Goal: Task Accomplishment & Management: Manage account settings

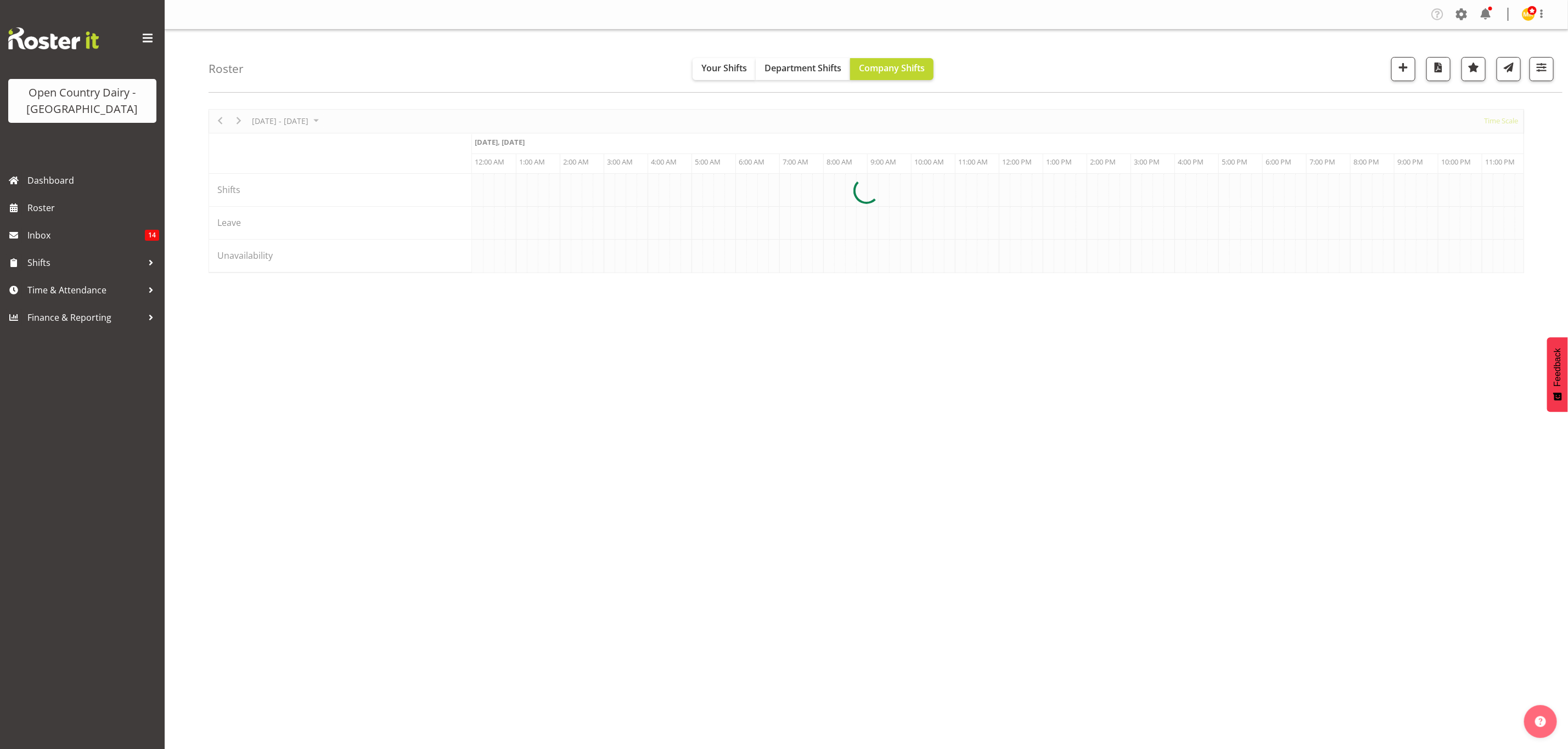
scroll to position [0, 6319]
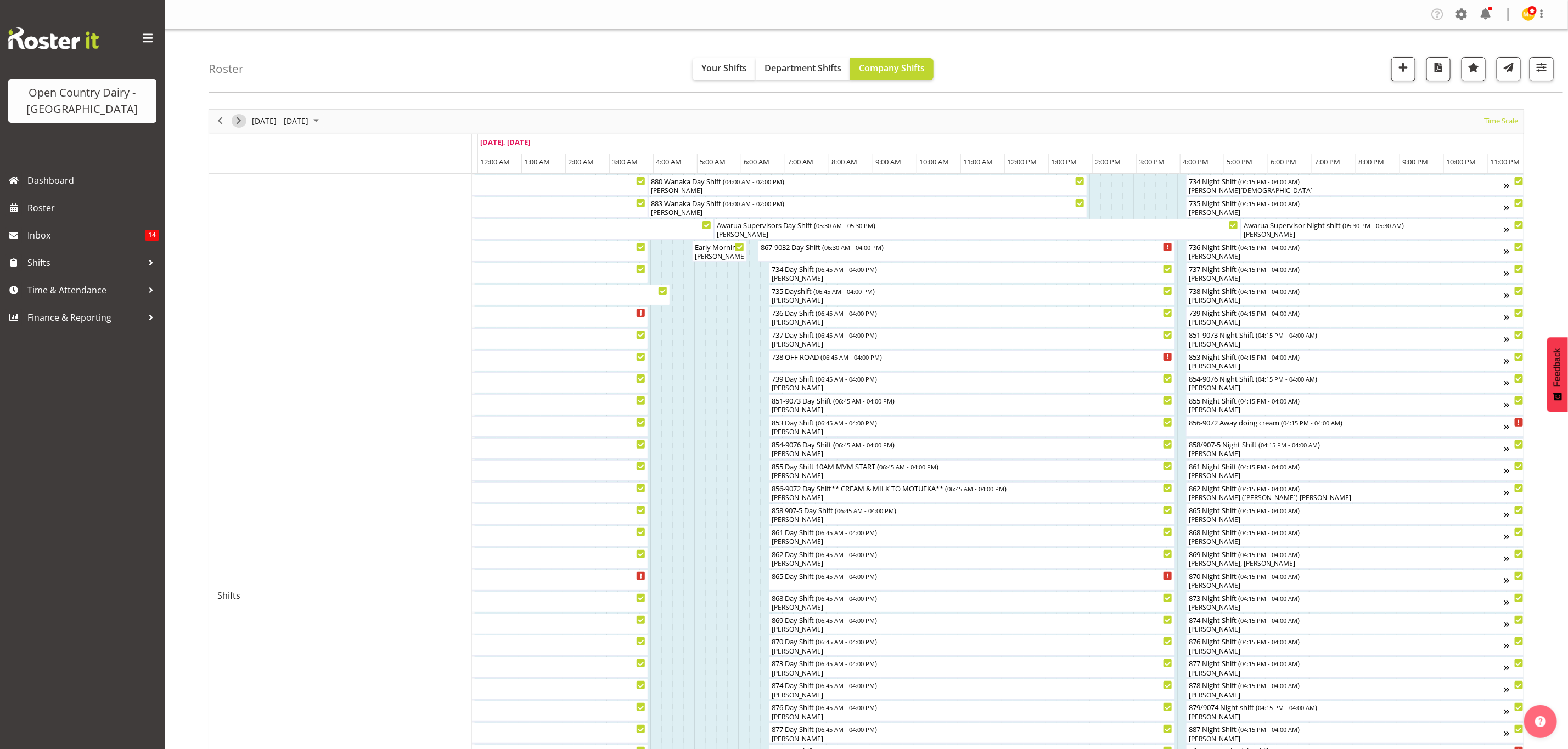
click at [237, 127] on span "Next" at bounding box center [239, 121] width 13 height 14
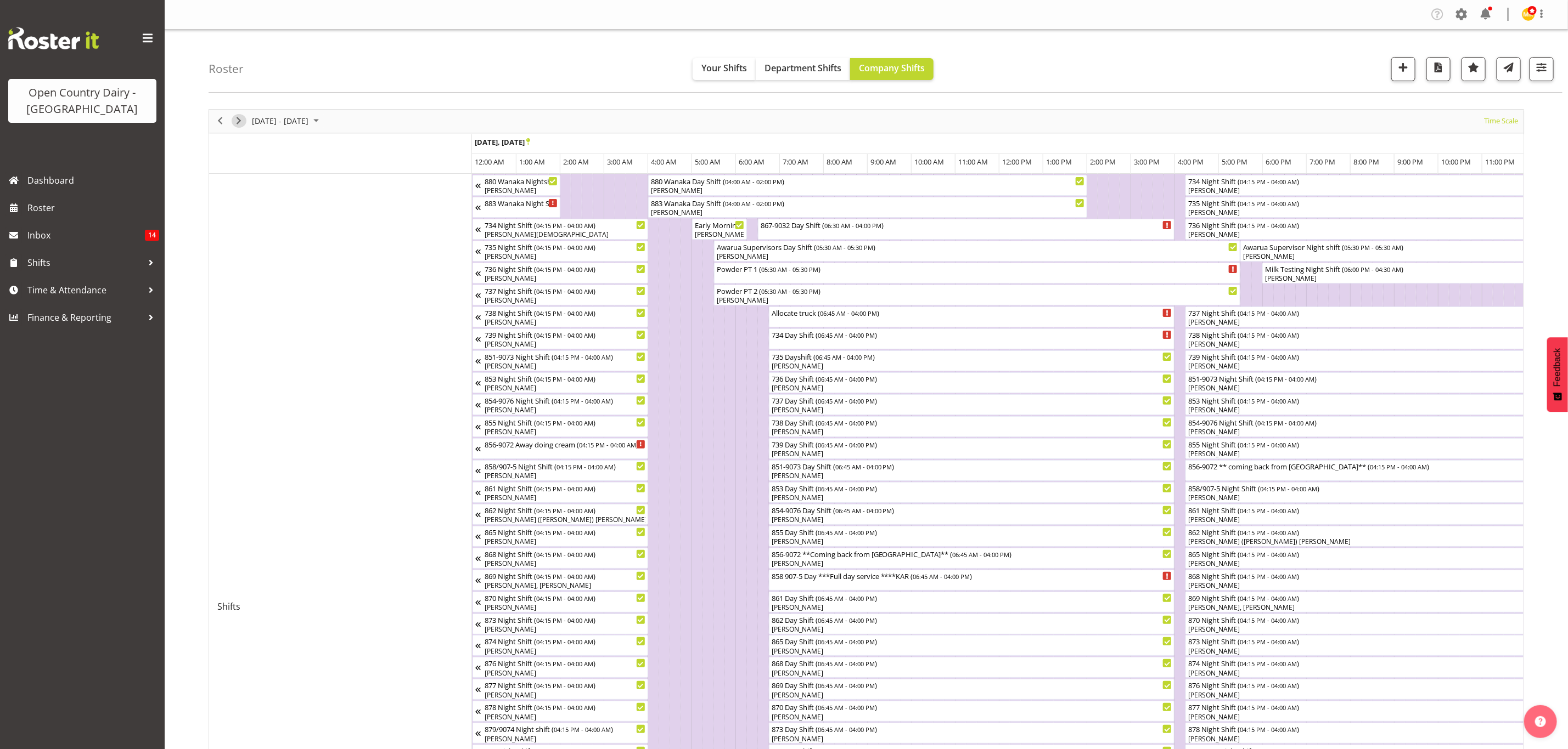
click at [244, 120] on span "Next" at bounding box center [239, 121] width 13 height 14
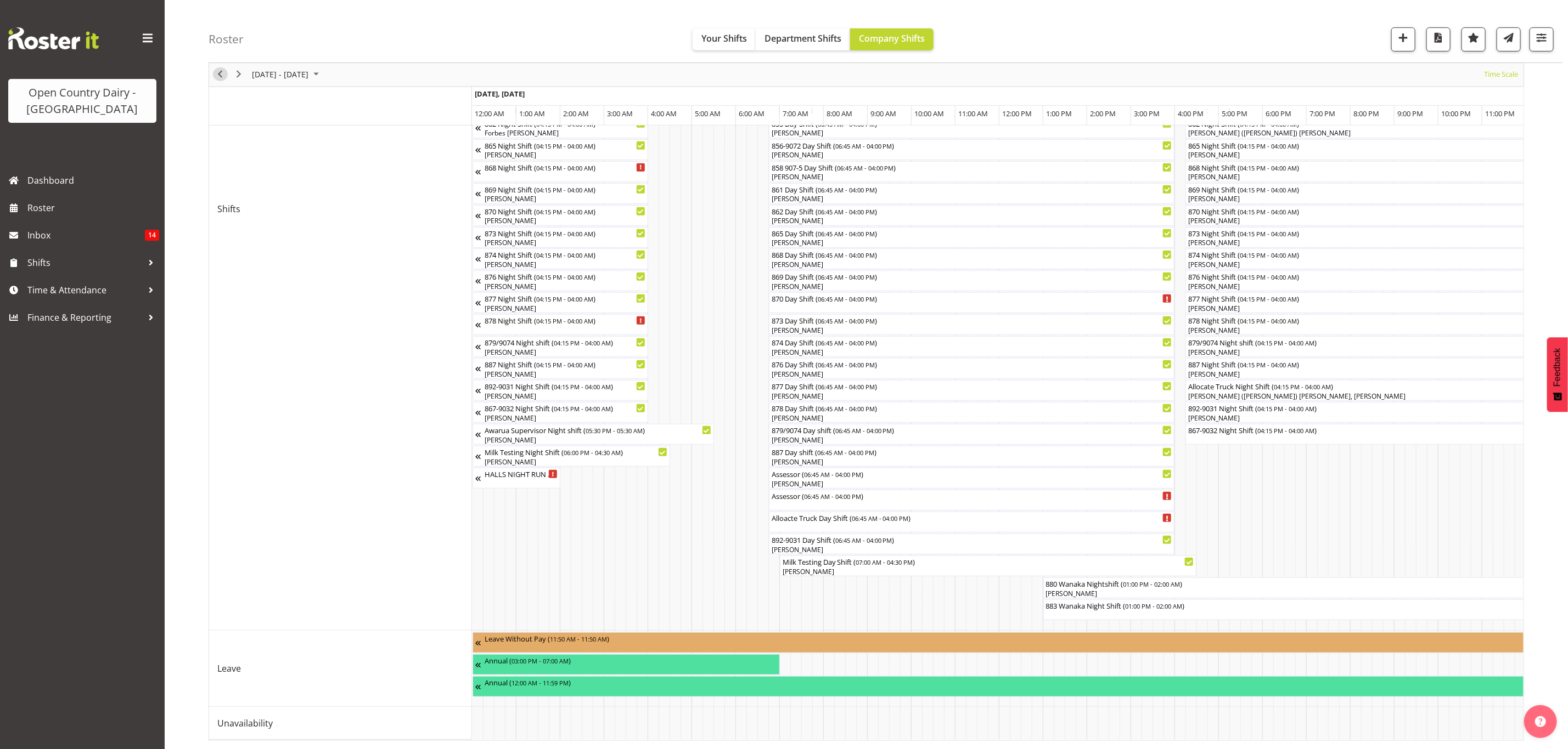
click at [220, 77] on span "Previous" at bounding box center [220, 75] width 13 height 14
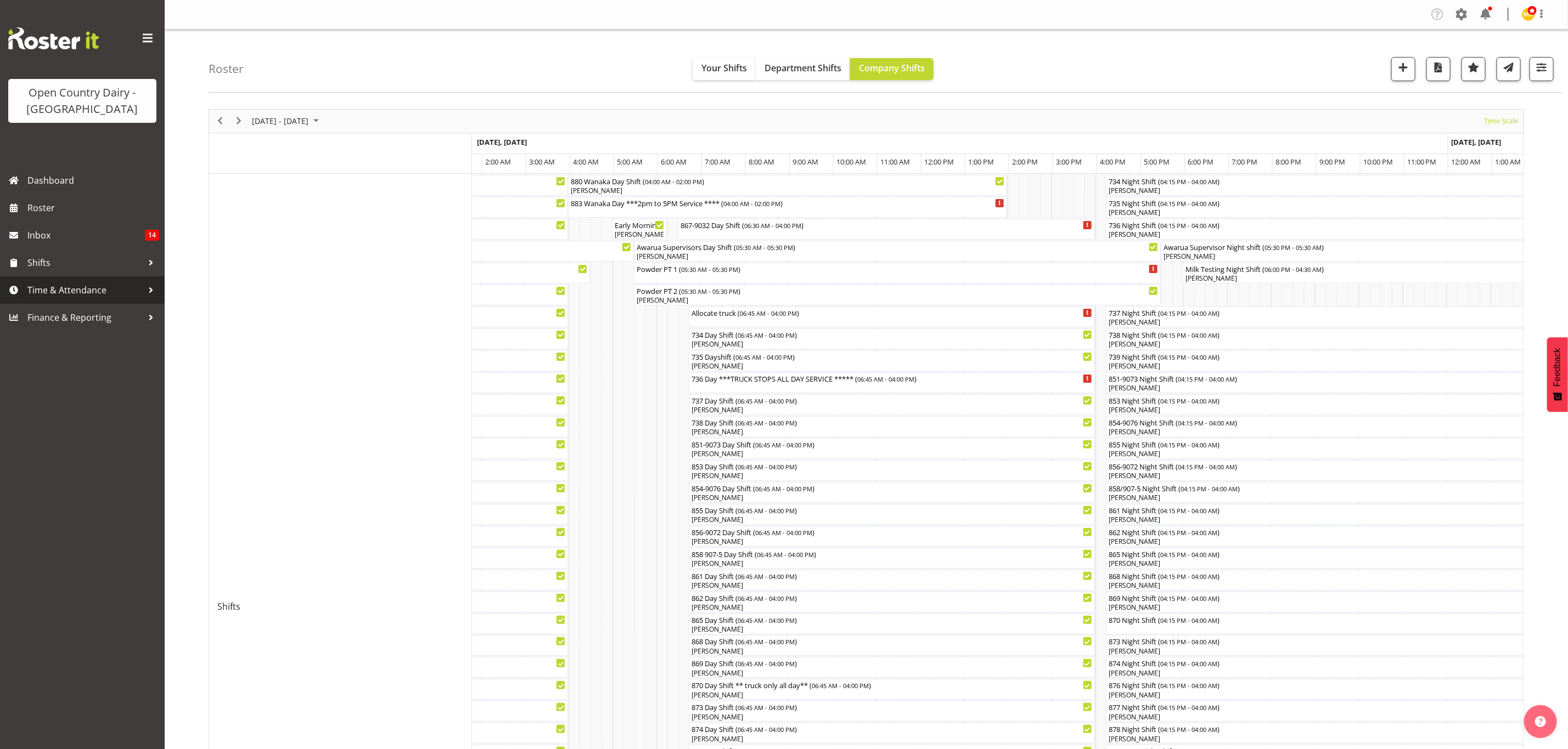
click at [81, 282] on span "Time & Attendance" at bounding box center [85, 290] width 115 height 16
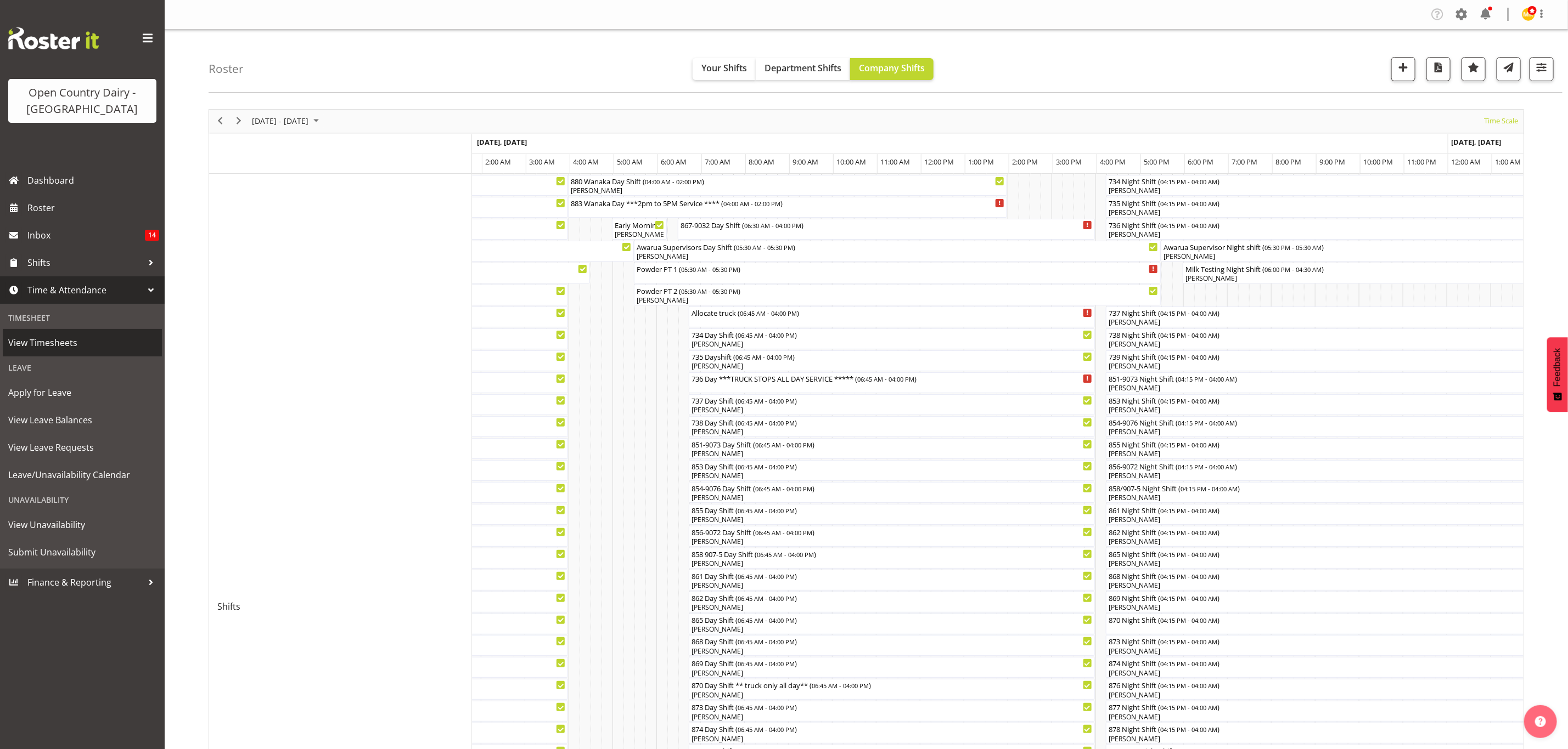
click at [88, 341] on span "View Timesheets" at bounding box center [82, 343] width 148 height 16
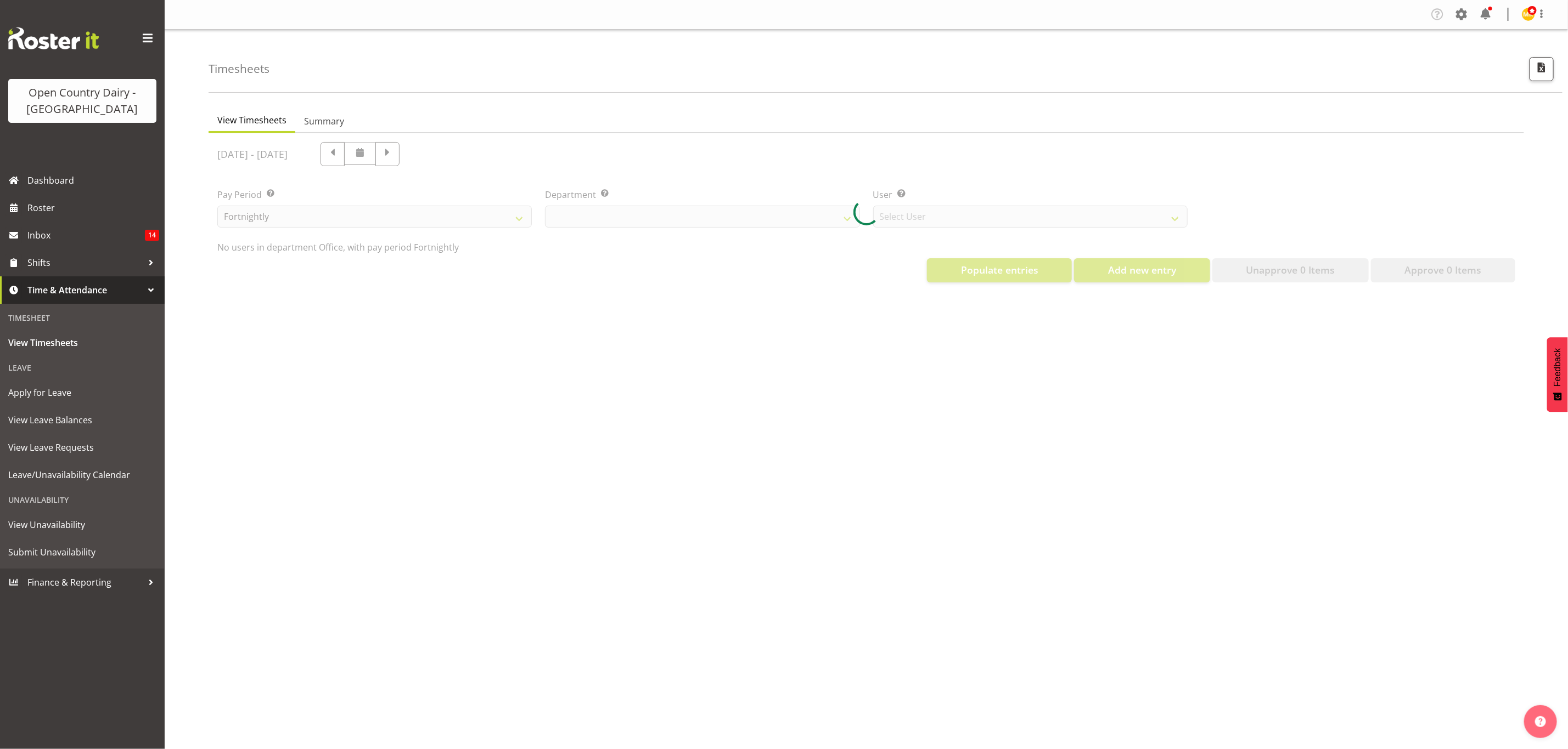
select select "699"
select select "8449"
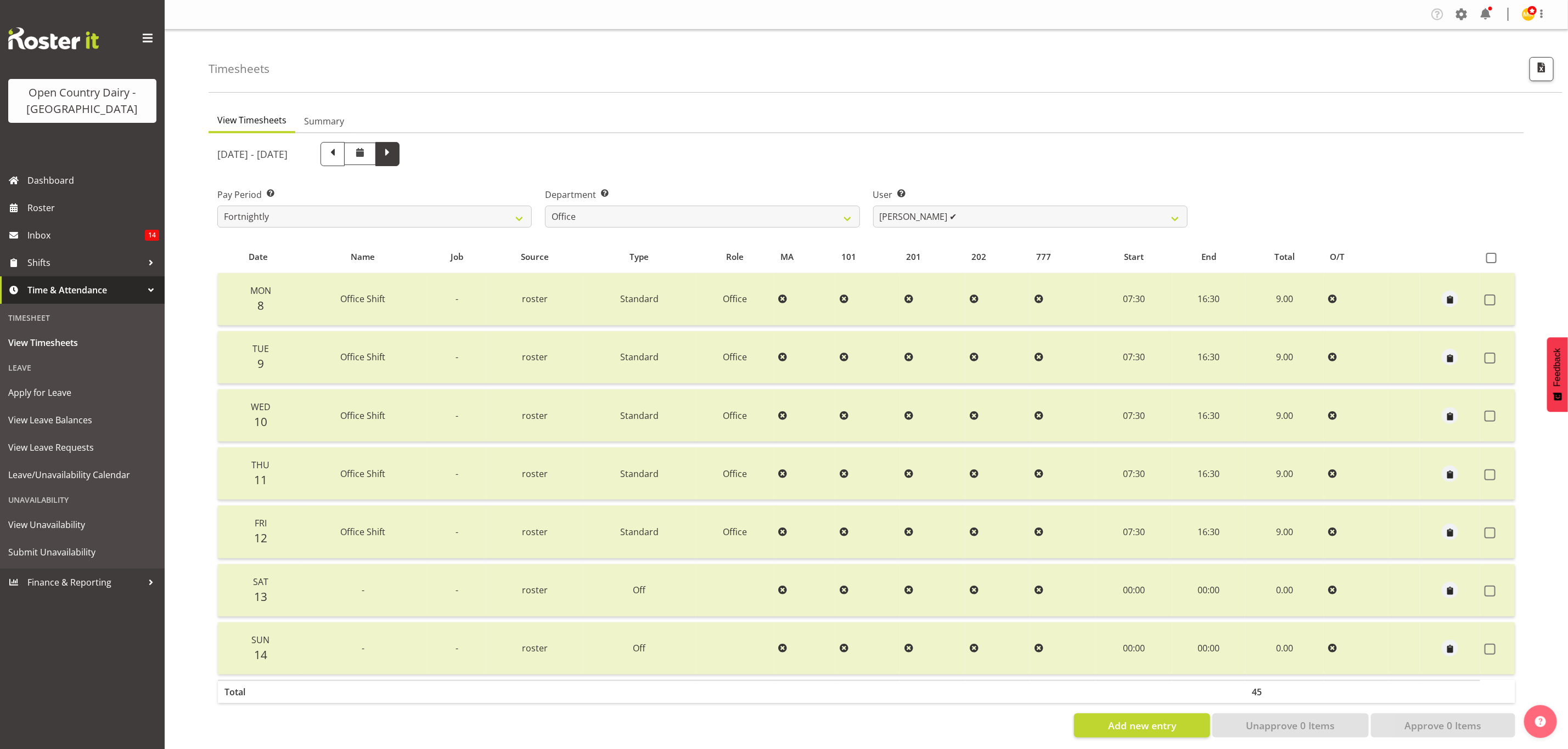
click at [399, 147] on span at bounding box center [387, 154] width 24 height 24
select select
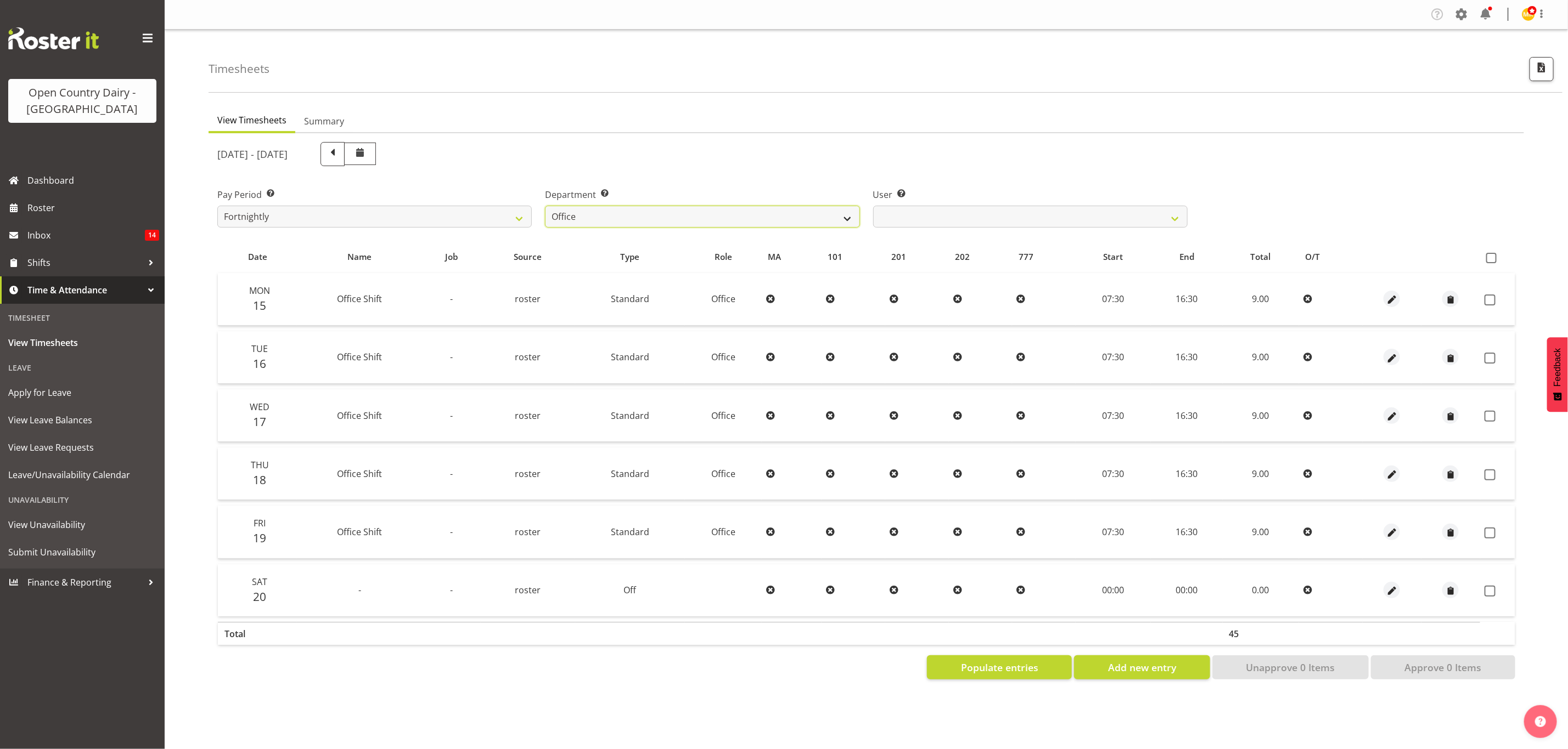
click at [659, 211] on select "734 735 736 737 738 739 851 853 854 855 856 858 861 862 865 867-9032 868 869 87…" at bounding box center [702, 217] width 314 height 22
select select "905"
click at [545, 206] on select "734 735 736 737 738 739 851 853 854 855 856 858 861 862 865 867-9032 868 869 87…" at bounding box center [702, 217] width 314 height 22
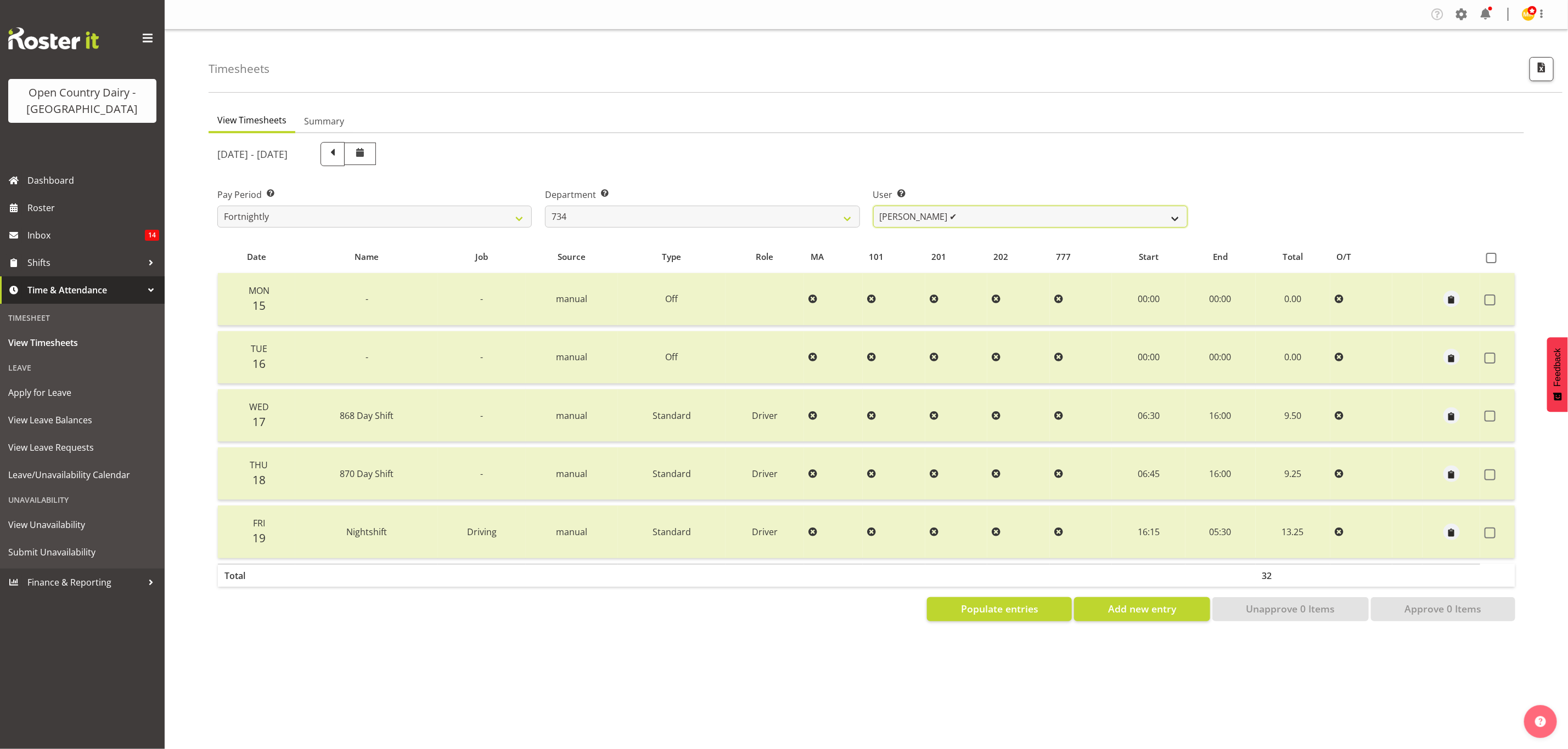
click at [904, 215] on select "Justin Spicer ✔ Ryan Thompson ❌ Tracey Chittock ❌ Zachary Shanks ❌" at bounding box center [1030, 217] width 314 height 22
select select "9998"
click at [873, 206] on select "Justin Spicer ✔ Ryan Thompson ❌ Tracey Chittock ❌ Zachary Shanks ❌" at bounding box center [1030, 217] width 314 height 22
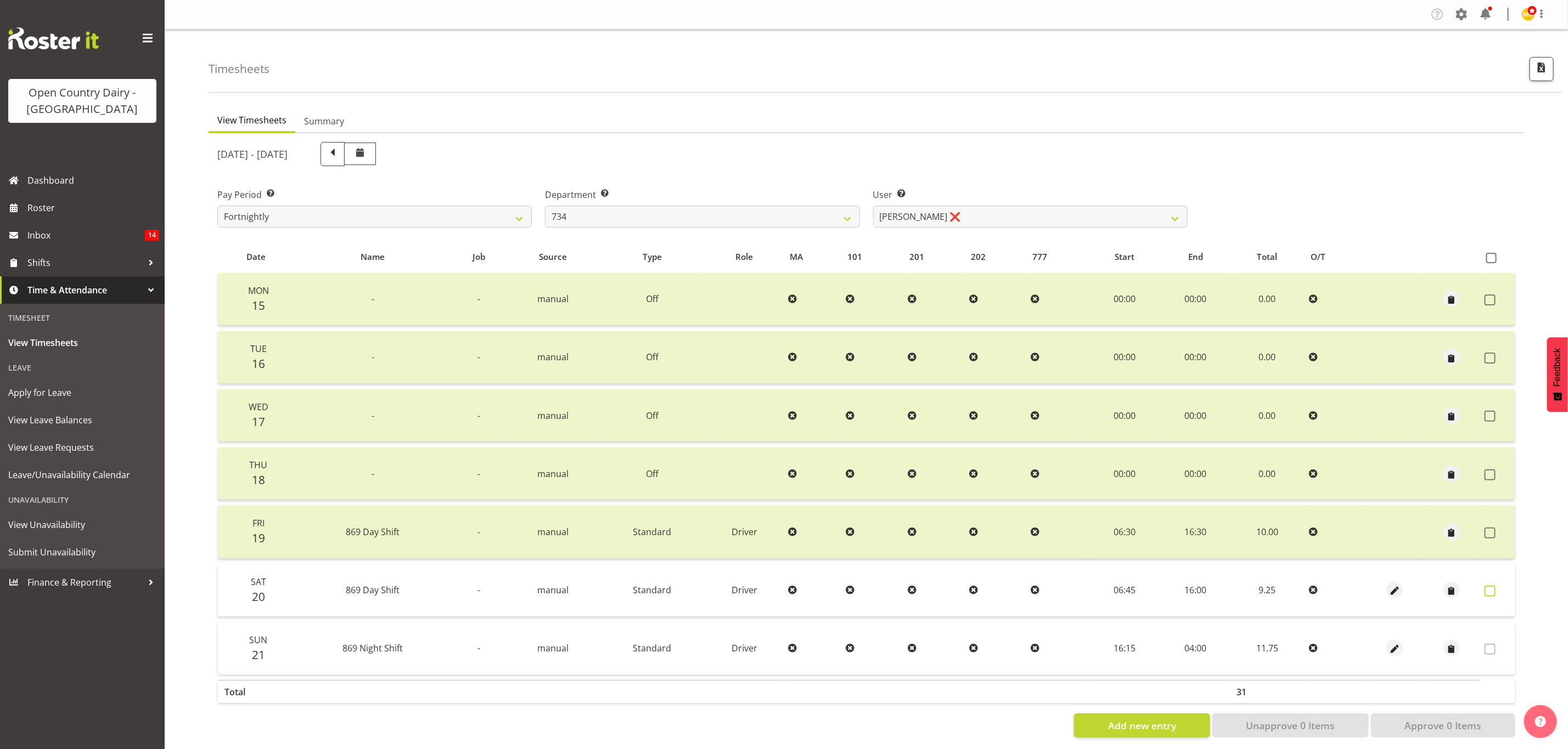
click at [1492, 586] on span at bounding box center [1489, 591] width 11 height 11
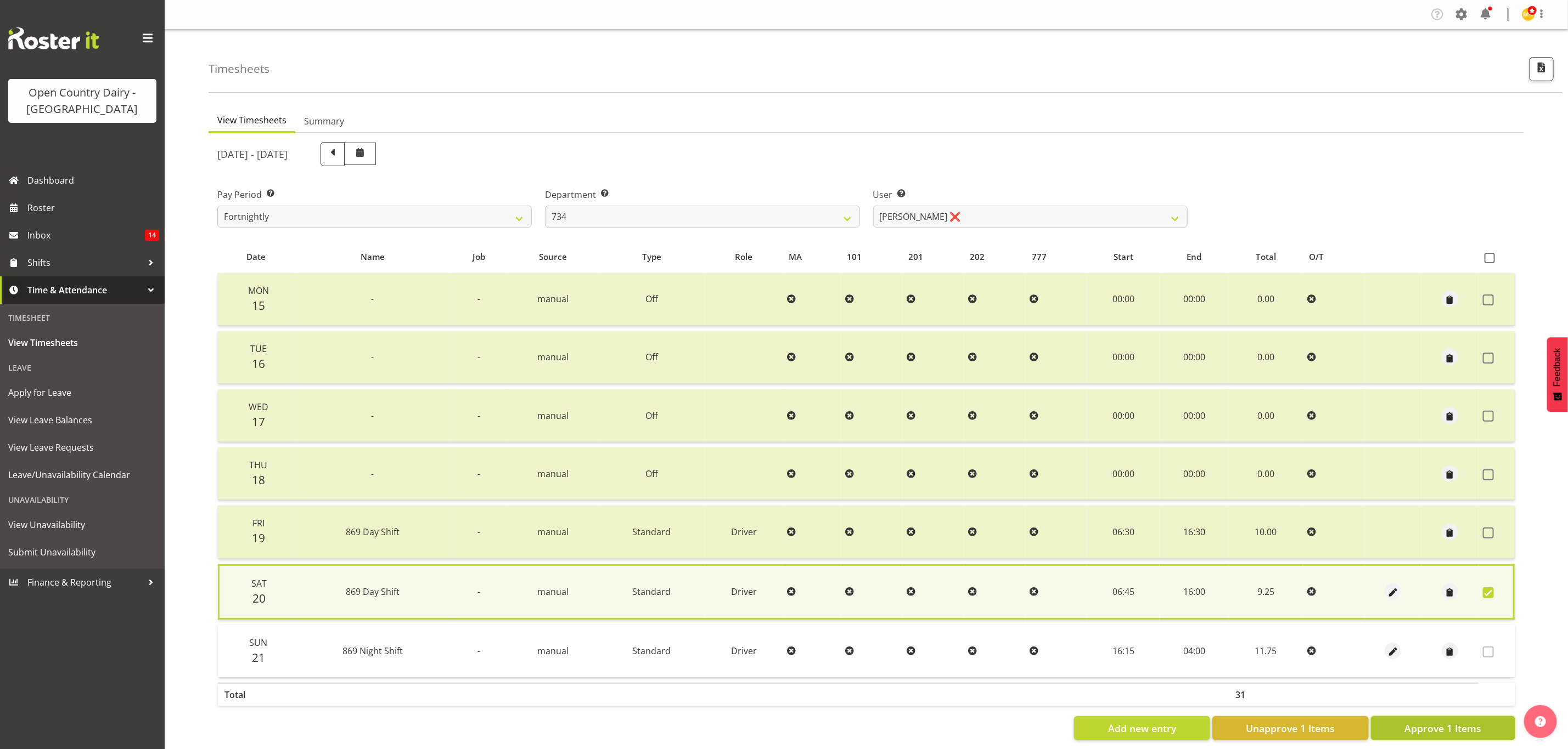
click at [1457, 716] on button "Approve 1 Items" at bounding box center [1443, 728] width 144 height 24
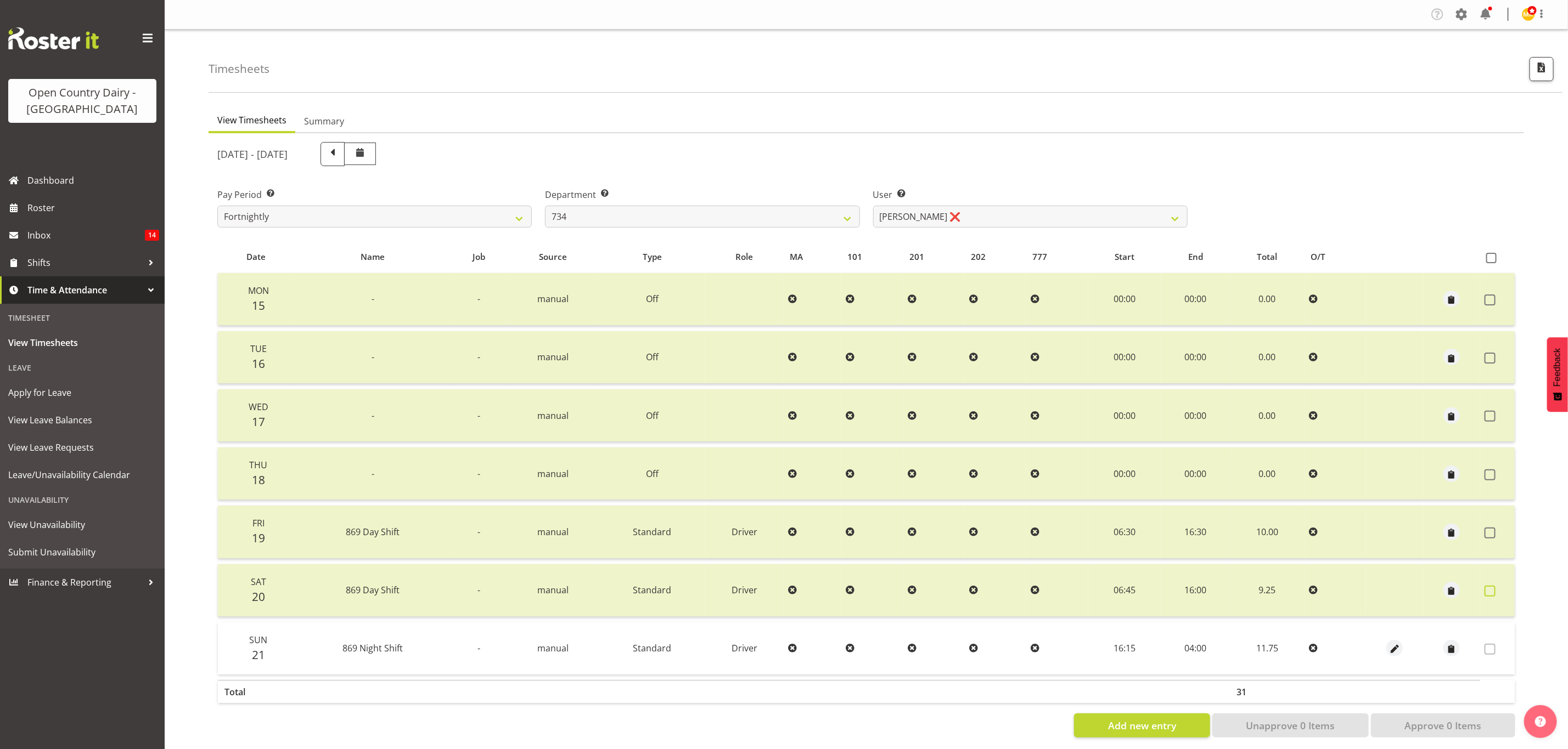
click at [1486, 587] on span at bounding box center [1489, 591] width 11 height 11
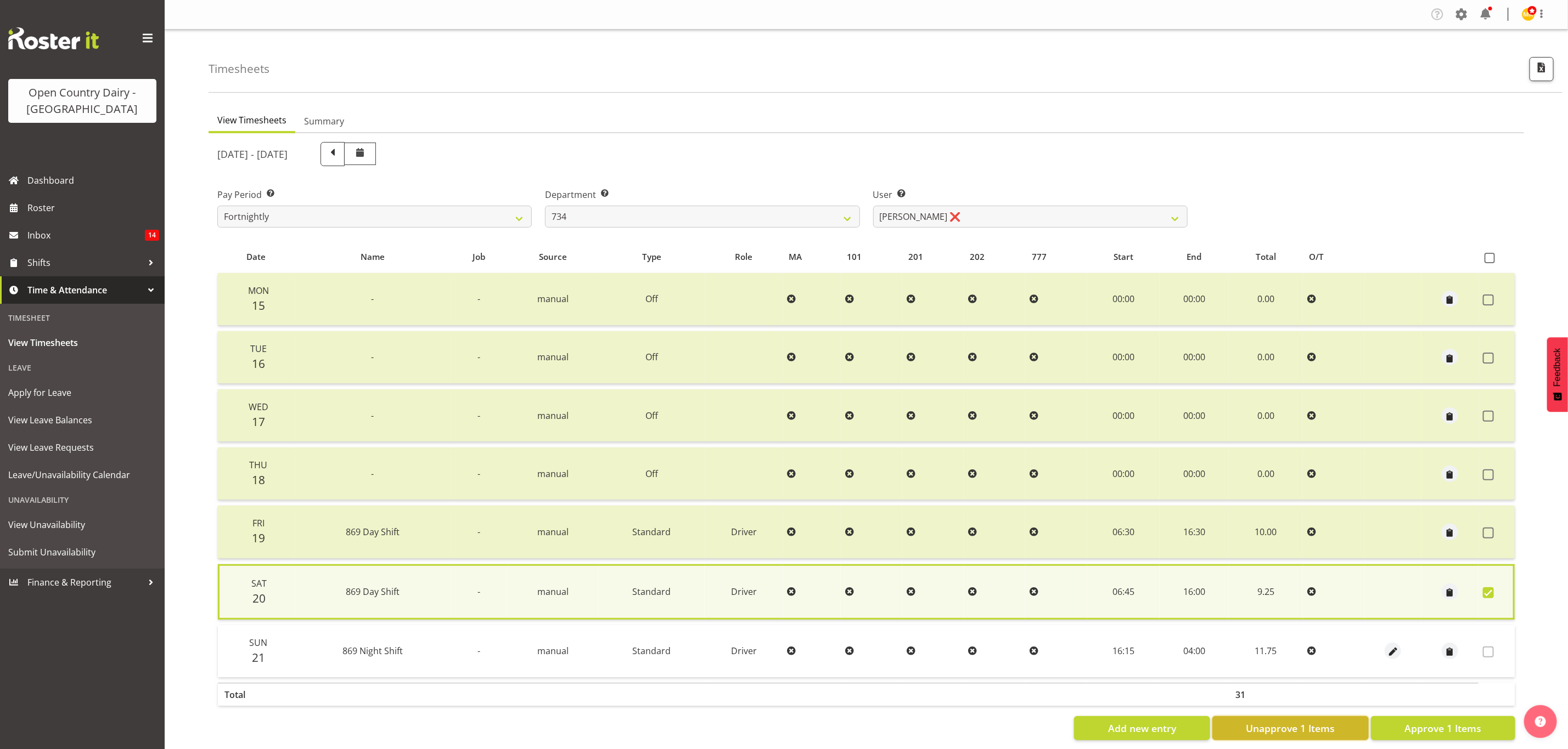
click at [1334, 721] on span "Unapprove 1 Items" at bounding box center [1290, 728] width 89 height 14
checkbox input "false"
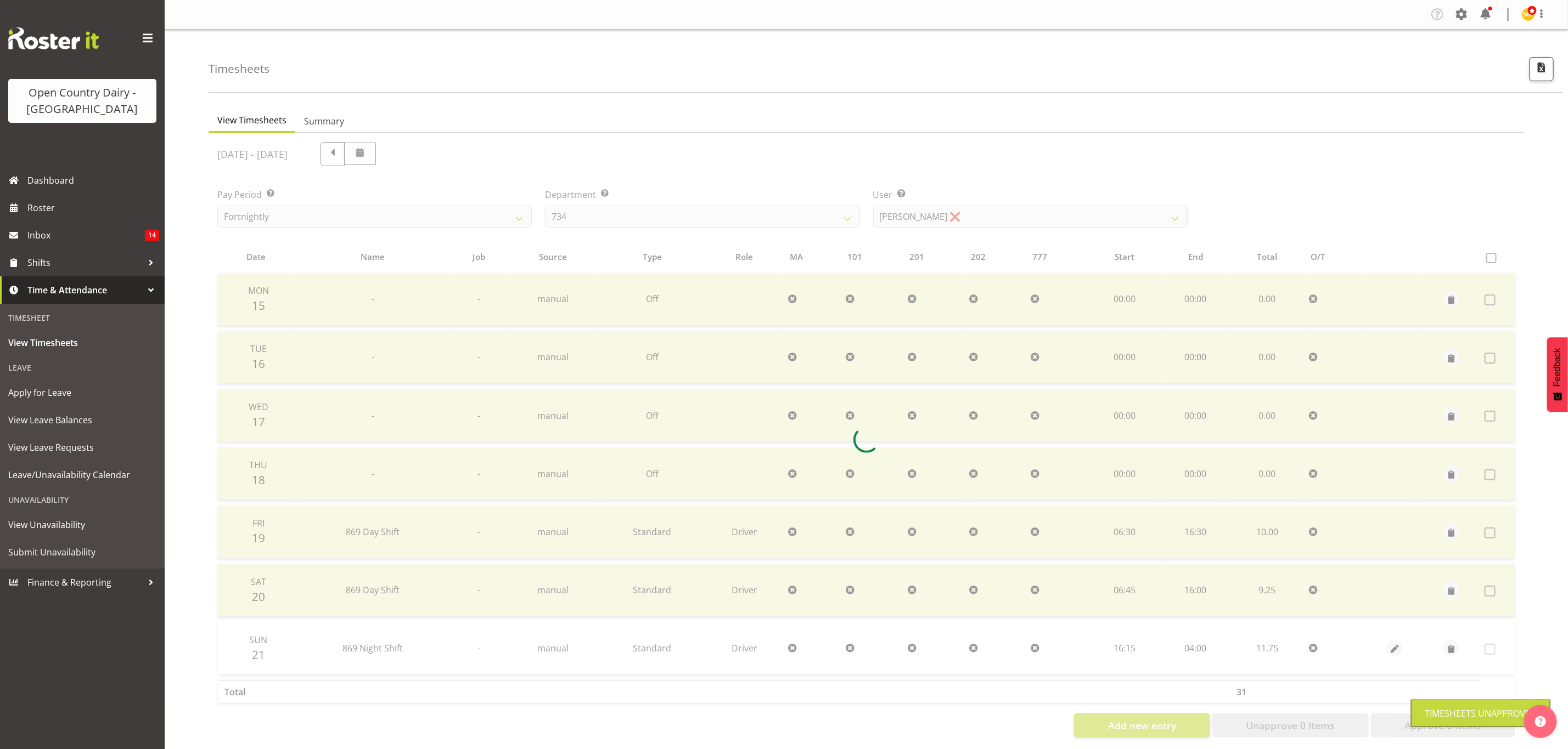
click at [902, 222] on div at bounding box center [866, 440] width 1315 height 613
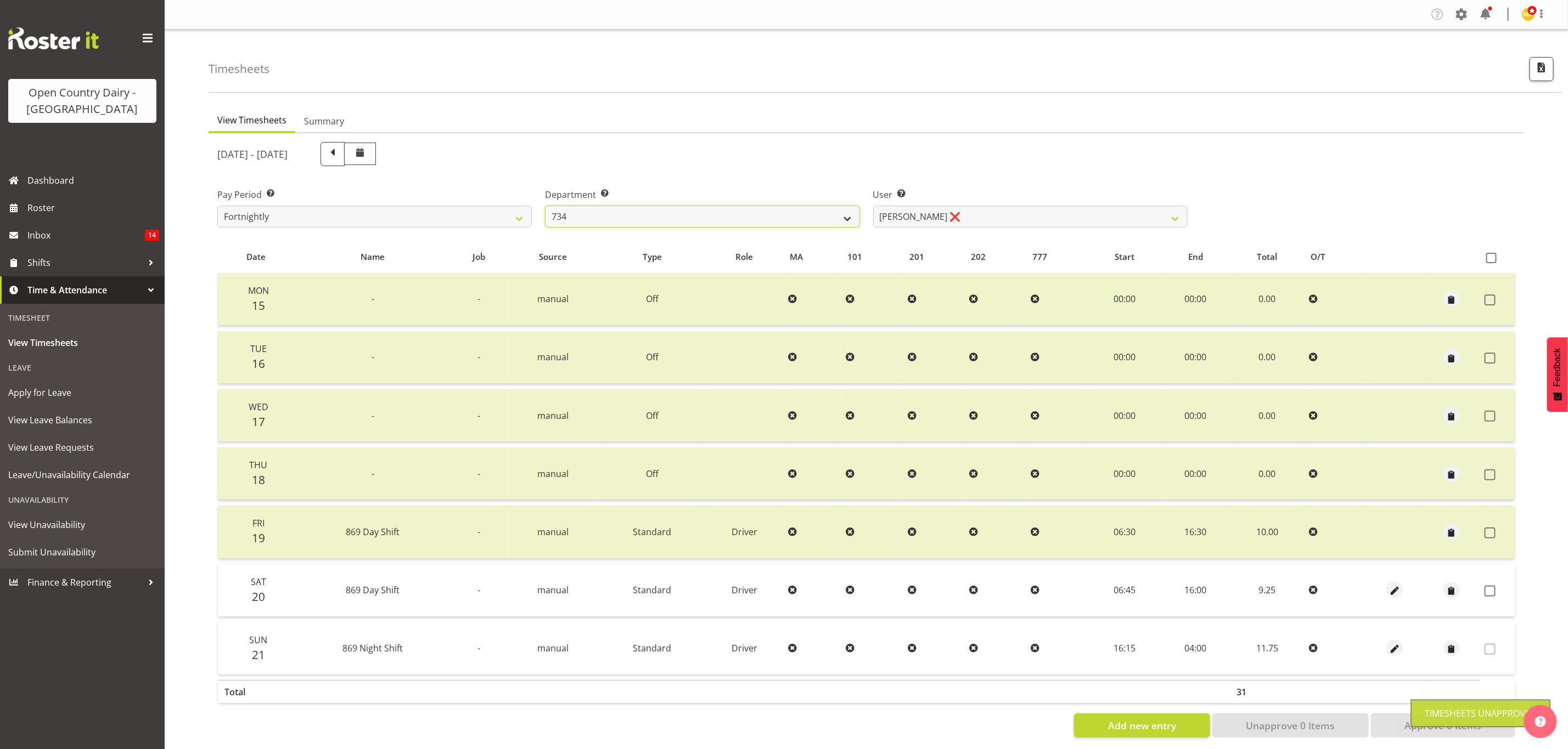
click at [805, 207] on select "734 735 736 737 738 739 851 853 854 855 856 858 861 862 865 867-9032 868 869 87…" at bounding box center [702, 217] width 314 height 22
select select "909"
click at [545, 206] on select "734 735 736 737 738 739 851 853 854 855 856 858 861 862 865 867-9032 868 869 87…" at bounding box center [702, 217] width 314 height 22
select select "7397"
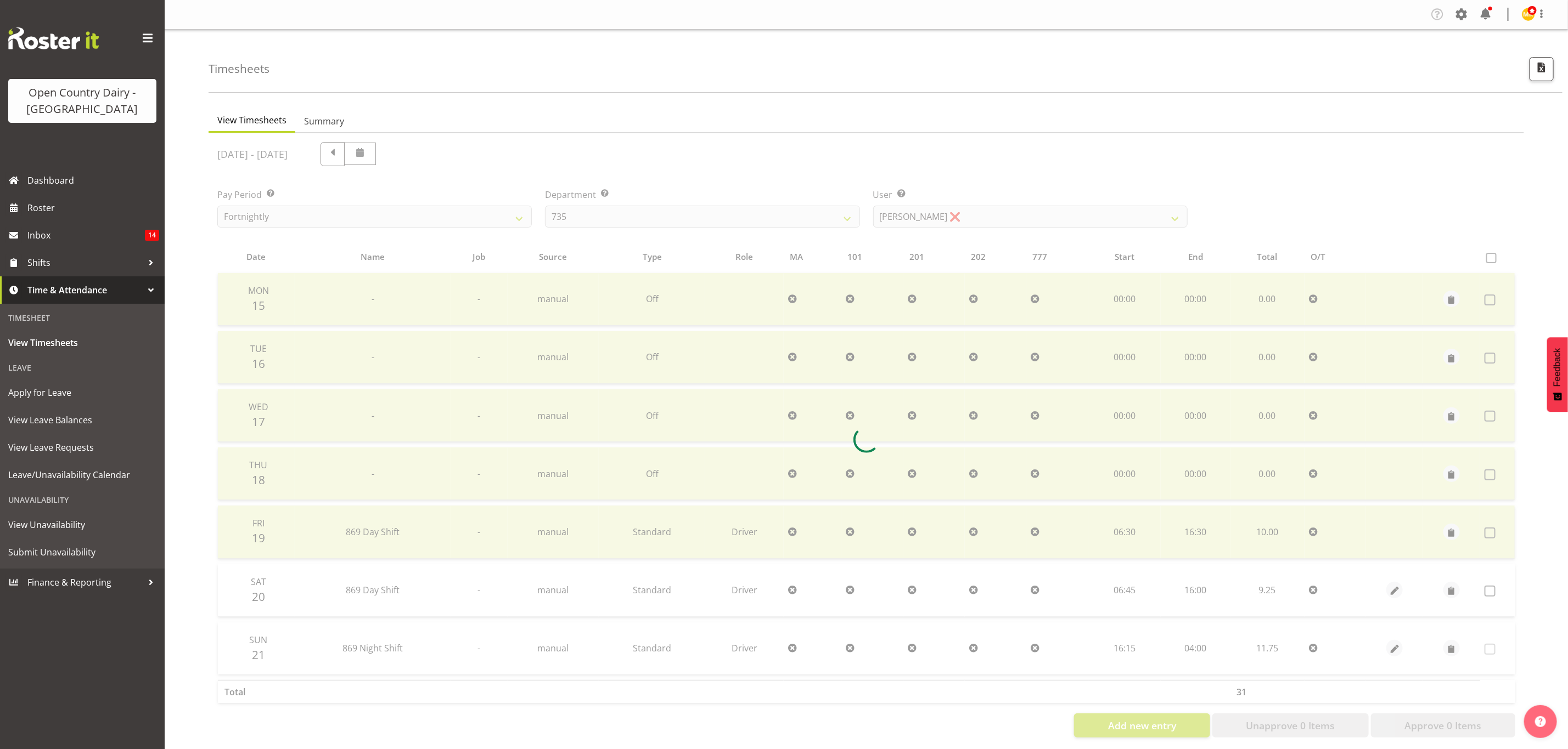
click at [955, 220] on div at bounding box center [866, 440] width 1315 height 613
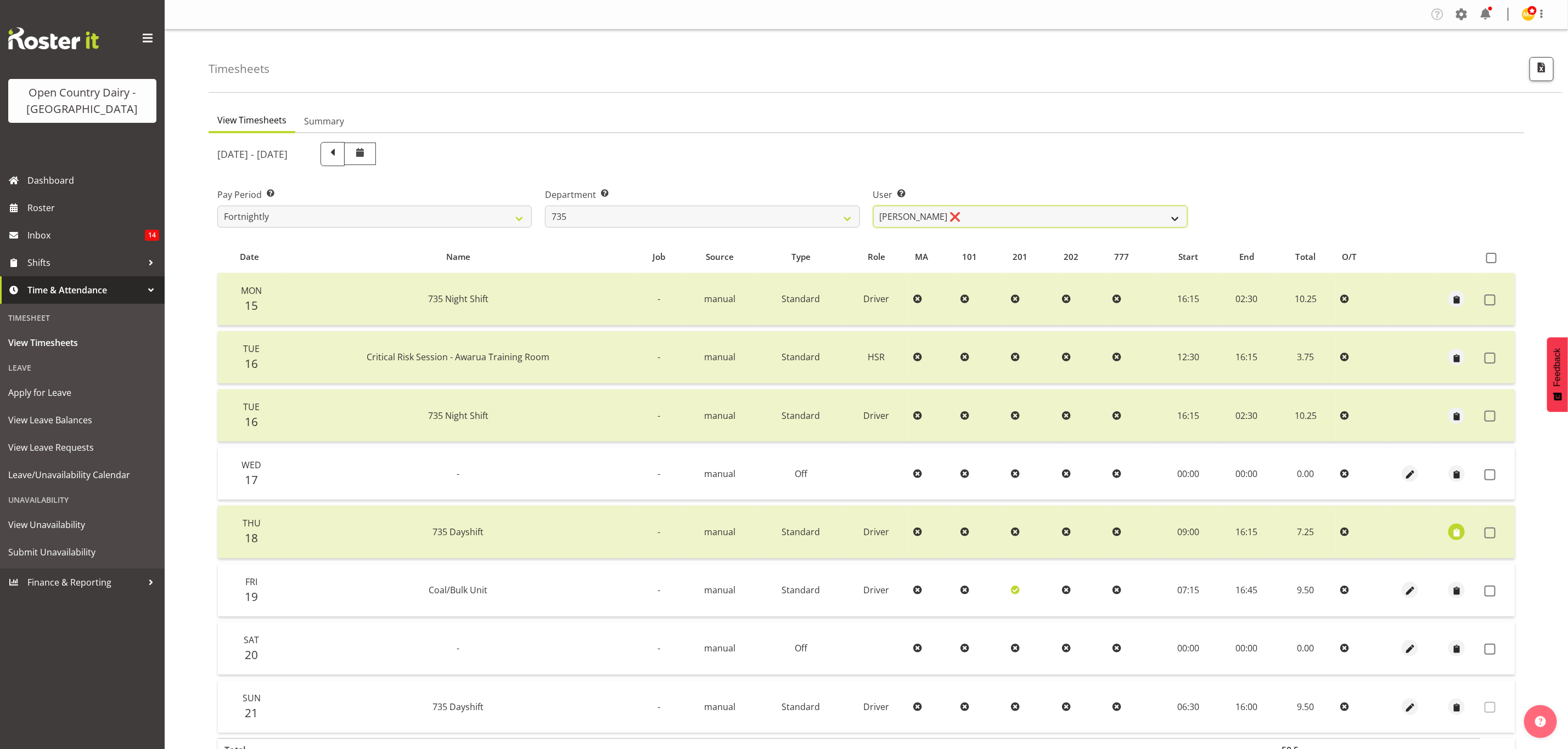
click at [955, 220] on select "Brian Neas ❌ Cherie Williams ❌ Christopher Sutherland ❌ Stuart Craig ❌" at bounding box center [1030, 217] width 314 height 22
click at [826, 209] on select "734 735 736 737 738 739 851 853 854 855 856 858 861 862 865 867-9032 868 869 87…" at bounding box center [702, 217] width 314 height 22
select select "806"
click at [545, 206] on select "734 735 736 737 738 739 851 853 854 855 856 858 861 862 865 867-9032 868 869 87…" at bounding box center [702, 217] width 314 height 22
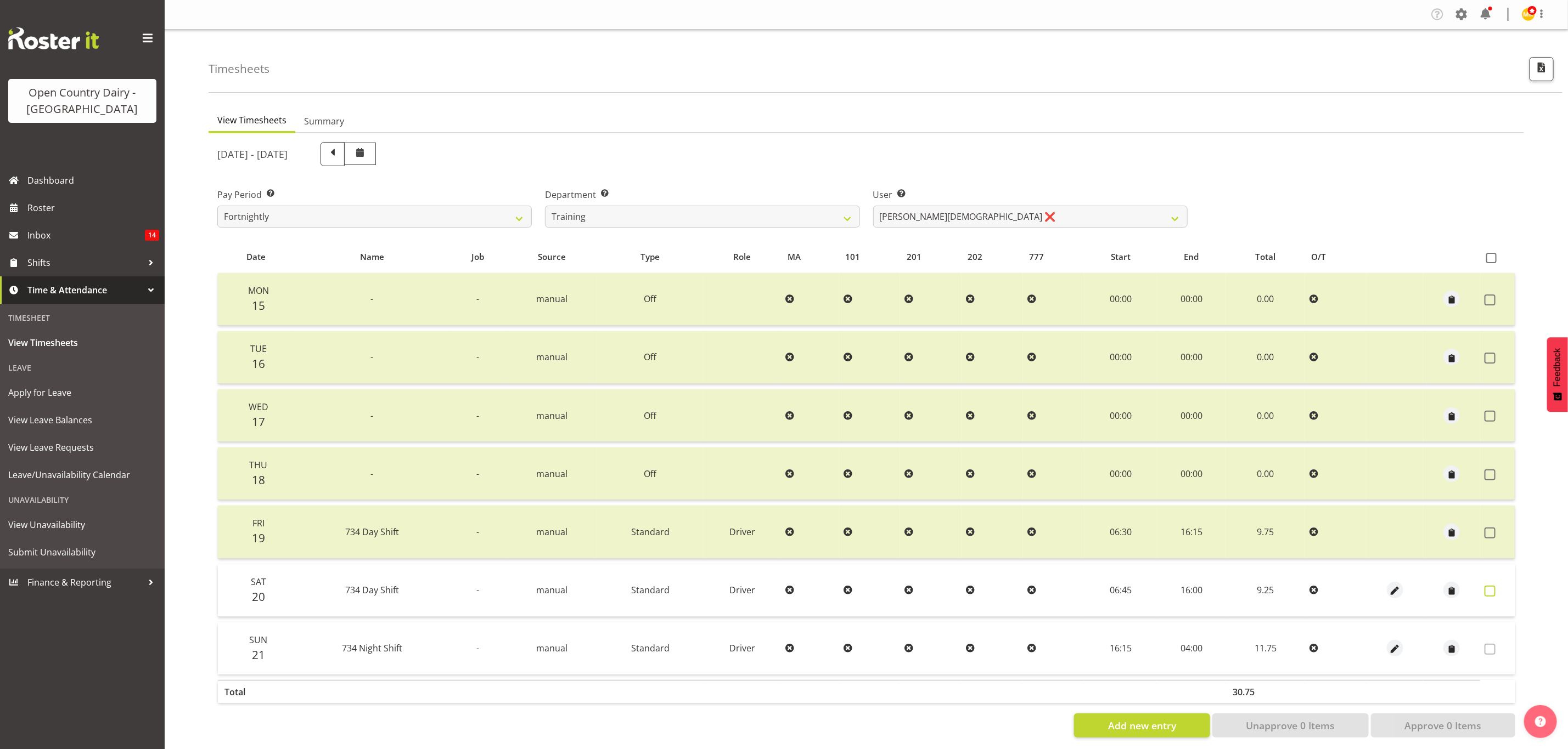
click at [1496, 593] on label at bounding box center [1492, 591] width 17 height 11
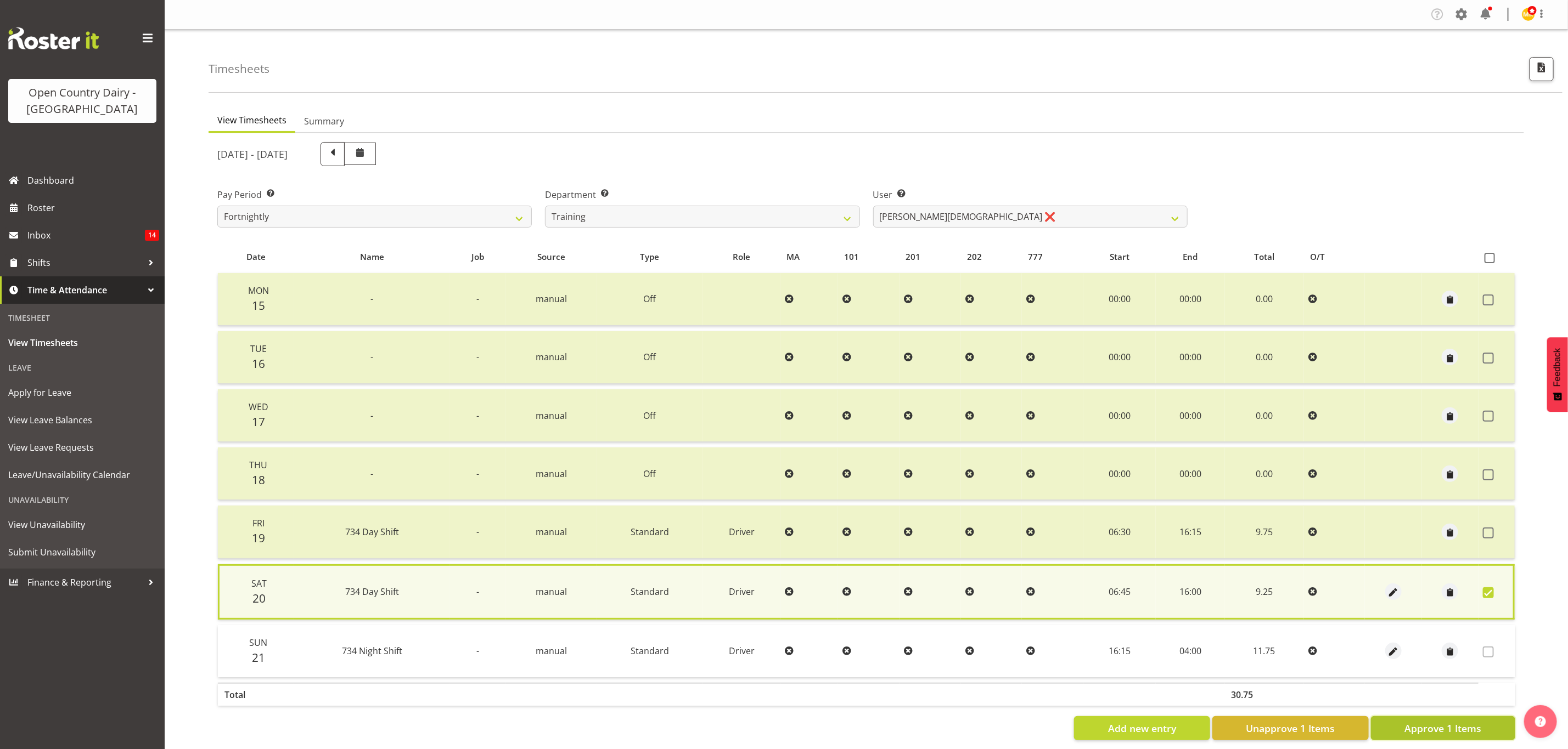
click at [1469, 721] on span "Approve 1 Items" at bounding box center [1443, 728] width 77 height 14
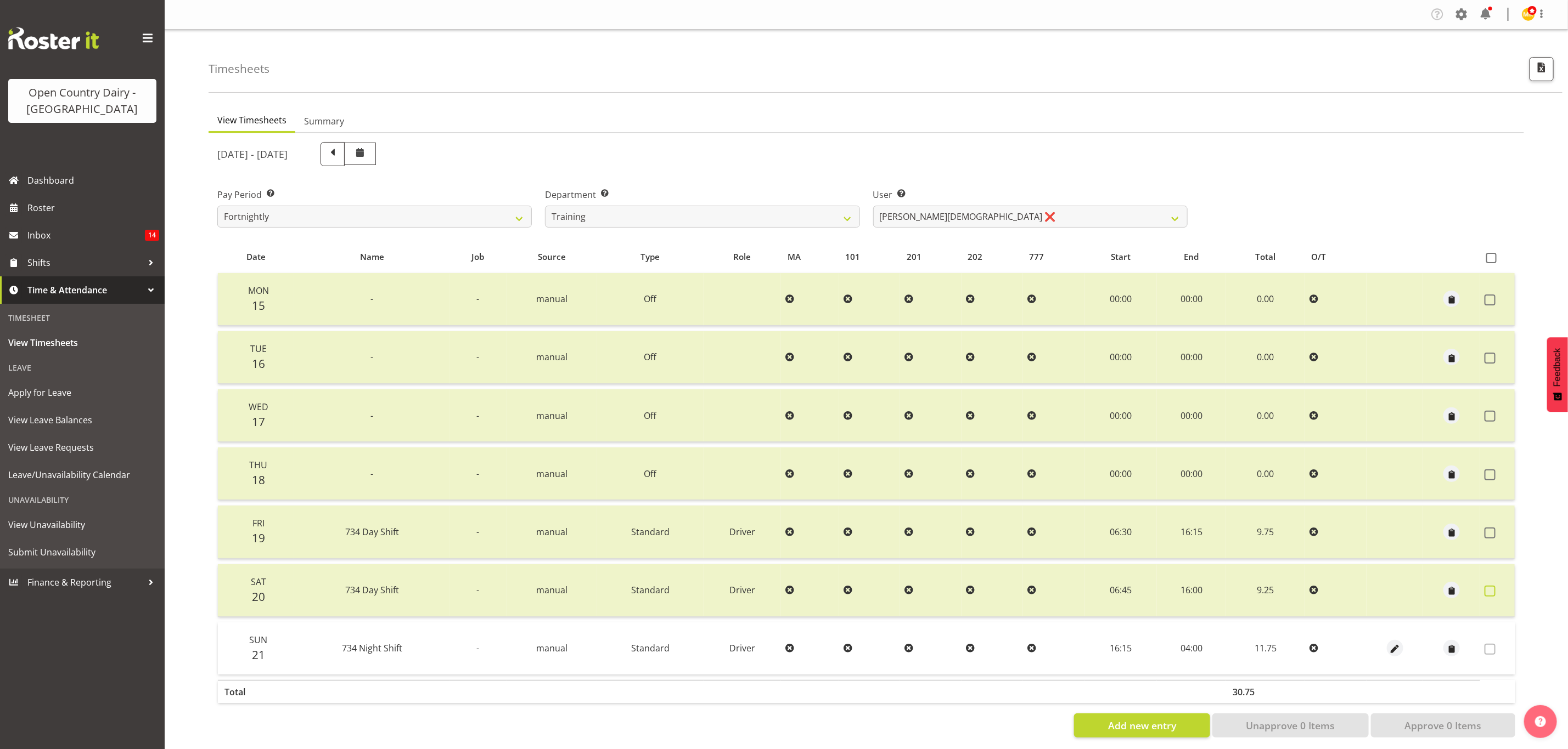
click at [1486, 588] on span at bounding box center [1489, 591] width 11 height 11
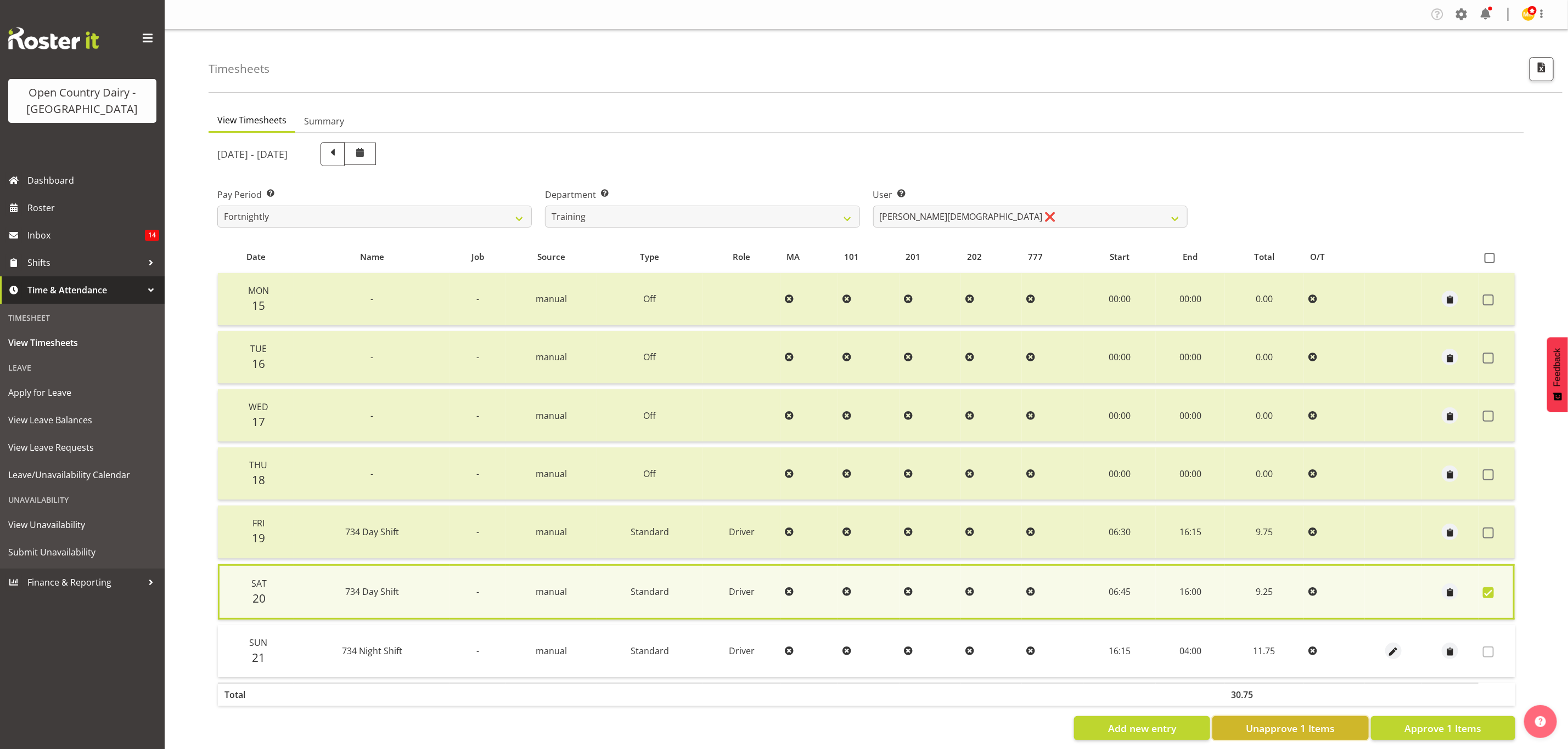
click at [1324, 724] on span "Unapprove 1 Items" at bounding box center [1290, 728] width 89 height 14
checkbox input "false"
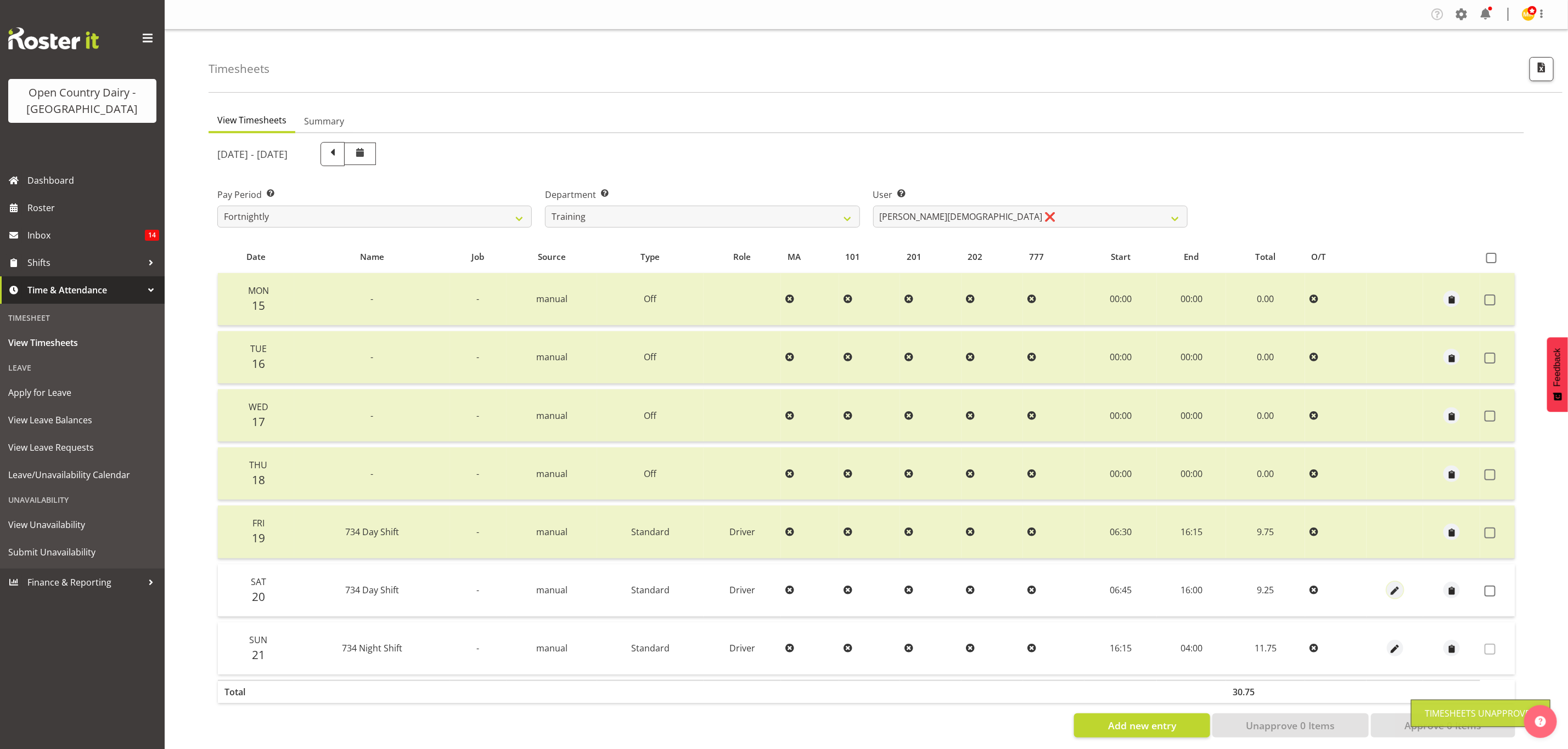
click at [1394, 591] on span "button" at bounding box center [1395, 592] width 13 height 13
select select "Standard"
select select "905"
select select "8"
select select "2025"
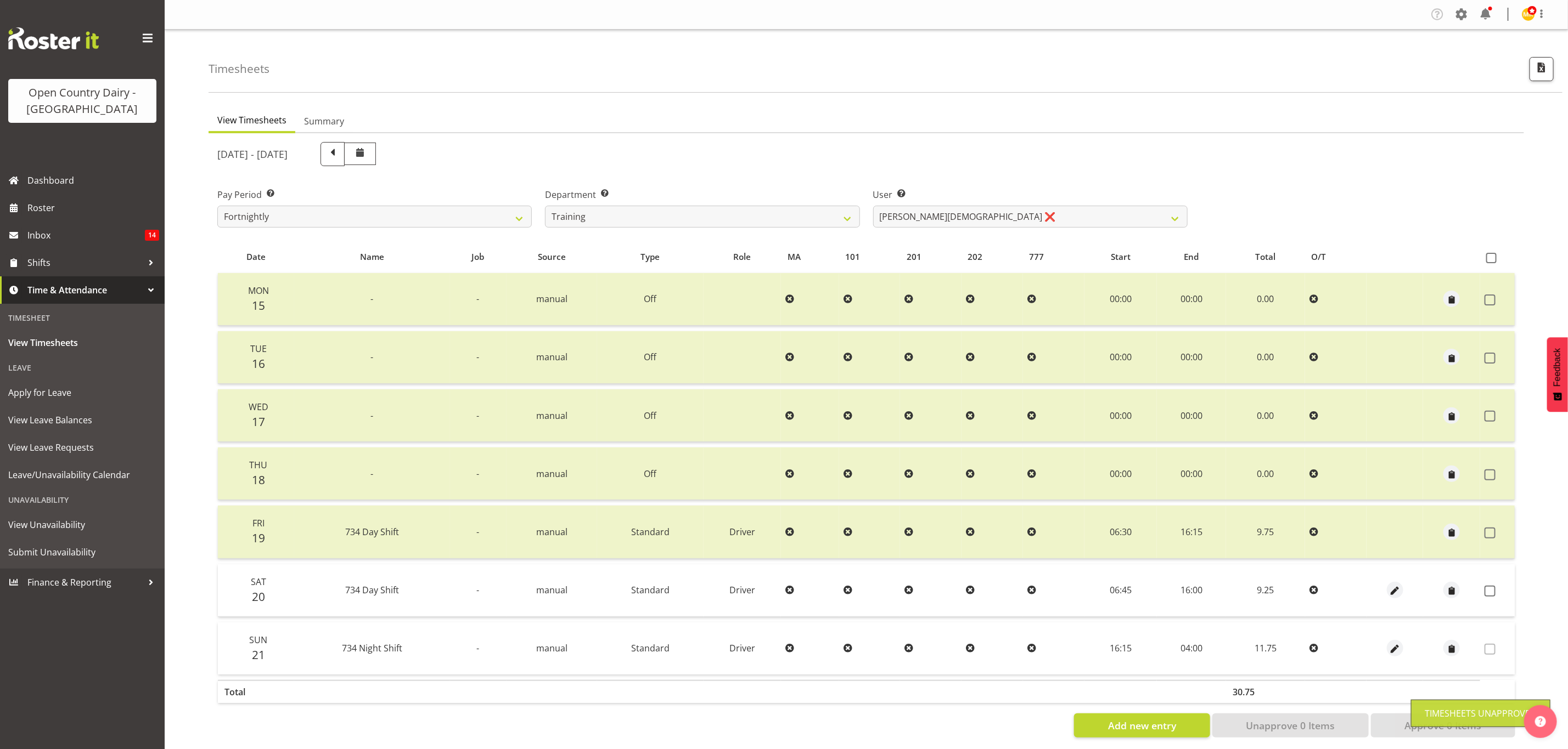
select select "16"
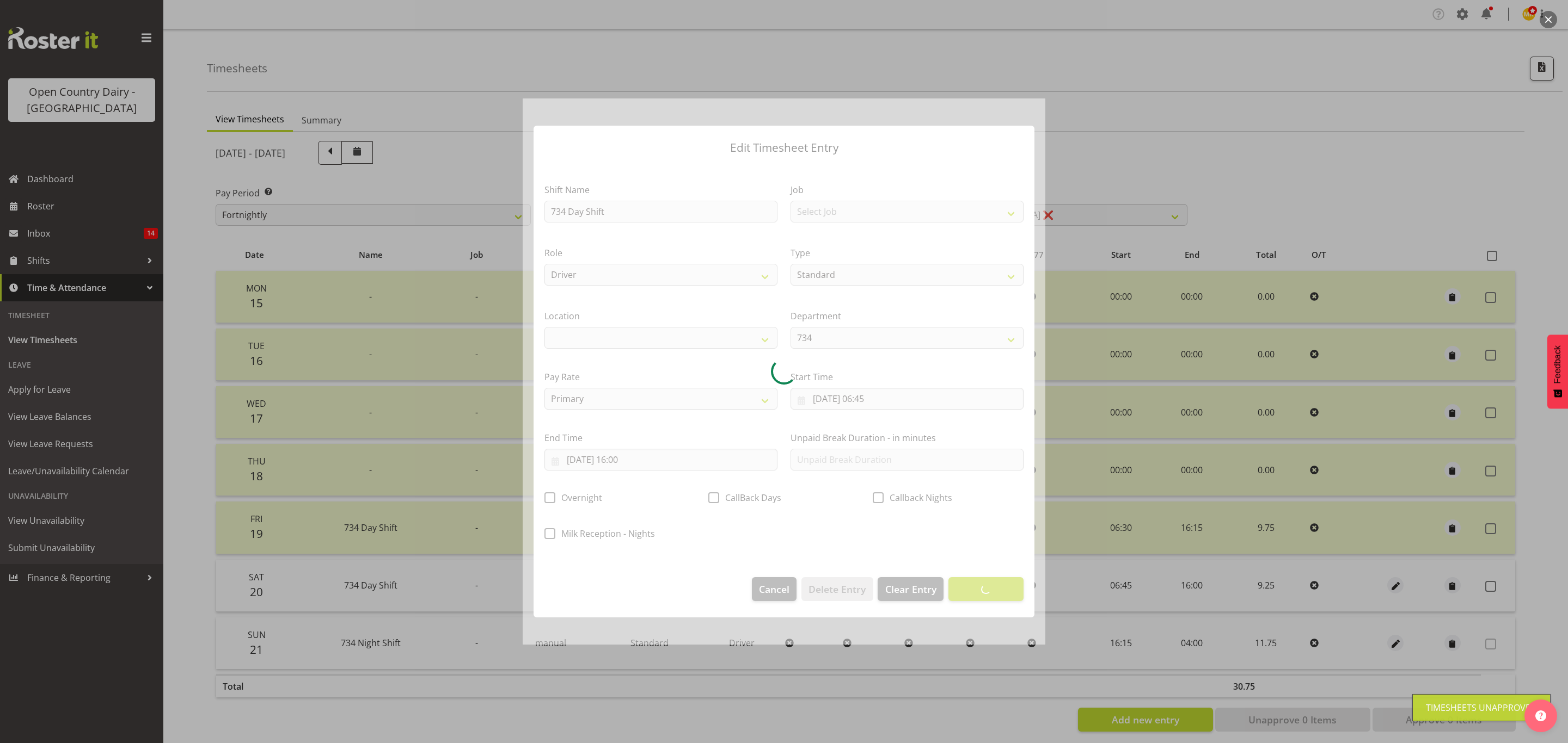
select select
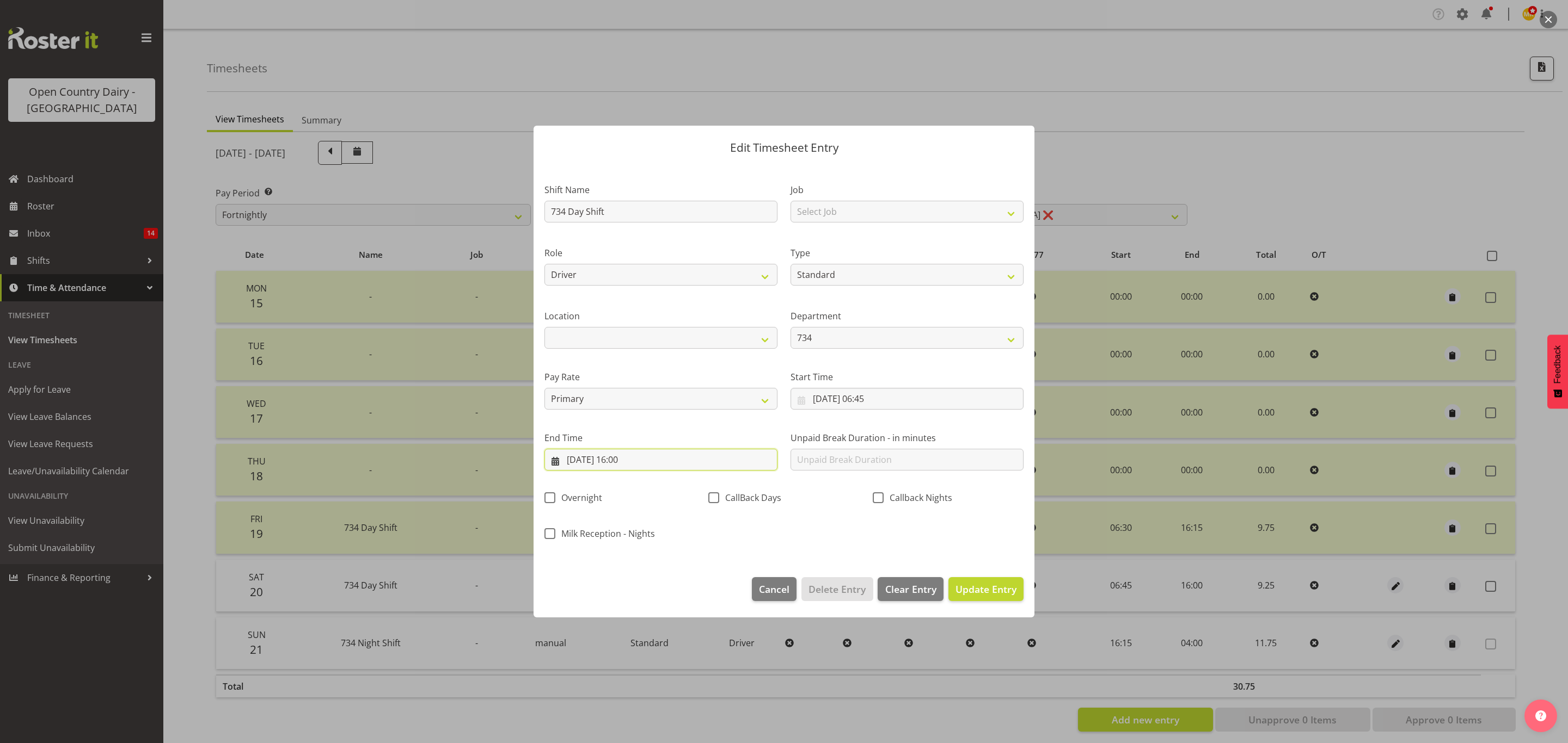
click at [643, 461] on input "20/09/2025, 16:00" at bounding box center [660, 460] width 233 height 22
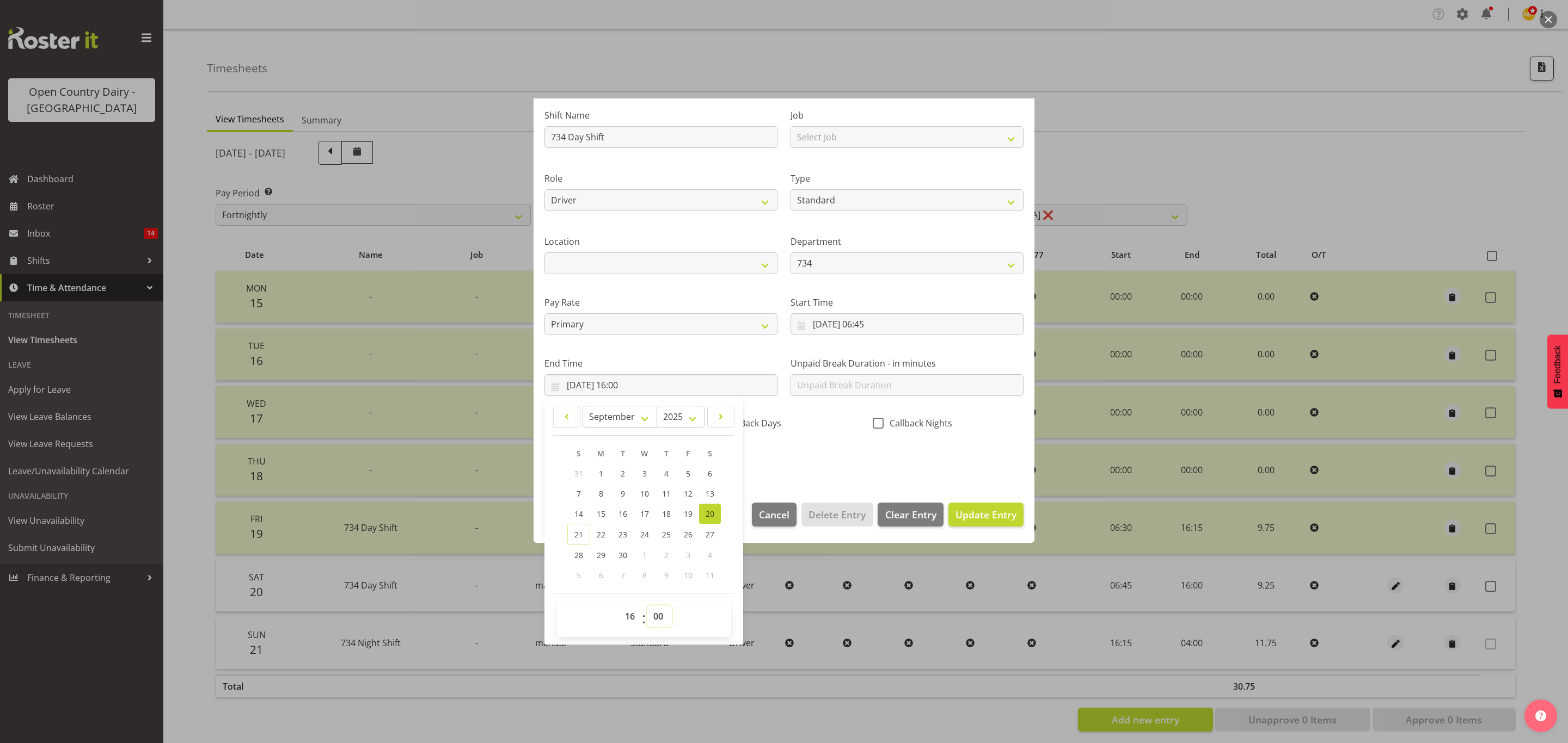
click at [668, 608] on select "00 01 02 03 04 05 06 07 08 09 10 11 12 13 14 15 16 17 18 19 20 21 22 23 24 25 2…" at bounding box center [659, 616] width 24 height 22
select select "30"
click at [648, 606] on select "00 01 02 03 04 05 06 07 08 09 10 11 12 13 14 15 16 17 18 19 20 21 22 23 24 25 2…" at bounding box center [659, 616] width 24 height 22
type input "20/09/2025, 16:30"
click at [858, 456] on div "Shift Name 734 Day Shift Job Select Job Connecting /unconnecting Trailers Drivi…" at bounding box center [784, 284] width 492 height 381
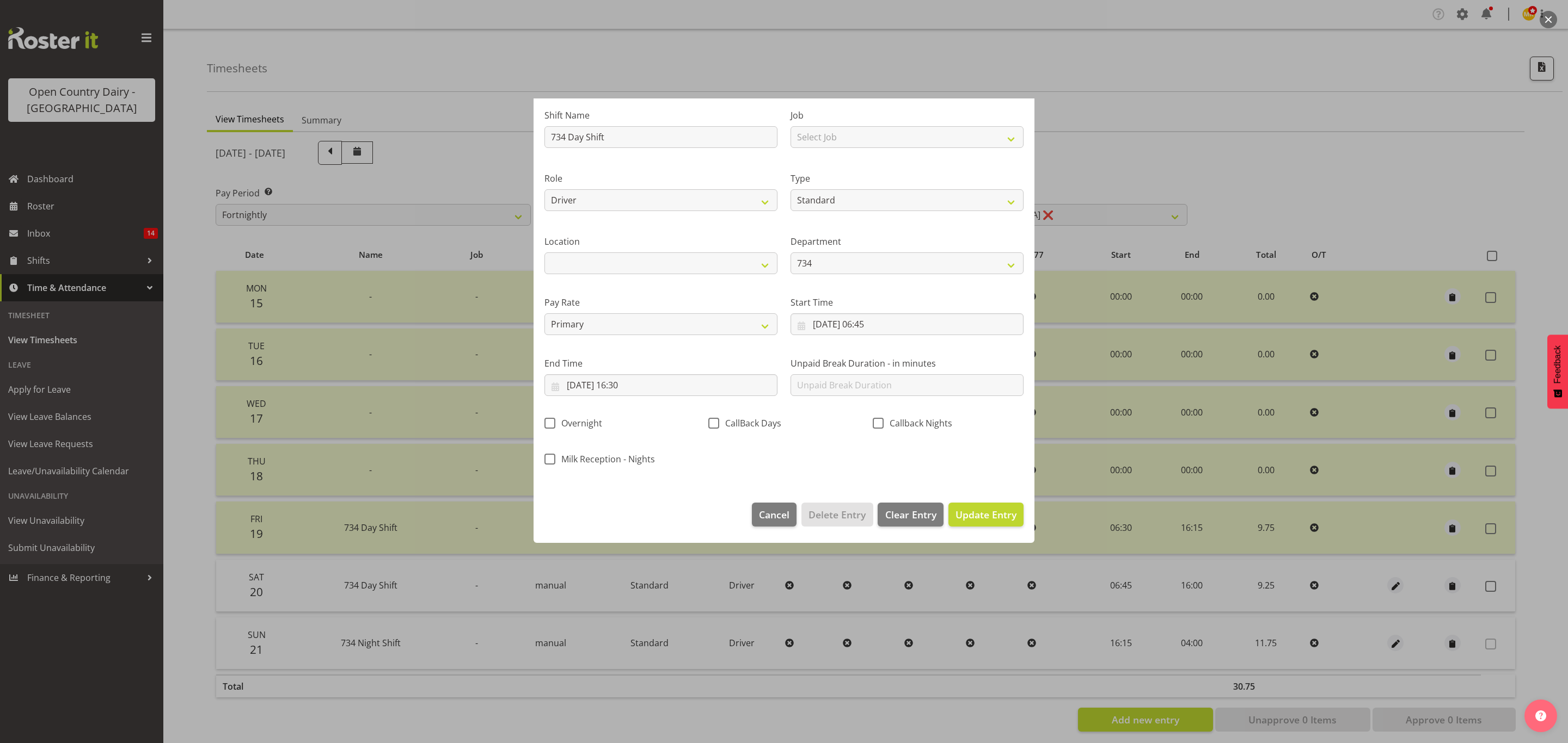
scroll to position [0, 0]
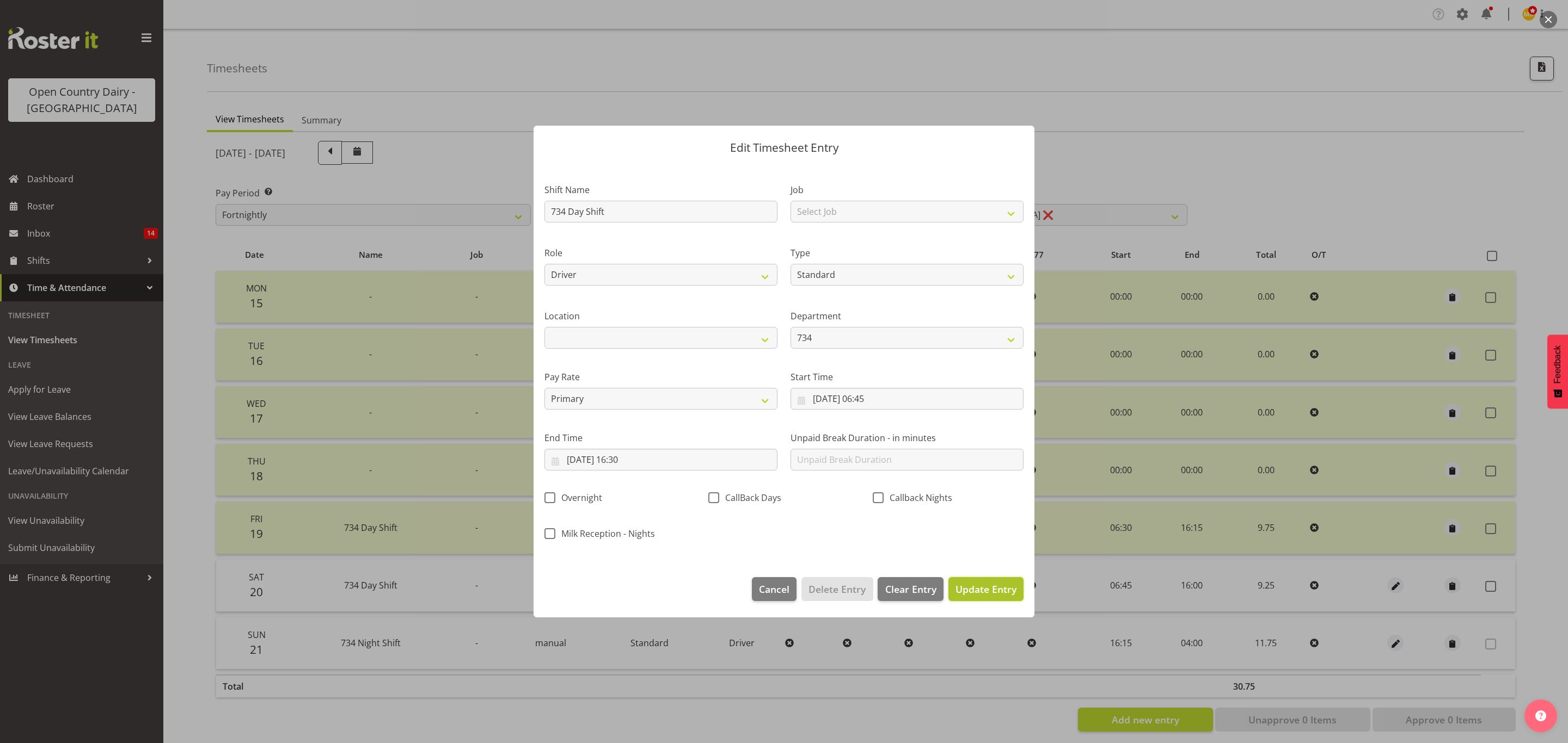
click at [996, 596] on span "Update Entry" at bounding box center [986, 589] width 61 height 14
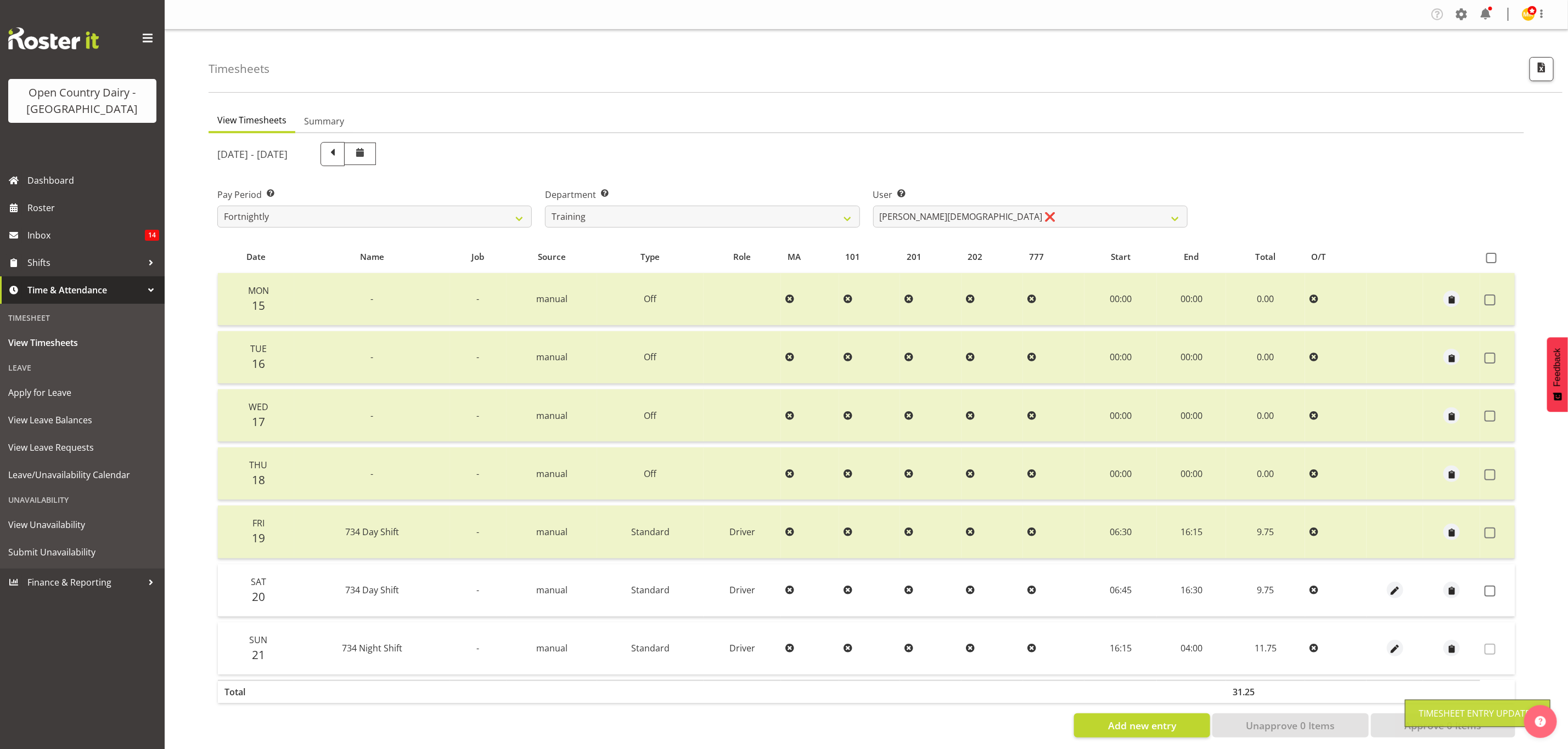
click at [1488, 591] on span at bounding box center [1489, 591] width 11 height 11
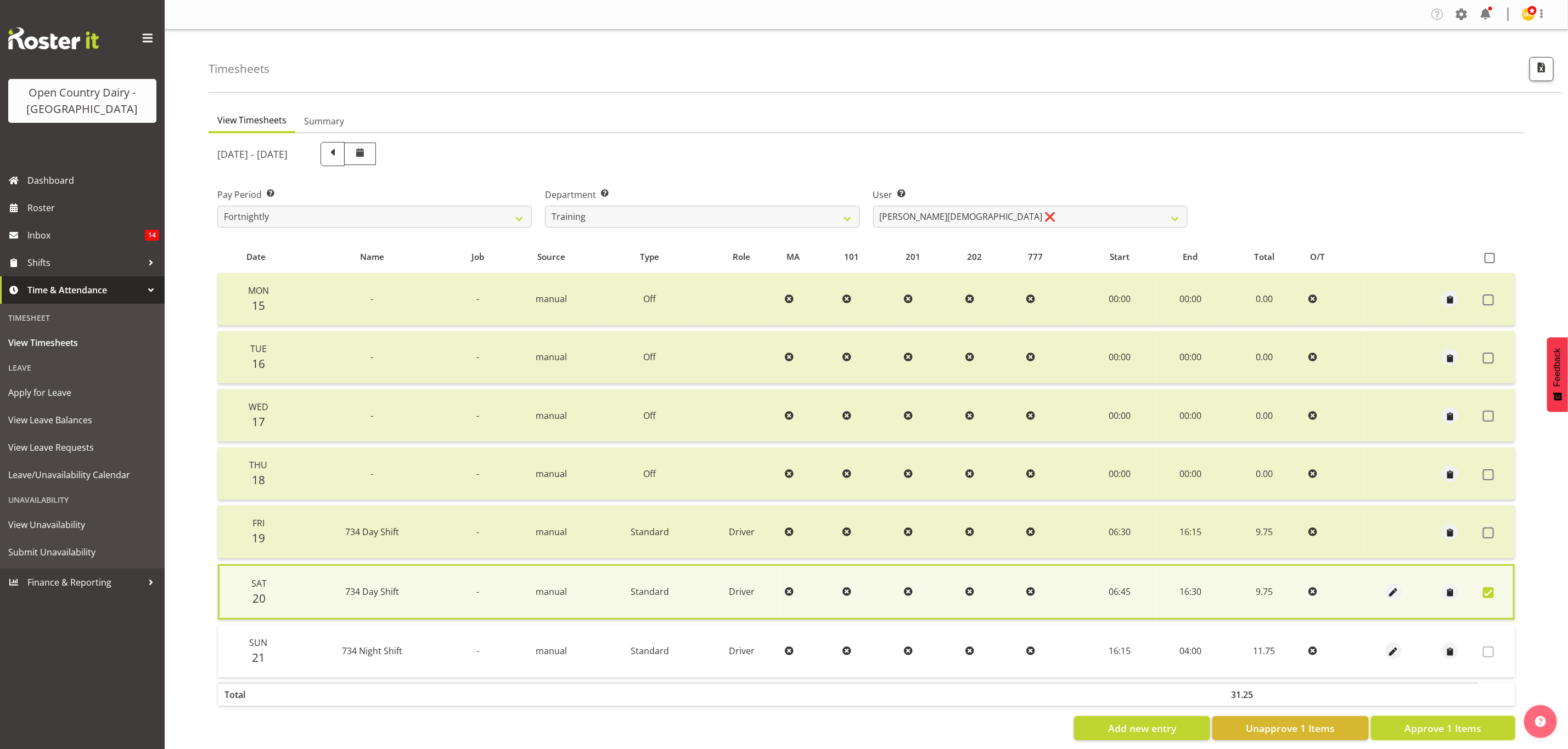
click at [1413, 724] on span "Approve 1 Items" at bounding box center [1443, 728] width 77 height 14
checkbox input "false"
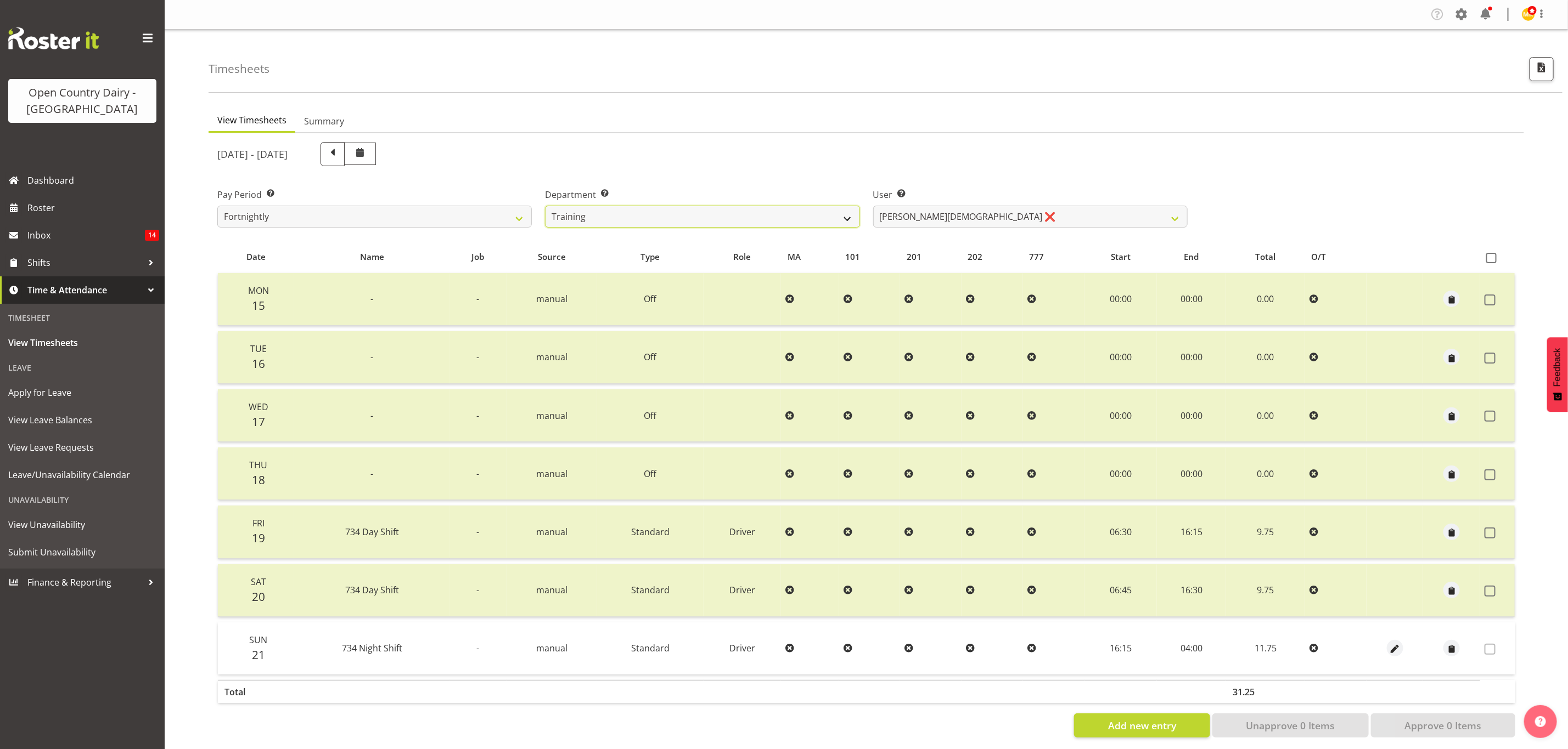
click at [788, 215] on select "734 735 736 737 738 739 851 853 854 855 856 858 861 862 865 867-9032 868 869 87…" at bounding box center [702, 217] width 314 height 22
select select "909"
click at [545, 206] on select "734 735 736 737 738 739 851 853 854 855 856 858 861 862 865 867-9032 868 869 87…" at bounding box center [702, 217] width 314 height 22
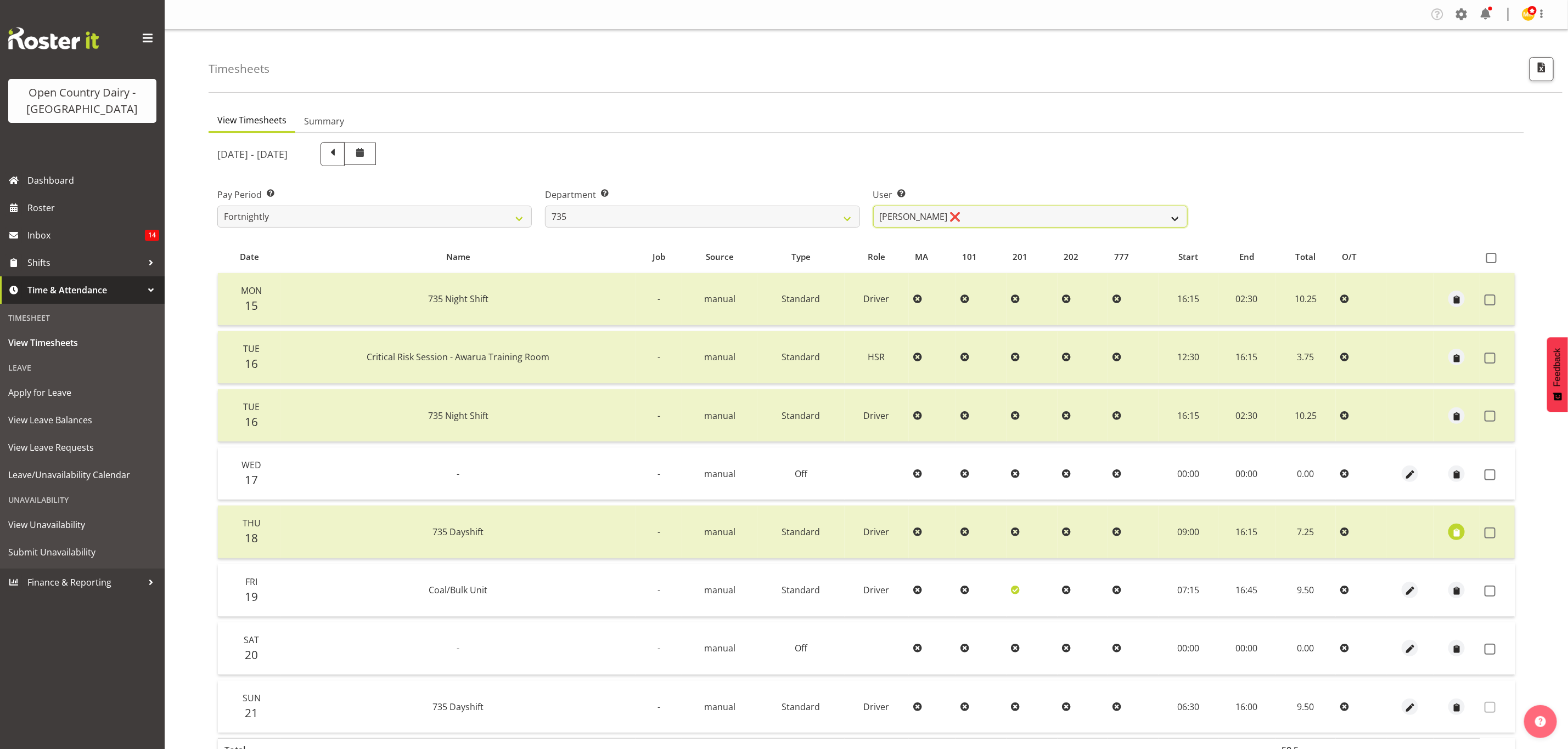
click at [967, 212] on select "Brian Neas ❌ Cherie Williams ❌ Christopher Sutherland ❌ Stuart Craig ❌" at bounding box center [1030, 217] width 314 height 22
select select "9865"
click at [873, 206] on select "Brian Neas ❌ Cherie Williams ❌ Christopher Sutherland ❌ Stuart Craig ❌" at bounding box center [1030, 217] width 314 height 22
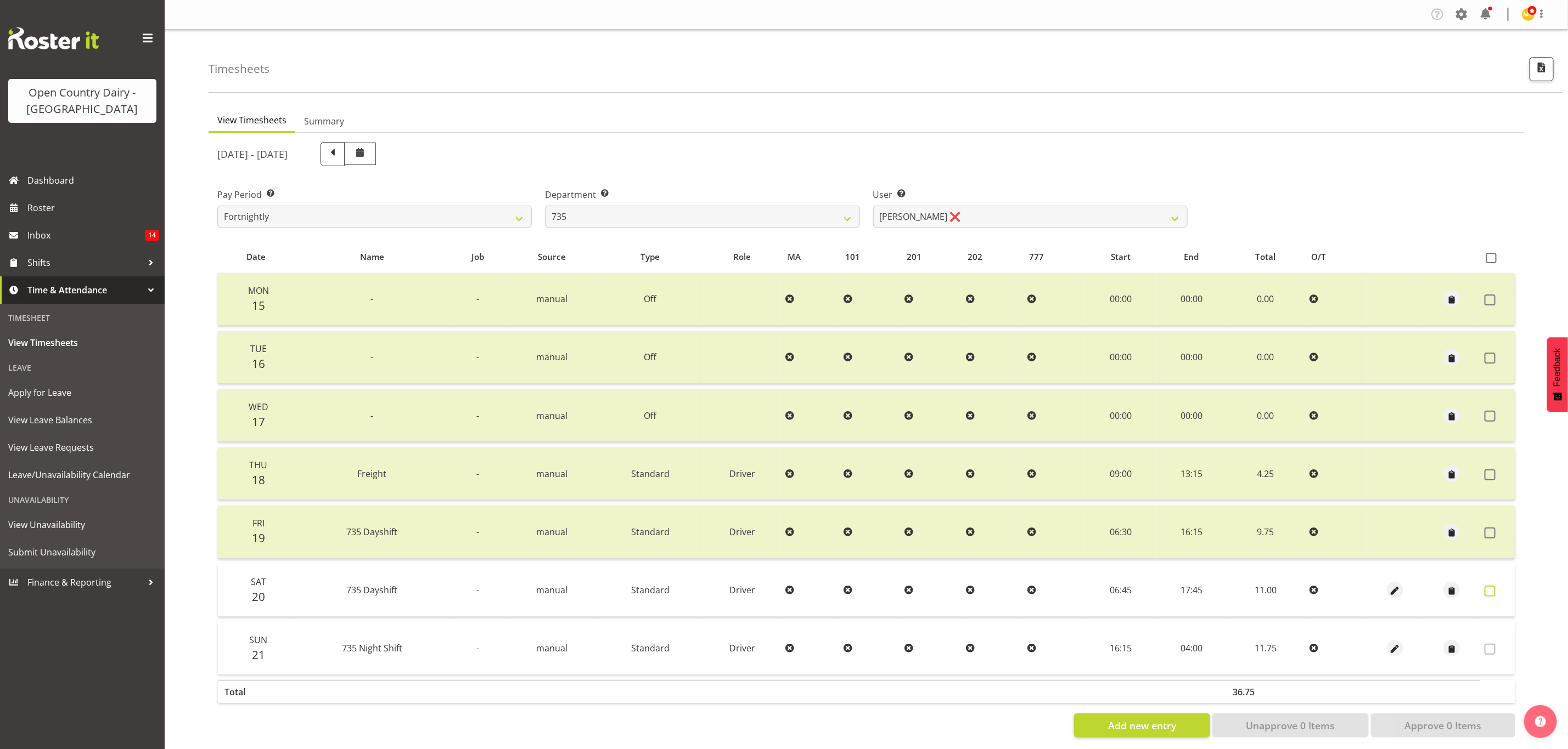
click at [1497, 589] on label at bounding box center [1492, 591] width 17 height 11
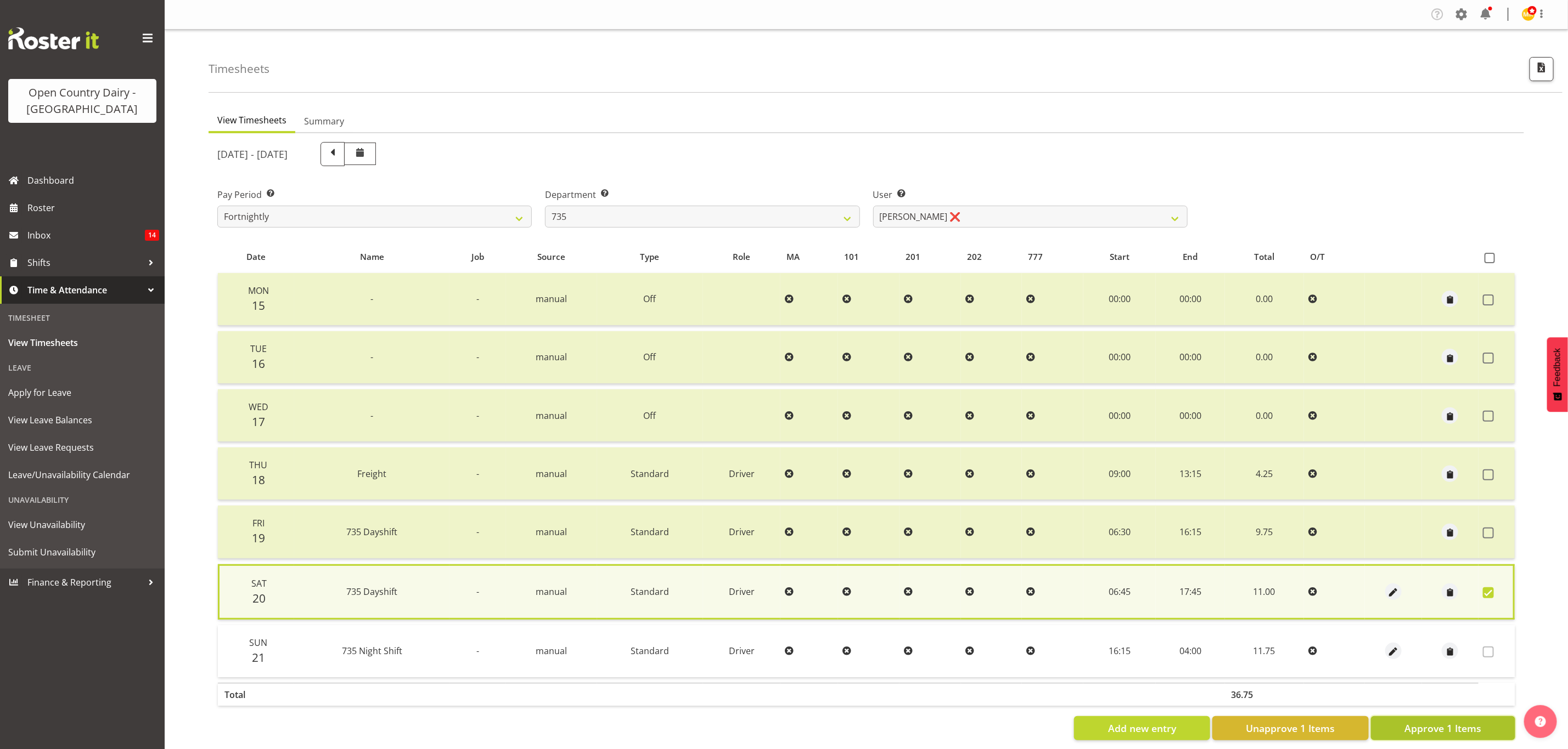
click at [1477, 724] on span "Approve 1 Items" at bounding box center [1443, 728] width 77 height 14
checkbox input "false"
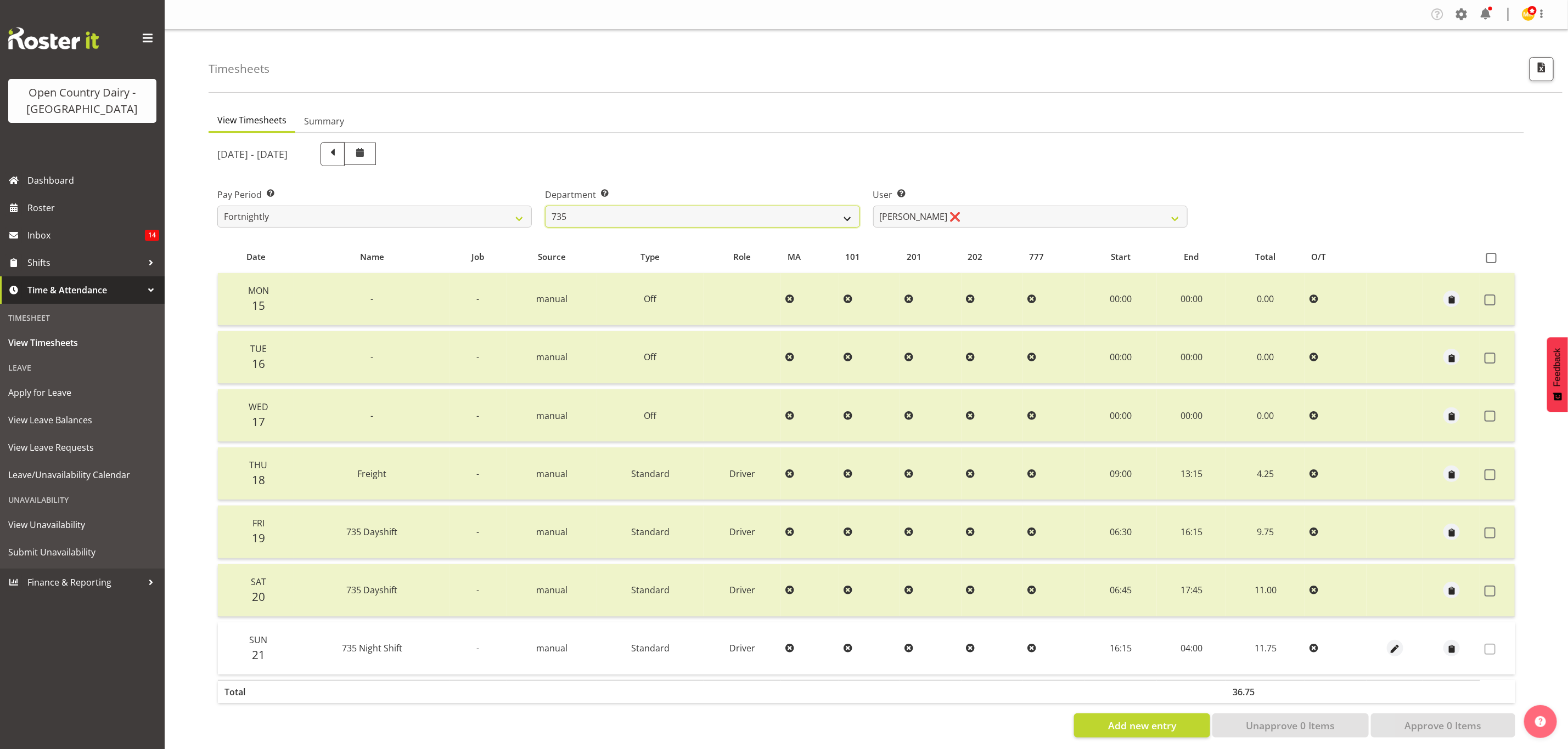
click at [660, 216] on select "734 735 736 737 738 739 851 853 854 855 856 858 861 862 865 867-9032 868 869 87…" at bounding box center [702, 217] width 314 height 22
select select "906"
click at [545, 206] on select "734 735 736 737 738 739 851 853 854 855 856 858 861 862 865 867-9032 868 869 87…" at bounding box center [702, 217] width 314 height 22
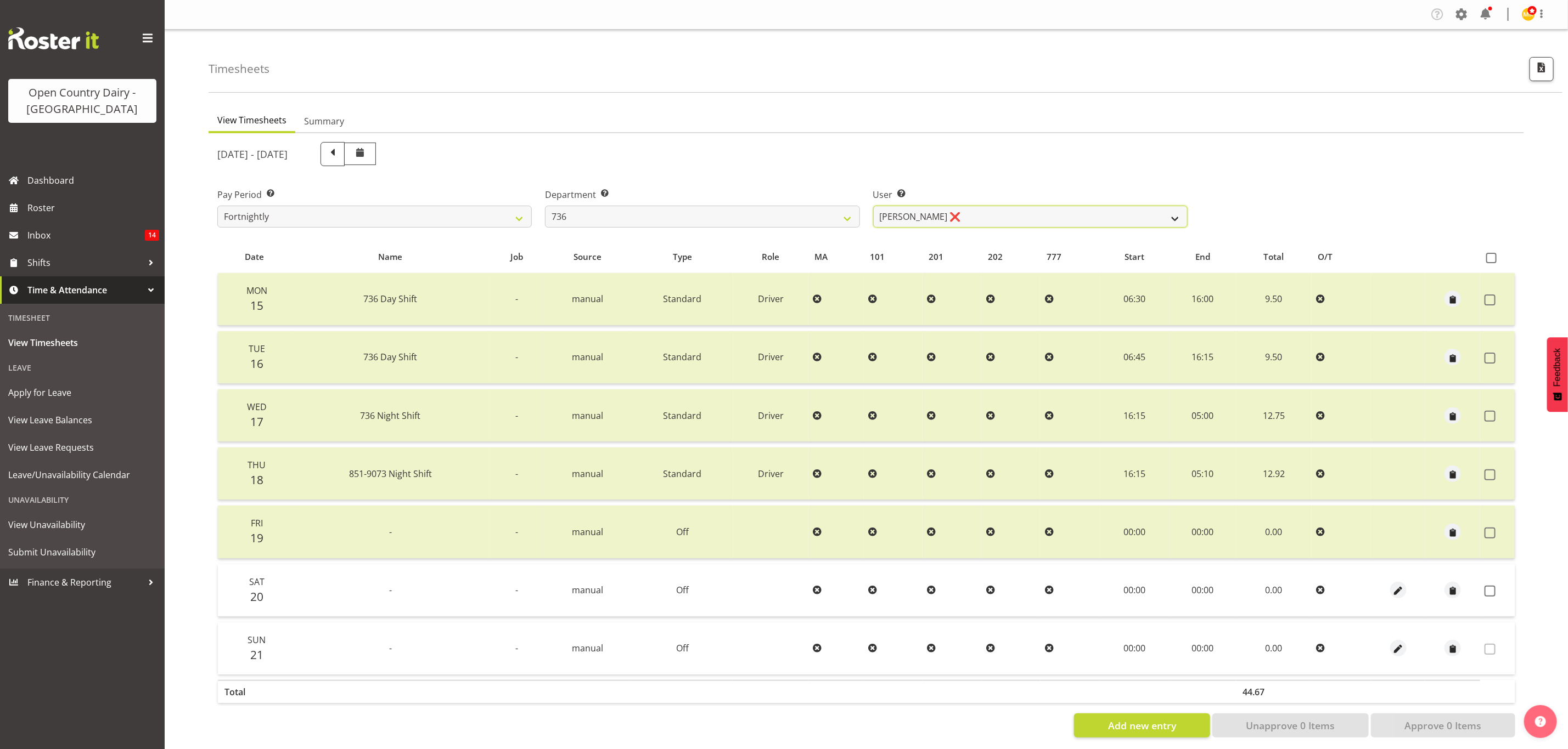
click at [1004, 214] on select "Andy Van Brecht ❌ Gavin Hamilton ❌ Jamie Seaton ❌ Kerrod Ward ❌" at bounding box center [1030, 217] width 314 height 22
select select "7419"
click at [873, 206] on select "Andy Van Brecht ❌ Gavin Hamilton ❌ Jamie Seaton ❌ Kerrod Ward ❌" at bounding box center [1030, 217] width 314 height 22
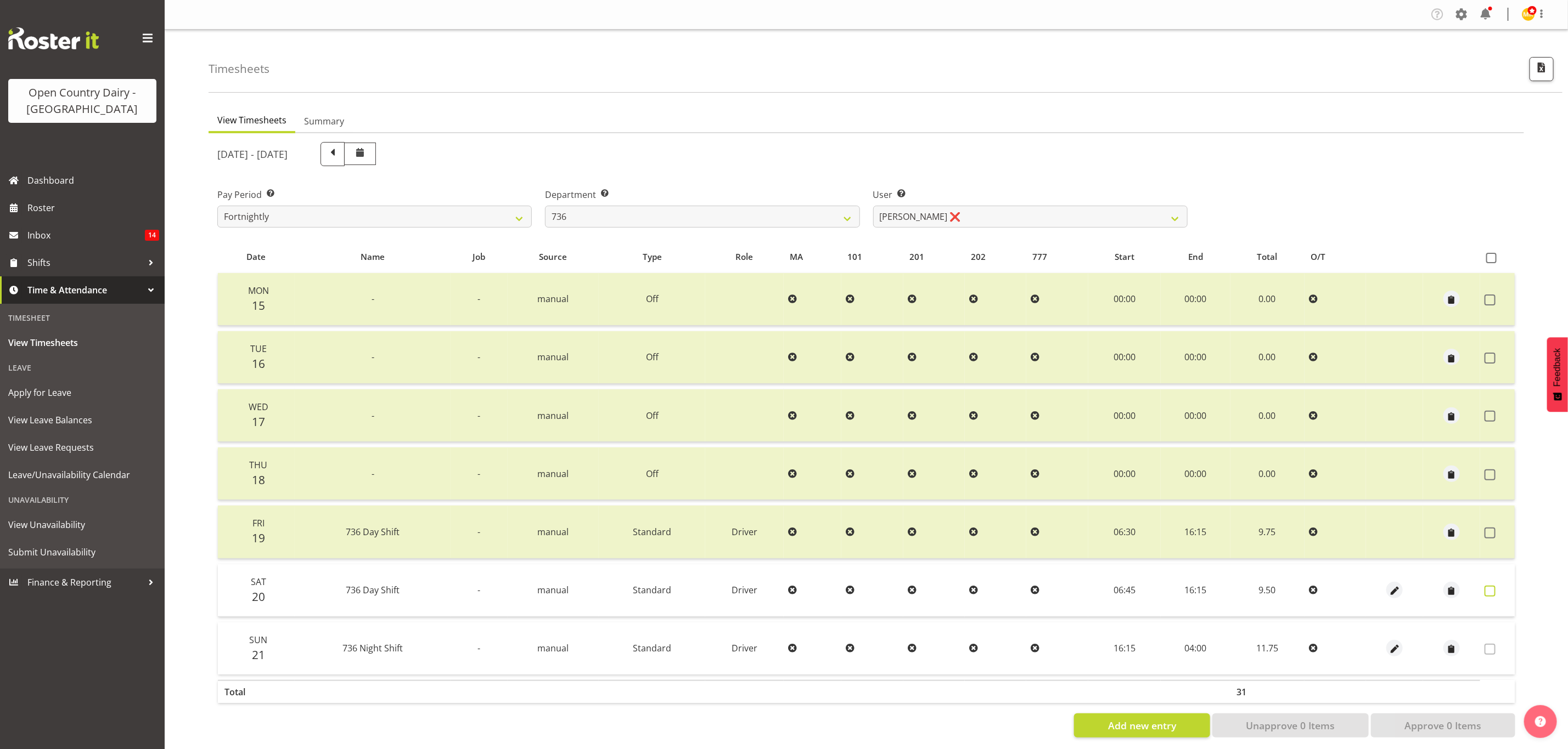
click at [1485, 592] on span at bounding box center [1489, 591] width 11 height 11
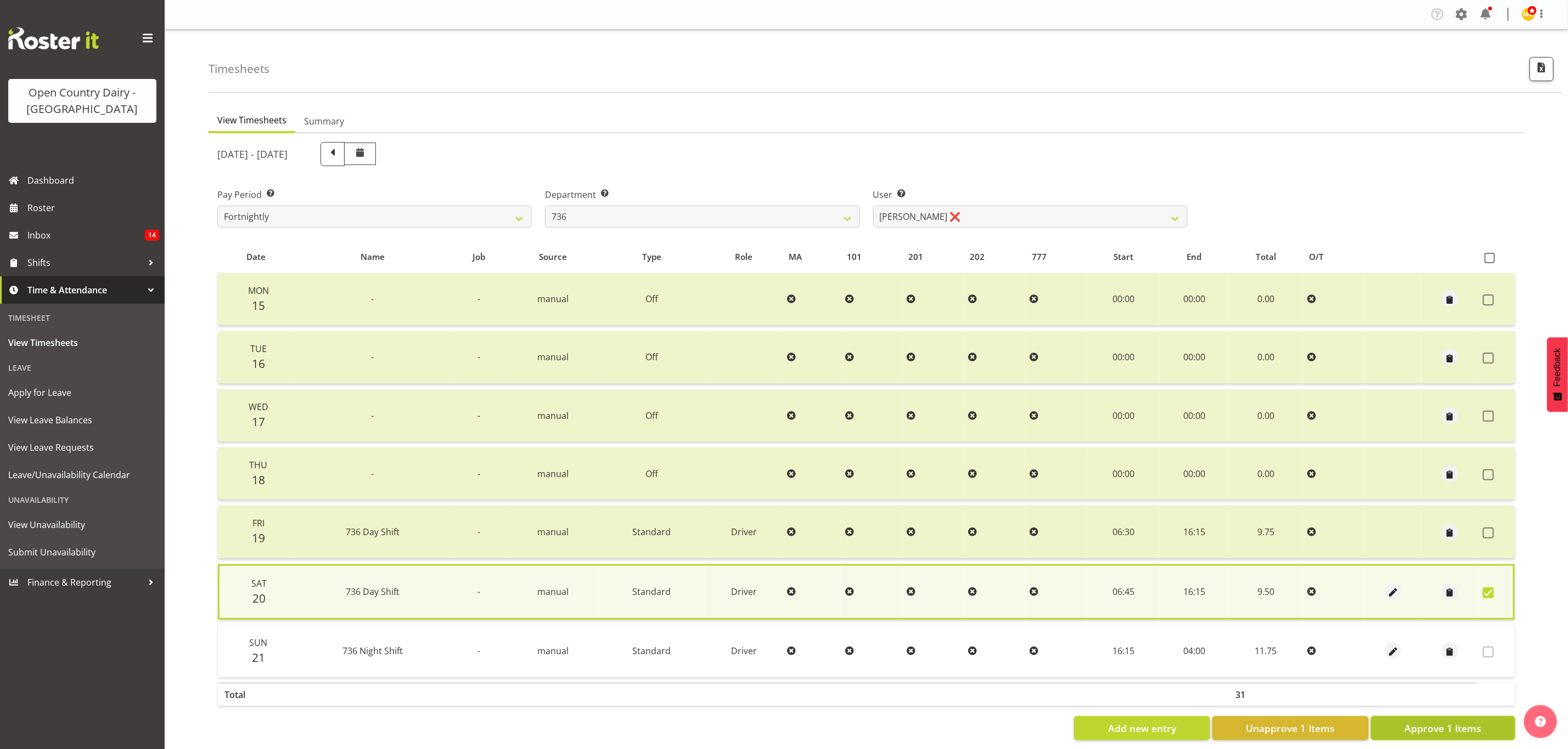
click at [1484, 723] on button "Approve 1 Items" at bounding box center [1443, 728] width 144 height 24
checkbox input "false"
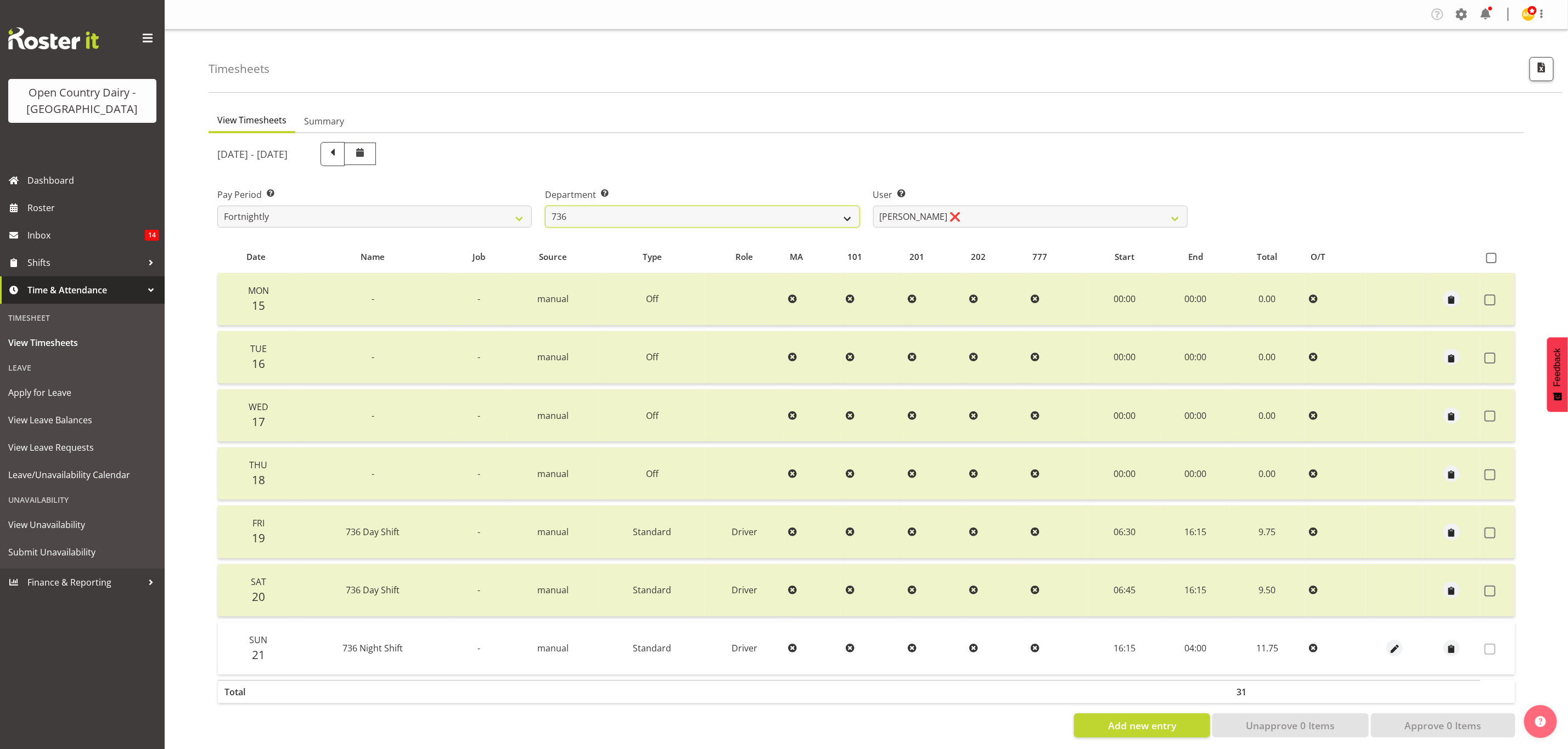
click at [786, 213] on select "734 735 736 737 738 739 851 853 854 855 856 858 861 862 865 867-9032 868 869 87…" at bounding box center [702, 217] width 314 height 22
select select "903"
click at [545, 206] on select "734 735 736 737 738 739 851 853 854 855 856 858 861 862 865 867-9032 868 869 87…" at bounding box center [702, 217] width 314 height 22
select select "10983"
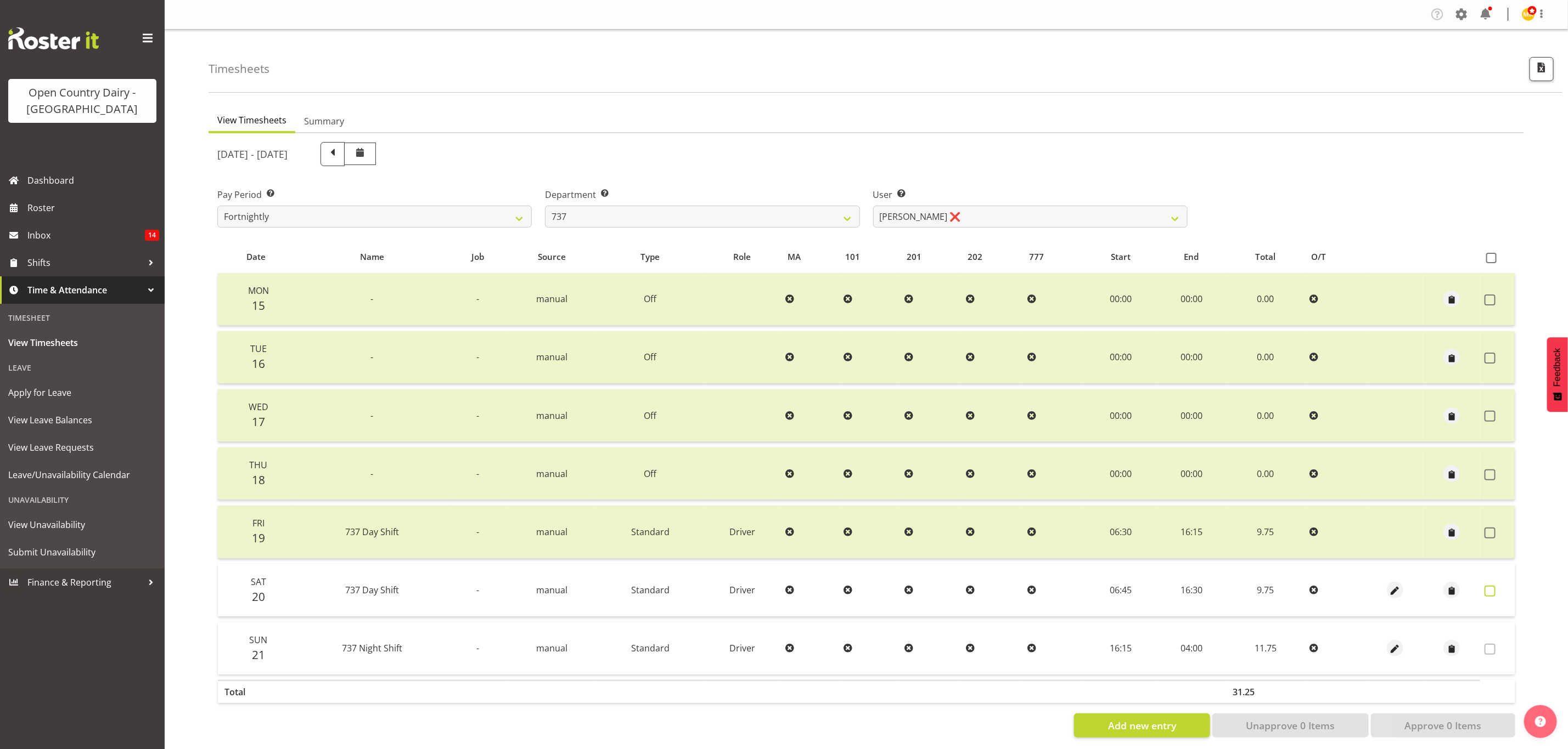
click at [1500, 588] on label at bounding box center [1492, 591] width 17 height 11
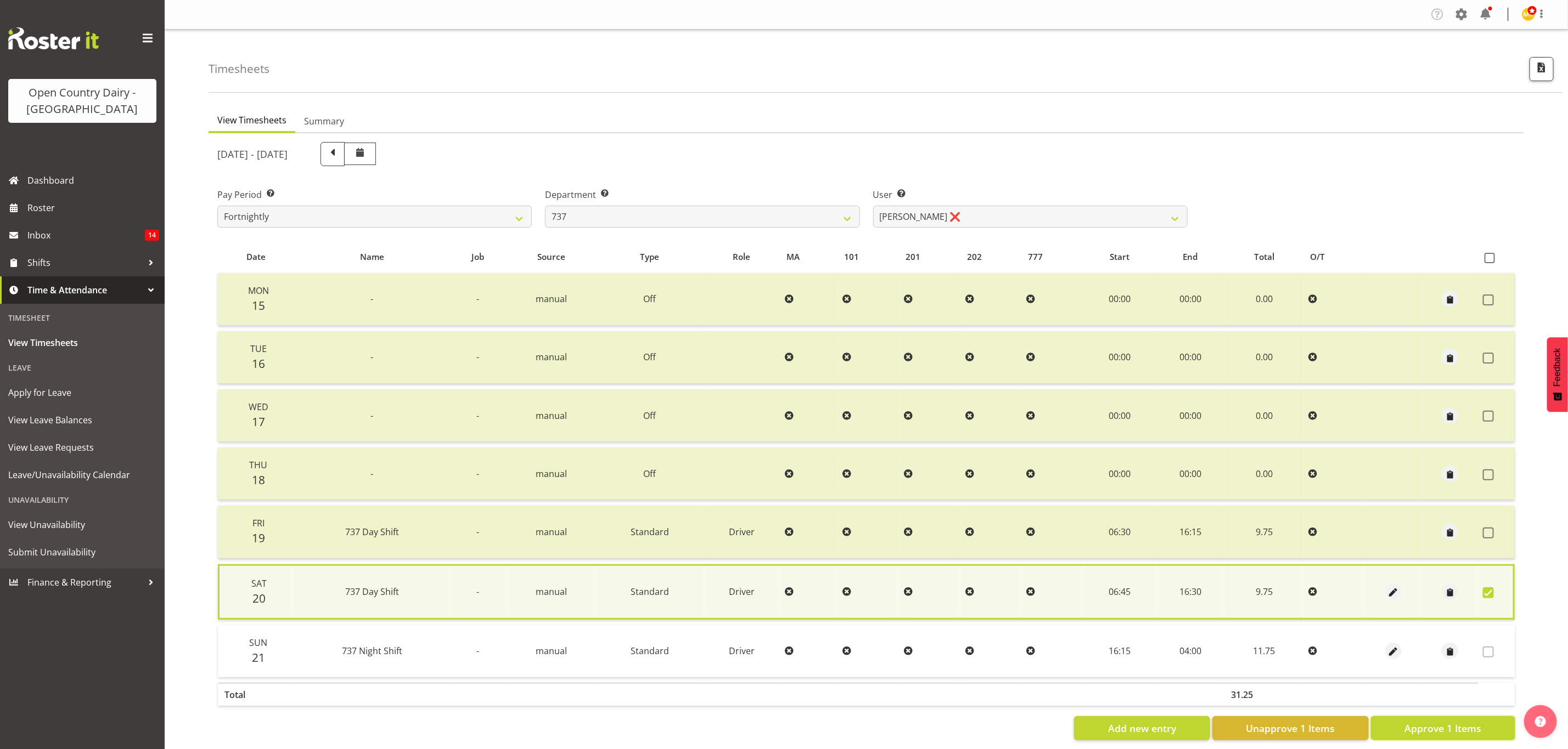
click at [1484, 721] on button "Approve 1 Items" at bounding box center [1443, 728] width 144 height 24
checkbox input "false"
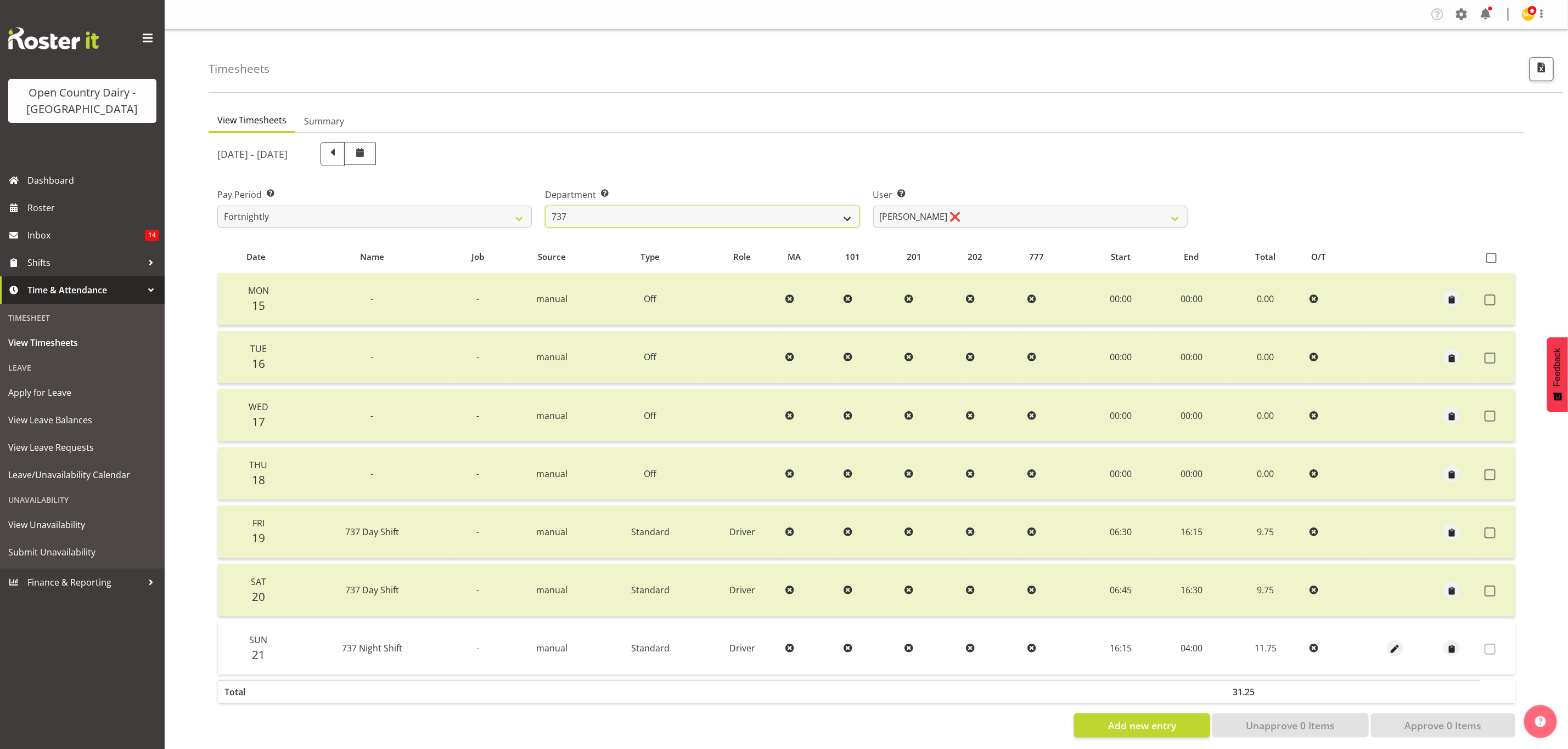
click at [591, 210] on select "734 735 736 737 738 739 851 853 854 855 856 858 861 862 865 867-9032 868 869 87…" at bounding box center [702, 217] width 314 height 22
select select "904"
click at [545, 206] on select "734 735 736 737 738 739 851 853 854 855 856 858 861 862 865 867-9032 868 869 87…" at bounding box center [702, 217] width 314 height 22
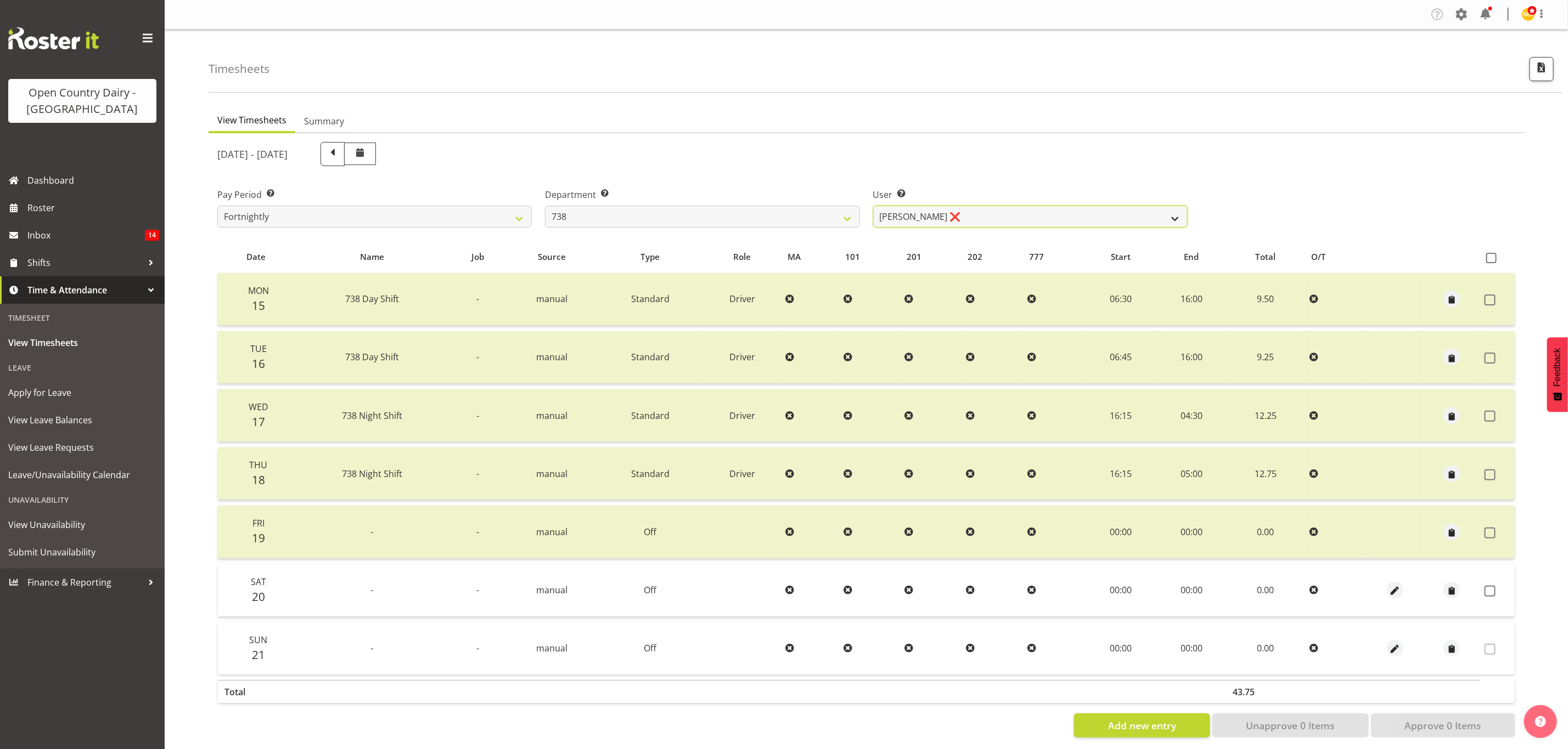
click at [960, 219] on select "Christopher Gamble ❌ Marcy Tuuta ❌ Raymond Campbell ❌ Tama Irvine ❌" at bounding box center [1030, 217] width 314 height 22
select select "11703"
click at [873, 206] on select "Christopher Gamble ❌ Marcy Tuuta ❌ Raymond Campbell ❌ Tama Irvine ❌" at bounding box center [1030, 217] width 314 height 22
click at [1484, 587] on span at bounding box center [1489, 591] width 11 height 11
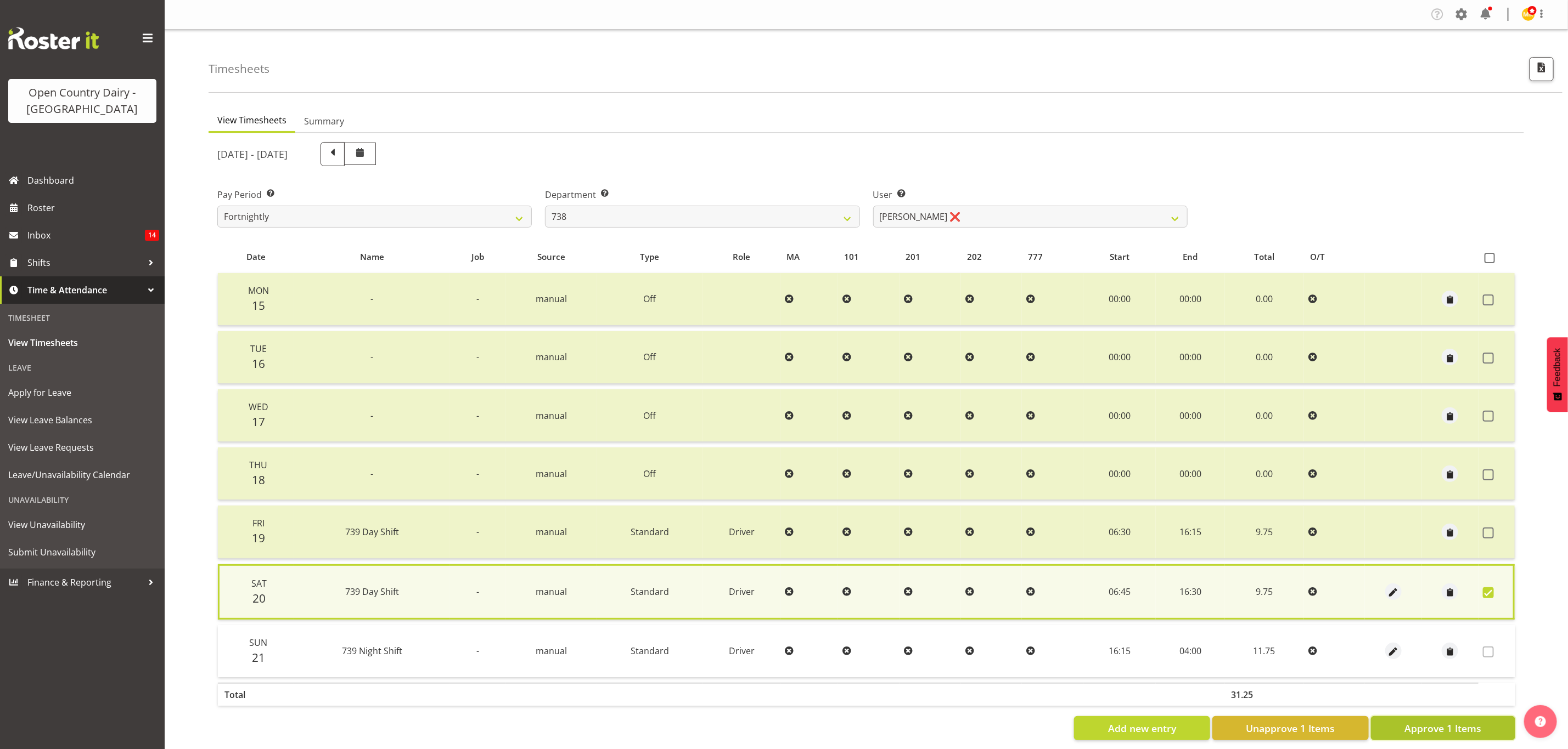
click at [1477, 721] on span "Approve 1 Items" at bounding box center [1443, 728] width 77 height 14
checkbox input "false"
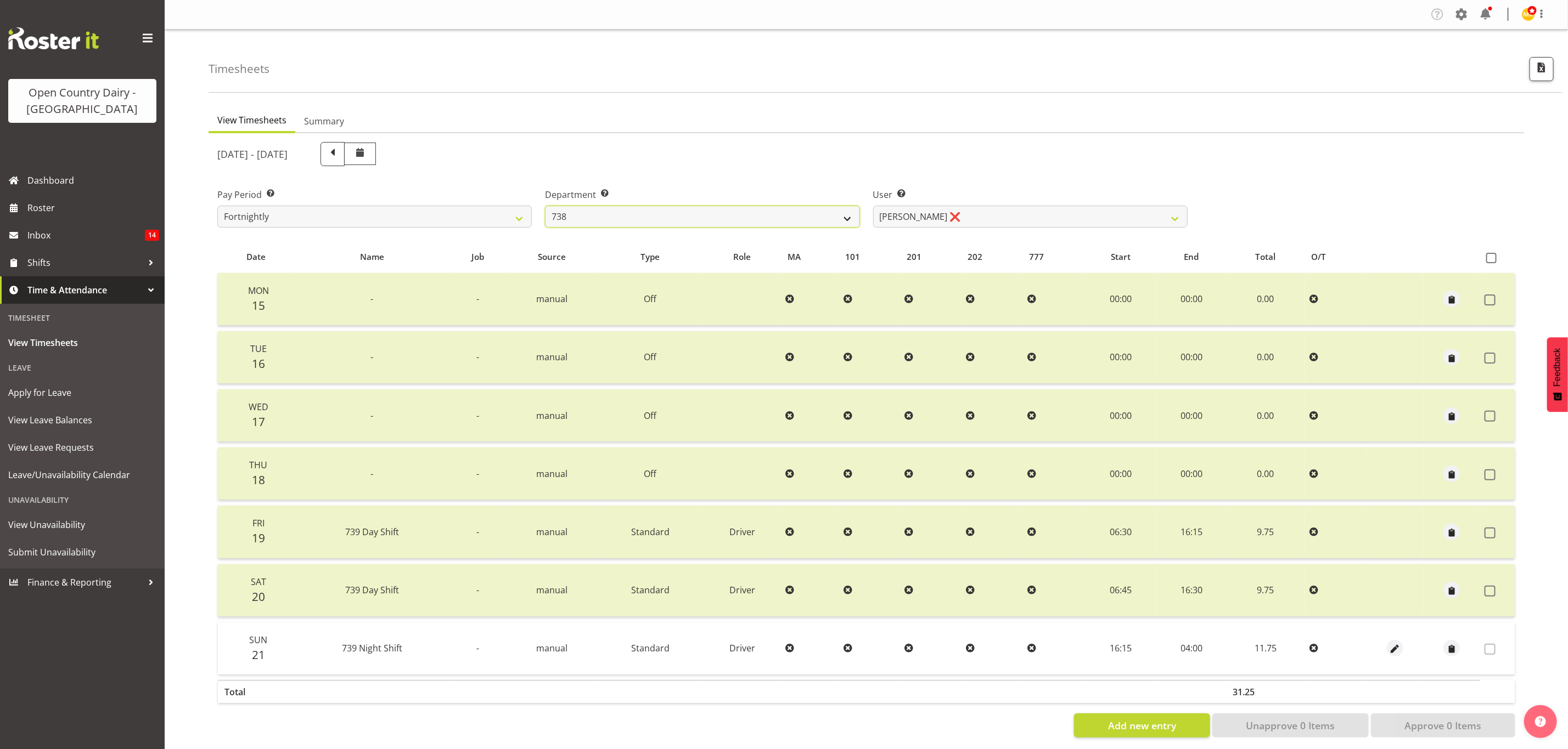
drag, startPoint x: 847, startPoint y: 217, endPoint x: 847, endPoint y: 224, distance: 7.0
click at [847, 217] on select "734 735 736 737 738 739 851 853 854 855 856 858 861 862 865 867-9032 868 869 87…" at bounding box center [702, 217] width 314 height 22
select select "692"
click at [545, 206] on select "734 735 736 737 738 739 851 853 854 855 856 858 861 862 865 867-9032 868 869 87…" at bounding box center [702, 217] width 314 height 22
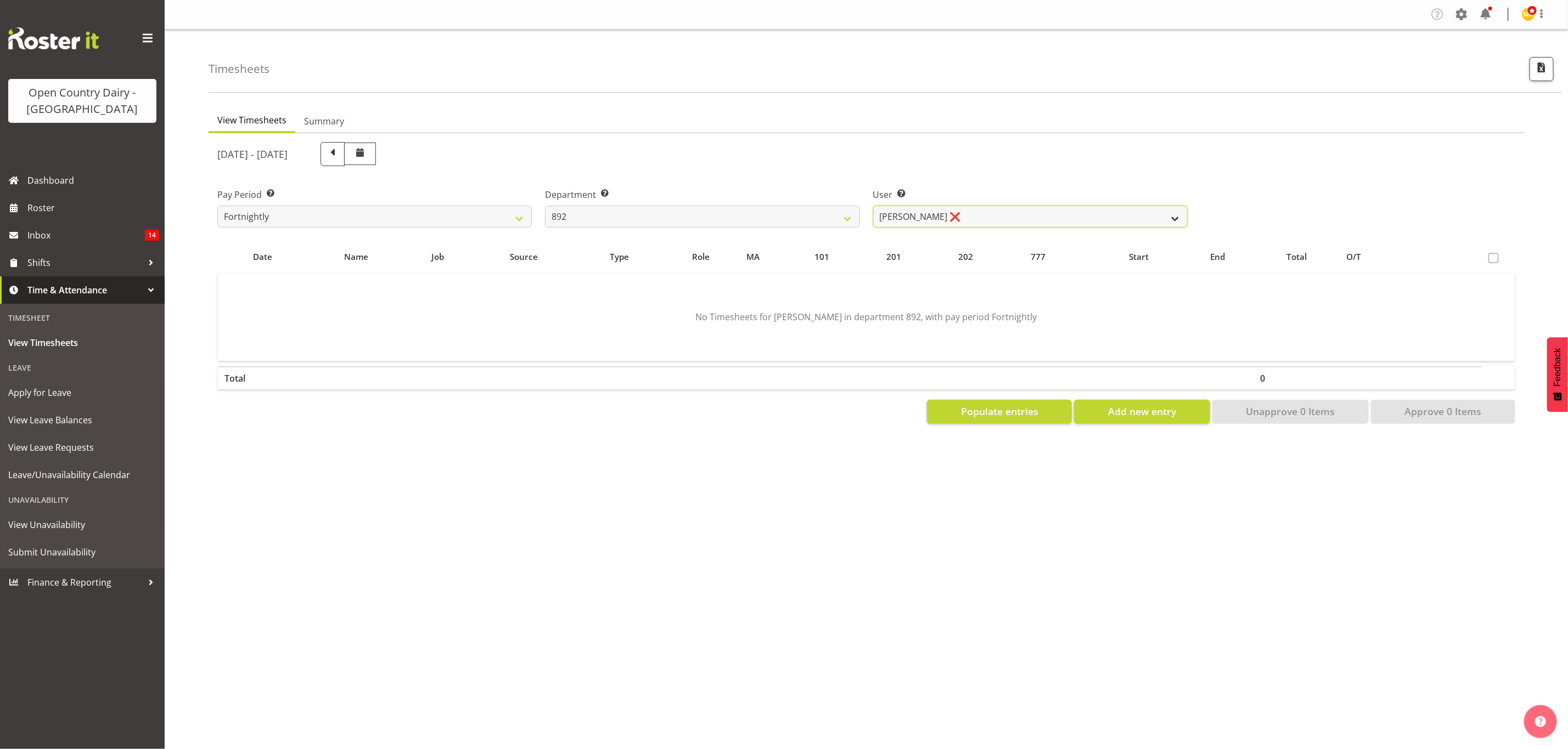
click at [977, 225] on select "Brittany Willis ❌ Danny Davies ❌ David McKenzie ❌ Josh Winship ❌ Reece Calvert ❌" at bounding box center [1030, 217] width 314 height 22
select select "11650"
click at [873, 206] on select "Brittany Willis ❌ Danny Davies ❌ David McKenzie ❌ Josh Winship ❌ Reece Calvert ❌" at bounding box center [1030, 217] width 314 height 22
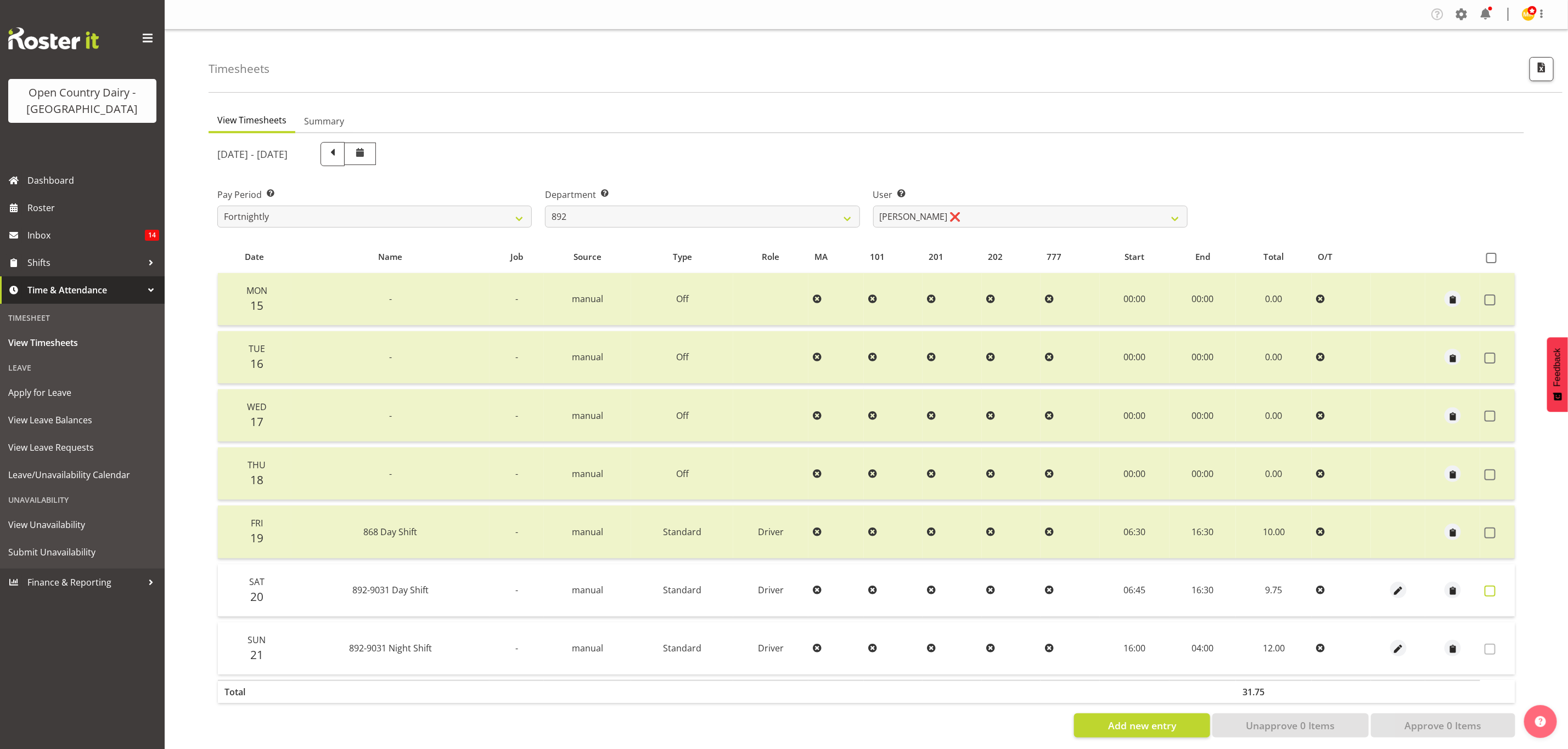
click at [1494, 586] on span at bounding box center [1489, 591] width 11 height 11
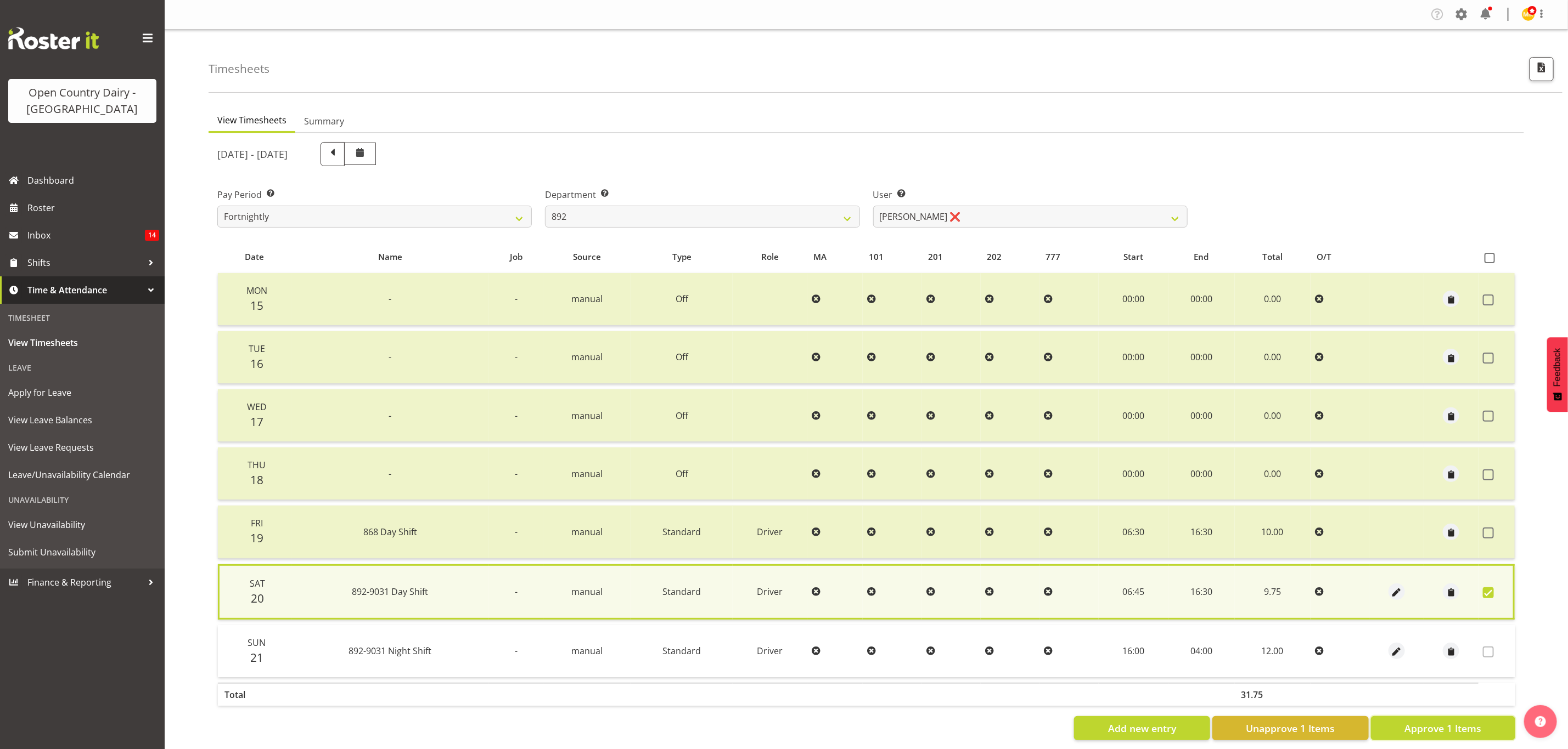
click at [1484, 718] on button "Approve 1 Items" at bounding box center [1443, 728] width 144 height 24
checkbox input "false"
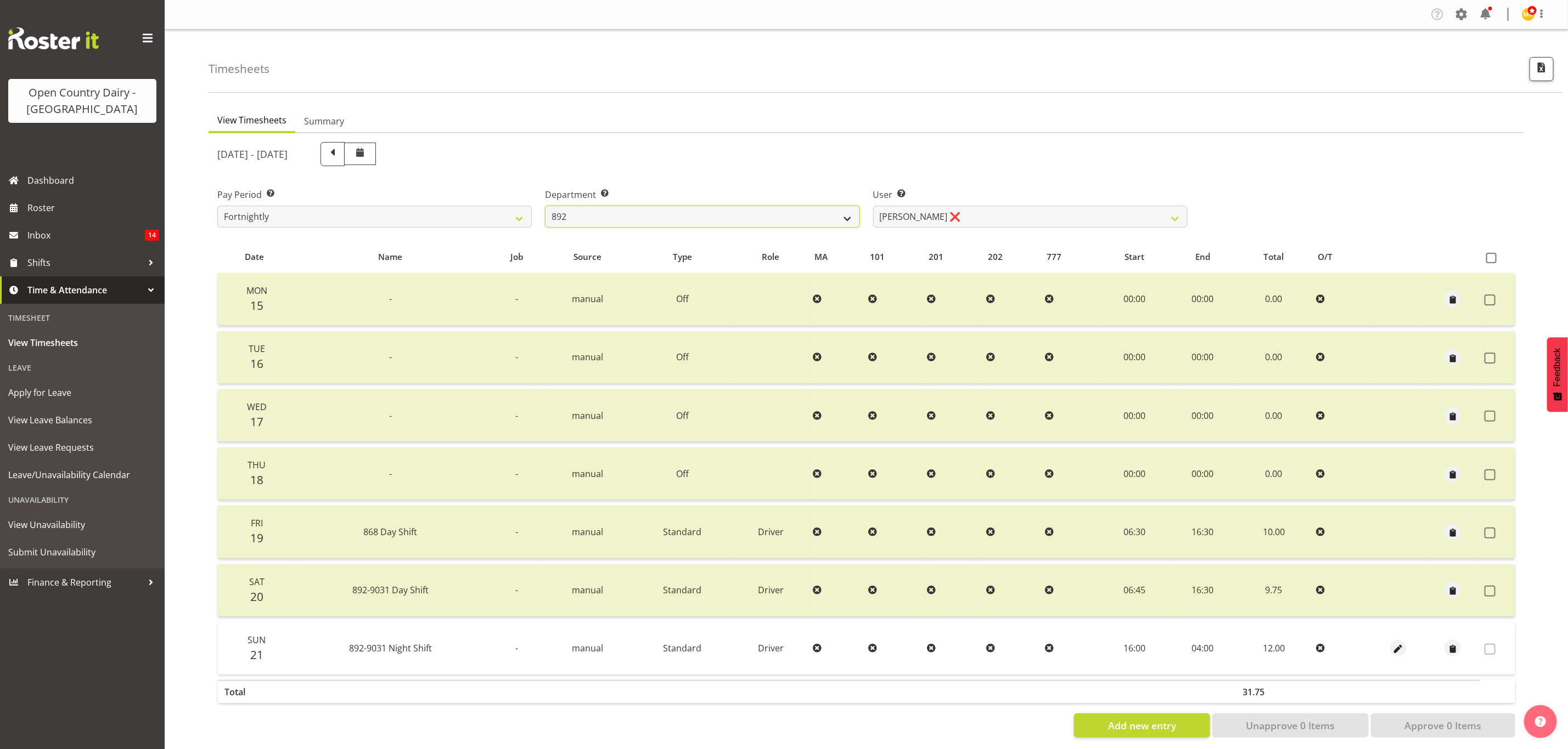
click at [669, 221] on select "734 735 736 737 738 739 851 853 854 855 856 858 861 862 865 867-9032 868 869 87…" at bounding box center [702, 217] width 314 height 22
select select "668"
click at [545, 206] on select "734 735 736 737 738 739 851 853 854 855 856 858 861 862 865 867-9032 868 869 87…" at bounding box center [702, 217] width 314 height 22
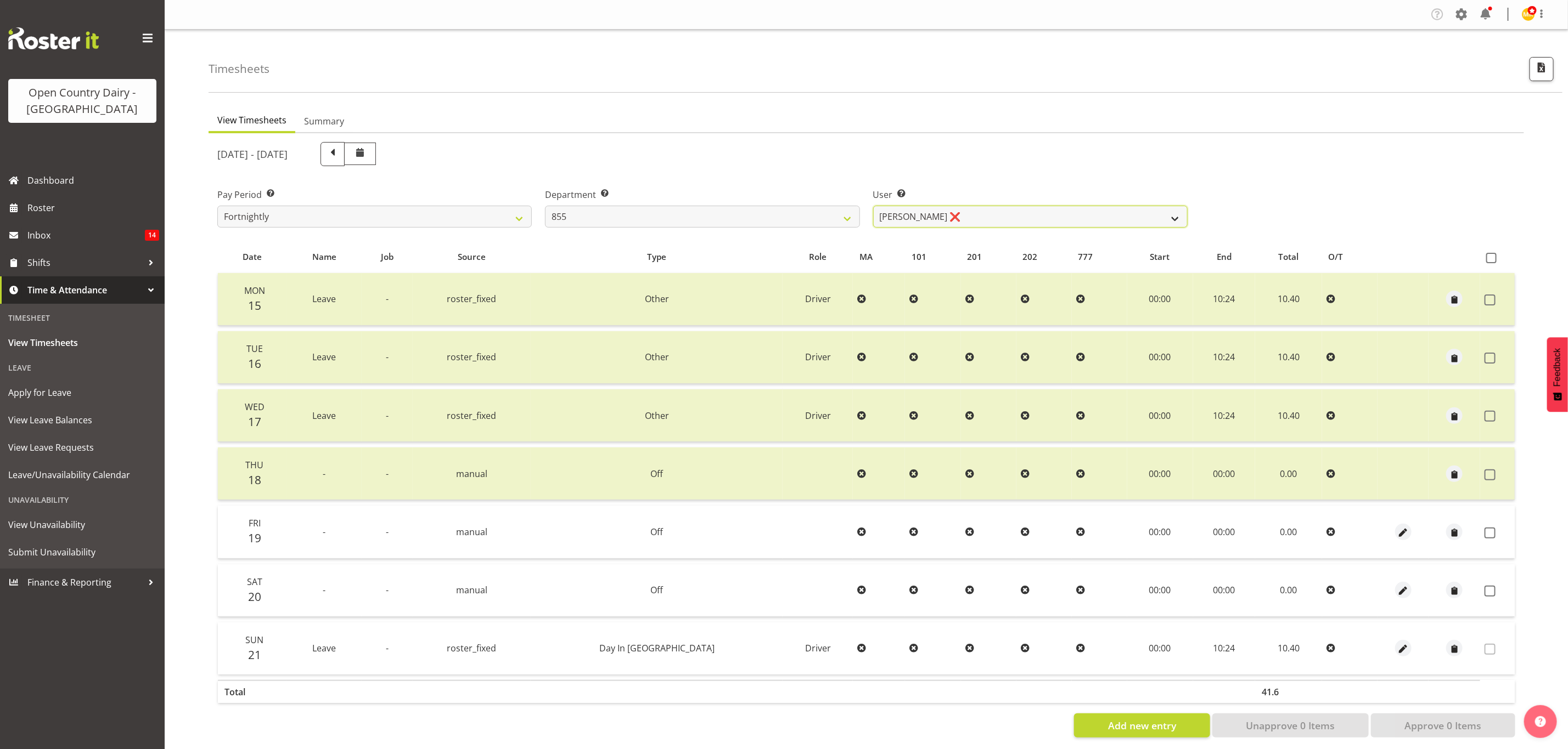
click at [999, 221] on select "Leon Harrison ❌ Nathan Vincent ❌ Wayne Jukes ❌" at bounding box center [1030, 217] width 314 height 22
select select "7491"
click at [873, 206] on select "Leon Harrison ❌ Nathan Vincent ❌ Wayne Jukes ❌" at bounding box center [1030, 217] width 314 height 22
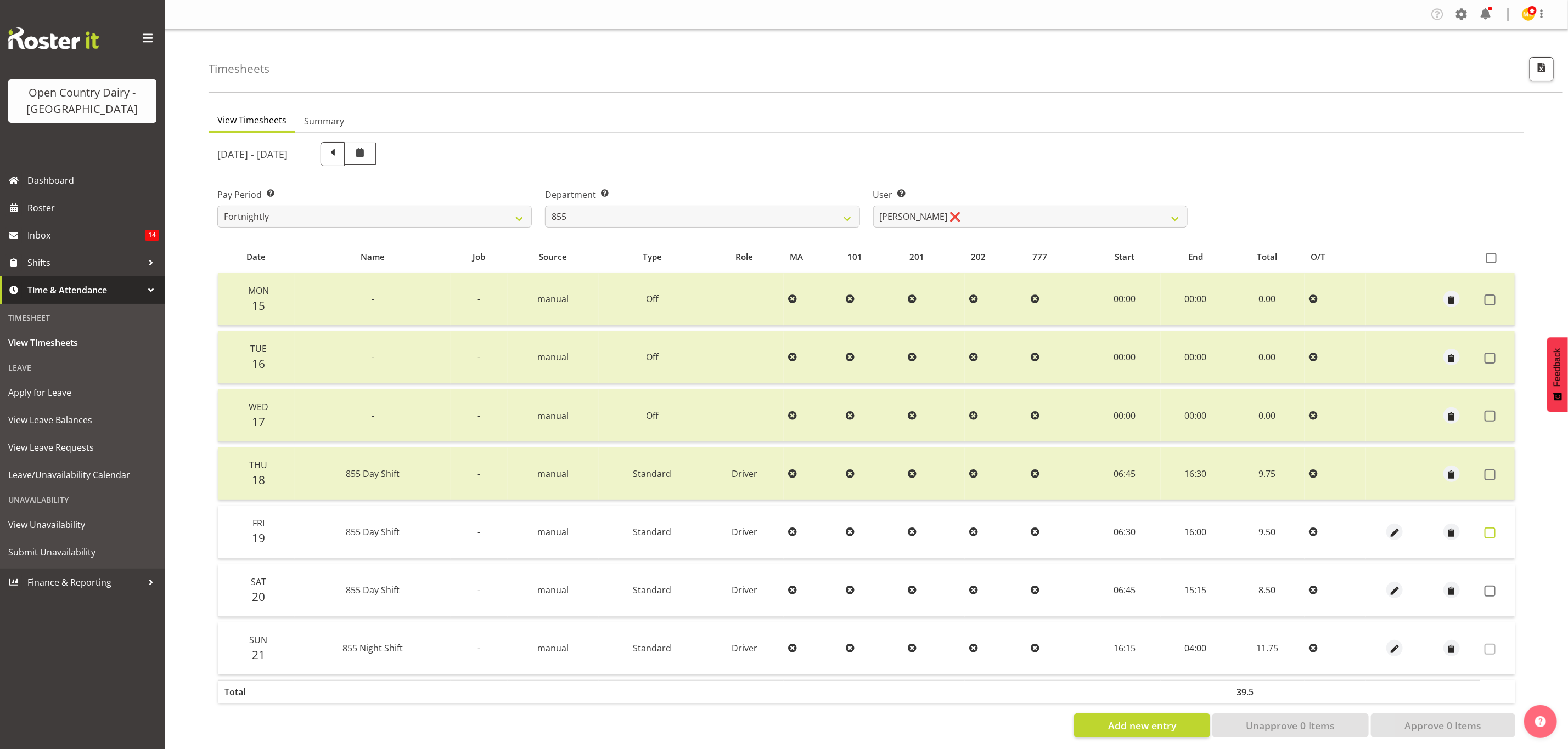
click at [1497, 531] on label at bounding box center [1492, 532] width 17 height 11
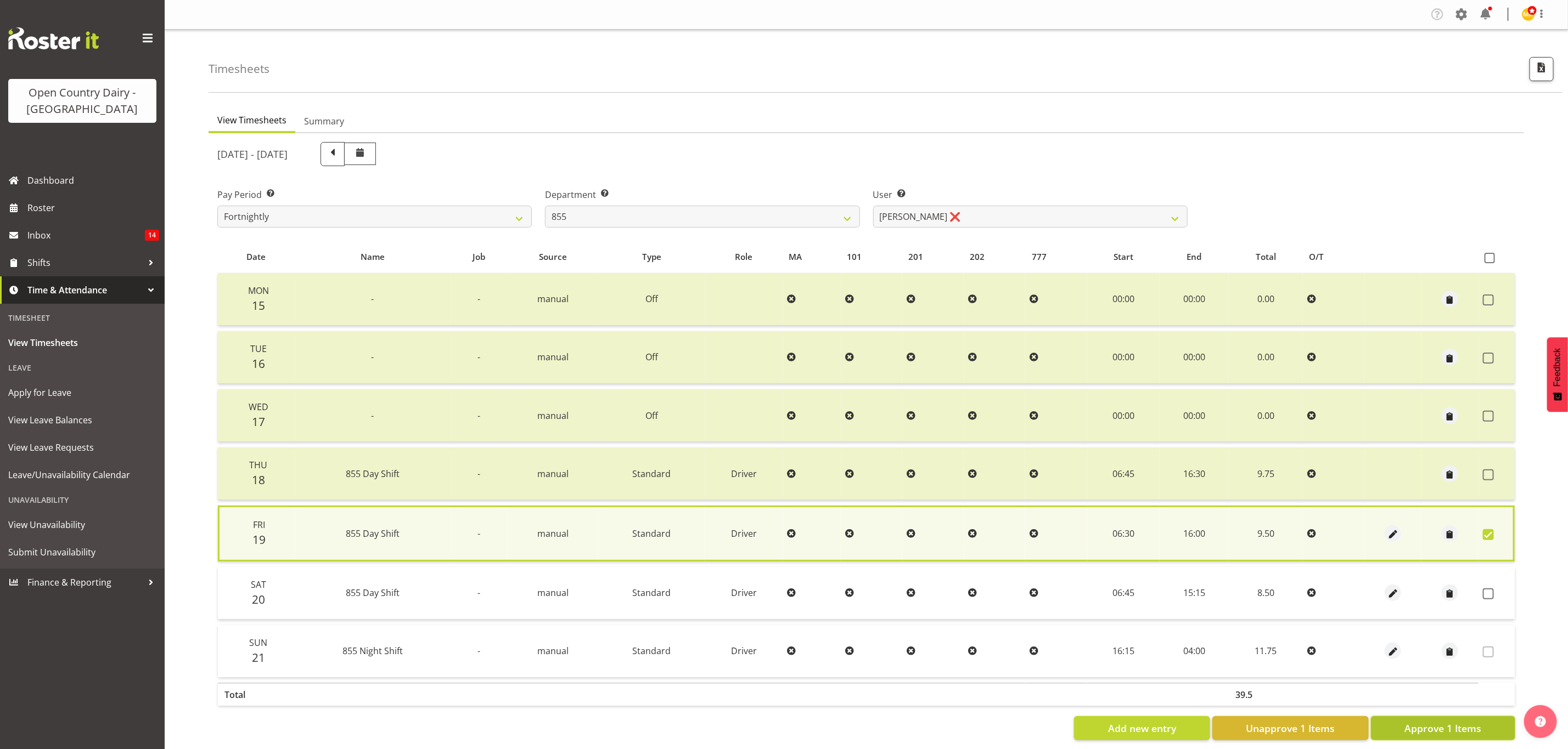
click at [1480, 724] on span "Approve 1 Items" at bounding box center [1443, 728] width 77 height 14
checkbox input "false"
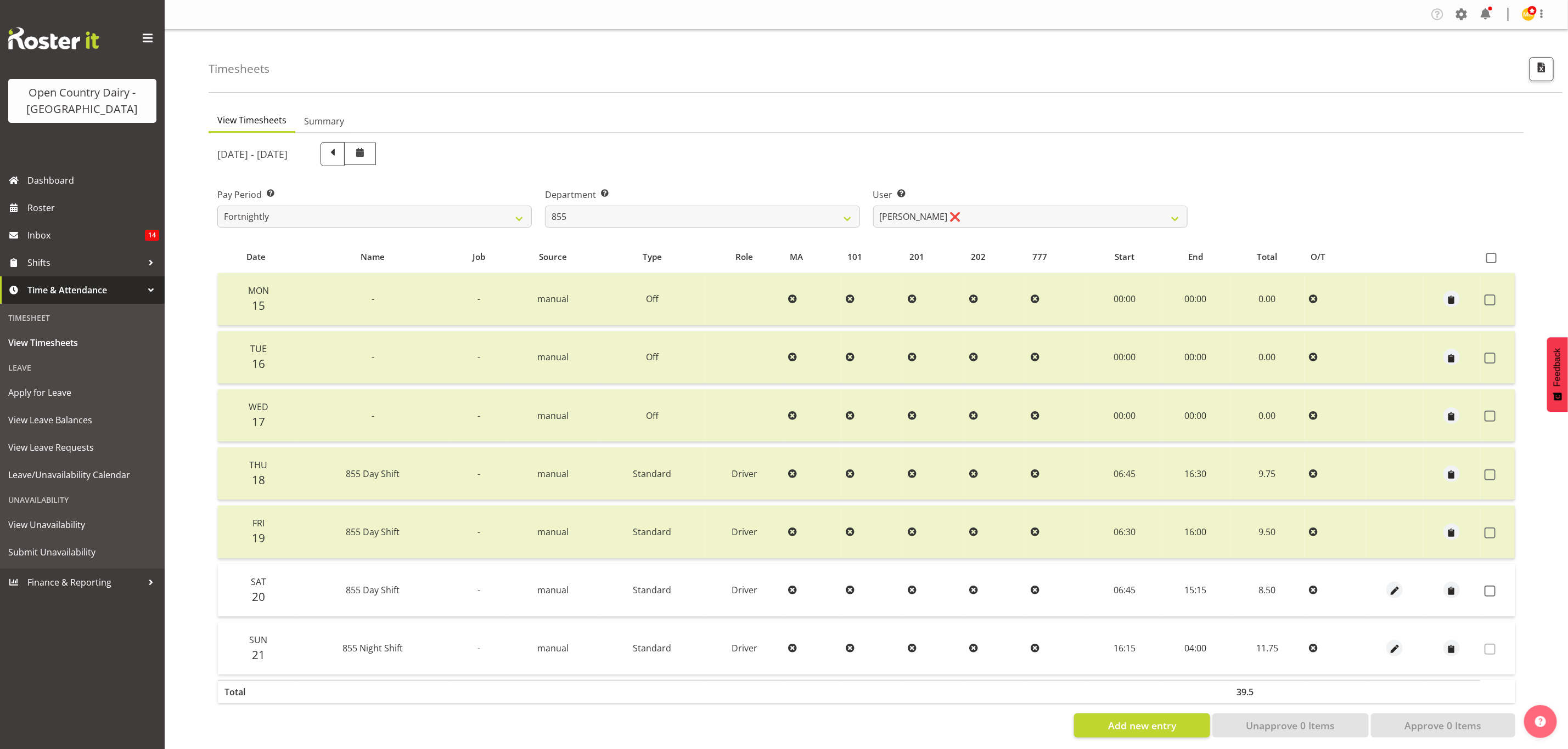
drag, startPoint x: 1487, startPoint y: 587, endPoint x: 1482, endPoint y: 647, distance: 60.2
click at [1487, 587] on span at bounding box center [1489, 591] width 11 height 11
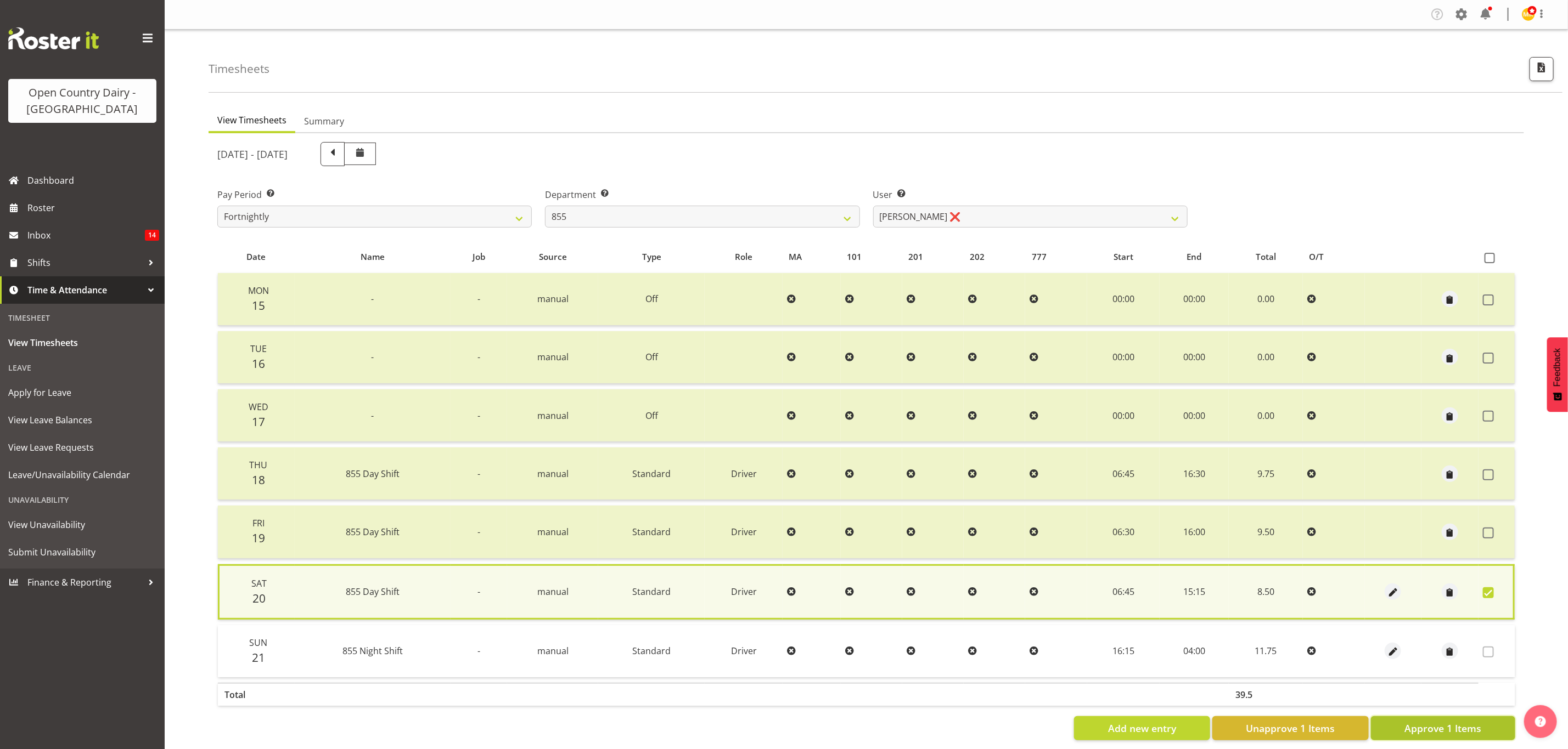
click at [1441, 729] on span "Approve 1 Items" at bounding box center [1443, 728] width 77 height 14
checkbox input "false"
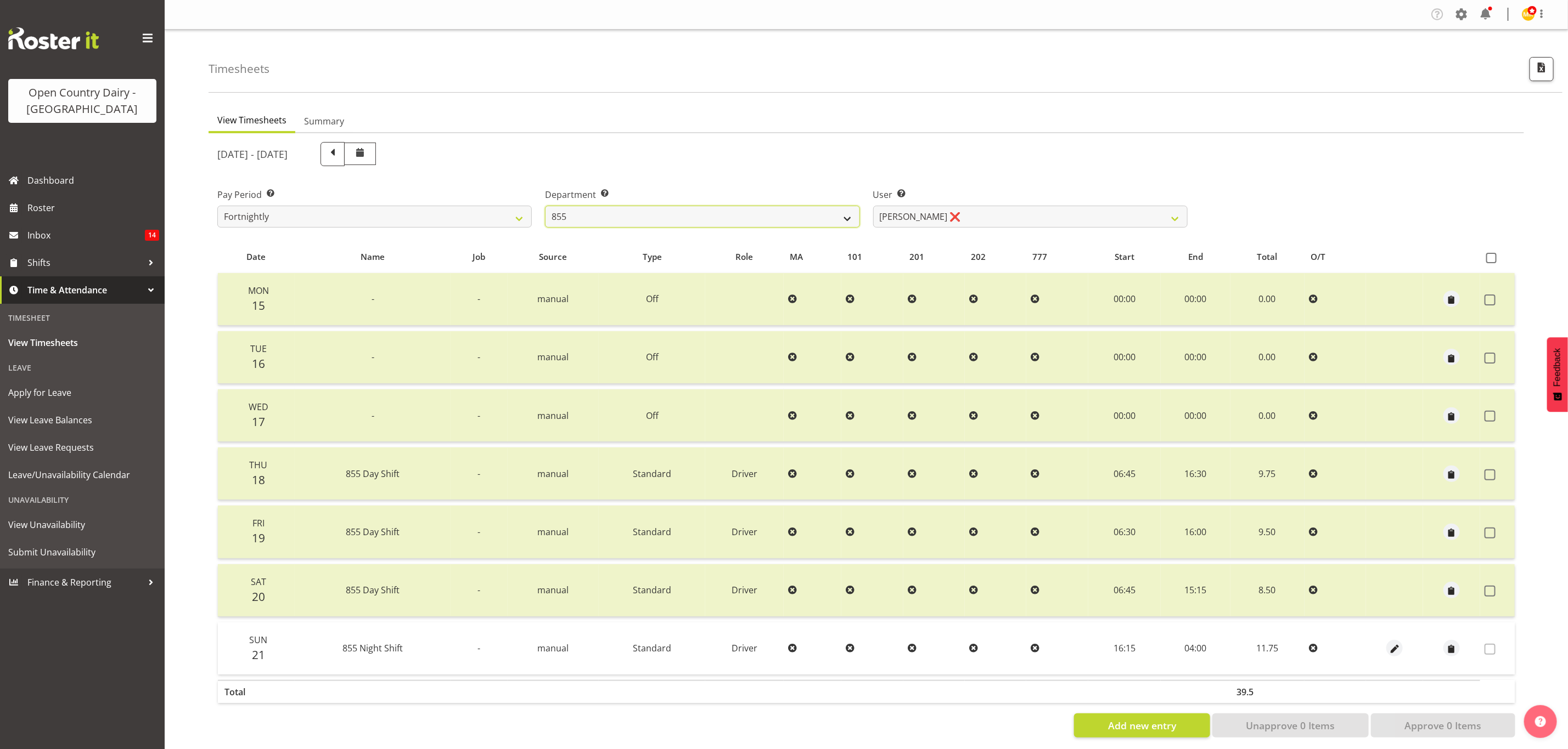
click at [773, 218] on select "734 735 736 737 738 739 851 853 854 855 856 858 861 862 865 867-9032 868 869 87…" at bounding box center [702, 217] width 314 height 22
select select "675"
click at [545, 206] on select "734 735 736 737 738 739 851 853 854 855 856 858 861 862 865 867-9032 868 869 87…" at bounding box center [702, 217] width 314 height 22
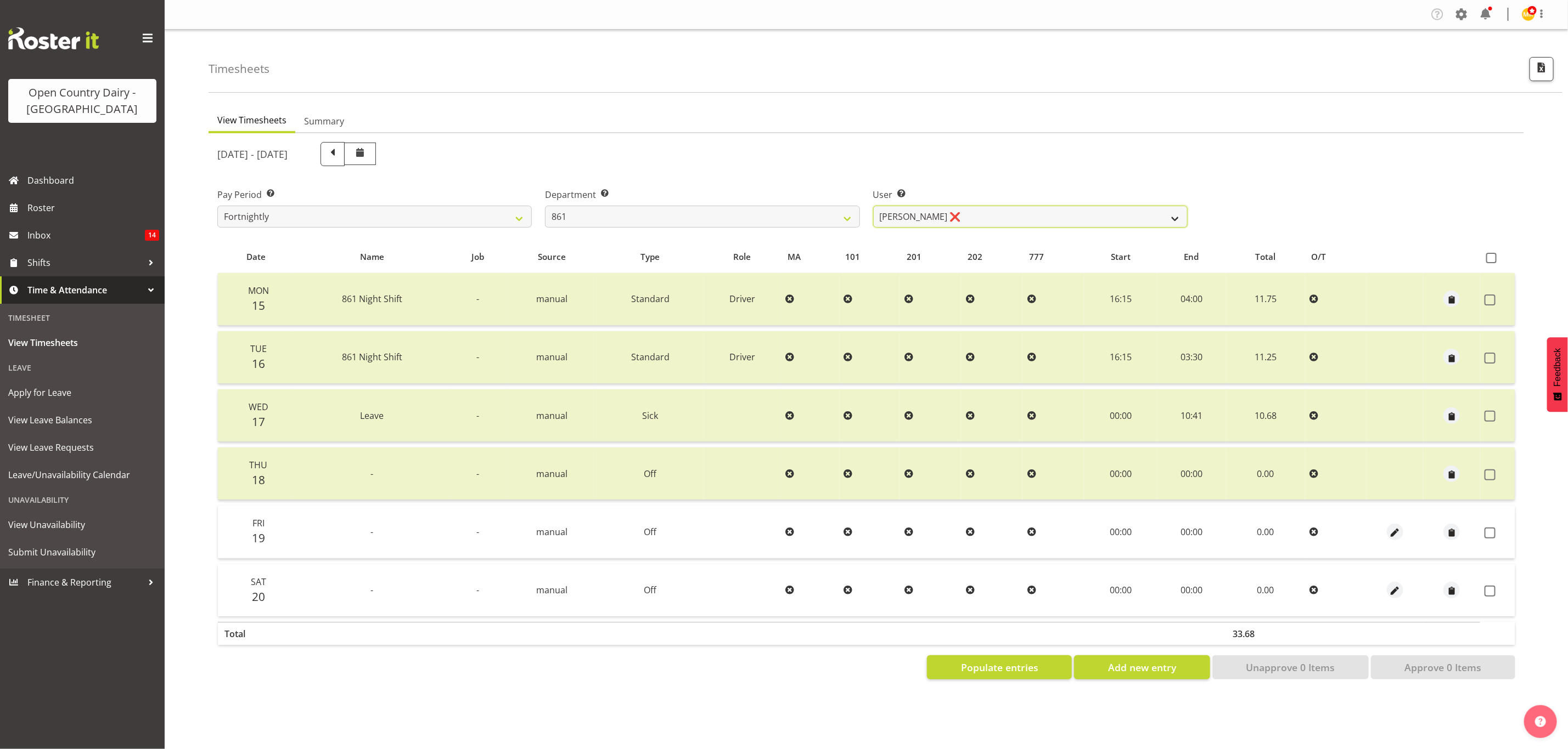
click at [916, 221] on select "Barry McIntosh ❌ Matthew Welland ❌ Philip Peek ❌" at bounding box center [1030, 217] width 314 height 22
select select "7423"
click at [873, 206] on select "Barry McIntosh ❌ Matthew Welland ❌ Philip Peek ❌" at bounding box center [1030, 217] width 314 height 22
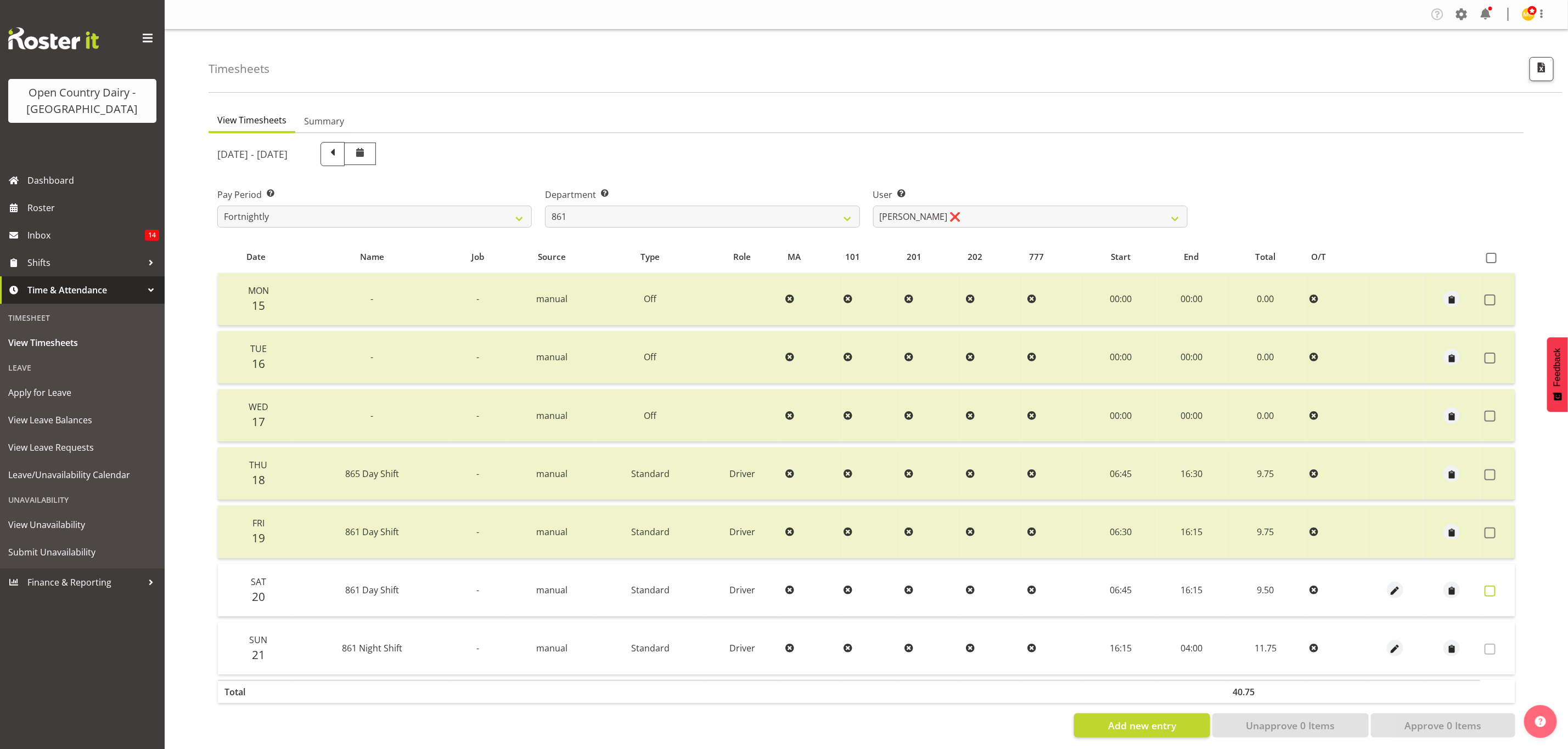
click at [1500, 590] on label at bounding box center [1492, 591] width 17 height 11
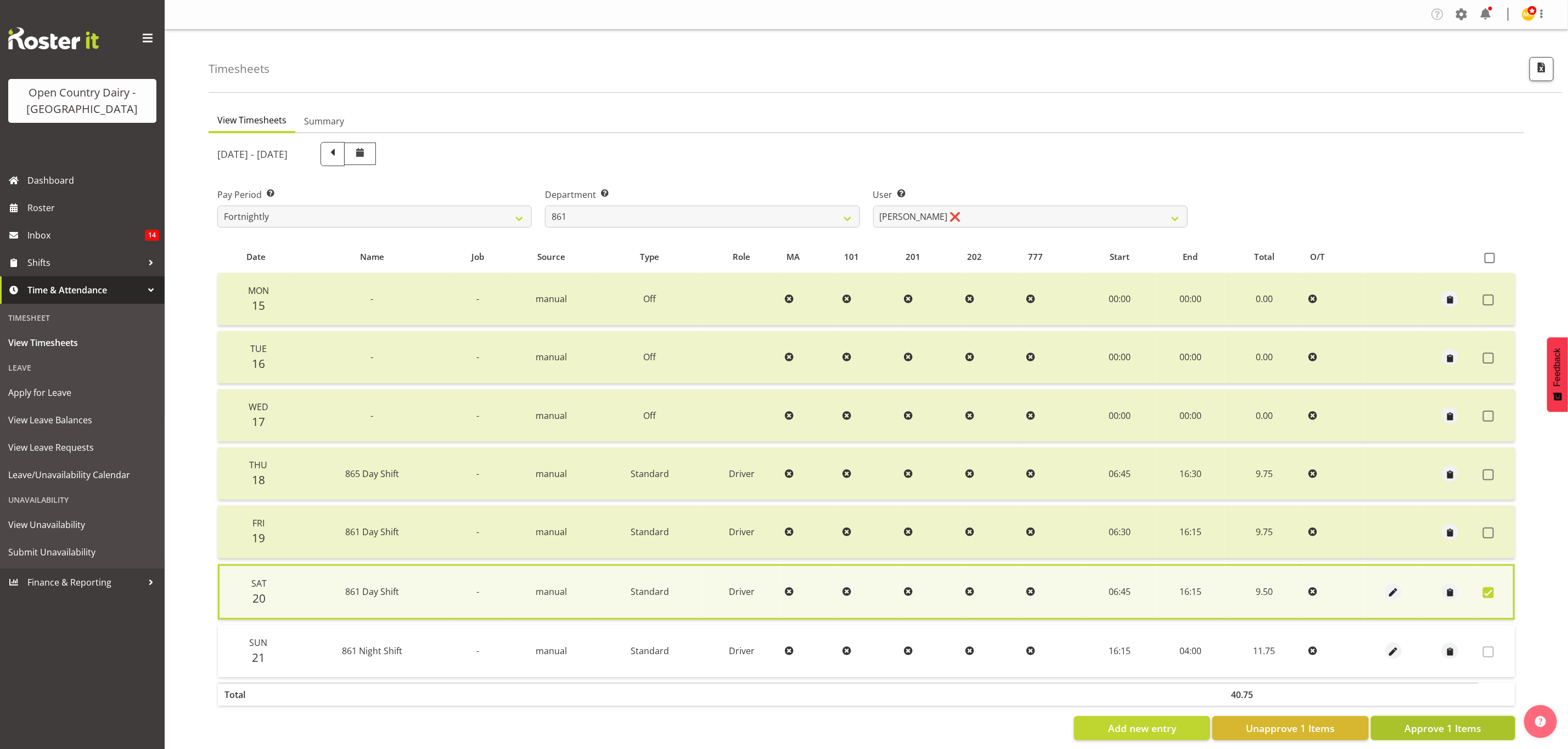
click at [1460, 721] on span "Approve 1 Items" at bounding box center [1443, 728] width 77 height 14
checkbox input "false"
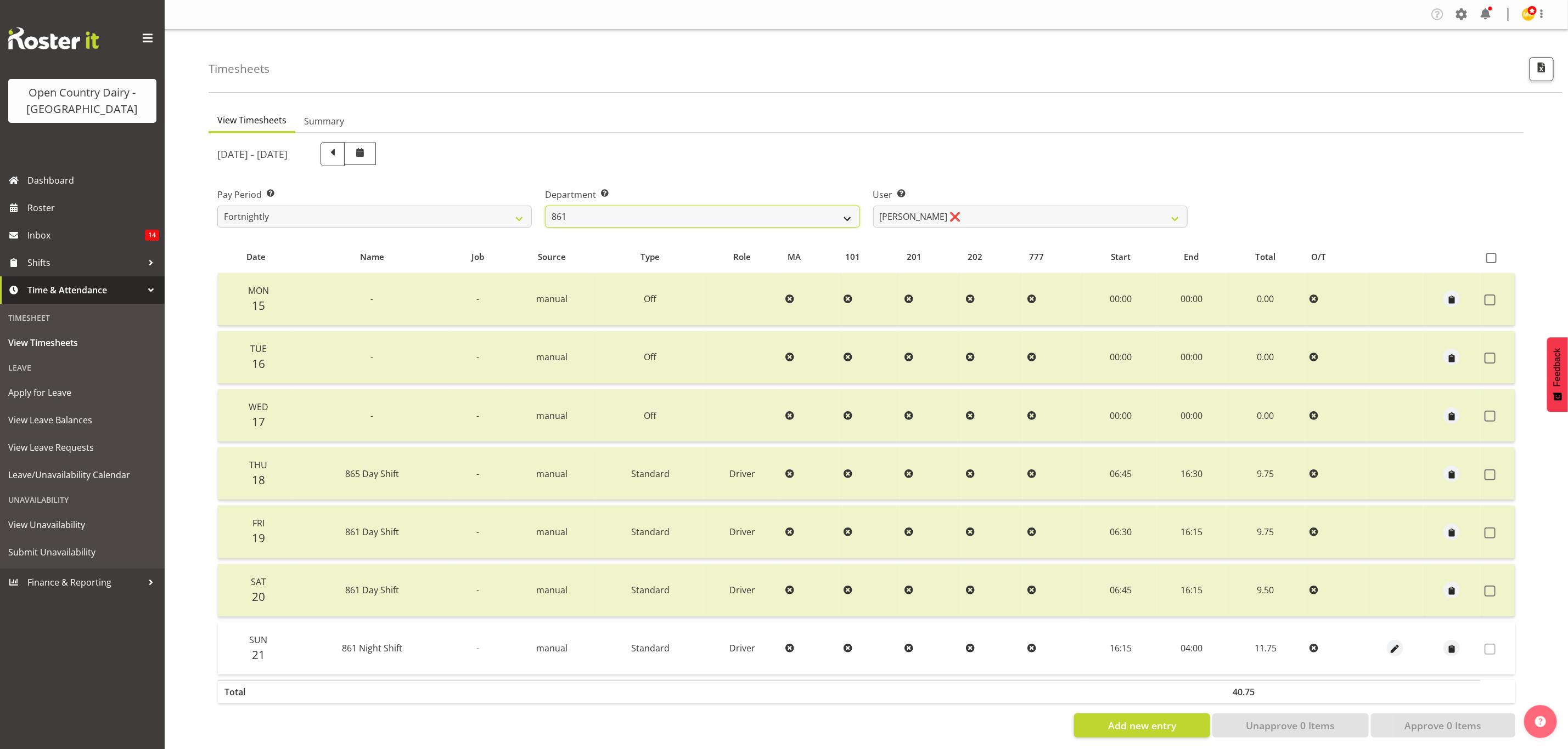
click at [693, 219] on select "734 735 736 737 738 739 851 853 854 855 856 858 861 862 865 867-9032 868 869 87…" at bounding box center [702, 217] width 314 height 22
select select "676"
click at [545, 206] on select "734 735 736 737 738 739 851 853 854 855 856 858 861 862 865 867-9032 868 869 87…" at bounding box center [702, 217] width 314 height 22
select select "10213"
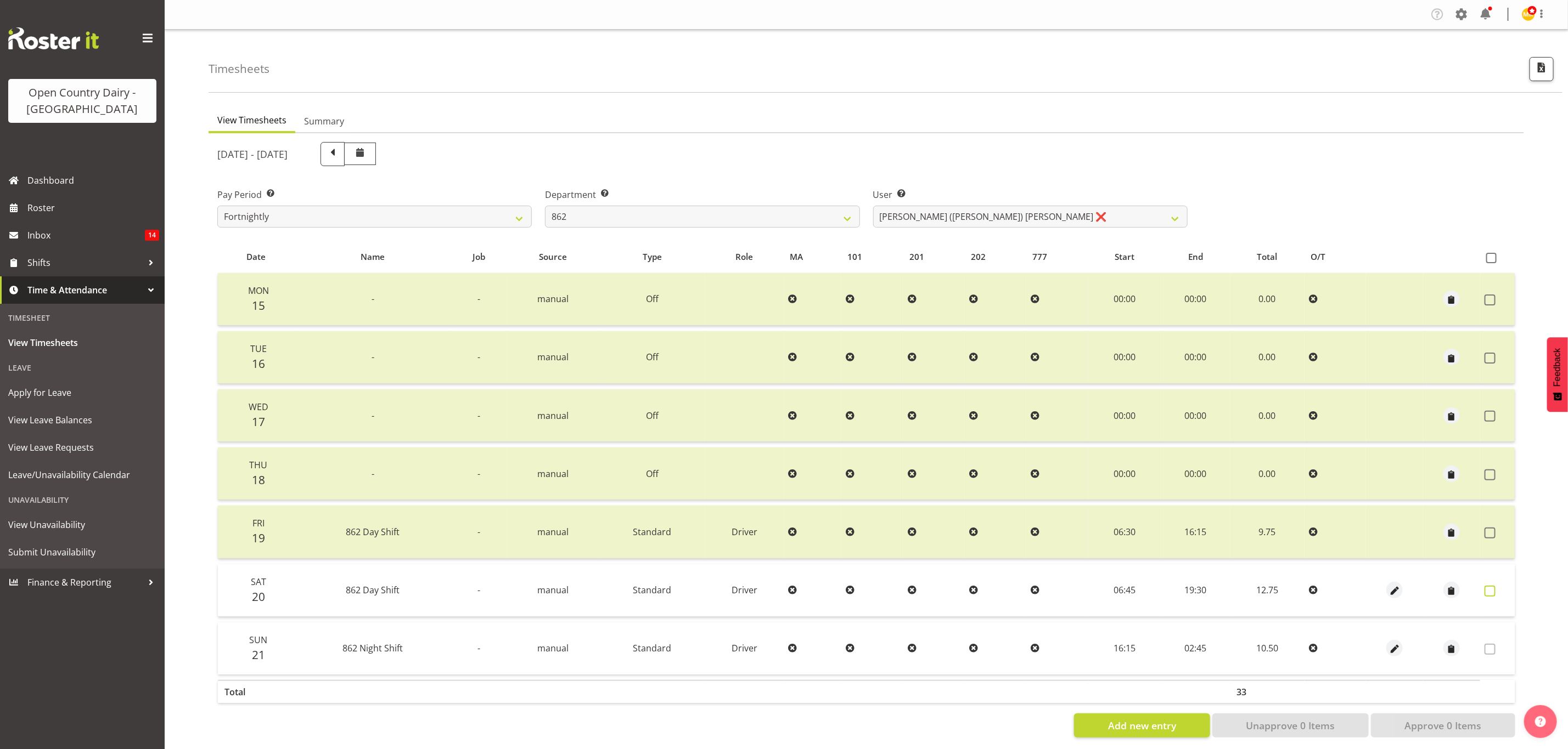
click at [1488, 590] on span at bounding box center [1489, 591] width 11 height 11
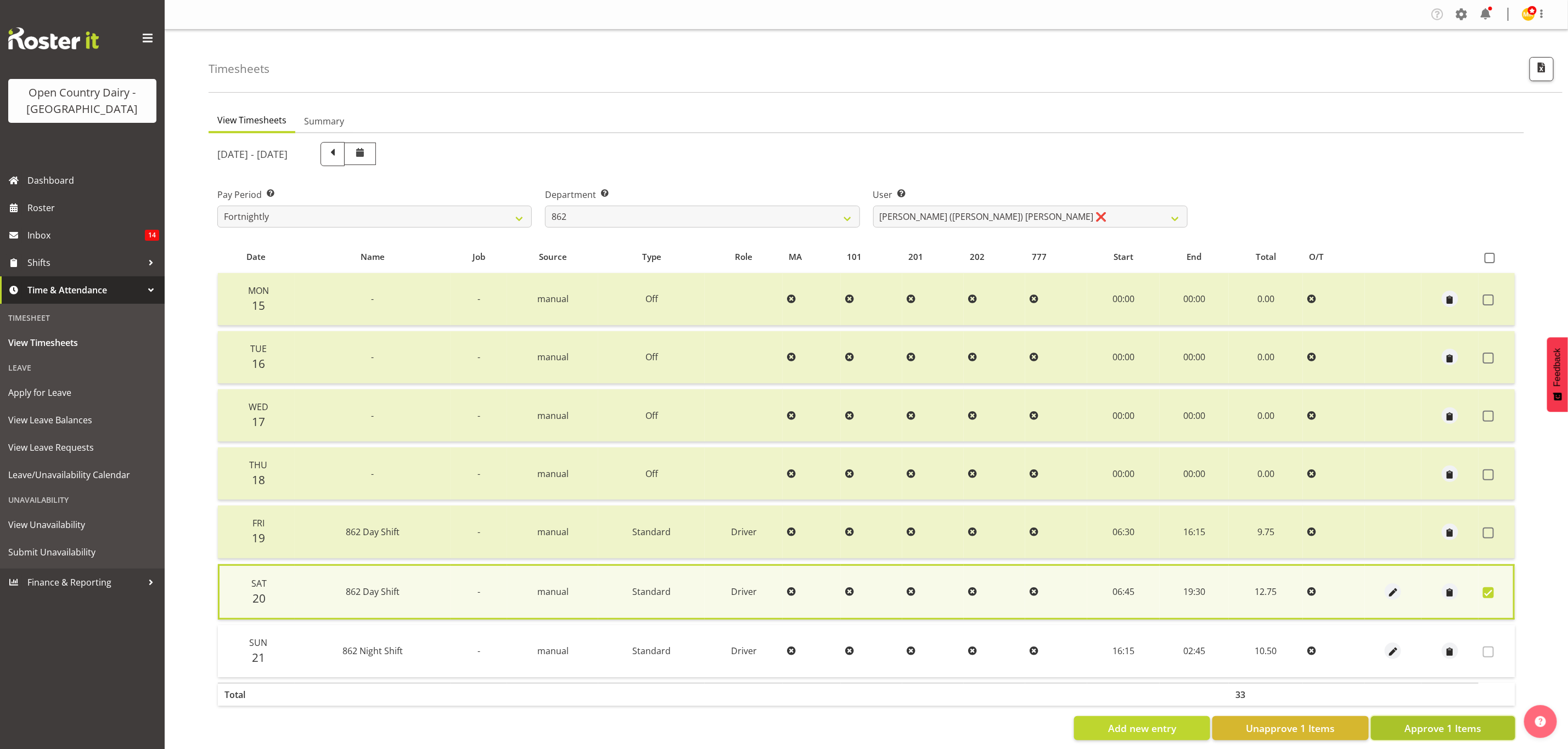
click at [1482, 731] on button "Approve 1 Items" at bounding box center [1443, 728] width 144 height 24
checkbox input "false"
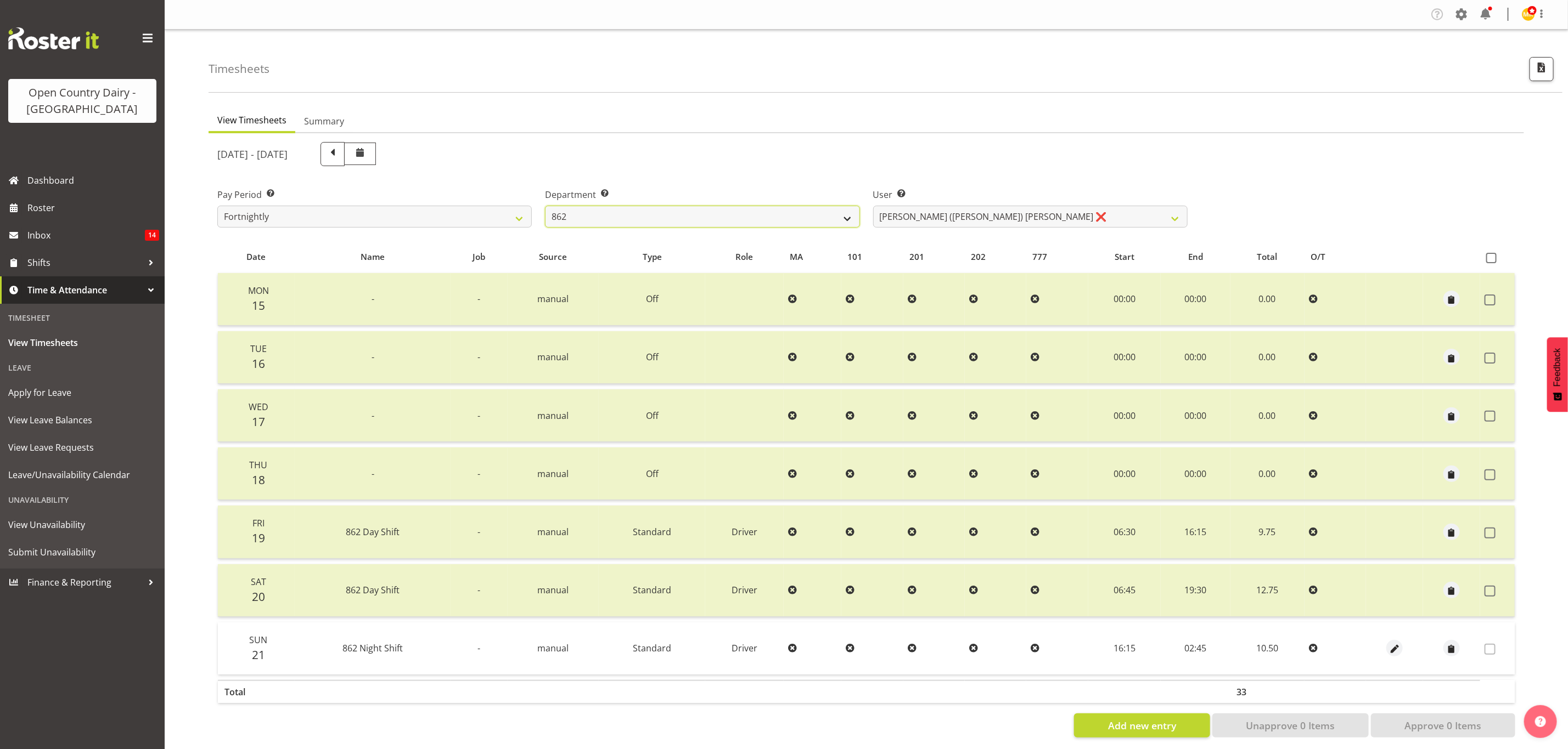
click at [634, 210] on select "734 735 736 737 738 739 851 853 854 855 856 858 861 862 865 867-9032 868 869 87…" at bounding box center [702, 217] width 314 height 22
select select "678"
click at [545, 206] on select "734 735 736 737 738 739 851 853 854 855 856 858 861 862 865 867-9032 868 869 87…" at bounding box center [702, 217] width 314 height 22
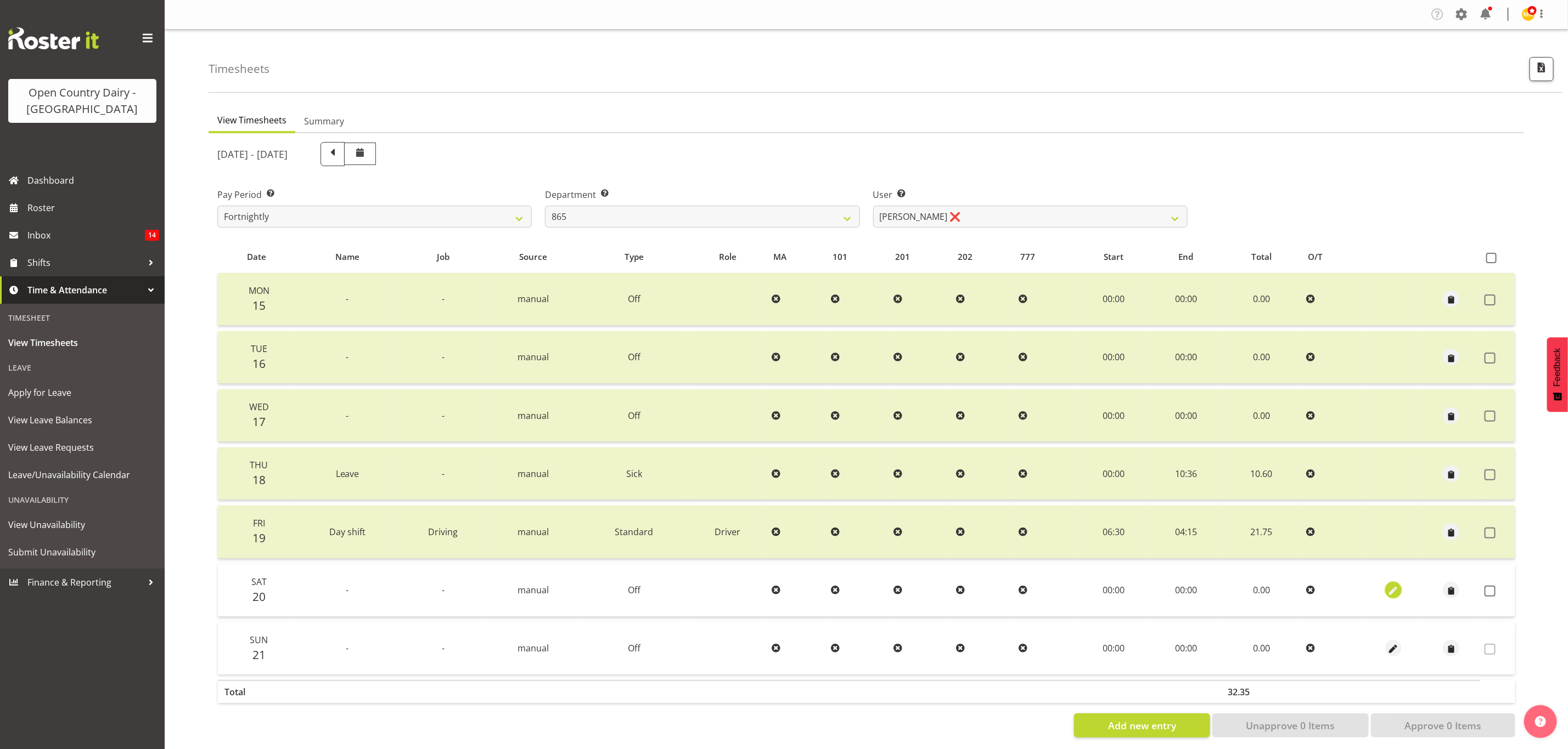
click at [1392, 592] on span "button" at bounding box center [1393, 592] width 13 height 13
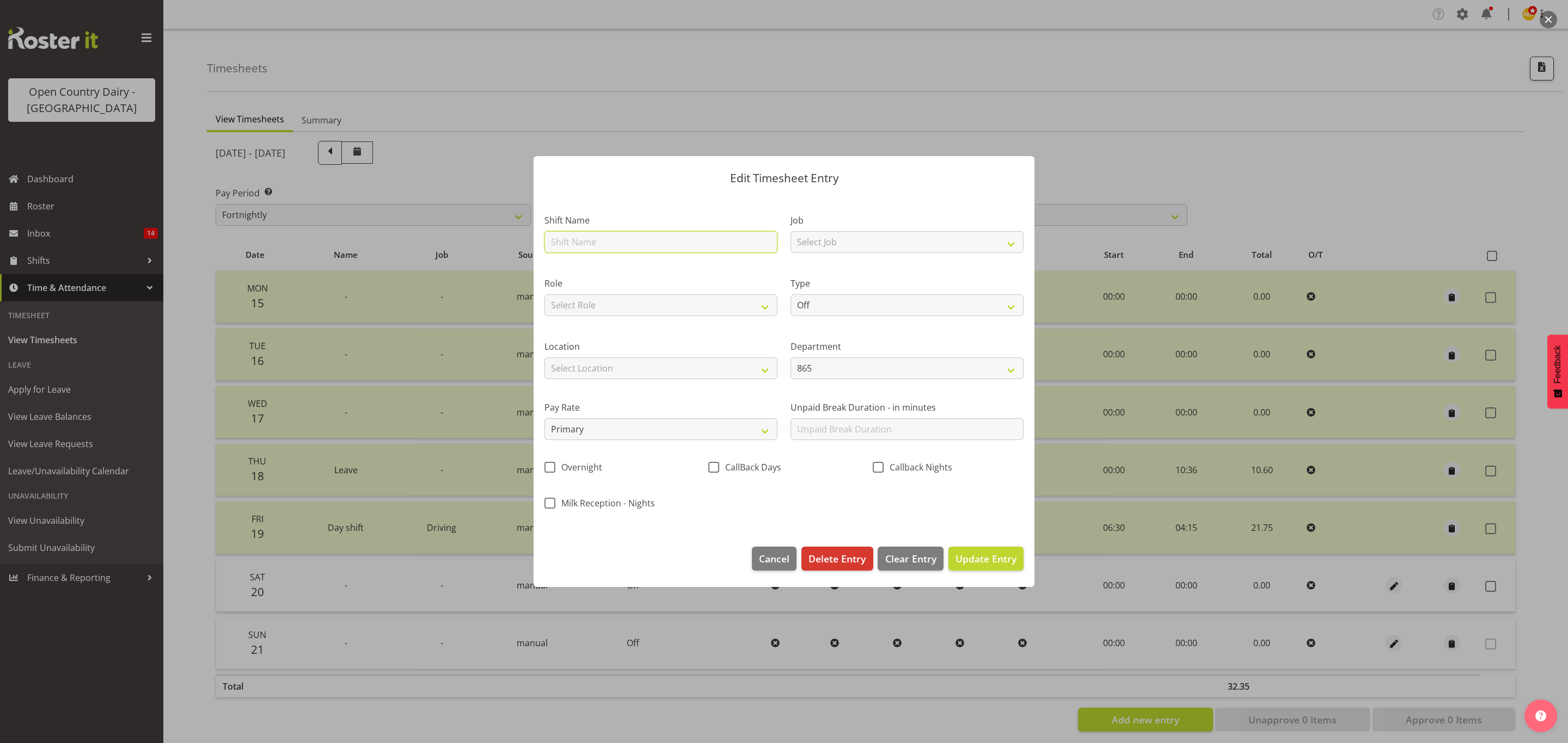
click at [623, 245] on input "text" at bounding box center [660, 242] width 233 height 22
type input "Day shift"
click at [848, 303] on select "Off Standard Public Holiday Public Holiday (Worked) Day In Lieu Annual Leave Si…" at bounding box center [906, 305] width 233 height 22
select select "Standard"
click at [790, 294] on select "Off Standard Public Holiday Public Holiday (Worked) Day In Lieu Annual Leave Si…" at bounding box center [906, 305] width 233 height 22
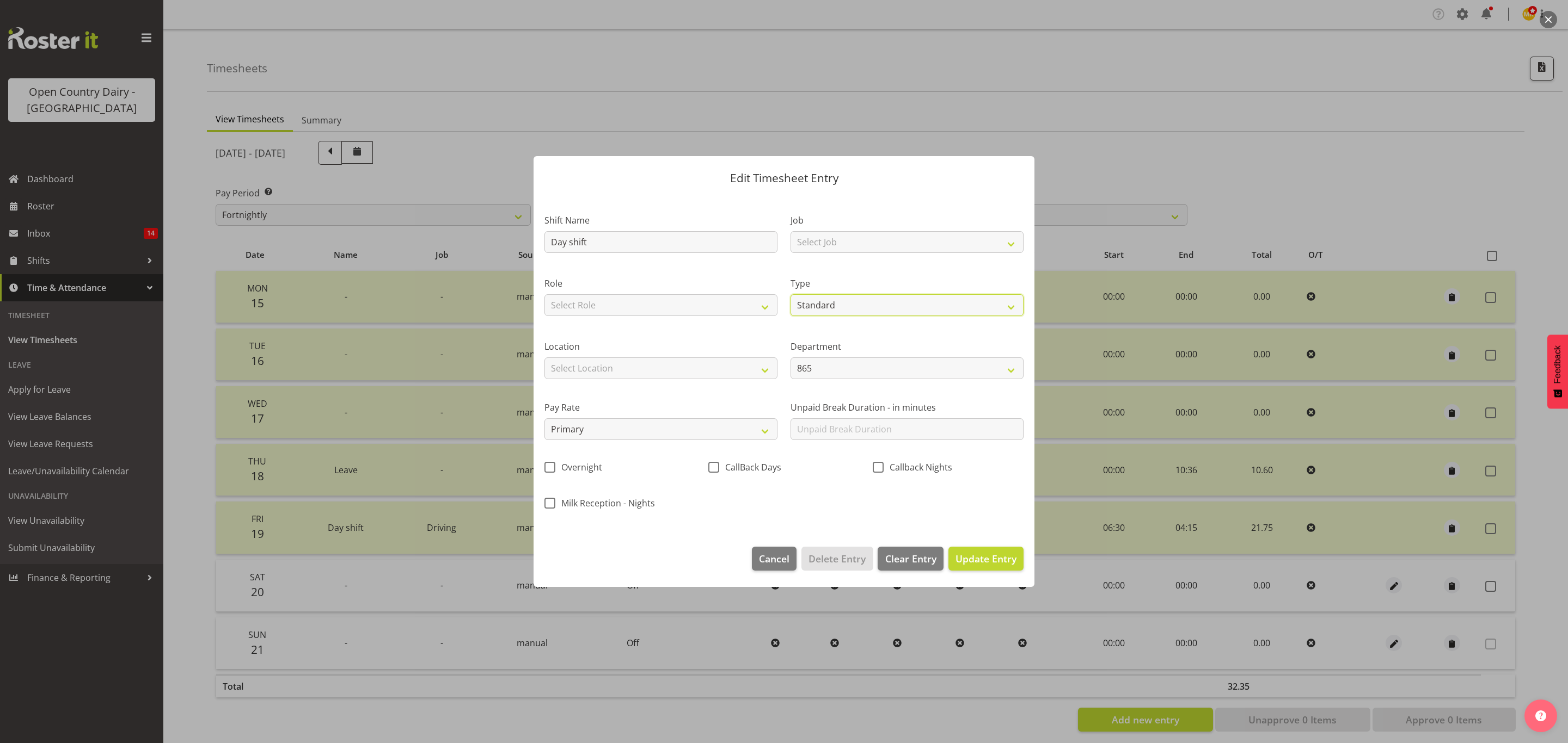
select select "8"
select select "2025"
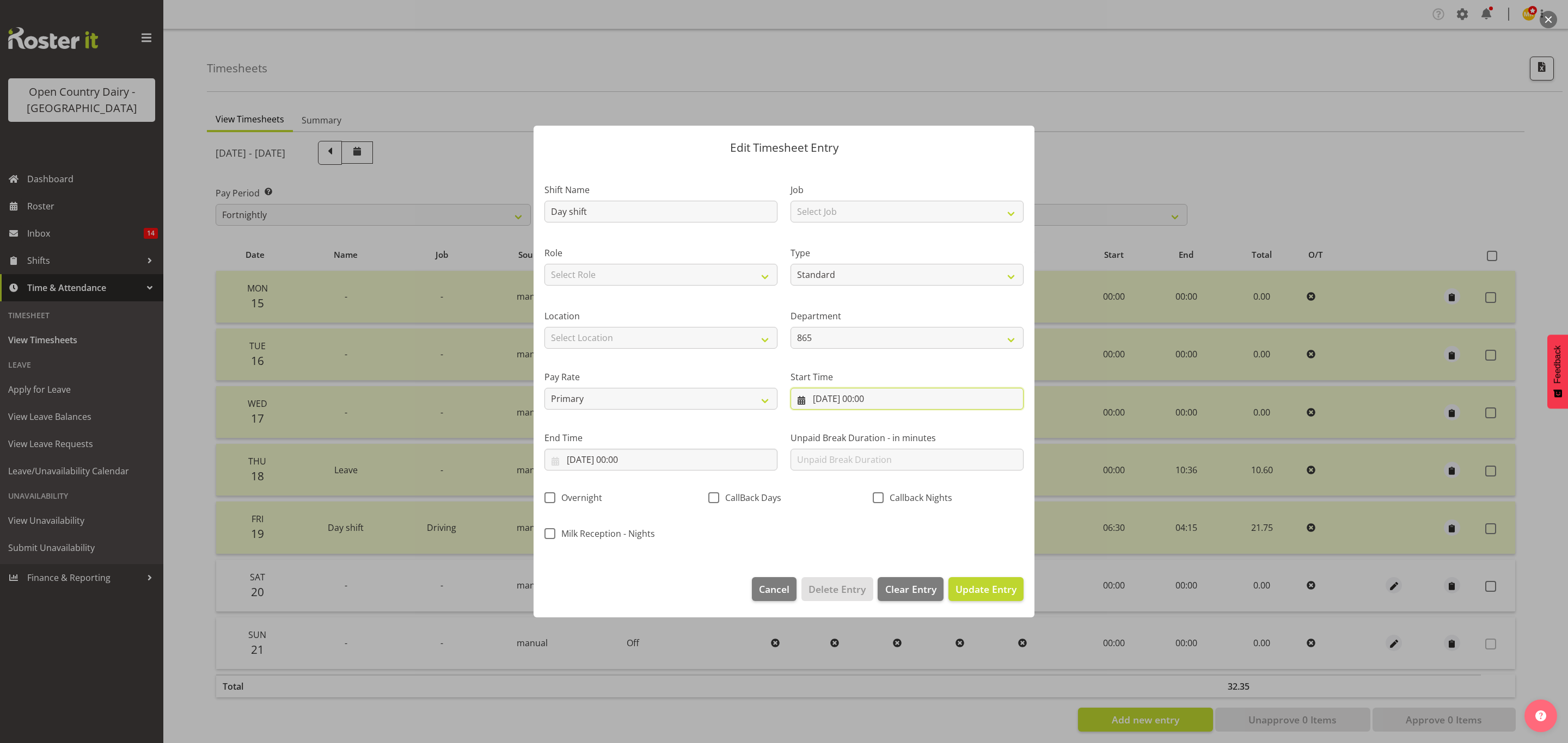
click at [807, 396] on input "20/09/2025, 00:00" at bounding box center [906, 398] width 233 height 22
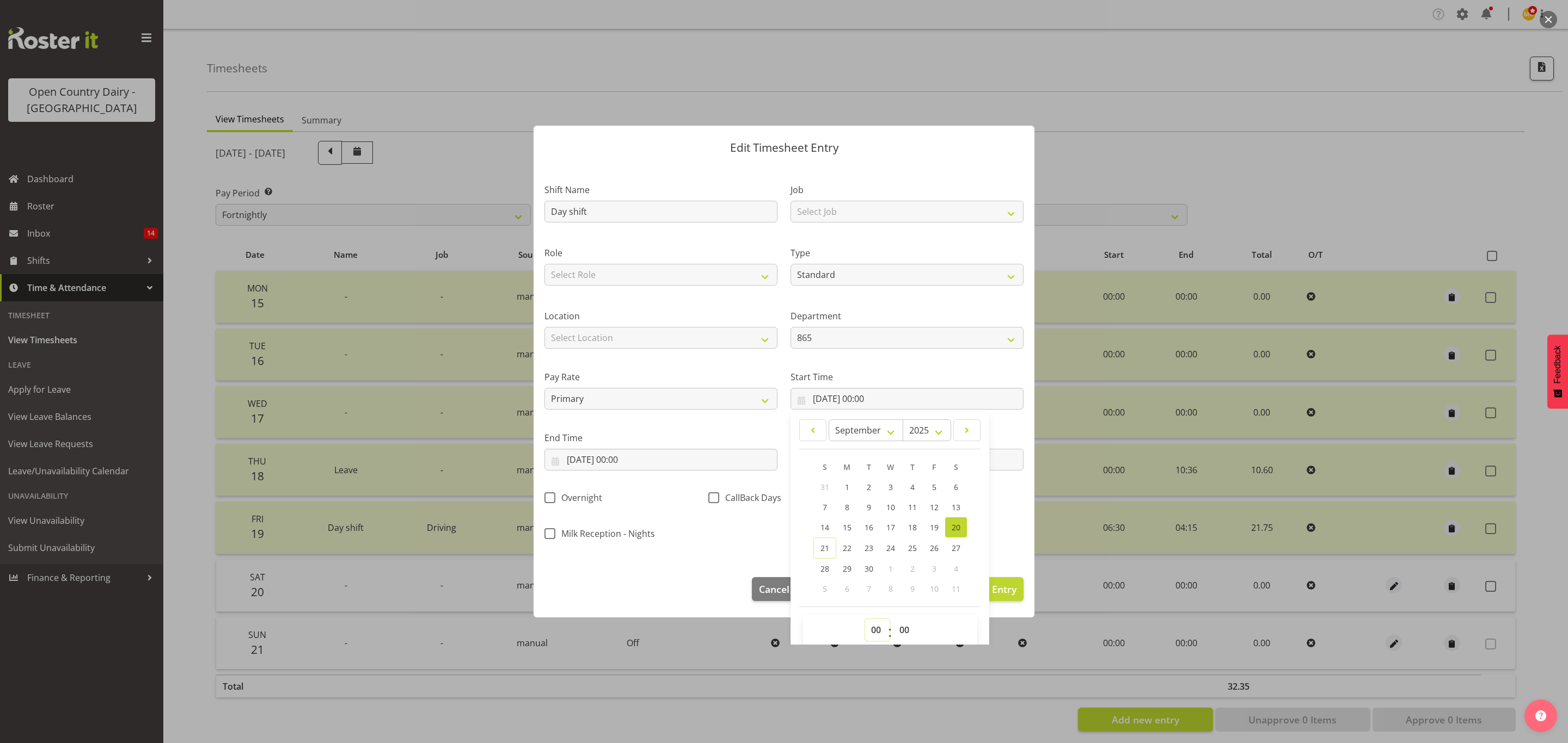
click at [875, 629] on select "00 01 02 03 04 05 06 07 08 09 10 11 12 13 14 15 16 17 18 19 20 21 22 23" at bounding box center [877, 630] width 24 height 22
select select "6"
click at [865, 620] on select "00 01 02 03 04 05 06 07 08 09 10 11 12 13 14 15 16 17 18 19 20 21 22 23" at bounding box center [877, 630] width 24 height 22
type input "20/09/2025, 06:00"
drag, startPoint x: 892, startPoint y: 629, endPoint x: 892, endPoint y: 622, distance: 7.0
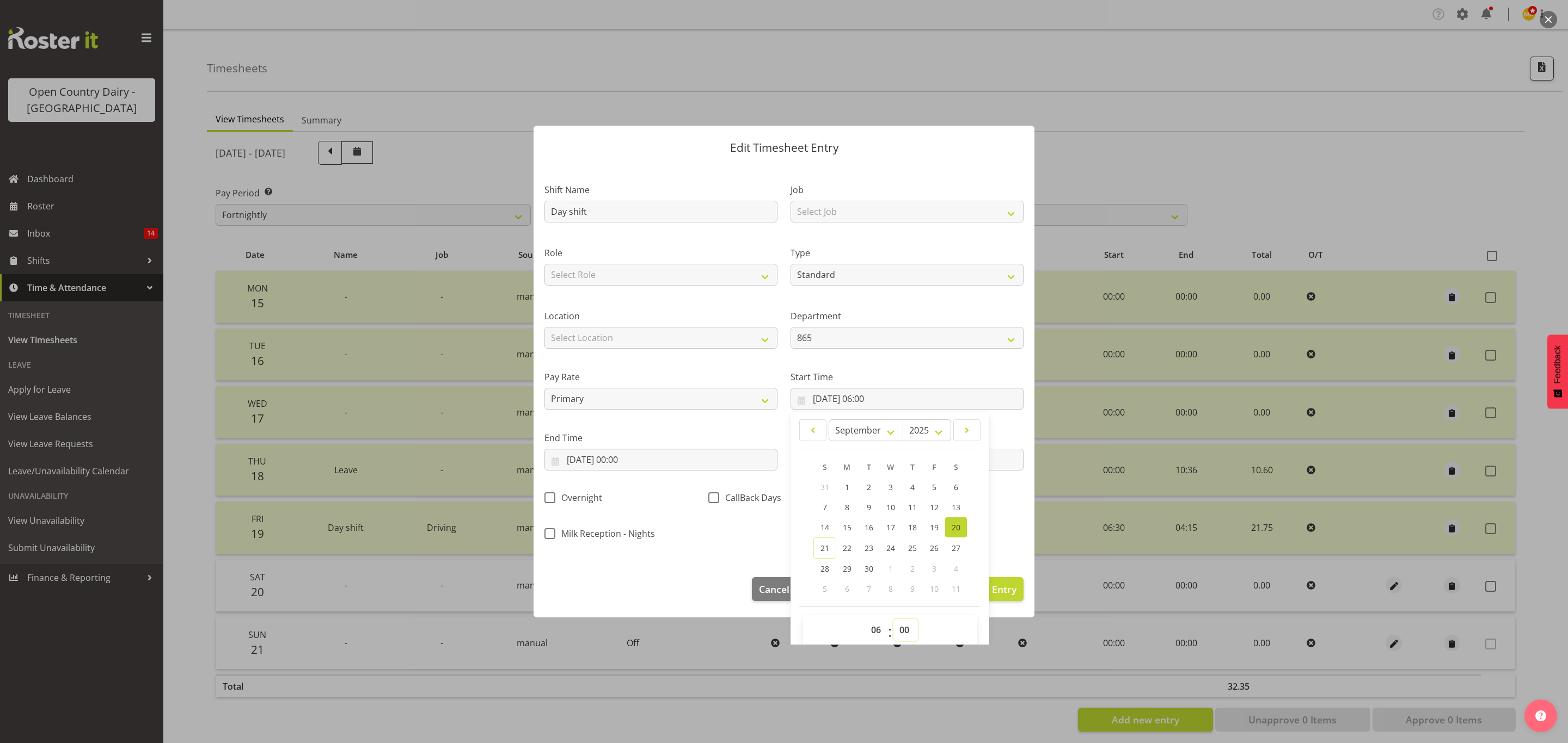
click at [893, 629] on select "00 01 02 03 04 05 06 07 08 09 10 11 12 13 14 15 16 17 18 19 20 21 22 23 24 25 2…" at bounding box center [905, 630] width 24 height 22
select select "45"
click at [893, 620] on select "00 01 02 03 04 05 06 07 08 09 10 11 12 13 14 15 16 17 18 19 20 21 22 23 24 25 2…" at bounding box center [905, 630] width 24 height 22
type input "20/09/2025, 06:45"
click at [678, 460] on input "20/09/2025, 00:00" at bounding box center [660, 460] width 233 height 22
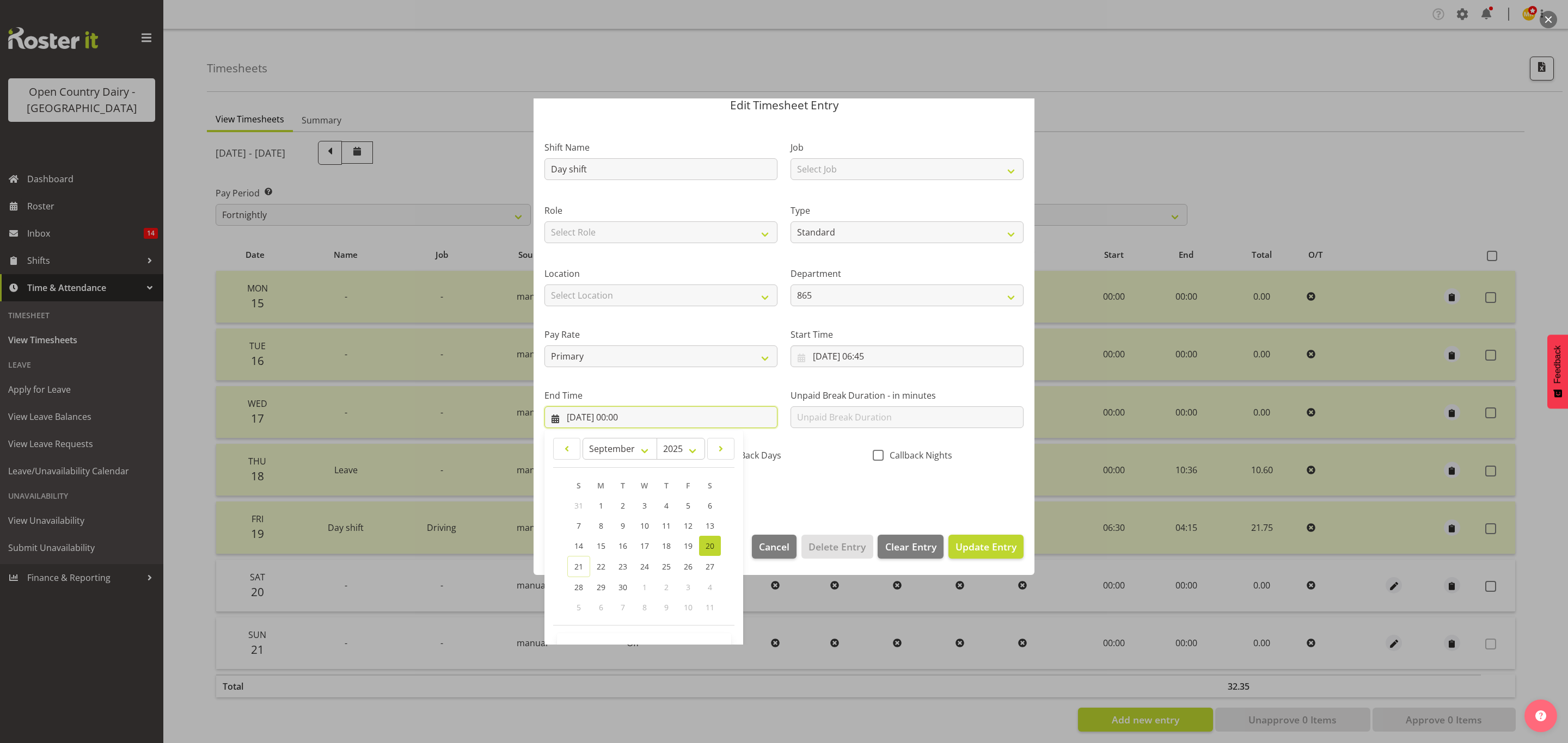
scroll to position [75, 0]
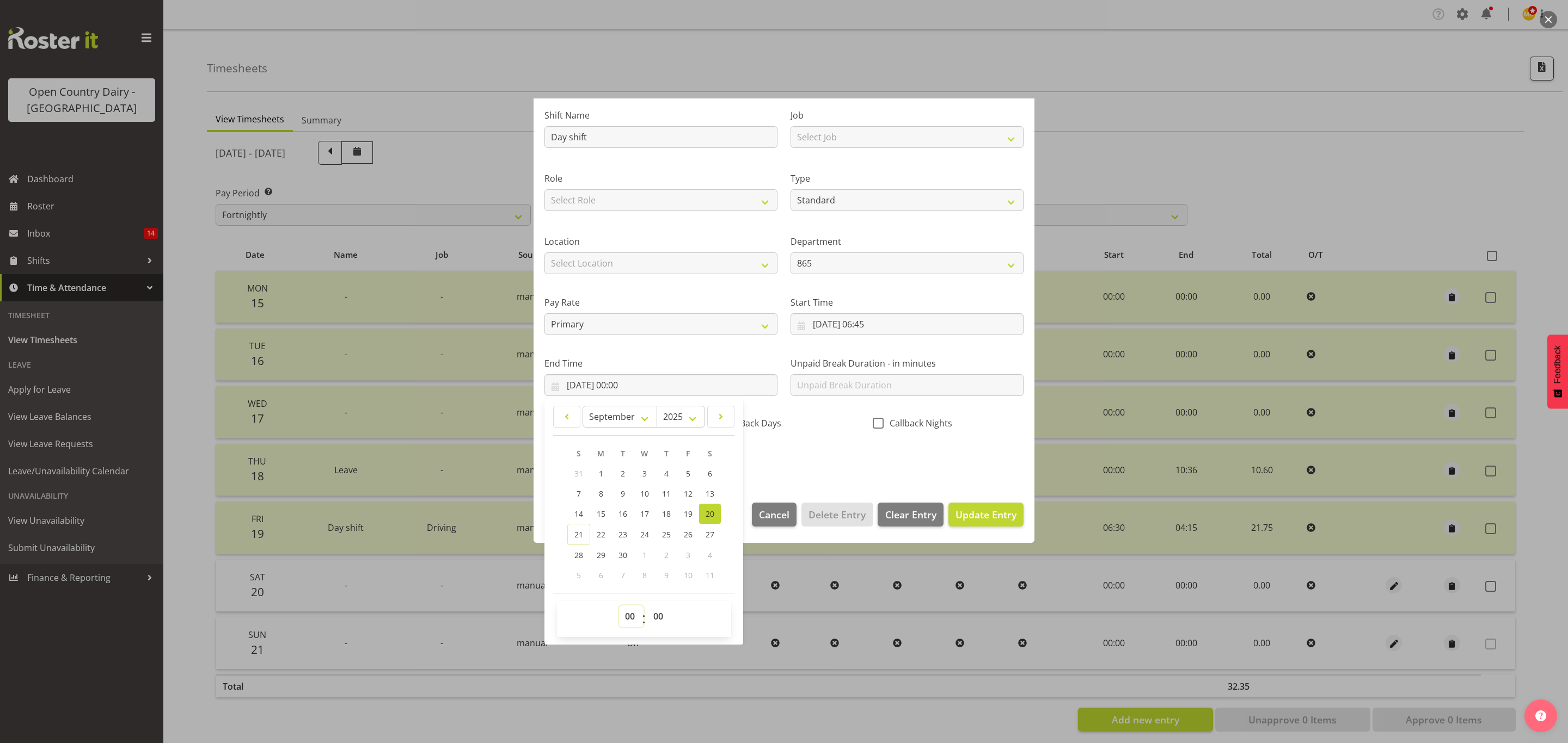
click at [641, 618] on select "00 01 02 03 04 05 06 07 08 09 10 11 12 13 14 15 16 17 18 19 20 21 22 23" at bounding box center [631, 616] width 24 height 22
select select "16"
click at [619, 606] on select "00 01 02 03 04 05 06 07 08 09 10 11 12 13 14 15 16 17 18 19 20 21 22 23" at bounding box center [631, 616] width 24 height 22
type input "20/09/2025, 16:00"
click at [663, 614] on select "00 01 02 03 04 05 06 07 08 09 10 11 12 13 14 15 16 17 18 19 20 21 22 23 24 25 2…" at bounding box center [659, 616] width 24 height 22
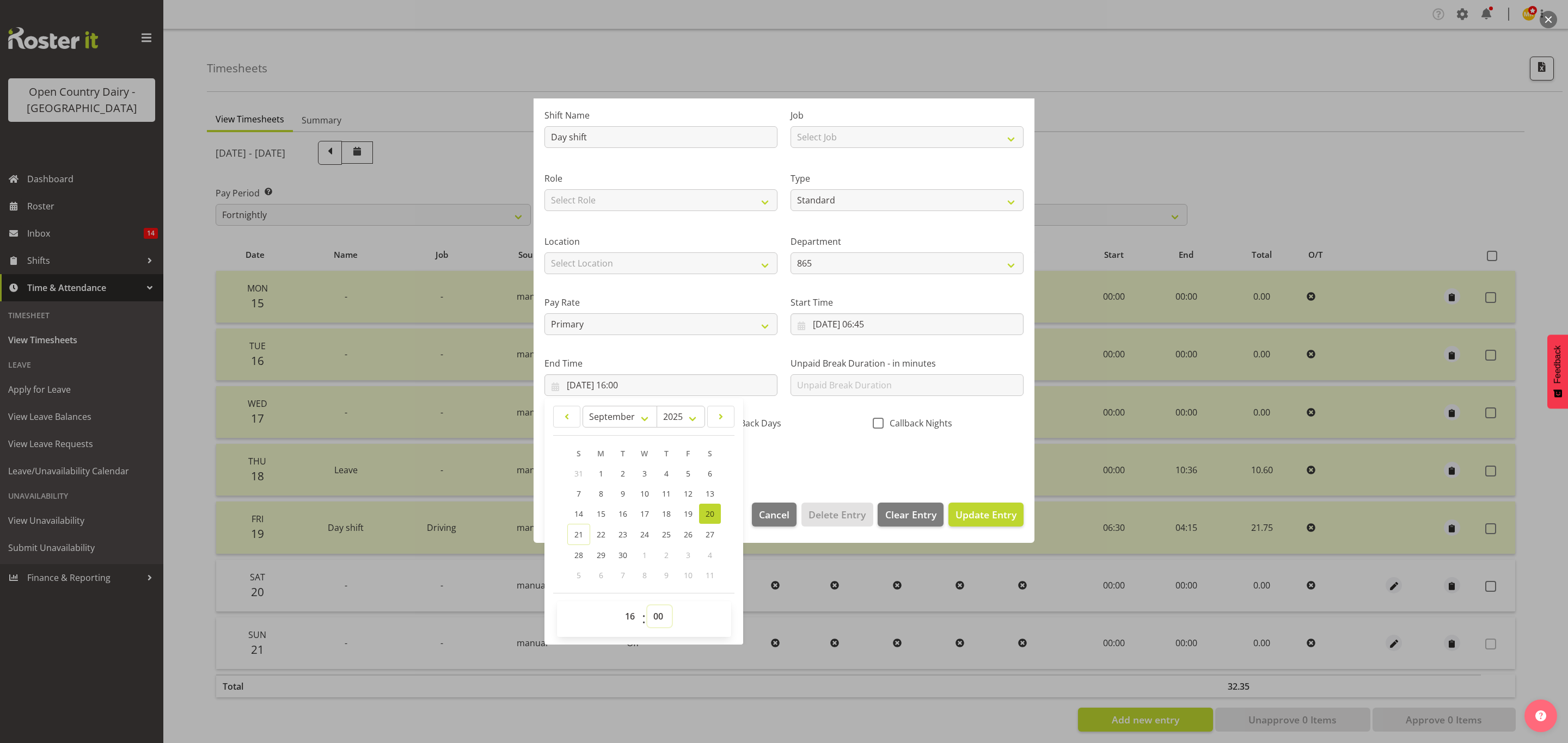
select select "15"
click at [648, 606] on select "00 01 02 03 04 05 06 07 08 09 10 11 12 13 14 15 16 17 18 19 20 21 22 23 24 25 2…" at bounding box center [659, 616] width 24 height 22
type input "20/09/2025, 16:15"
click at [782, 480] on section "Shift Name Day shift Job Select Job Connecting /unconnecting Trailers Driving M…" at bounding box center [784, 290] width 501 height 403
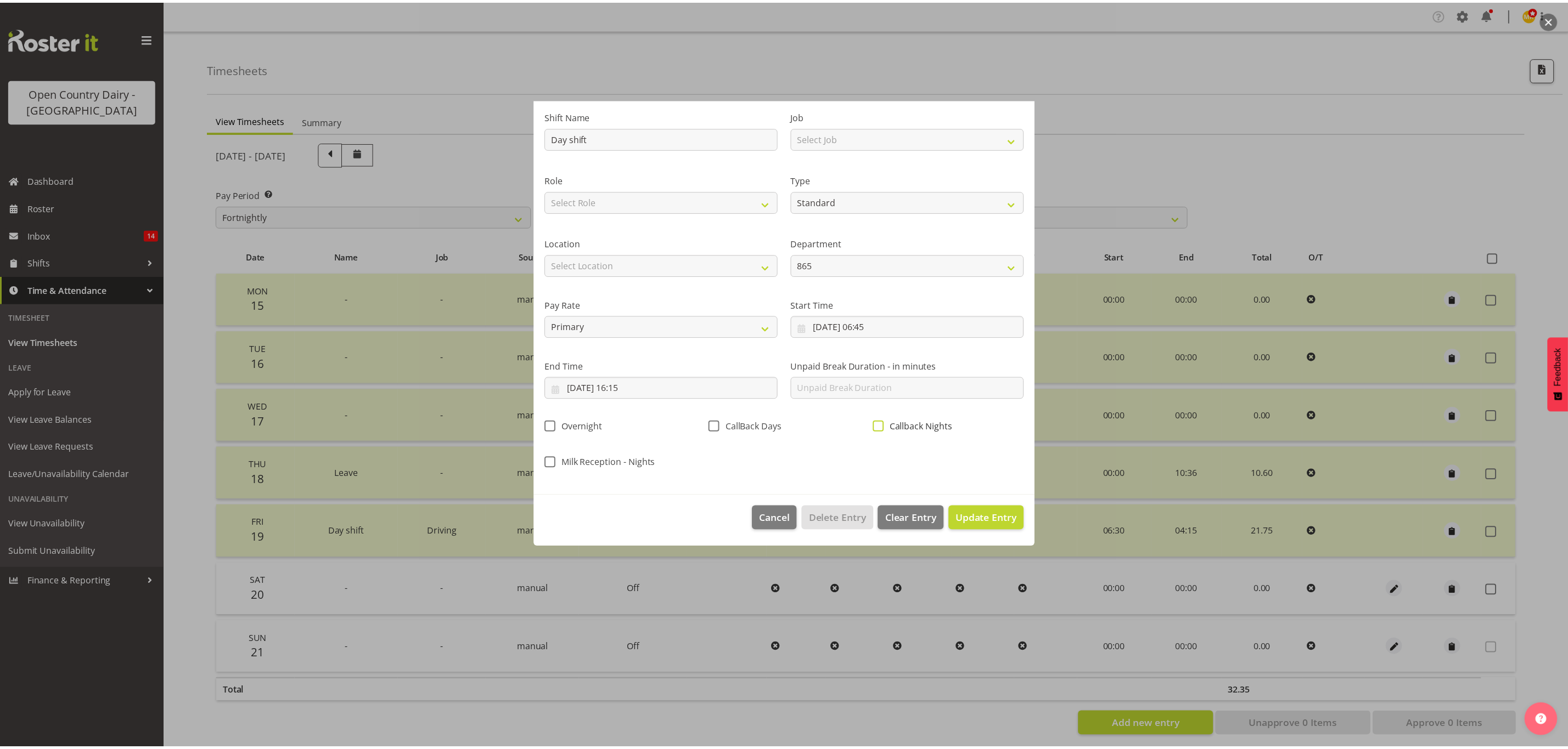
scroll to position [0, 0]
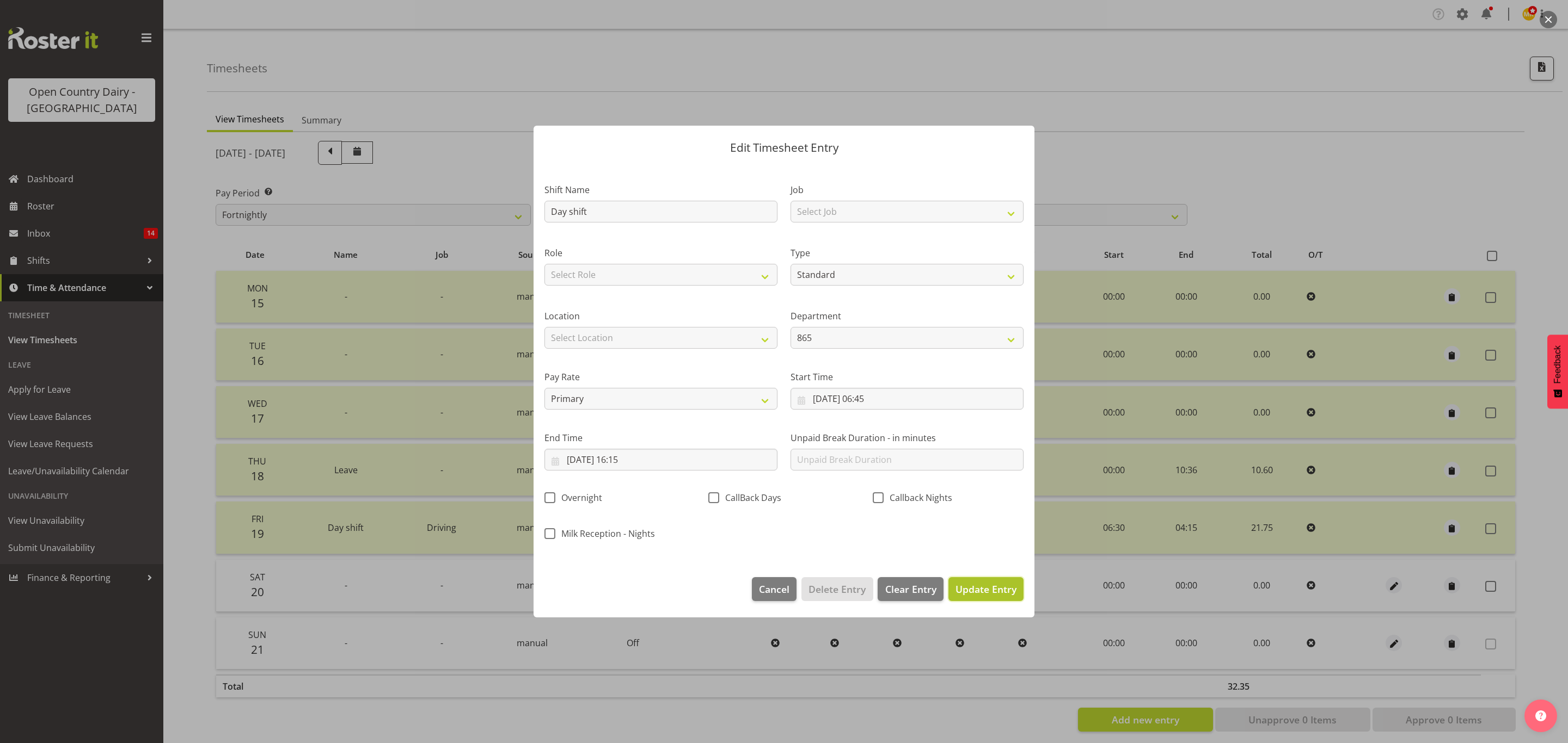
click at [980, 594] on span "Update Entry" at bounding box center [986, 589] width 61 height 13
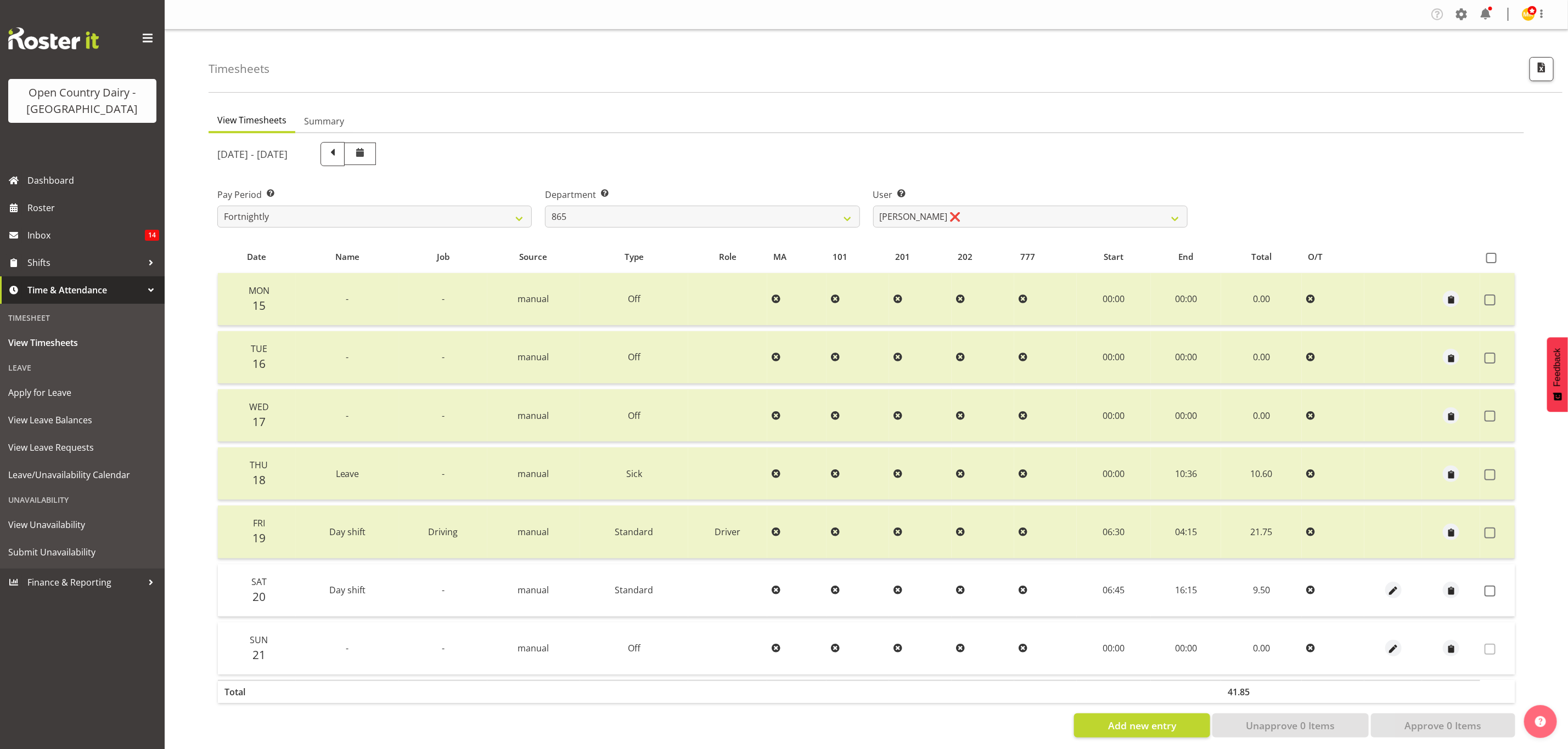
click at [1498, 593] on label at bounding box center [1492, 591] width 17 height 11
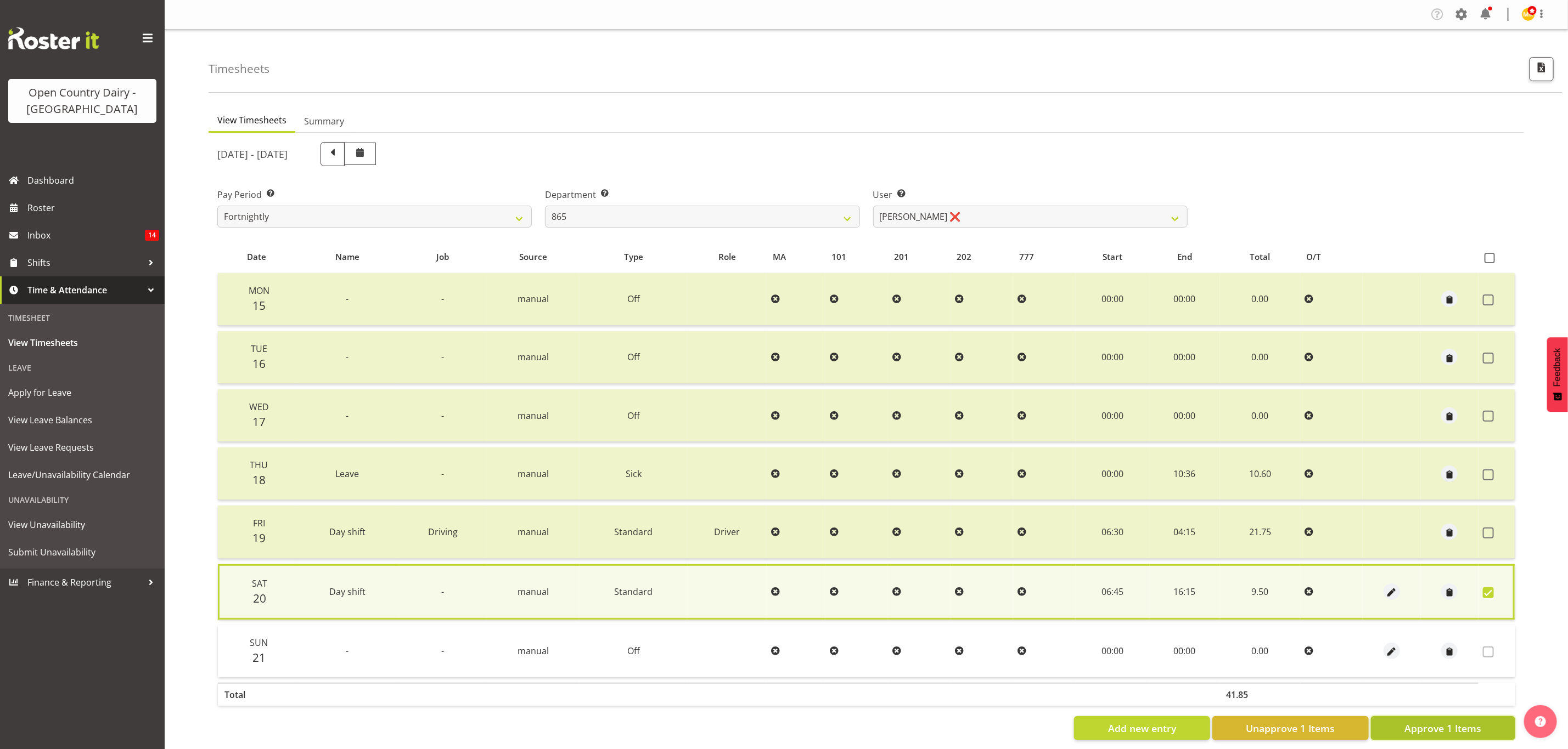
click at [1462, 721] on span "Approve 1 Items" at bounding box center [1443, 728] width 77 height 14
drag, startPoint x: 973, startPoint y: 219, endPoint x: 861, endPoint y: 209, distance: 112.4
click at [973, 219] on select "Flavio Ferraz ❌ George Courtney ❌ Steffan Kennard ❌" at bounding box center [1030, 217] width 314 height 22
checkbox input "false"
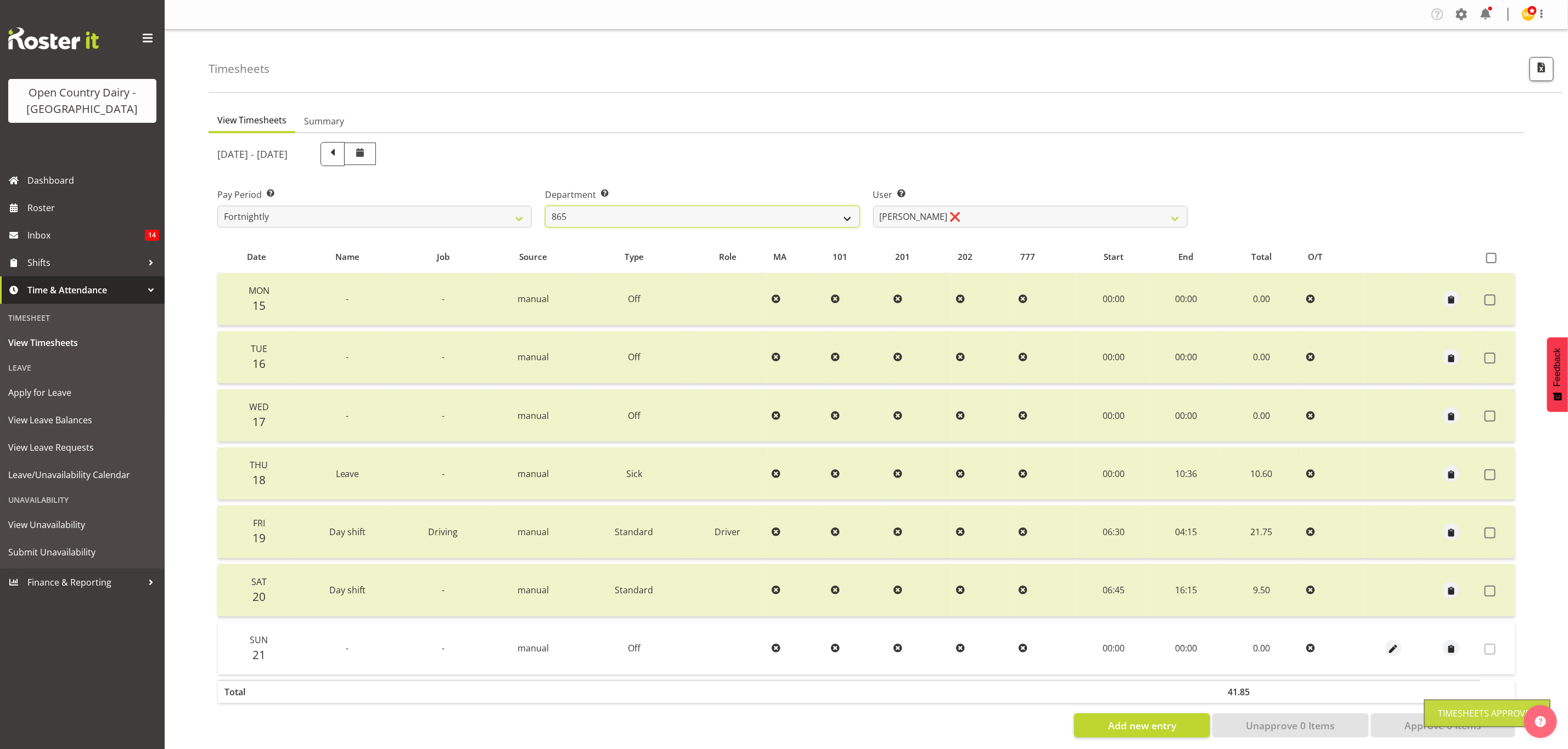
click at [756, 220] on select "734 735 736 737 738 739 851 853 854 855 856 858 861 862 865 867-9032 868 869 87…" at bounding box center [702, 217] width 314 height 22
click at [545, 206] on select "734 735 736 737 738 739 851 853 854 855 856 858 861 862 865 867-9032 868 869 87…" at bounding box center [702, 217] width 314 height 22
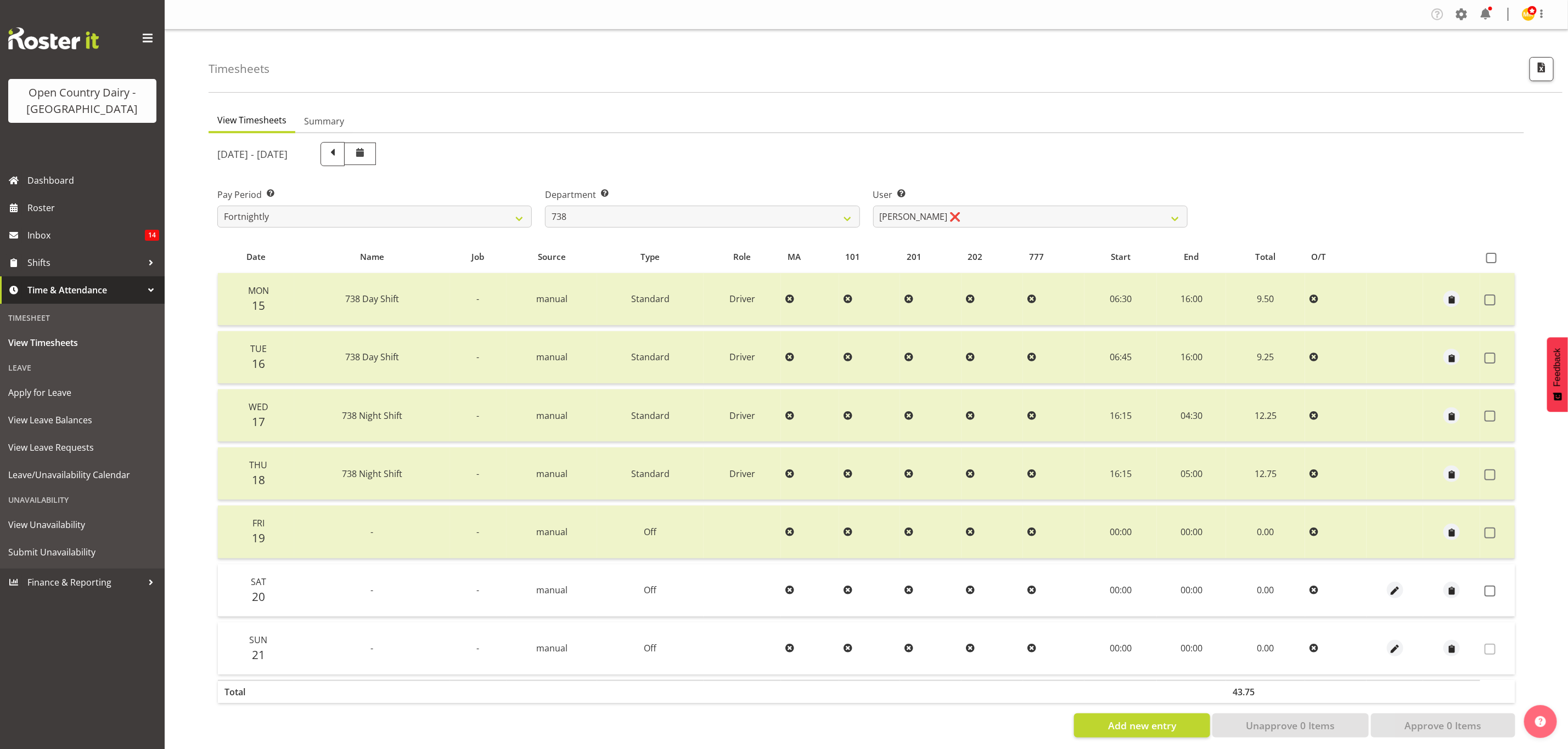
click at [911, 217] on div at bounding box center [866, 440] width 1315 height 613
click at [912, 217] on select "Christopher Gamble ❌ Marcy Tuuta ❌ Raymond Campbell ❌ Tama Irvine ❌" at bounding box center [1030, 217] width 314 height 22
click at [810, 221] on select "734 735 736 737 738 739 851 853 854 855 856 858 861 862 865 867-9032 868 869 87…" at bounding box center [702, 217] width 314 height 22
select select "902"
click at [545, 206] on select "734 735 736 737 738 739 851 853 854 855 856 858 861 862 865 867-9032 868 869 87…" at bounding box center [702, 217] width 314 height 22
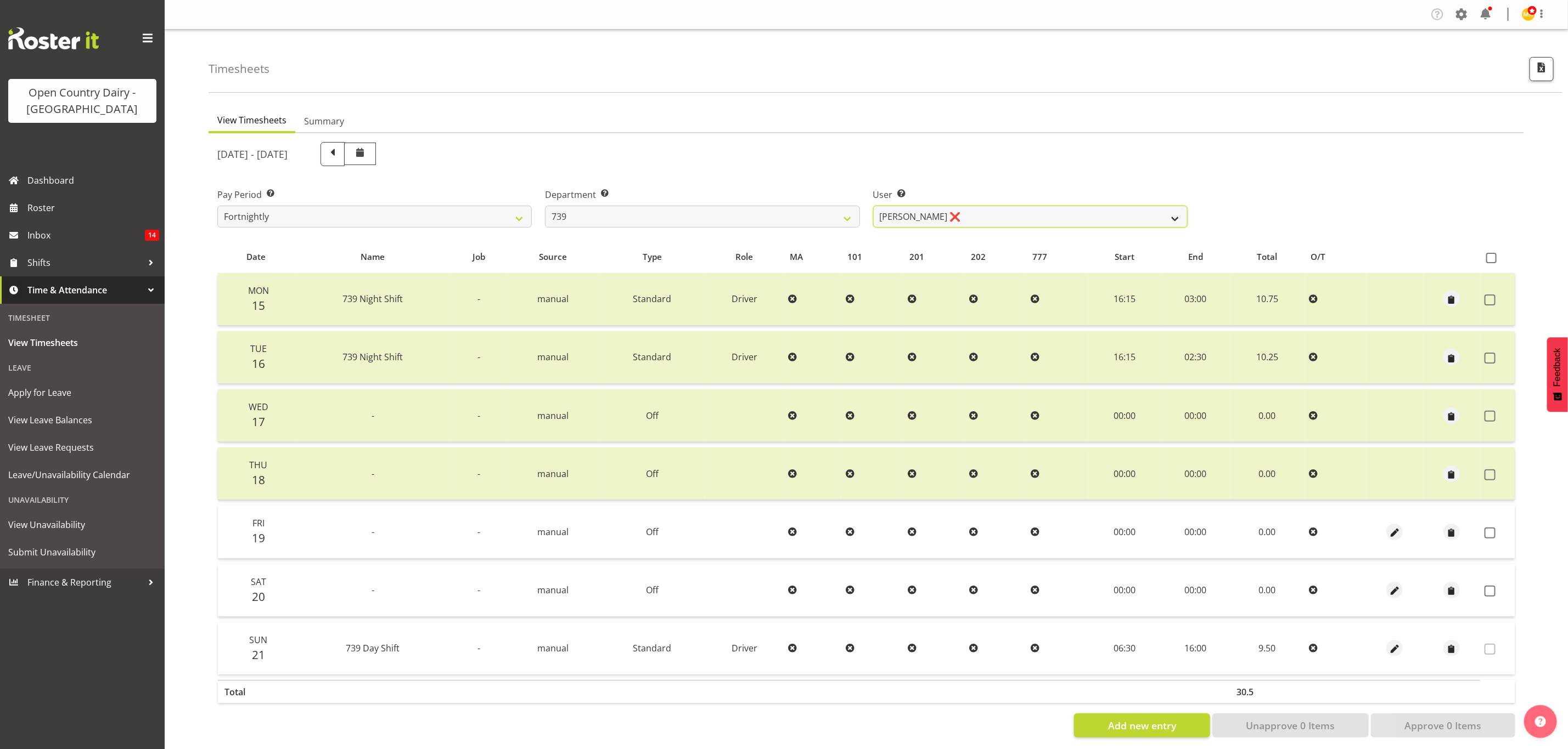
click at [1003, 216] on select "Erika McNaught ❌ Rachel Fletcher ❌ Rick Murphy ❌ Tish Veint ❌" at bounding box center [1030, 217] width 314 height 22
select select "11702"
click at [873, 206] on select "Erika McNaught ❌ Rachel Fletcher ❌ Rick Murphy ❌ Tish Veint ❌" at bounding box center [1030, 217] width 314 height 22
click at [1507, 591] on td at bounding box center [1497, 591] width 35 height 53
click at [1484, 586] on td at bounding box center [1497, 591] width 35 height 53
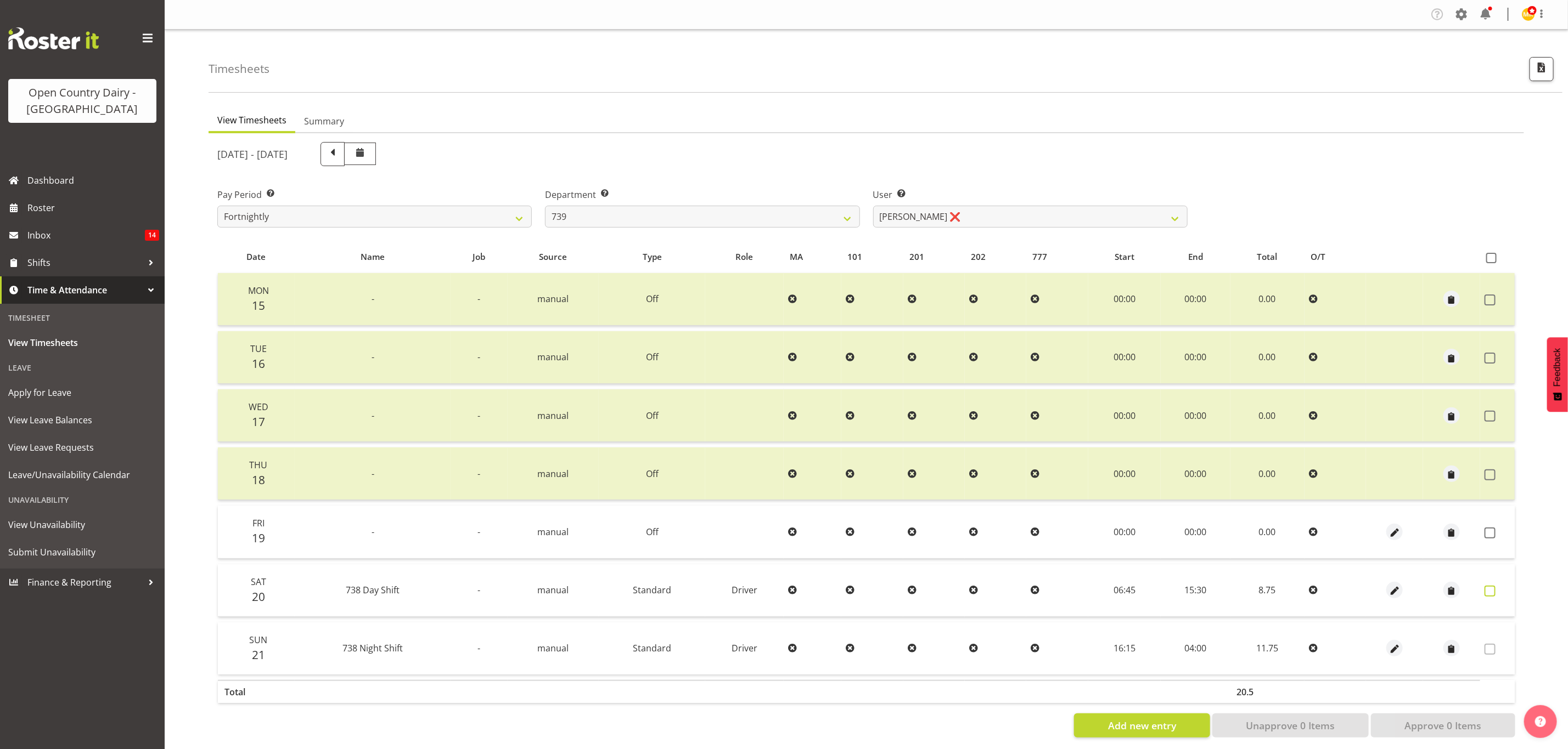
click at [1495, 586] on span at bounding box center [1489, 591] width 11 height 11
checkbox input "true"
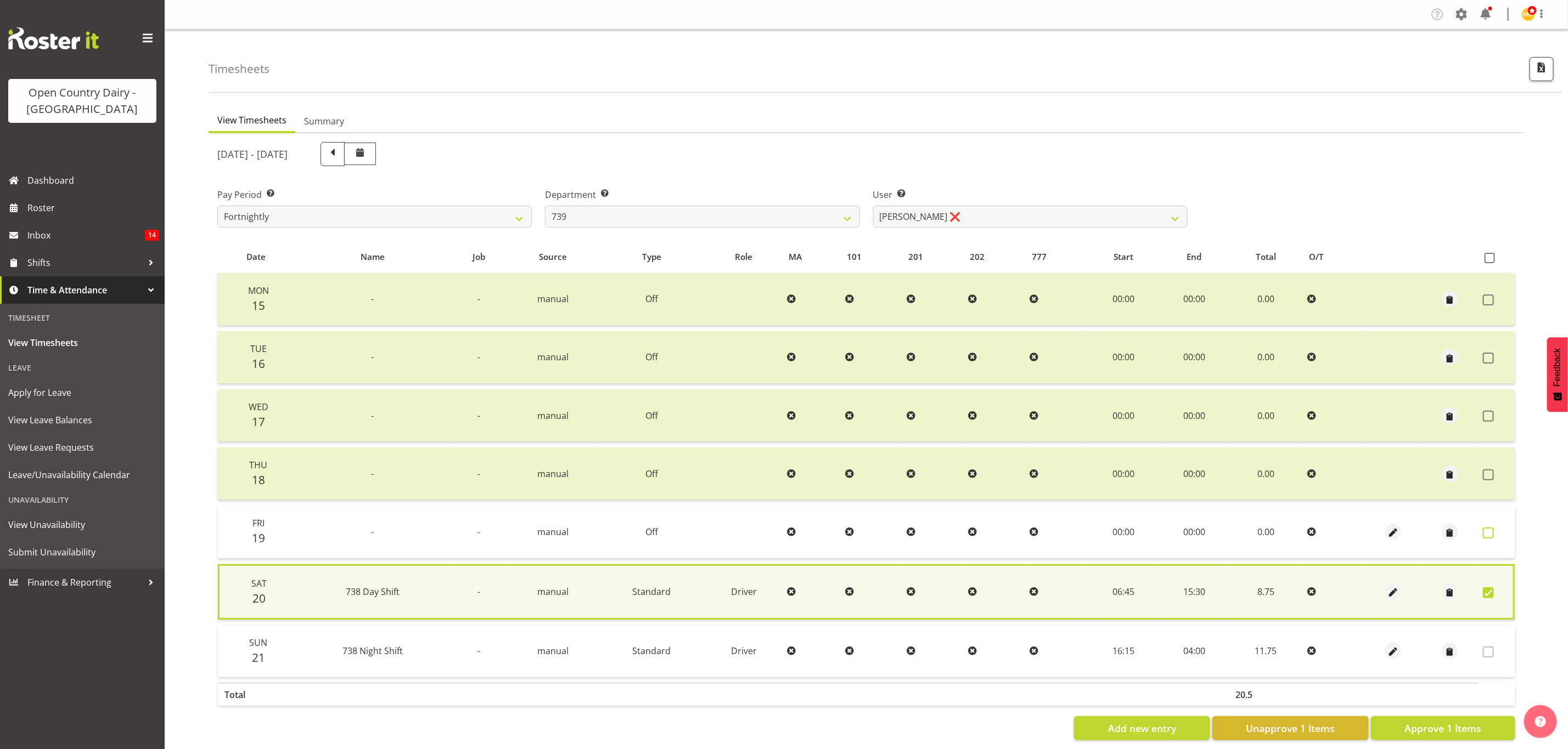
click at [1484, 527] on span at bounding box center [1488, 532] width 11 height 11
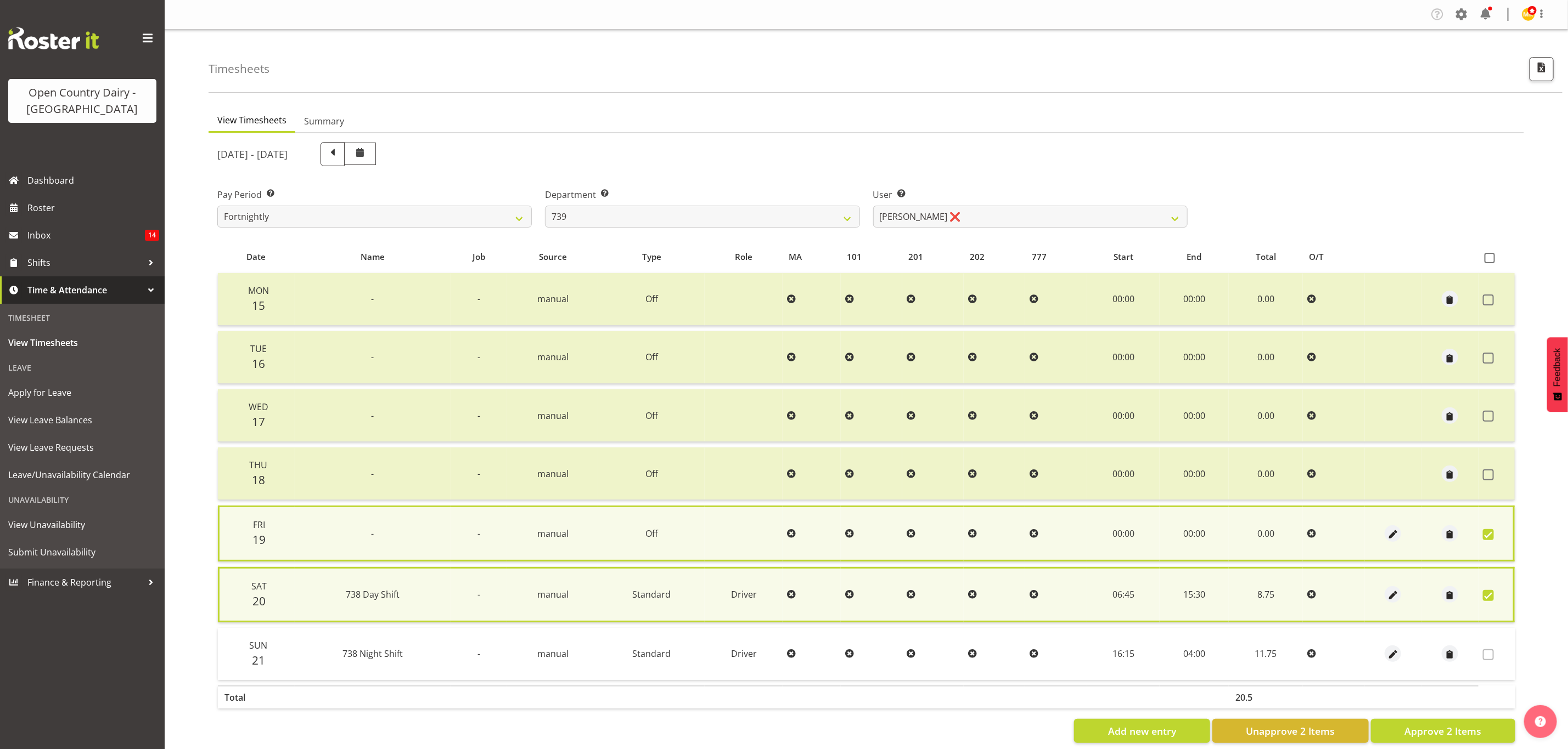
click at [1487, 531] on span at bounding box center [1488, 534] width 11 height 11
checkbox input "false"
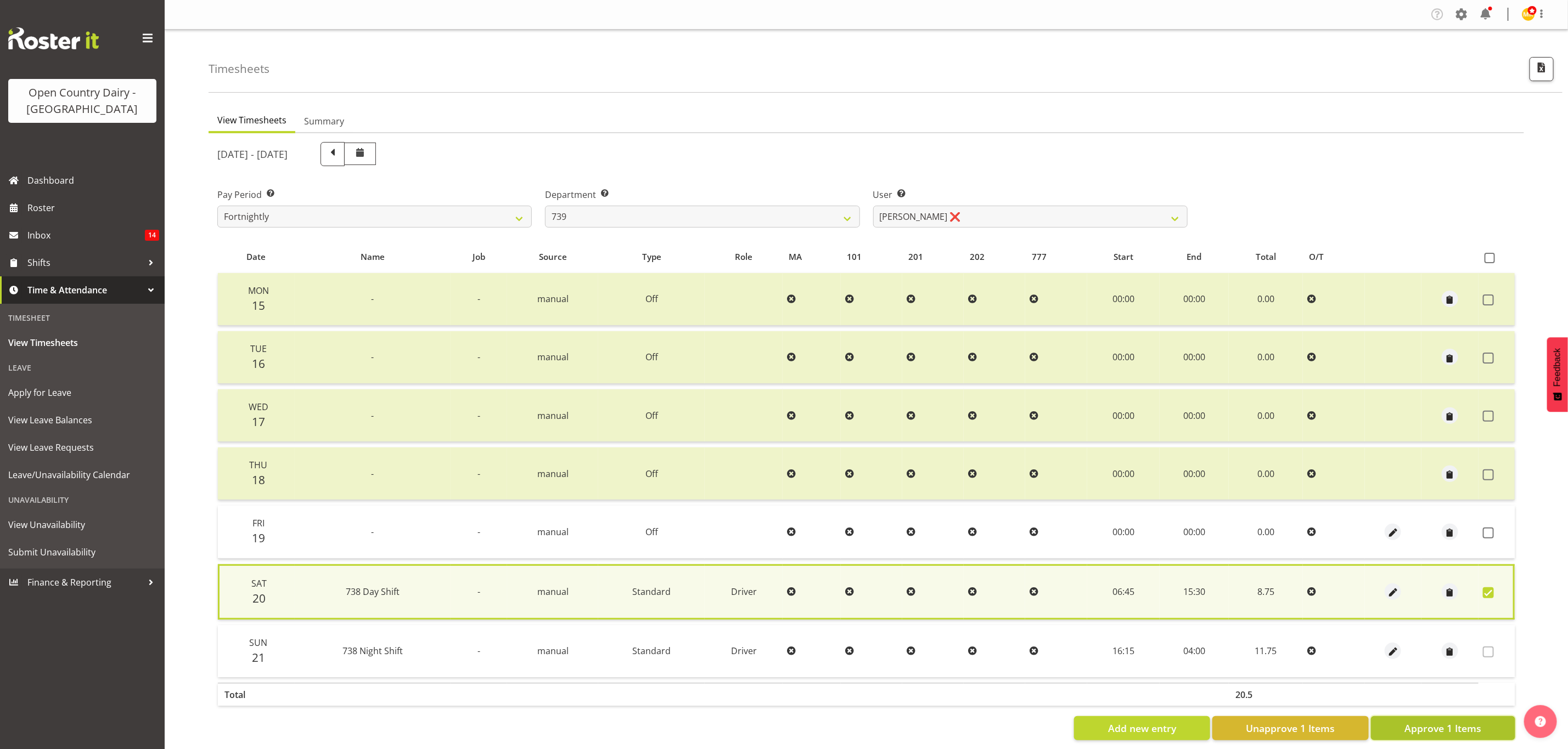
click at [1485, 719] on button "Approve 1 Items" at bounding box center [1443, 728] width 144 height 24
checkbox input "false"
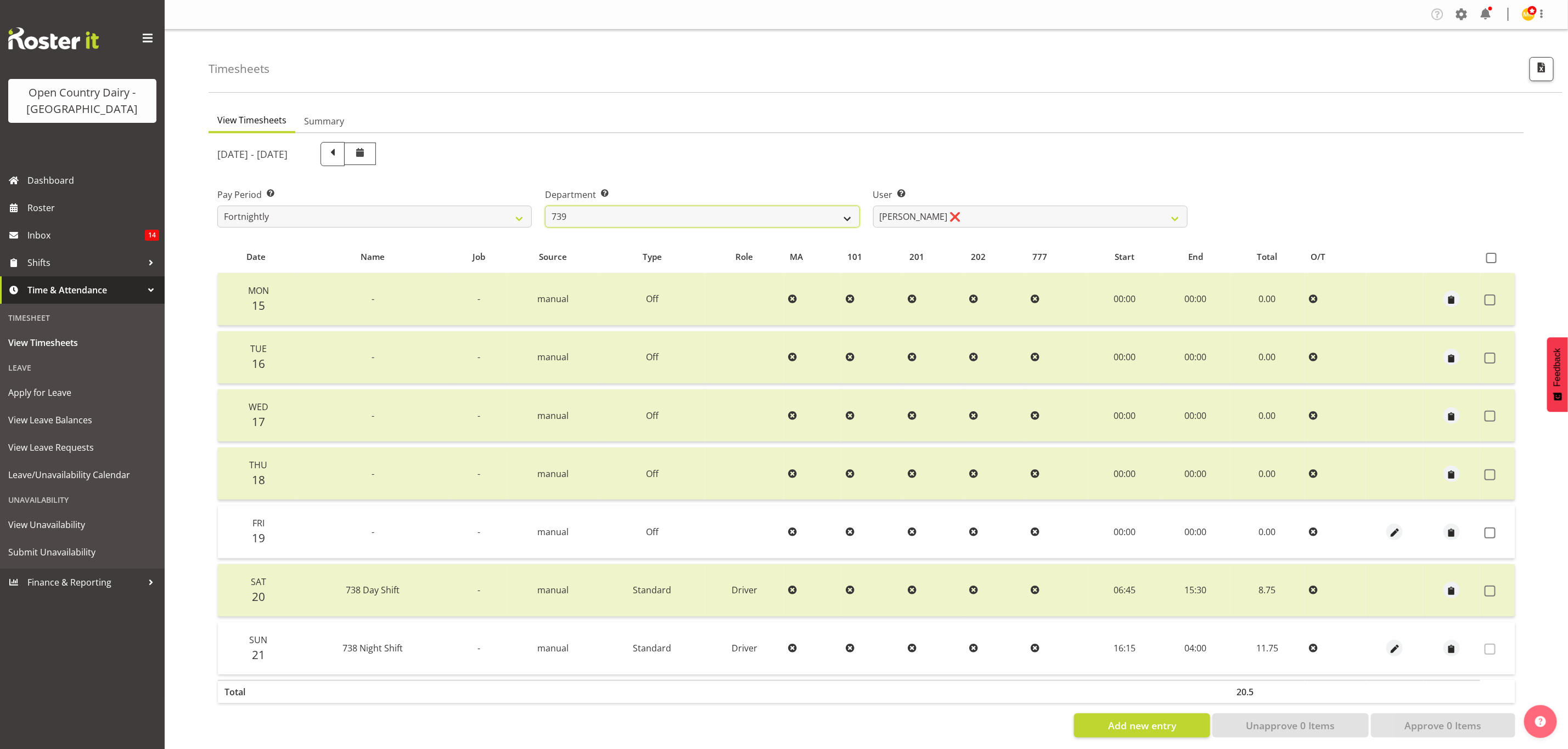
click at [819, 222] on select "734 735 736 737 738 739 851 853 854 855 856 858 861 862 865 867-9032 868 869 87…" at bounding box center [702, 217] width 314 height 22
select select "682"
click at [545, 206] on select "734 735 736 737 738 739 851 853 854 855 856 858 861 862 865 867-9032 868 869 87…" at bounding box center [702, 217] width 314 height 22
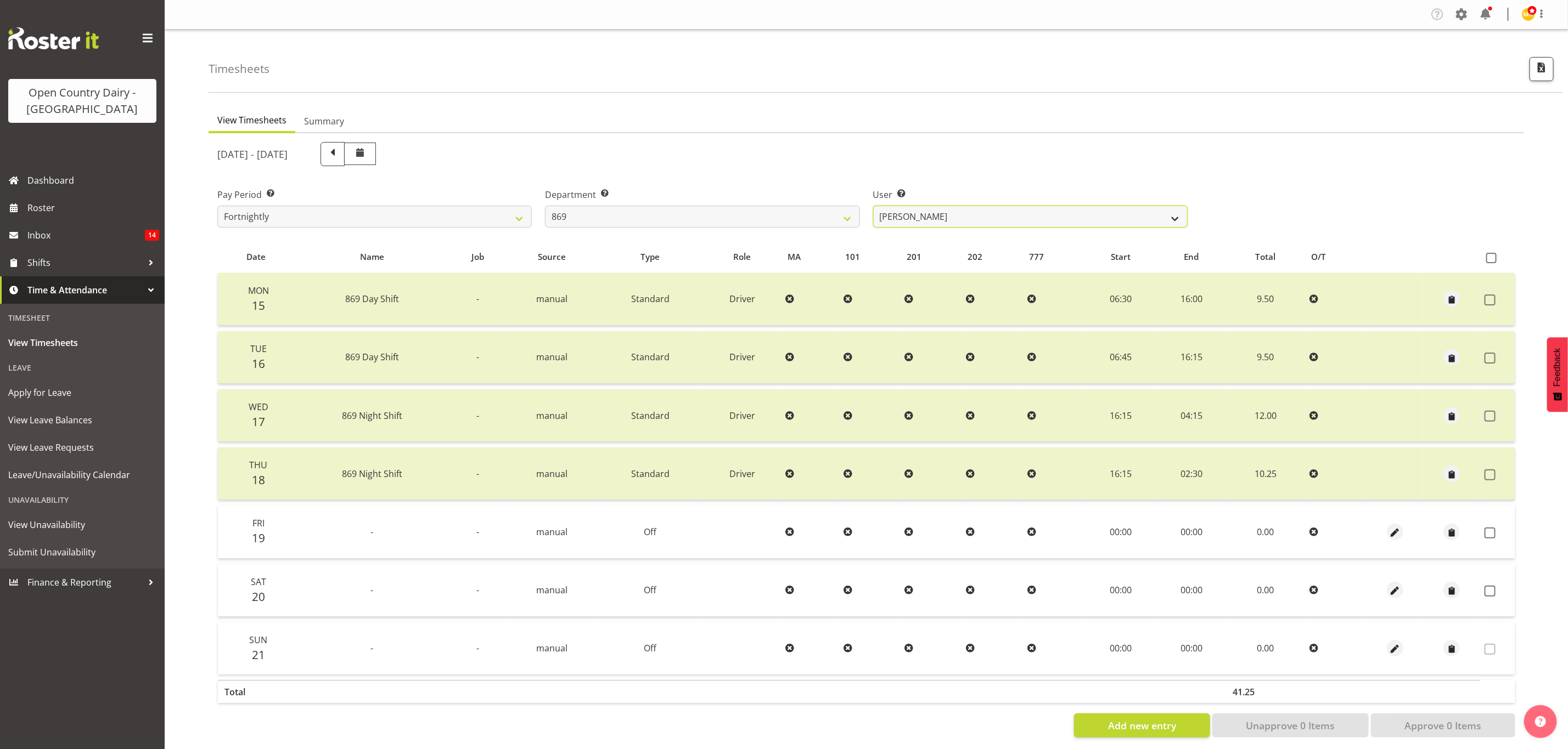
click at [960, 217] on select "Barry O'Donnell ❌ Barry Johnston ❌ Jason Soper ❌ Peter Wieczorek ❌" at bounding box center [1030, 217] width 314 height 22
select select "7399"
click at [873, 206] on select "Barry O'Donnell ❌ Barry Johnston ❌ Jason Soper ❌ Peter Wieczorek ❌" at bounding box center [1030, 217] width 314 height 22
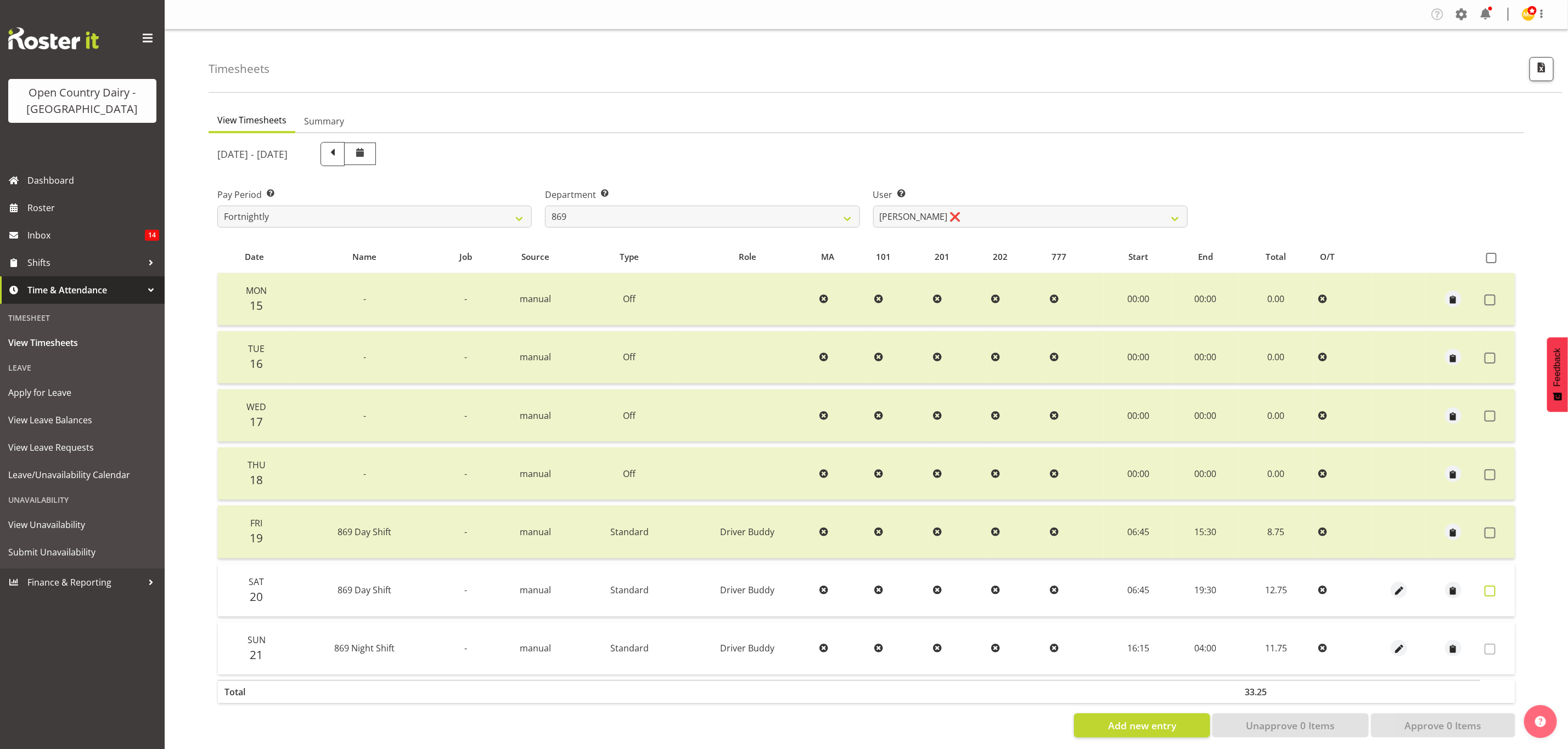
click at [1487, 588] on span at bounding box center [1489, 591] width 11 height 11
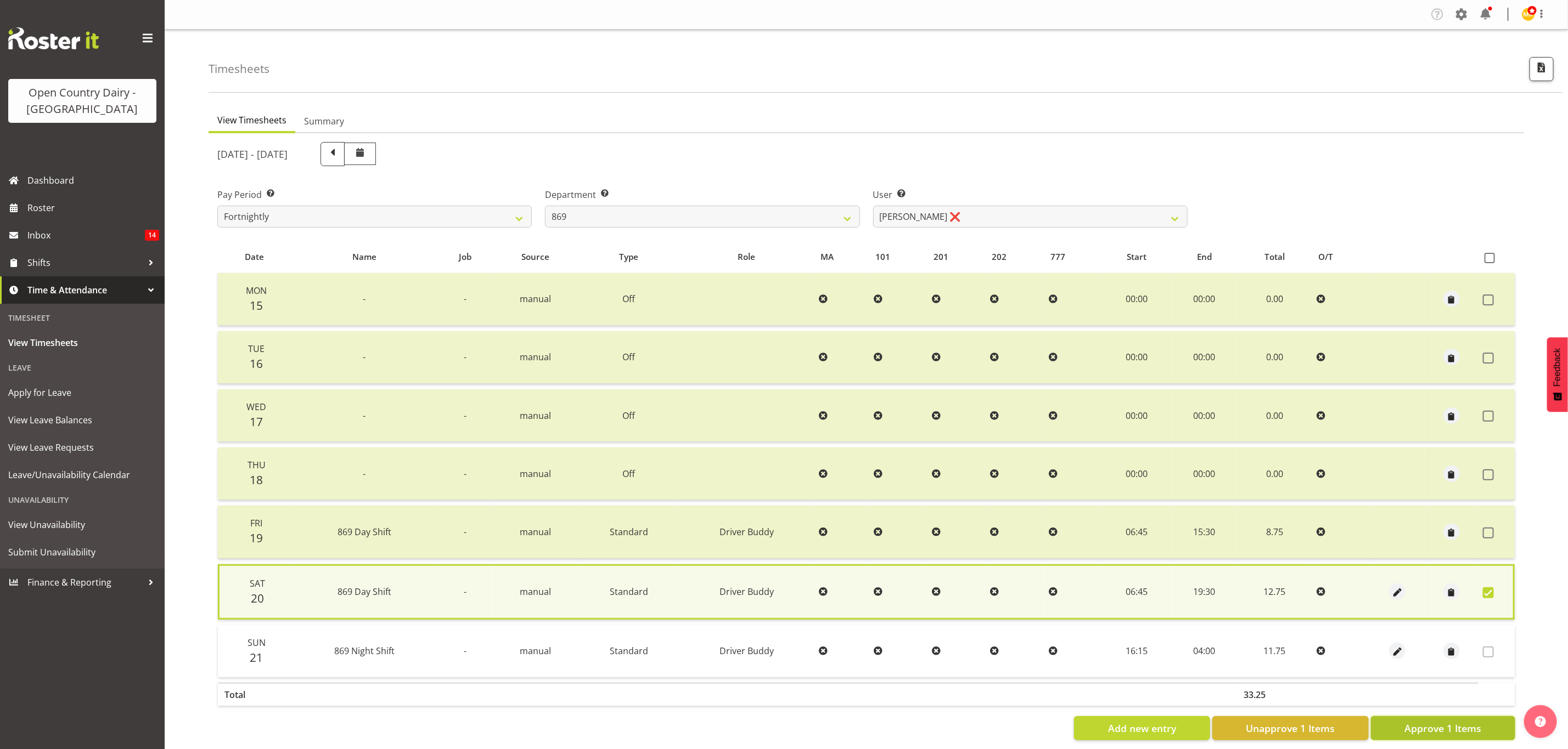
click at [1469, 723] on span "Approve 1 Items" at bounding box center [1443, 728] width 77 height 14
checkbox input "false"
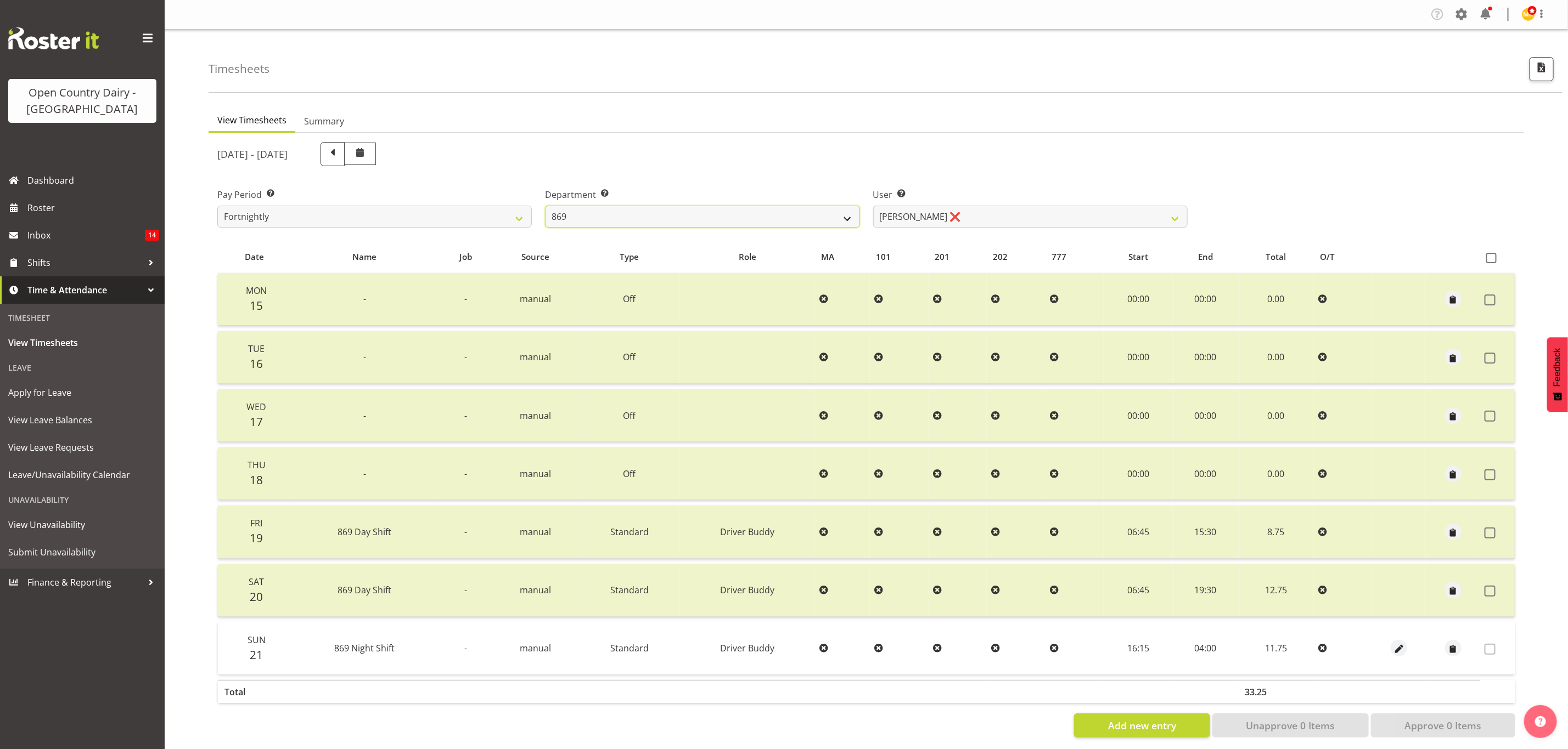
click at [718, 213] on select "734 735 736 737 738 739 851 853 854 855 856 858 861 862 865 867-9032 868 869 87…" at bounding box center [702, 217] width 314 height 22
select select "927"
click at [545, 206] on select "734 735 736 737 738 739 851 853 854 855 856 858 861 862 865 867-9032 868 869 87…" at bounding box center [702, 217] width 314 height 22
select select "10273"
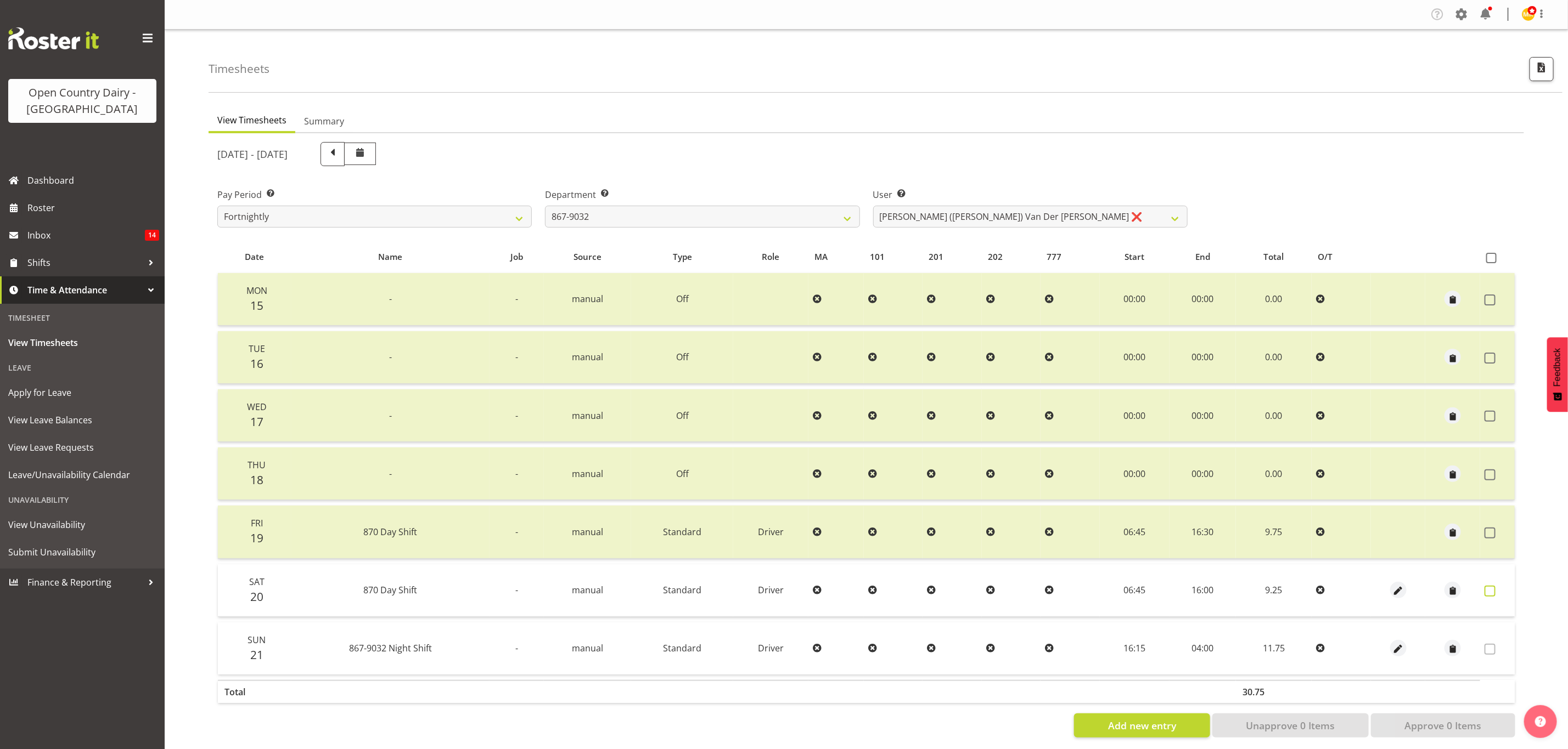
click at [1500, 587] on label at bounding box center [1492, 591] width 17 height 11
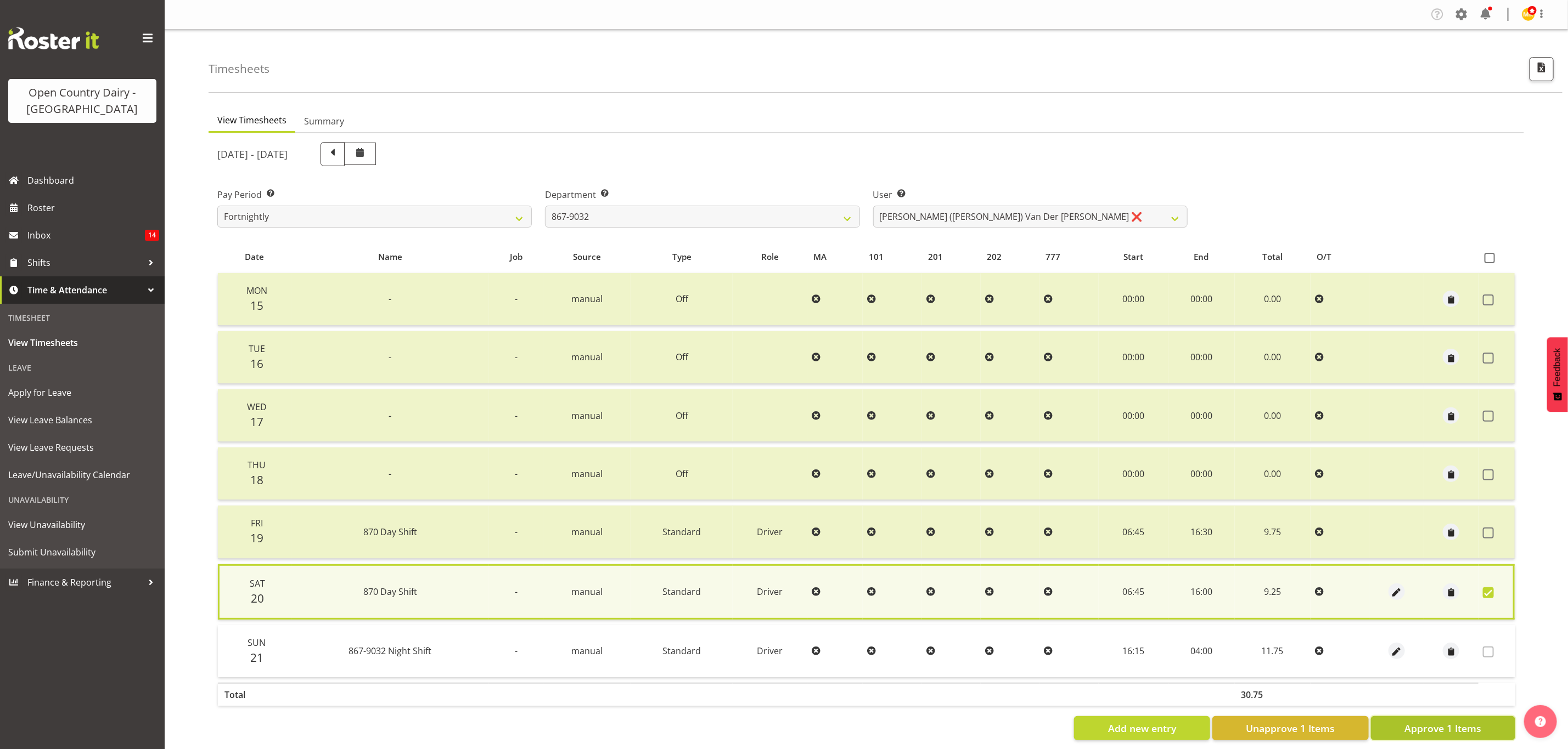
click at [1466, 723] on span "Approve 1 Items" at bounding box center [1443, 728] width 77 height 14
checkbox input "false"
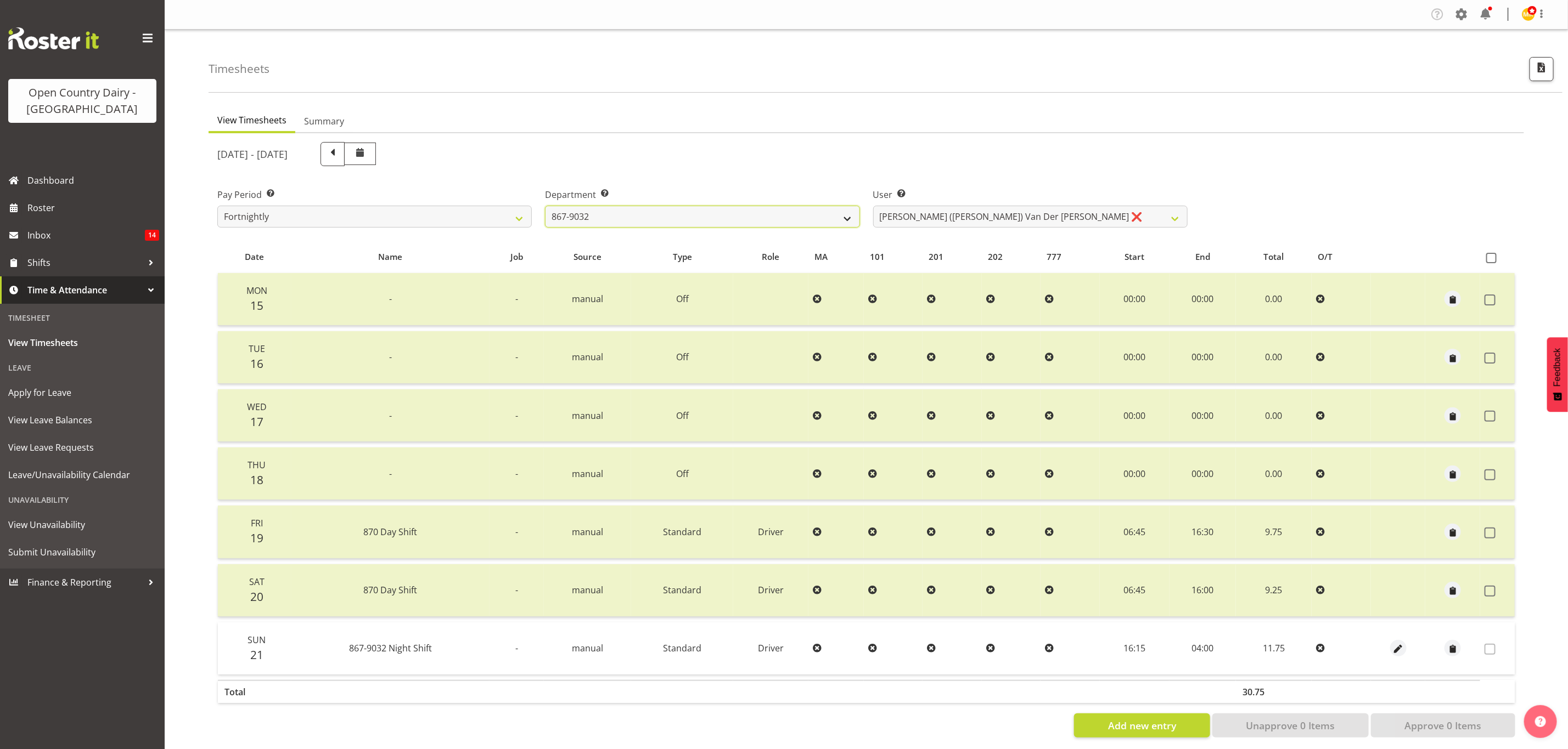
drag, startPoint x: 732, startPoint y: 222, endPoint x: 700, endPoint y: 214, distance: 33.0
click at [732, 222] on select "734 735 736 737 738 739 851 853 854 855 856 858 861 862 865 867-9032 868 869 87…" at bounding box center [702, 217] width 314 height 22
select select "686"
click at [545, 206] on select "734 735 736 737 738 739 851 853 854 855 856 858 861 862 865 867-9032 868 869 87…" at bounding box center [702, 217] width 314 height 22
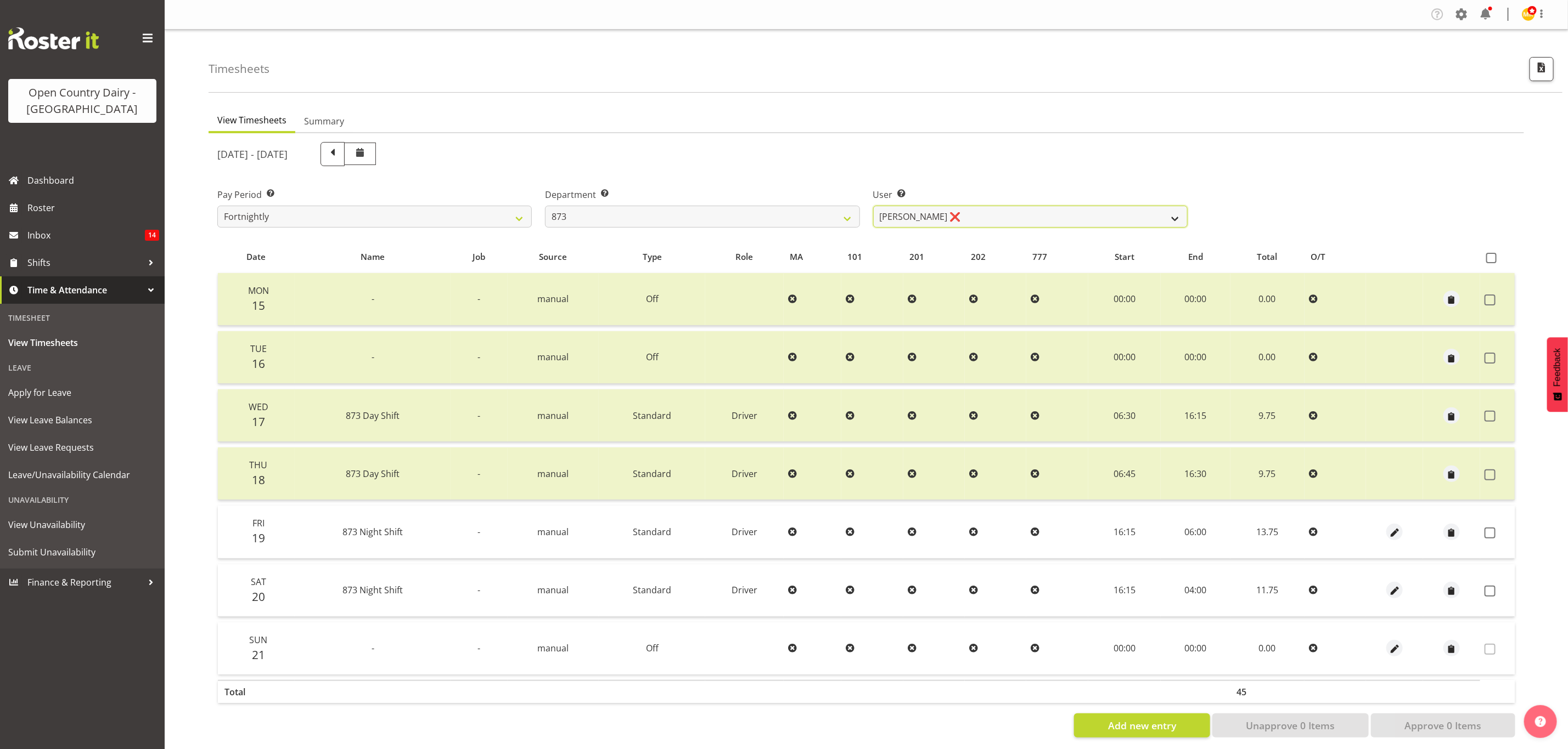
click at [922, 225] on select "Andrew Henderson ❌ Ricky Popham ❌ Stacy MacAskill ❌ Trish Nicol ❌" at bounding box center [1030, 217] width 314 height 22
select select "7516"
click at [873, 206] on select "Andrew Henderson ❌ Ricky Popham ❌ Stacy MacAskill ❌ Trish Nicol ❌" at bounding box center [1030, 217] width 314 height 22
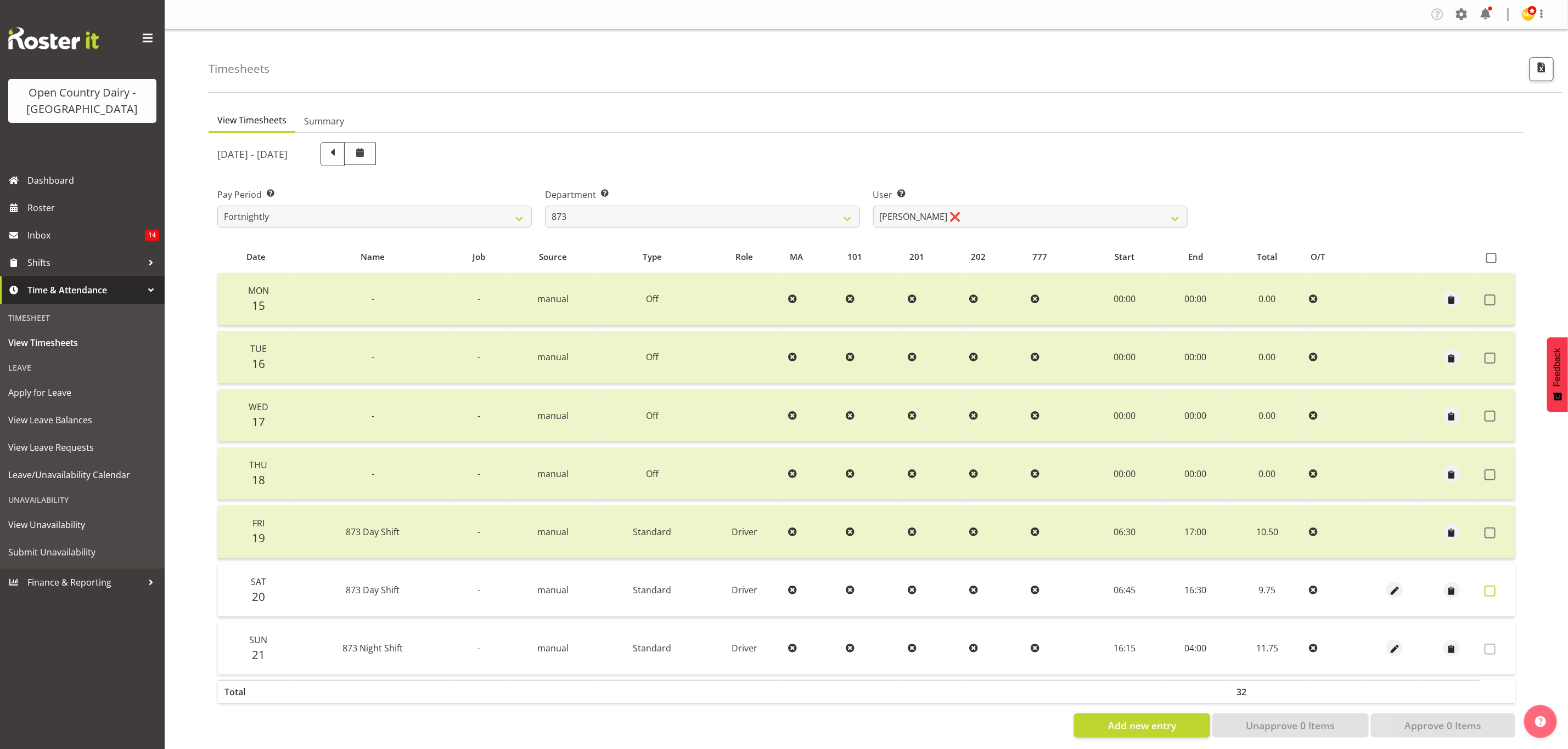
click at [1492, 586] on span at bounding box center [1489, 591] width 11 height 11
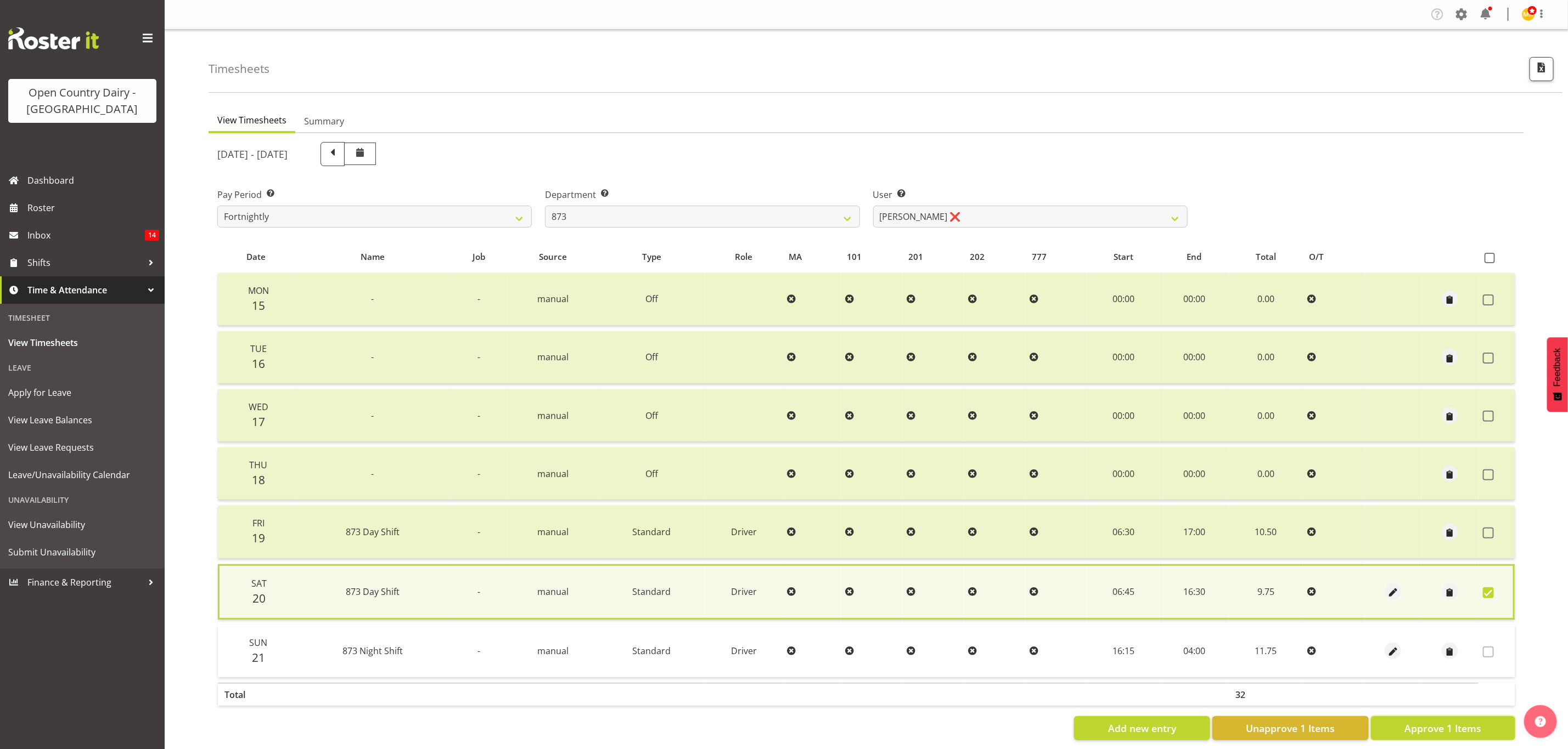
click at [1471, 716] on button "Approve 1 Items" at bounding box center [1443, 728] width 144 height 24
checkbox input "false"
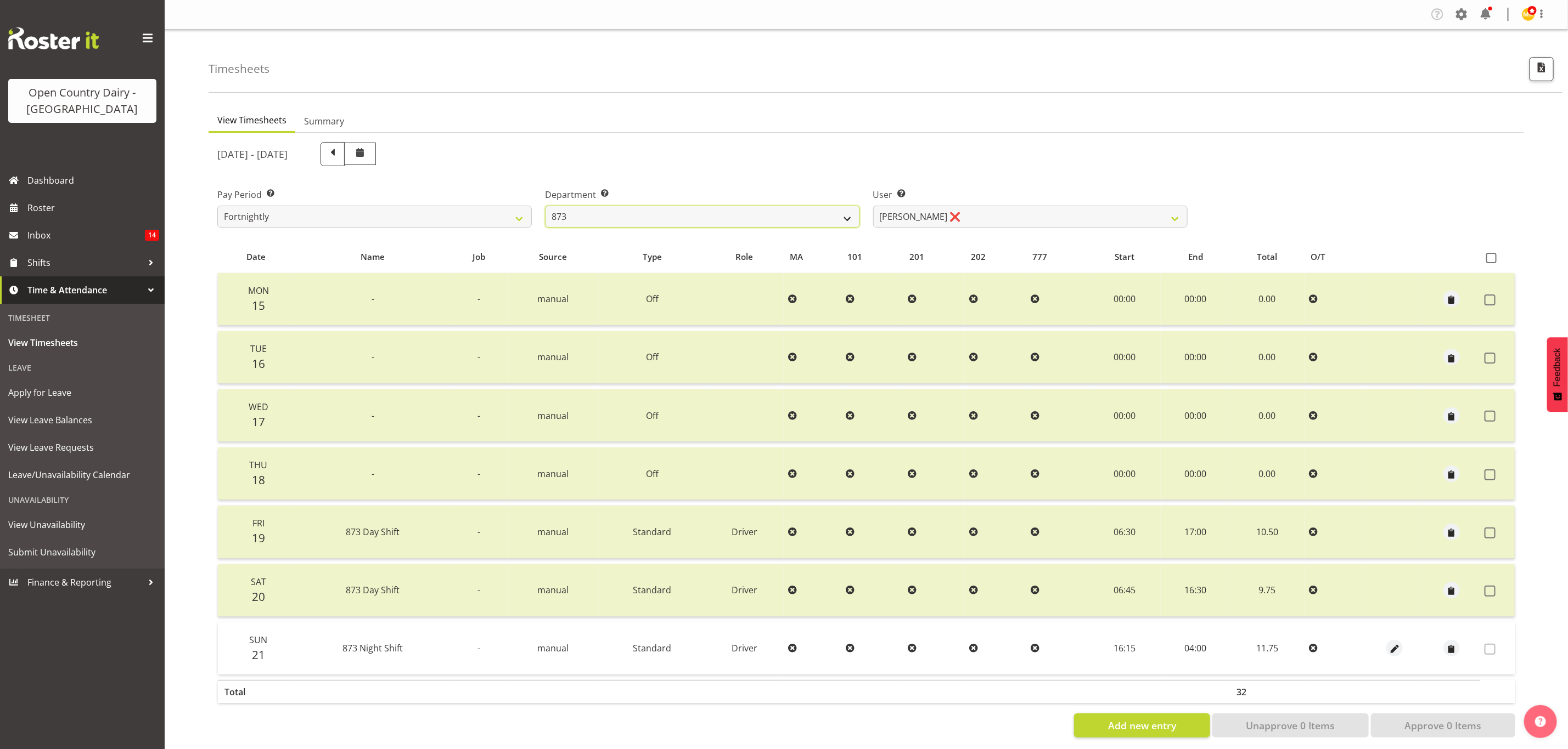
click at [608, 213] on select "734 735 736 737 738 739 851 853 854 855 856 858 861 862 865 867-9032 868 869 87…" at bounding box center [702, 217] width 314 height 22
select select "687"
click at [545, 206] on select "734 735 736 737 738 739 851 853 854 855 856 858 861 862 865 867-9032 868 869 87…" at bounding box center [702, 217] width 314 height 22
select select "10197"
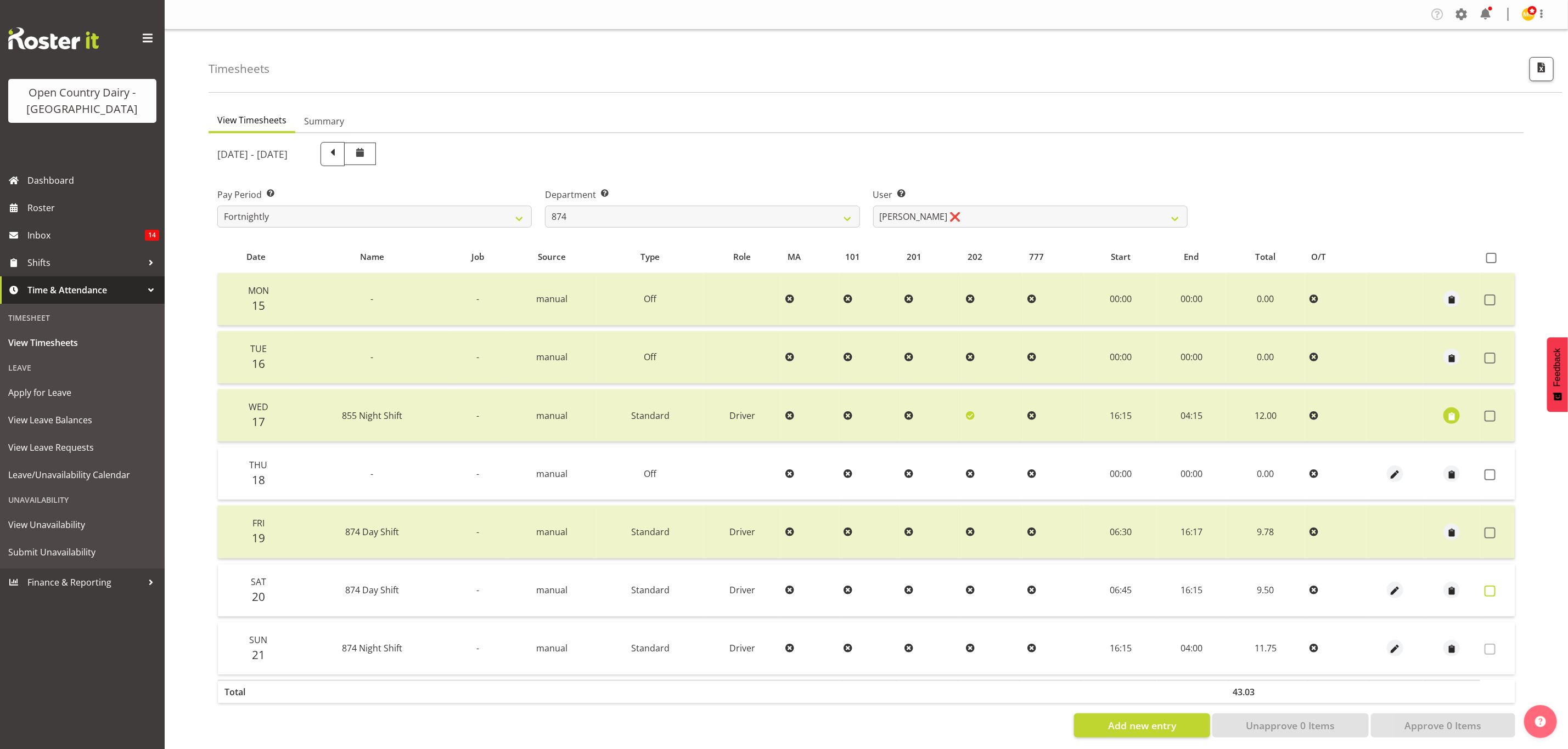
click at [1497, 589] on label at bounding box center [1492, 591] width 17 height 11
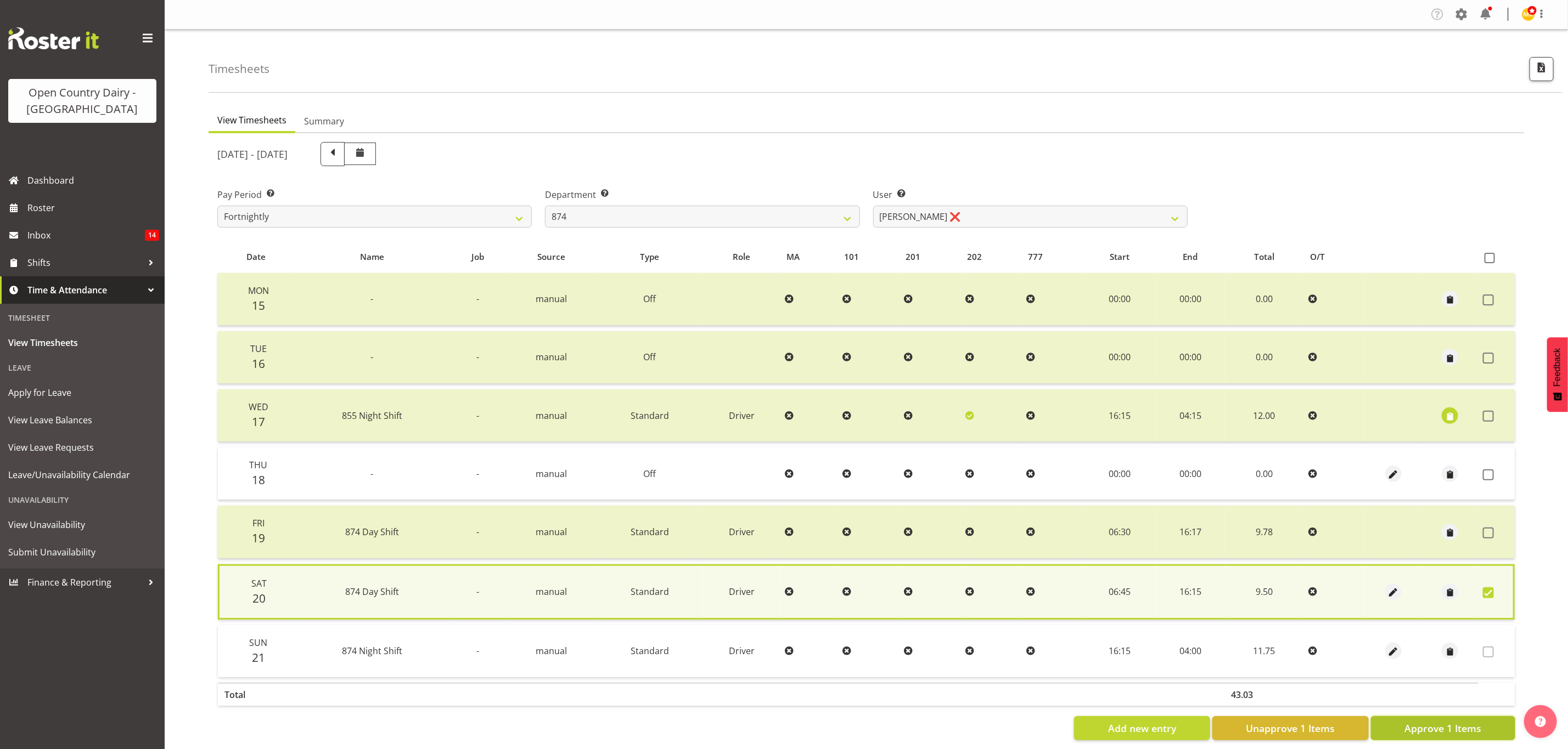
click at [1463, 731] on button "Approve 1 Items" at bounding box center [1443, 728] width 144 height 24
checkbox input "false"
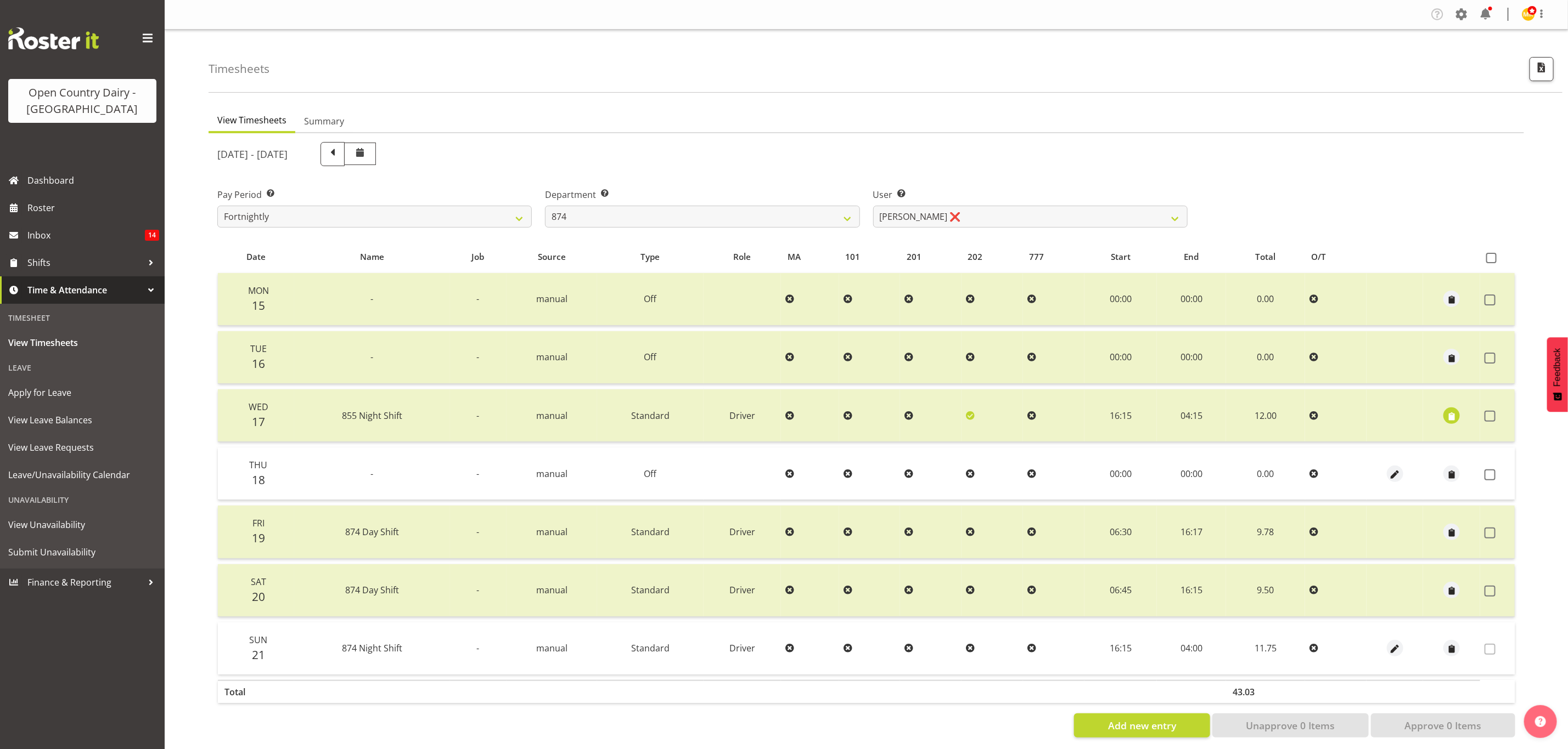
click at [1495, 461] on td at bounding box center [1497, 474] width 35 height 53
click at [1490, 476] on span at bounding box center [1489, 475] width 11 height 11
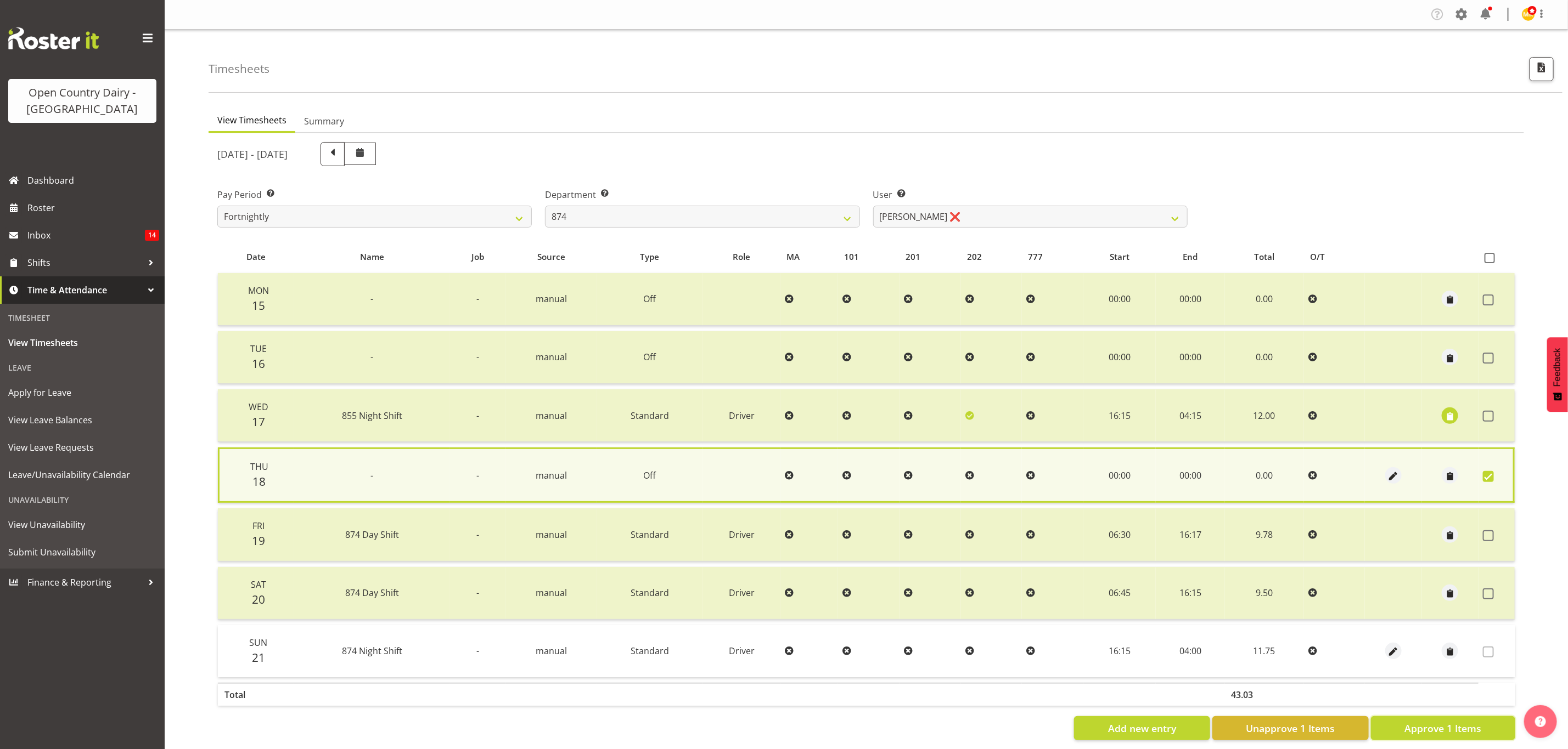
click at [1401, 719] on button "Approve 1 Items" at bounding box center [1443, 728] width 144 height 24
checkbox input "false"
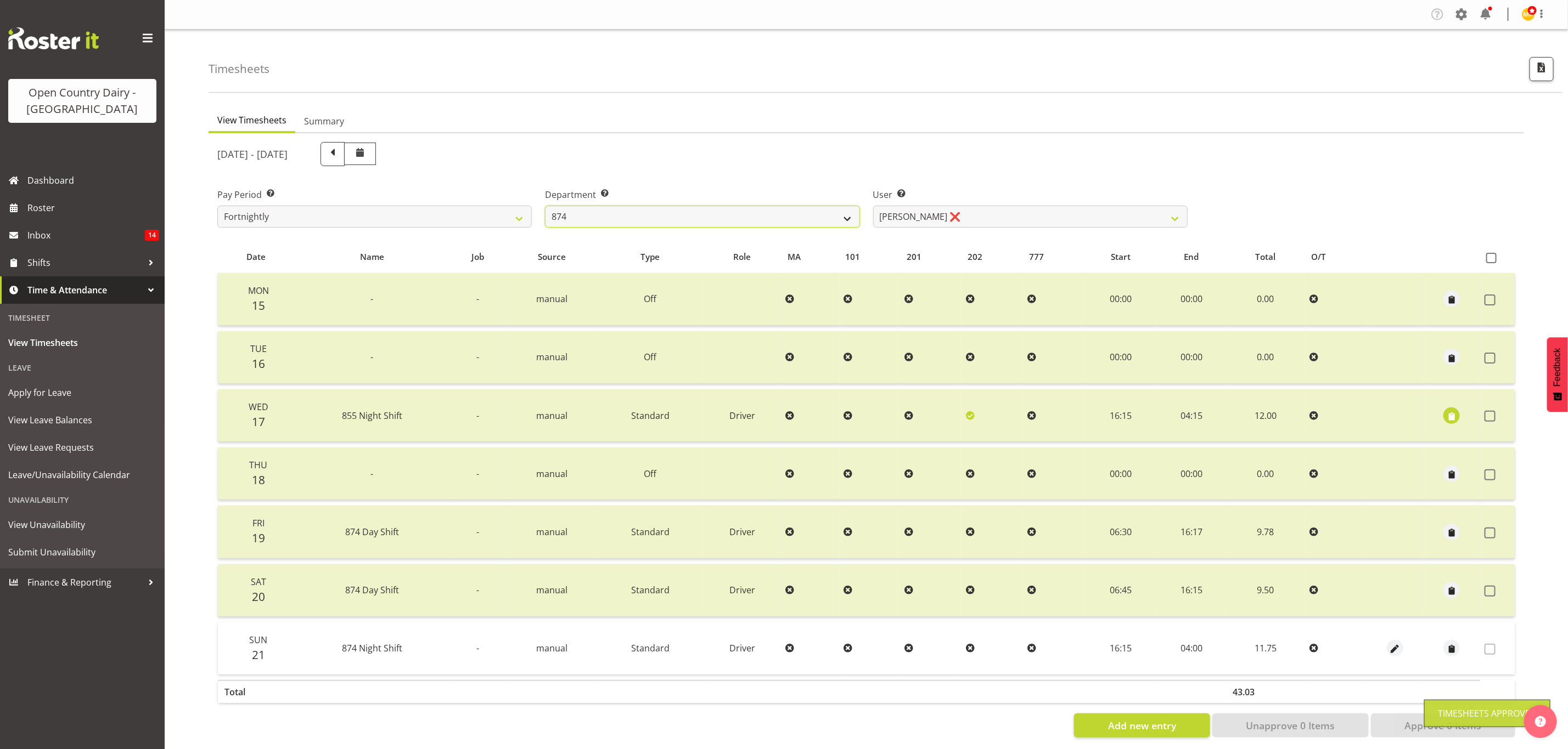
click at [779, 211] on select "734 735 736 737 738 739 851 853 854 855 856 858 861 862 865 867-9032 868 869 87…" at bounding box center [702, 217] width 314 height 22
select select "689"
click at [545, 206] on select "734 735 736 737 738 739 851 853 854 855 856 858 861 862 865 867-9032 868 869 87…" at bounding box center [702, 217] width 314 height 22
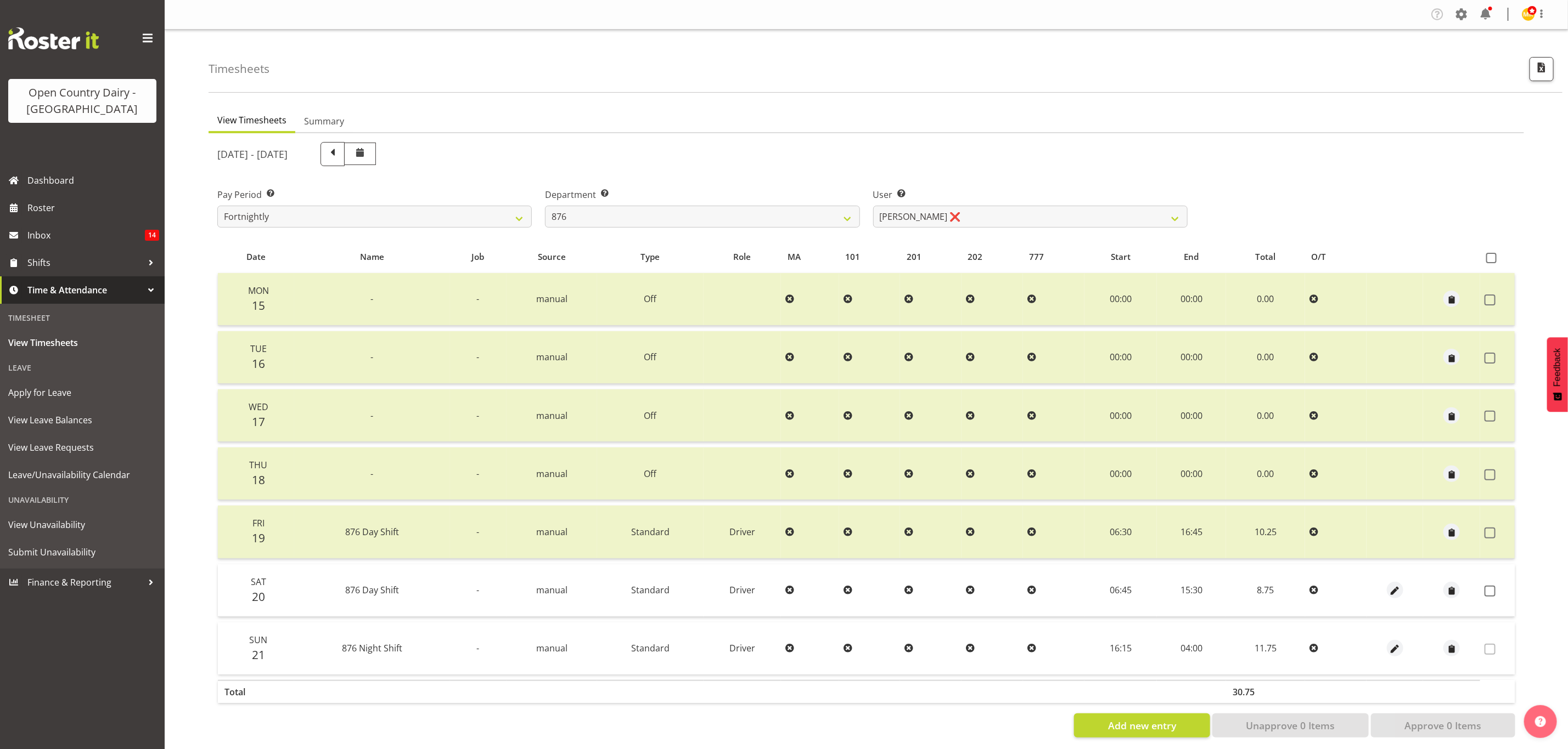
click at [1474, 591] on td at bounding box center [1452, 591] width 57 height 53
click at [1484, 593] on td at bounding box center [1497, 591] width 35 height 53
click at [1484, 593] on span at bounding box center [1489, 591] width 11 height 11
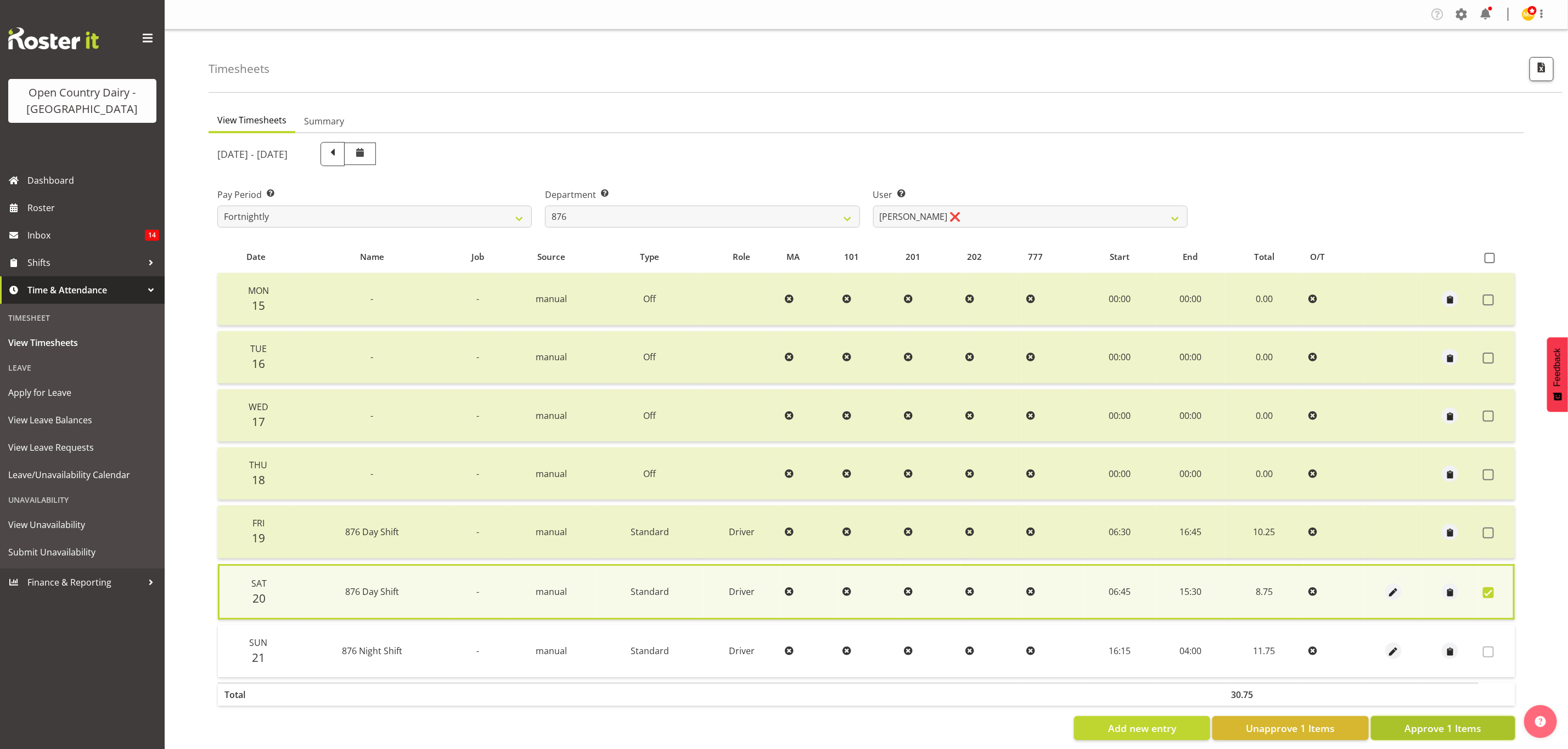
click at [1479, 721] on span "Approve 1 Items" at bounding box center [1443, 728] width 77 height 14
checkbox input "false"
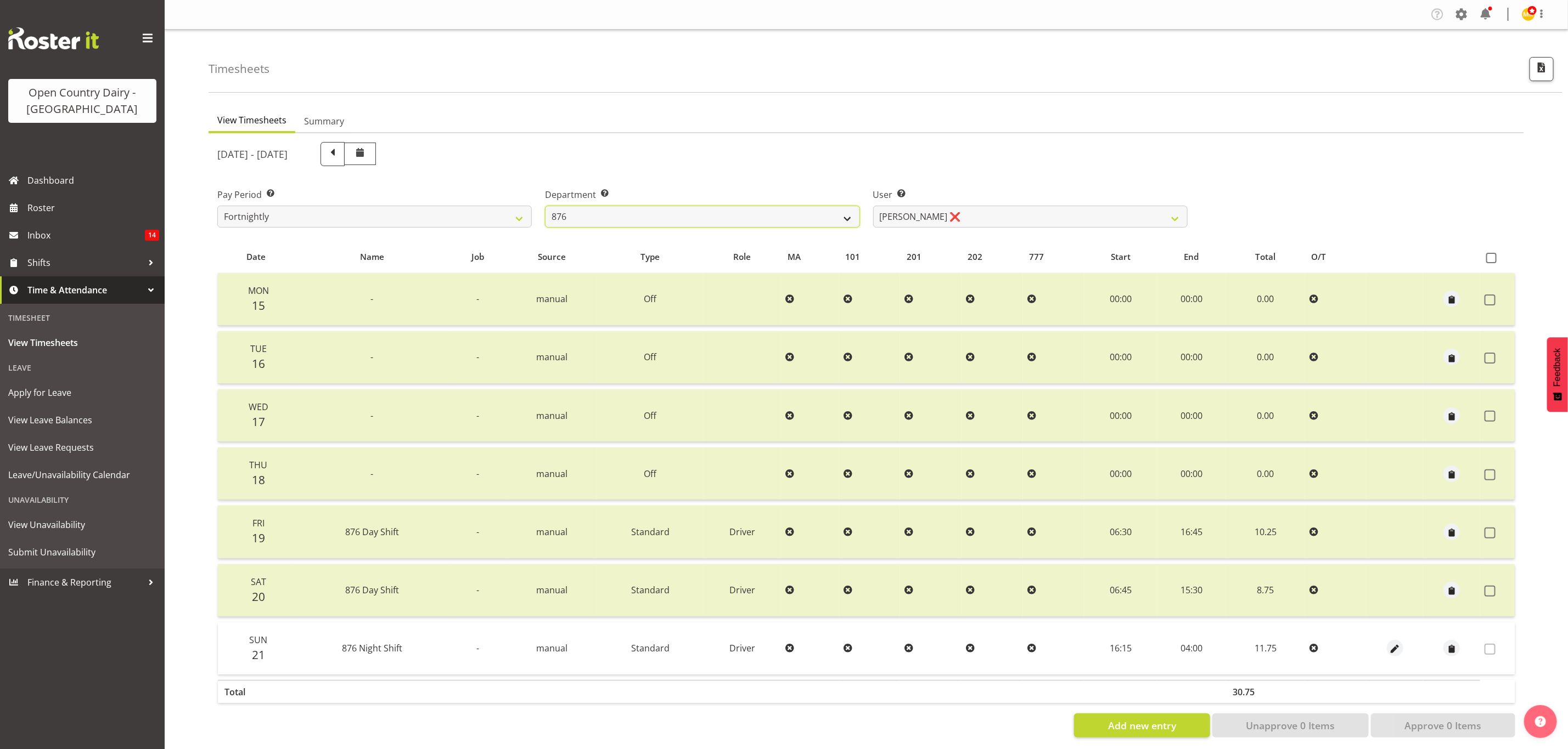
click at [689, 211] on select "734 735 736 737 738 739 851 853 854 855 856 858 861 862 865 867-9032 868 869 87…" at bounding box center [702, 217] width 314 height 22
select select "690"
click at [545, 206] on select "734 735 736 737 738 739 851 853 854 855 856 858 861 862 865 867-9032 868 869 87…" at bounding box center [702, 217] width 314 height 22
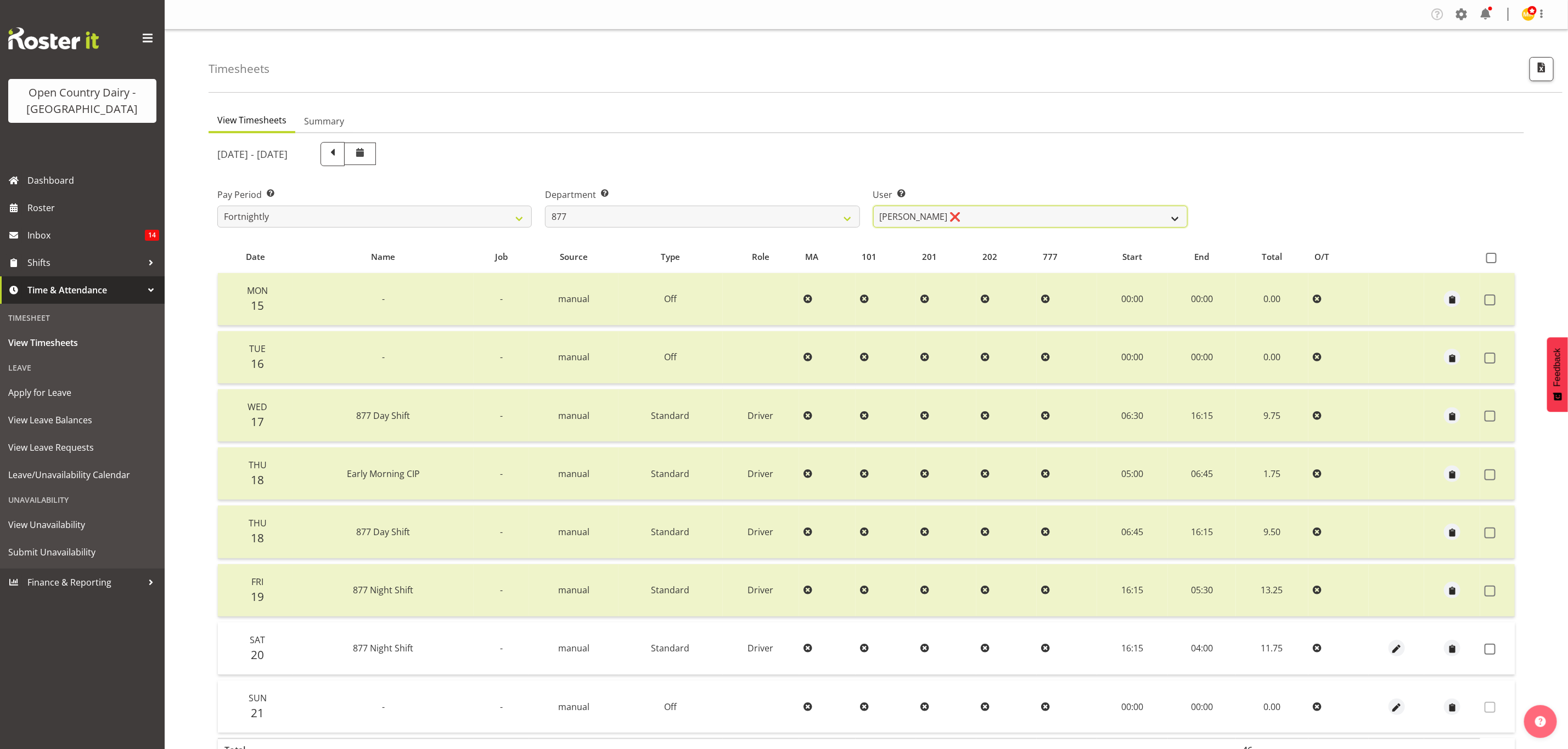
drag, startPoint x: 1011, startPoint y: 215, endPoint x: 1011, endPoint y: 221, distance: 6.0
click at [1011, 215] on select "Barry Shields ❌ Callum Wells ❌ Helen Bull ❌ Jase Preston ❌" at bounding box center [1030, 217] width 314 height 22
select select "7468"
click at [873, 206] on select "Barry Shields ❌ Callum Wells ❌ Helen Bull ❌ Jase Preston ❌" at bounding box center [1030, 217] width 314 height 22
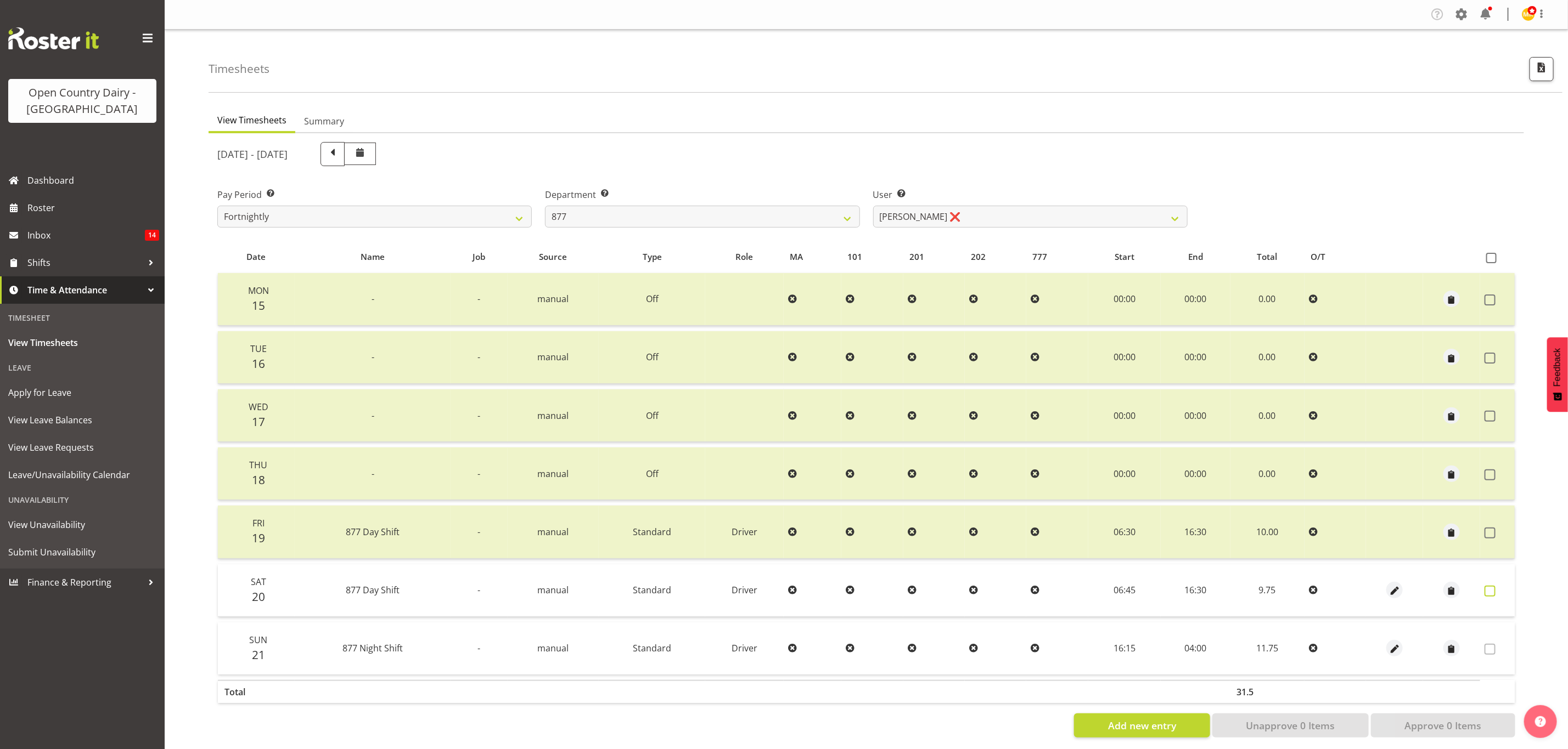
click at [1485, 588] on span at bounding box center [1489, 591] width 11 height 11
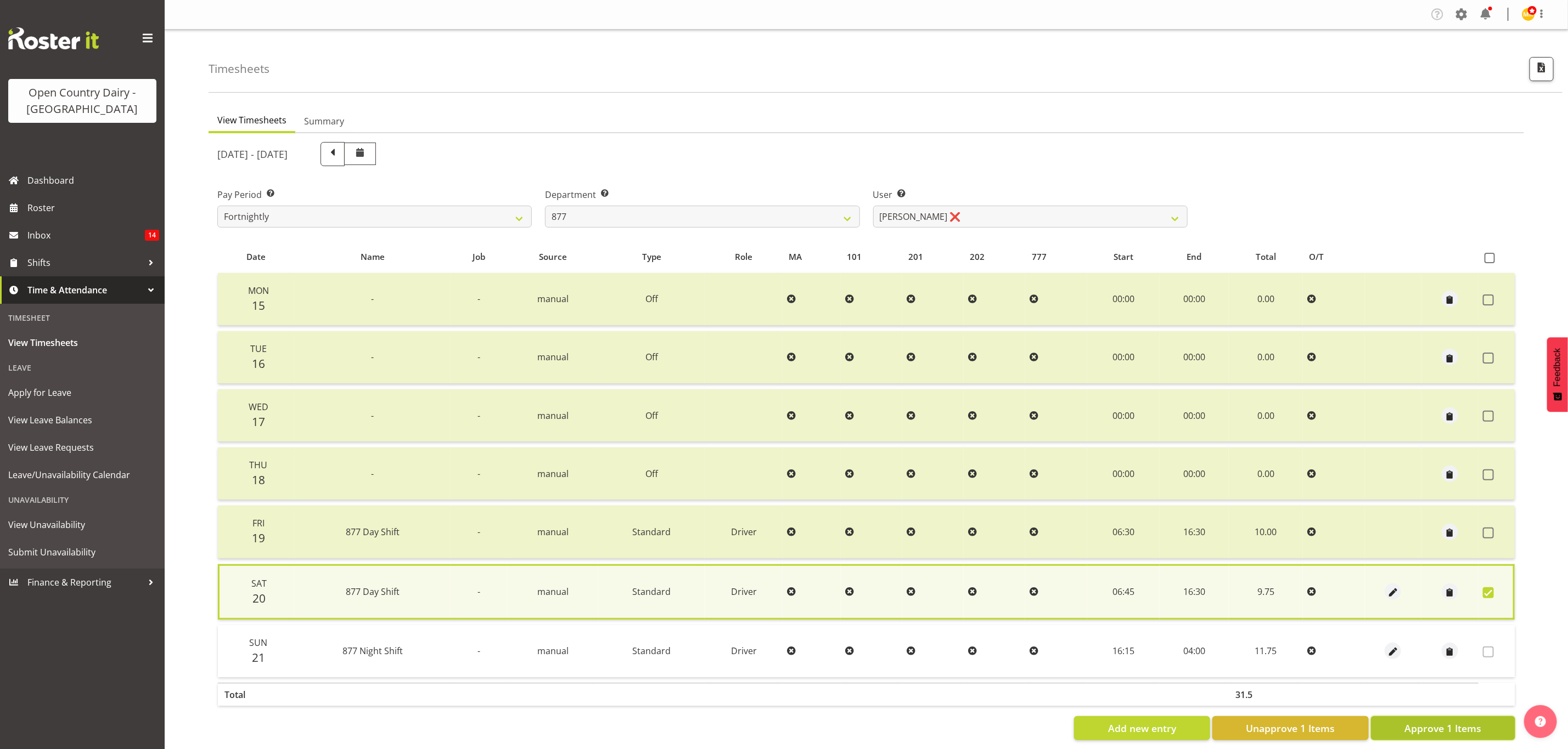
click at [1480, 721] on span "Approve 1 Items" at bounding box center [1443, 728] width 77 height 14
checkbox input "false"
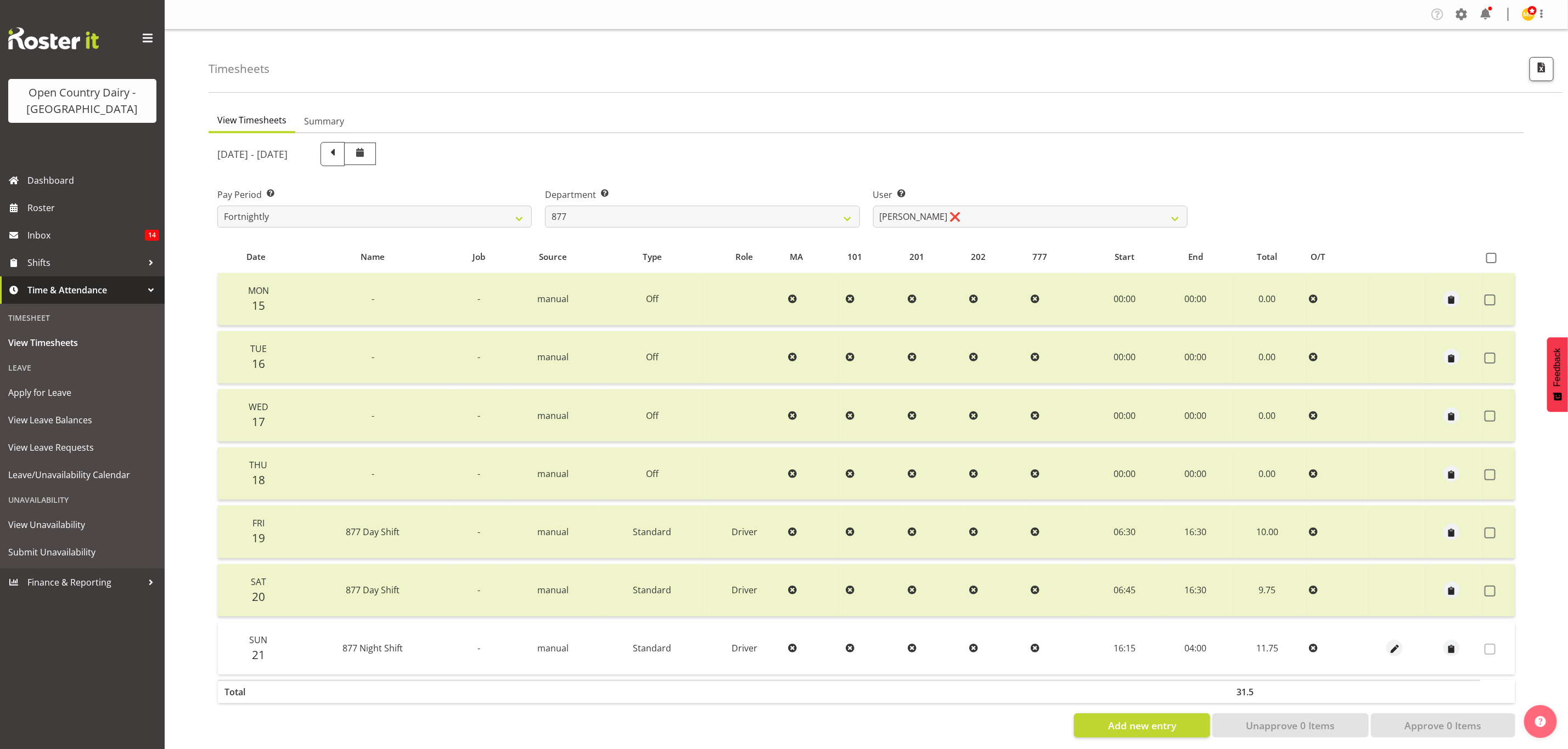
click at [788, 228] on div "Department Select which department you would like to view. 734 735 736 737 738 …" at bounding box center [702, 204] width 327 height 62
click at [787, 216] on select "734 735 736 737 738 739 851 853 854 855 856 858 861 862 865 867-9032 868 869 87…" at bounding box center [702, 217] width 314 height 22
select select "691"
click at [545, 206] on select "734 735 736 737 738 739 851 853 854 855 856 858 861 862 865 867-9032 868 869 87…" at bounding box center [702, 217] width 314 height 22
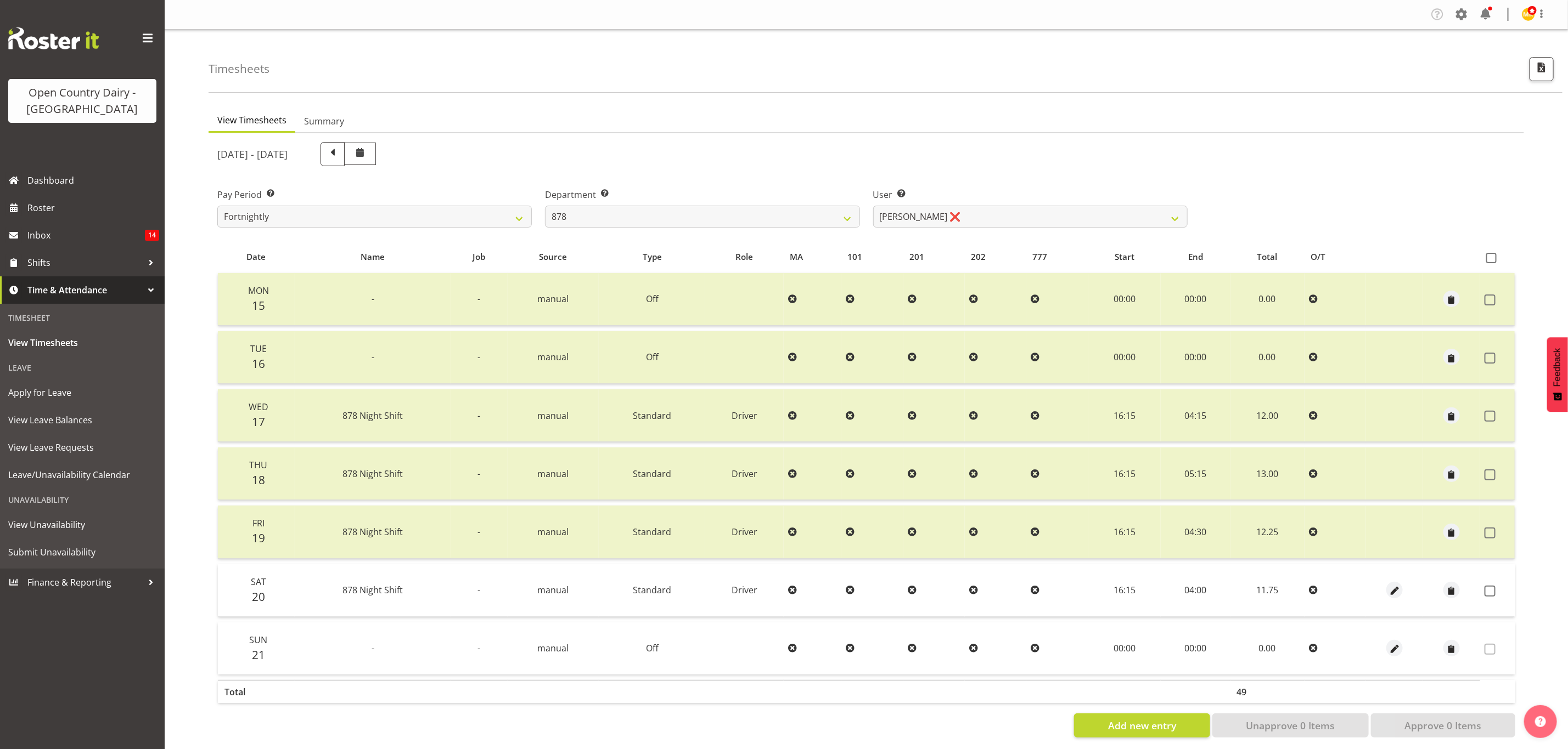
click at [968, 220] on div "September 15th - September 21st 2025 Pay Period Select which pay period you wou…" at bounding box center [866, 436] width 1298 height 602
click at [968, 220] on select "Athol Warnock ❌ Dean Tither ❌ Joshua Treymane ❌ Vinkie Botha ❌" at bounding box center [1030, 217] width 314 height 22
select select "11085"
click at [873, 206] on select "Athol Warnock ❌ Dean Tither ❌ Joshua Treymane ❌ Vinkie Botha ❌" at bounding box center [1030, 217] width 314 height 22
click at [1495, 591] on span at bounding box center [1489, 591] width 11 height 11
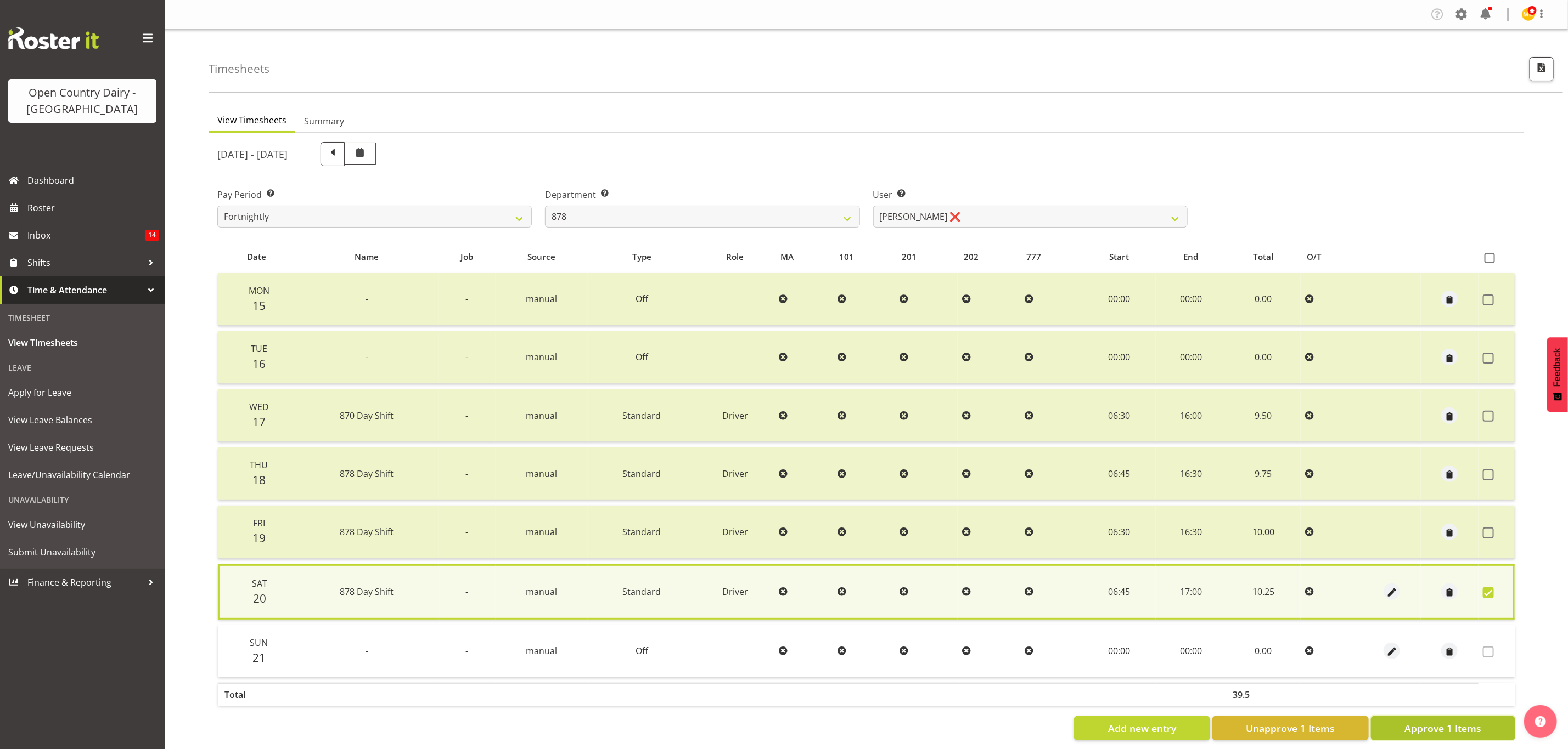
click at [1492, 721] on button "Approve 1 Items" at bounding box center [1443, 728] width 144 height 24
checkbox input "false"
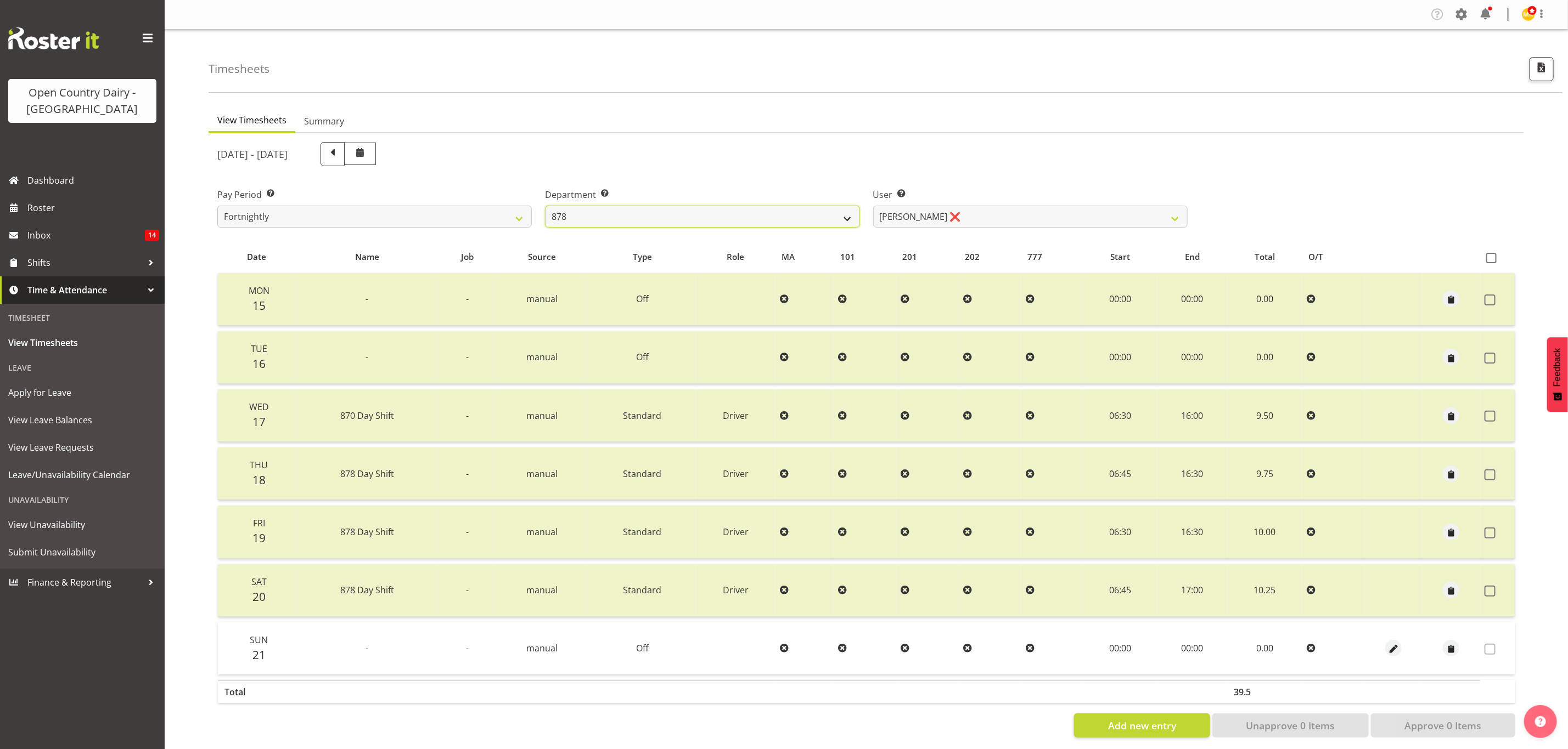
click at [764, 217] on select "734 735 736 737 738 739 851 853 854 855 856 858 861 862 865 867-9032 868 869 87…" at bounding box center [702, 217] width 314 height 22
select select "908"
click at [545, 206] on select "734 735 736 737 738 739 851 853 854 855 856 858 861 862 865 867-9032 868 869 87…" at bounding box center [702, 217] width 314 height 22
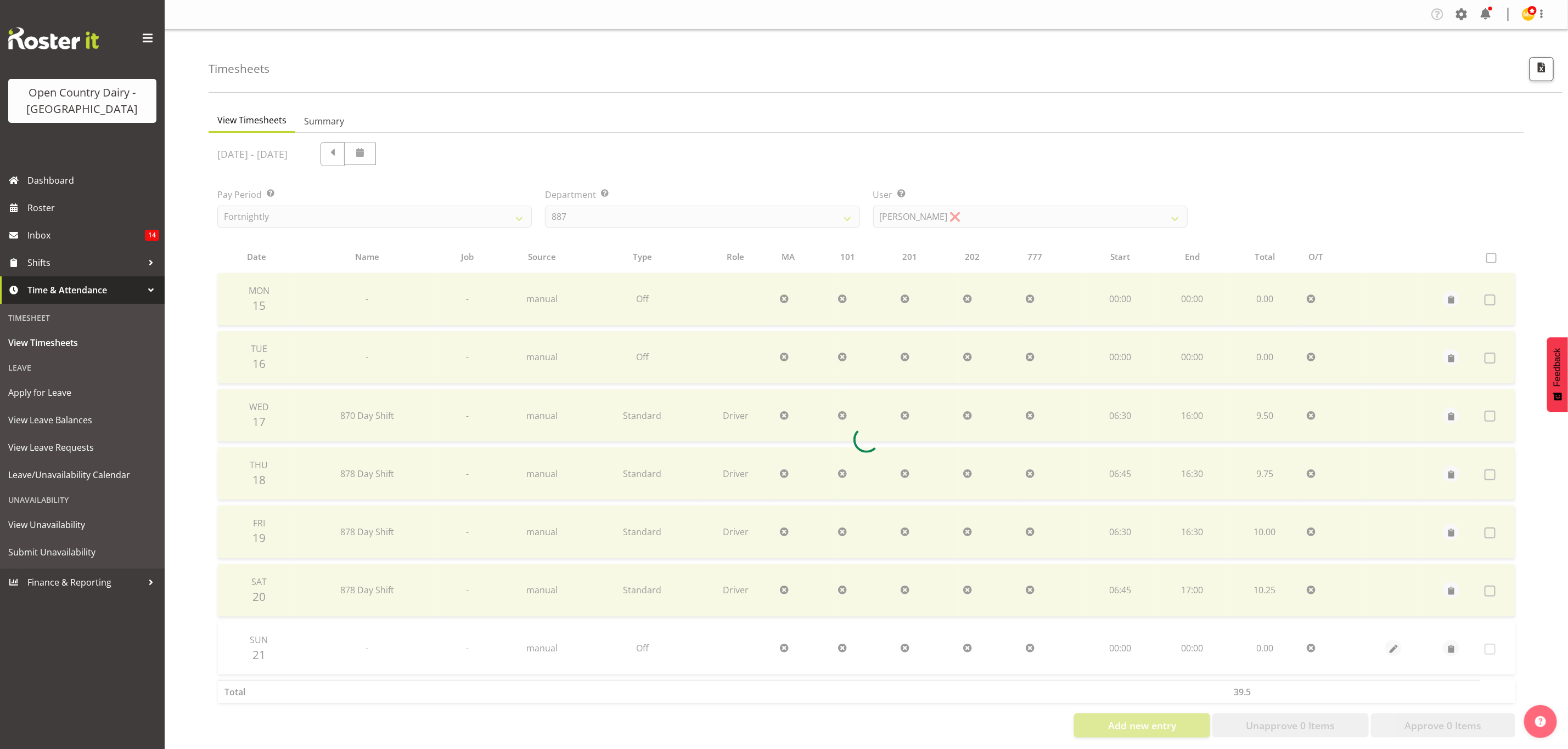
click at [960, 220] on div "September 15th - September 21st 2025 Pay Period Select which pay period you wou…" at bounding box center [866, 436] width 1298 height 602
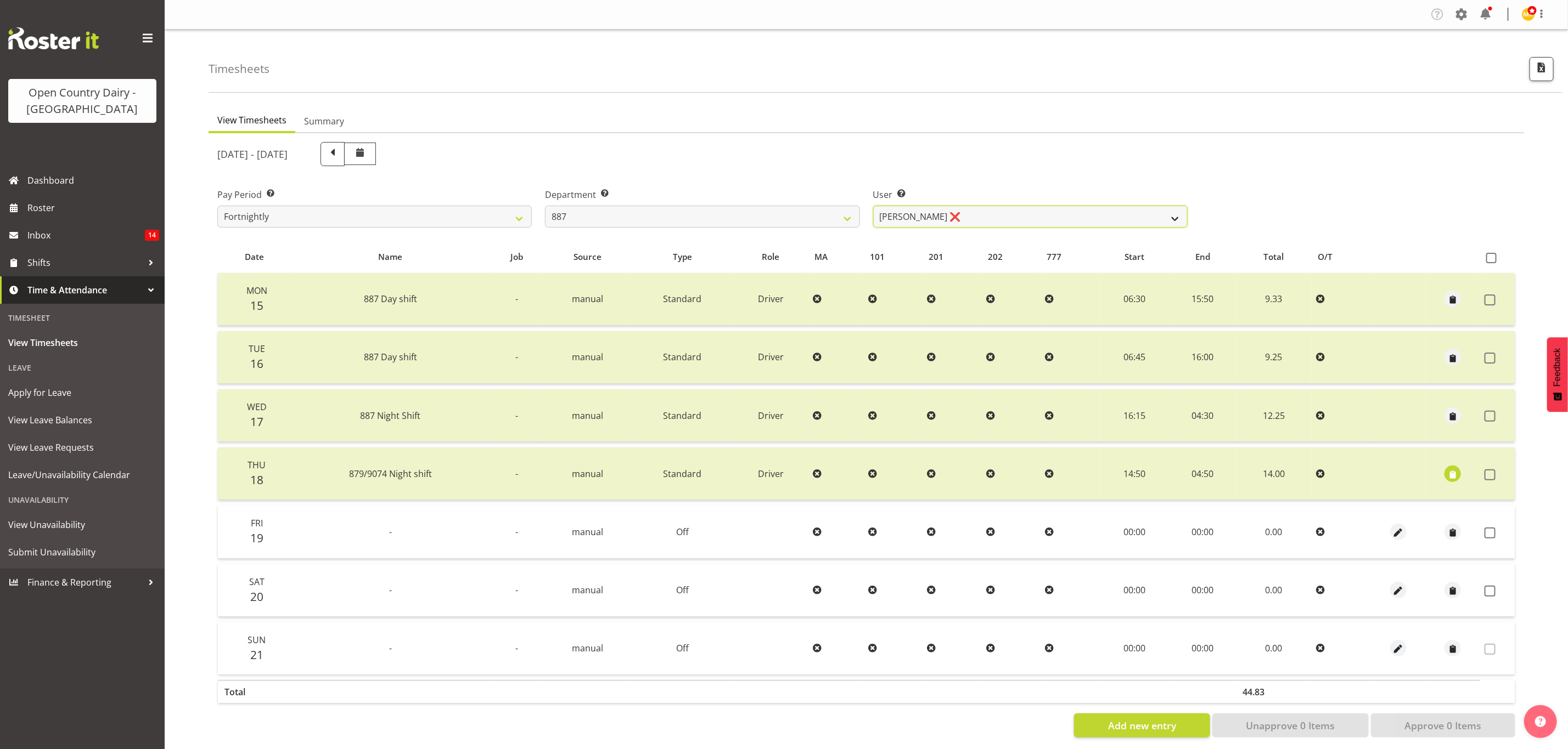
click at [960, 220] on select "Andrew Muir ❌ Bruce Spencer ❌ Neville Hoatten ❌ Warren Tempelman ❌" at bounding box center [1030, 217] width 314 height 22
select select "7391"
click at [873, 206] on select "Andrew Muir ❌ Bruce Spencer ❌ Neville Hoatten ❌ Warren Tempelman ❌" at bounding box center [1030, 217] width 314 height 22
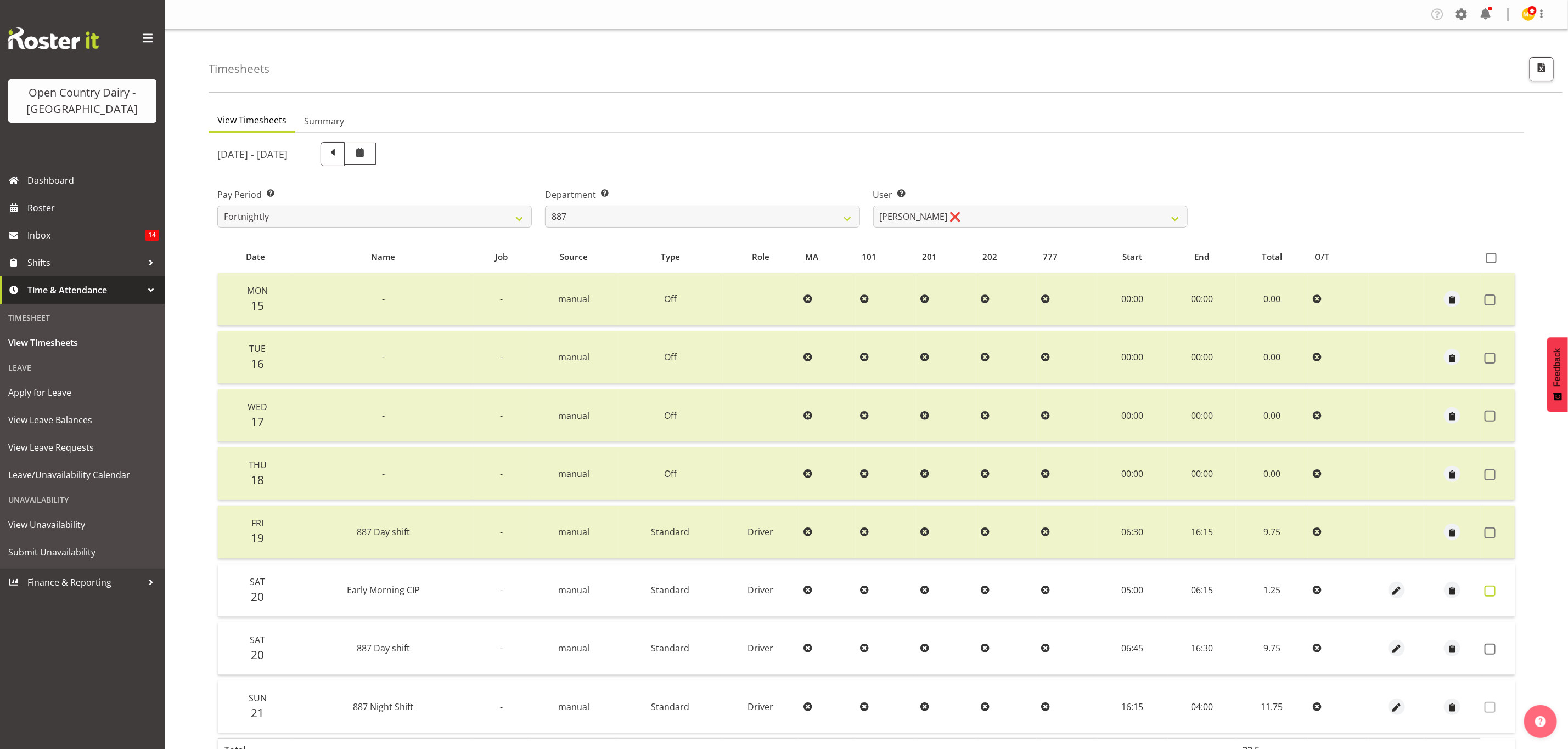
click at [1485, 590] on span at bounding box center [1489, 591] width 11 height 11
checkbox input "true"
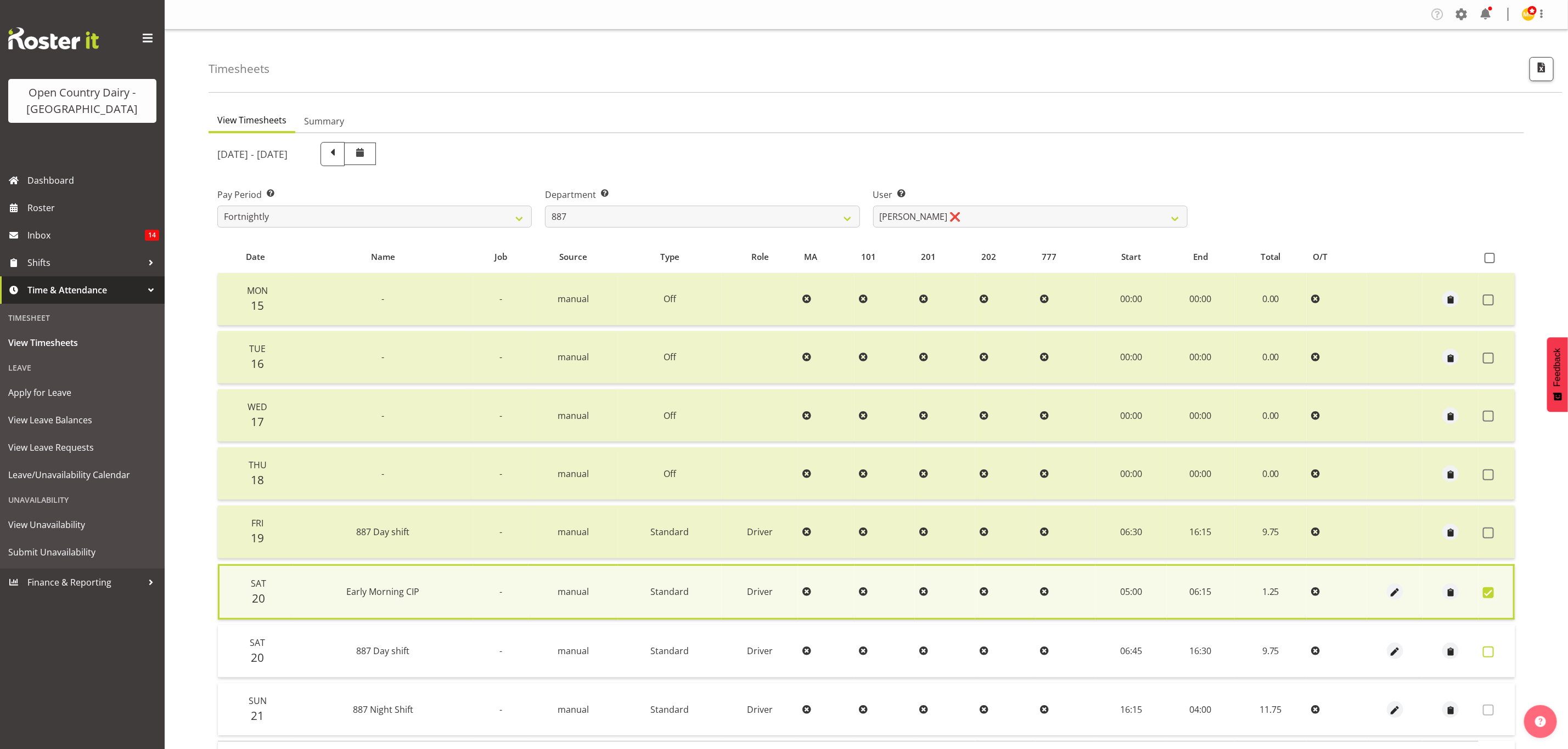
click at [1493, 646] on span at bounding box center [1488, 651] width 11 height 11
checkbox input "true"
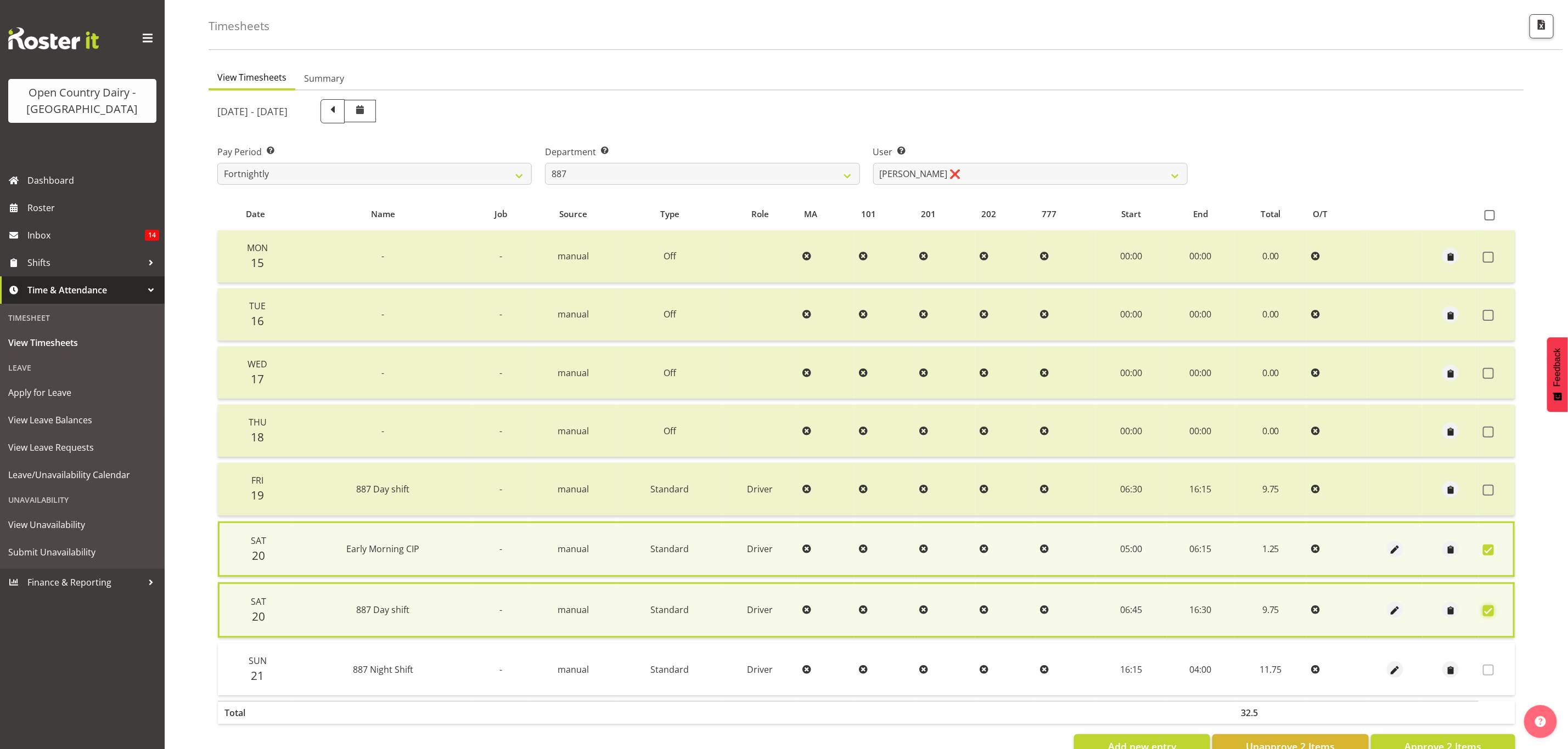
scroll to position [76, 0]
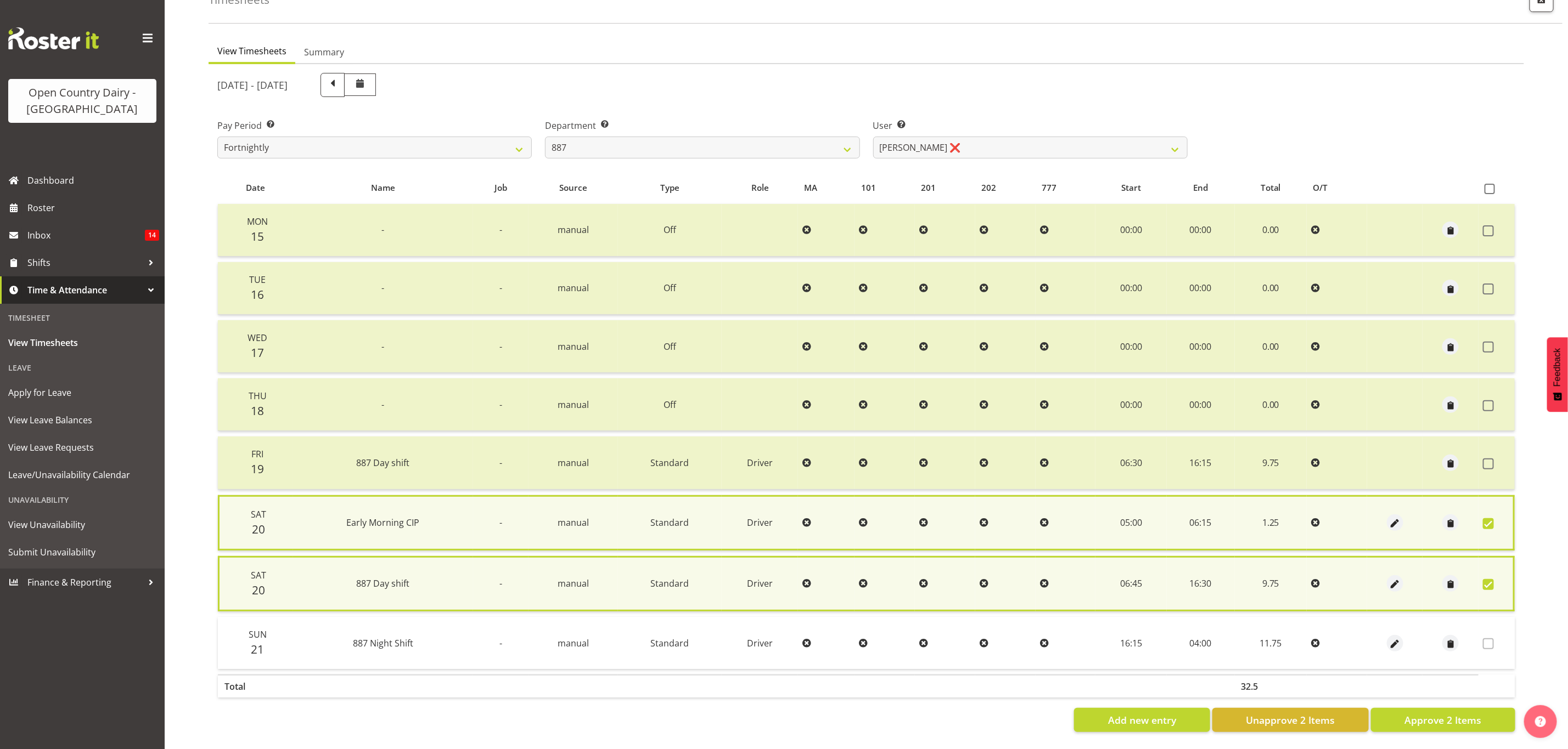
click at [1471, 729] on div "View Timesheets Summary September 15th - September 21st 2025 Pay Period Select …" at bounding box center [888, 391] width 1360 height 718
click at [1470, 715] on span "Approve 2 Items" at bounding box center [1443, 720] width 77 height 14
checkbox input "false"
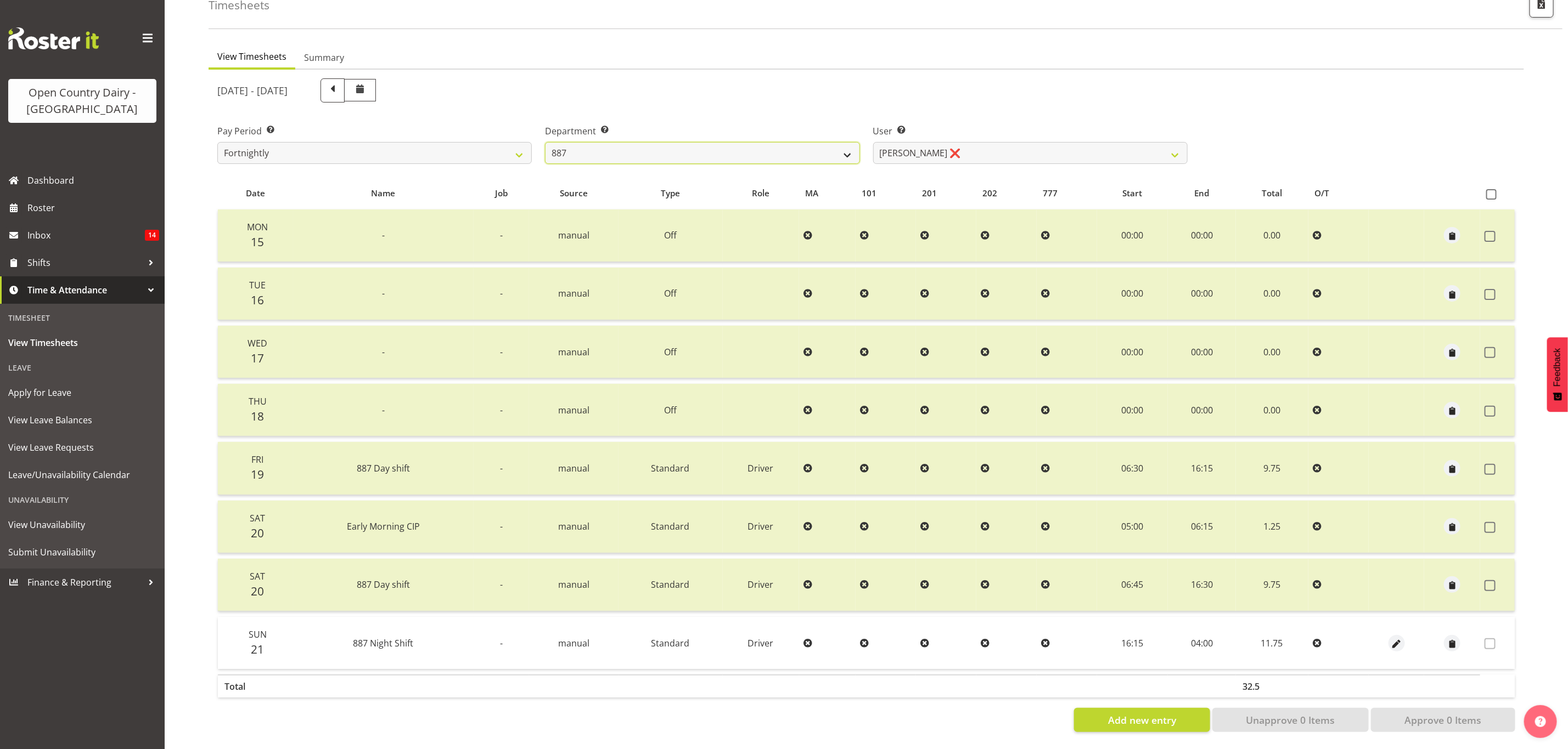
click at [735, 145] on select "734 735 736 737 738 739 851 853 854 855 856 858 861 862 865 867-9032 868 869 87…" at bounding box center [702, 153] width 314 height 22
select select "667"
click at [545, 142] on select "734 735 736 737 738 739 851 853 854 855 856 858 861 862 865 867-9032 868 869 87…" at bounding box center [702, 153] width 314 height 22
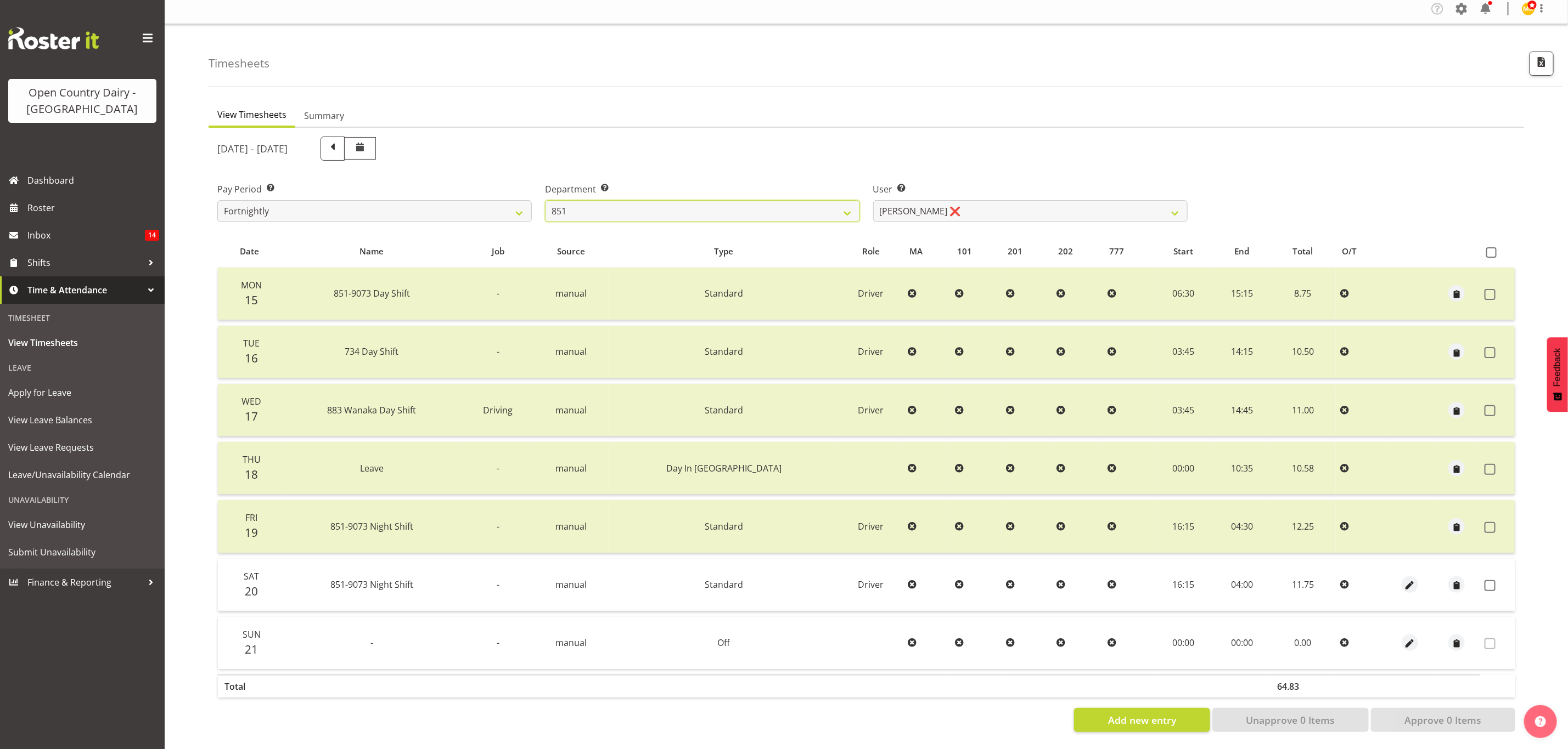
scroll to position [13, 0]
click at [960, 147] on div "September 15th - September 21st 2025" at bounding box center [702, 149] width 970 height 24
click at [962, 207] on select "Hayden Batt ❌ Martin Black ❌ Stacey Wilson ❌" at bounding box center [1030, 211] width 314 height 22
select select "7437"
click at [873, 200] on select "Hayden Batt ❌ Martin Black ❌ Stacey Wilson ❌" at bounding box center [1030, 211] width 314 height 22
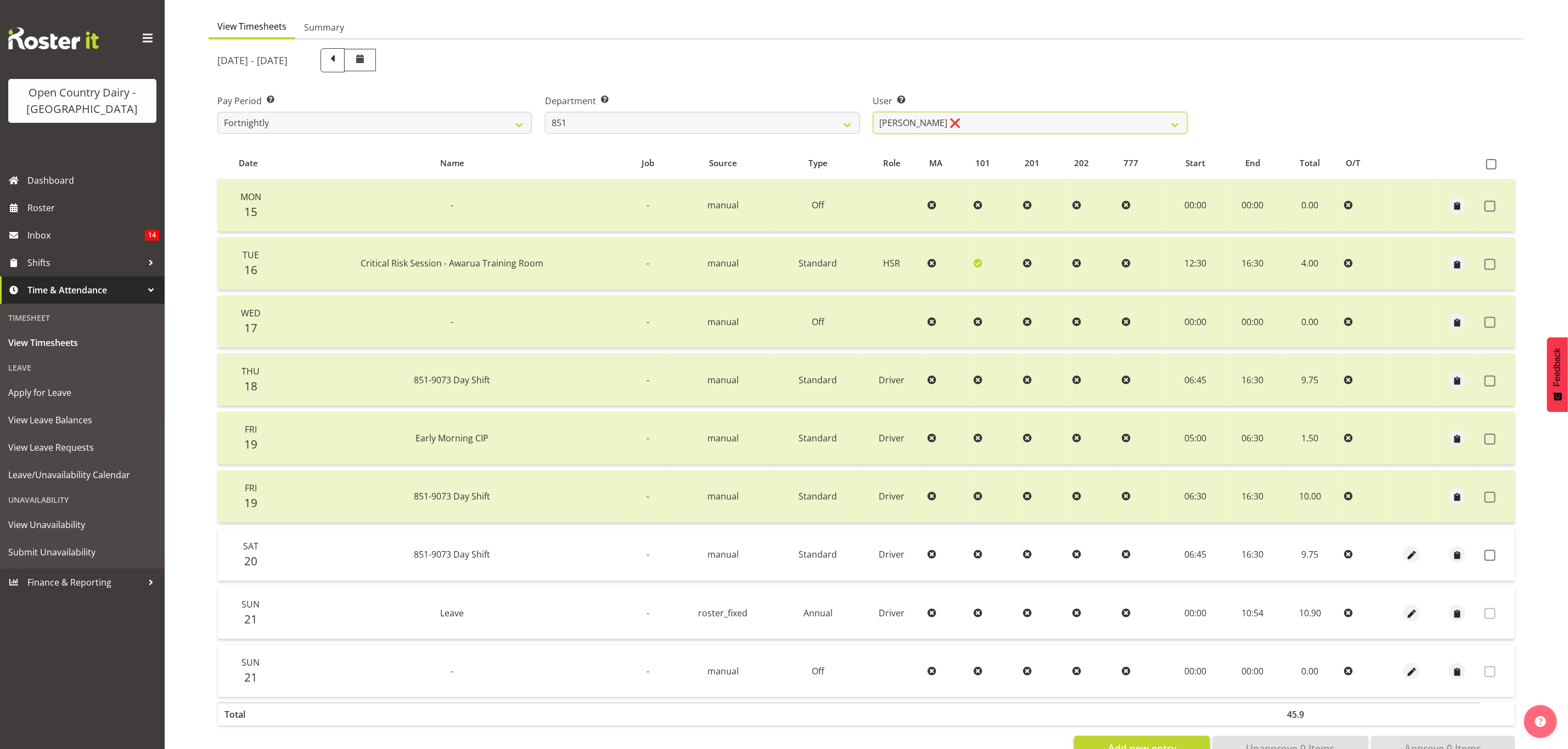
scroll to position [96, 0]
click at [1492, 548] on span at bounding box center [1489, 553] width 11 height 11
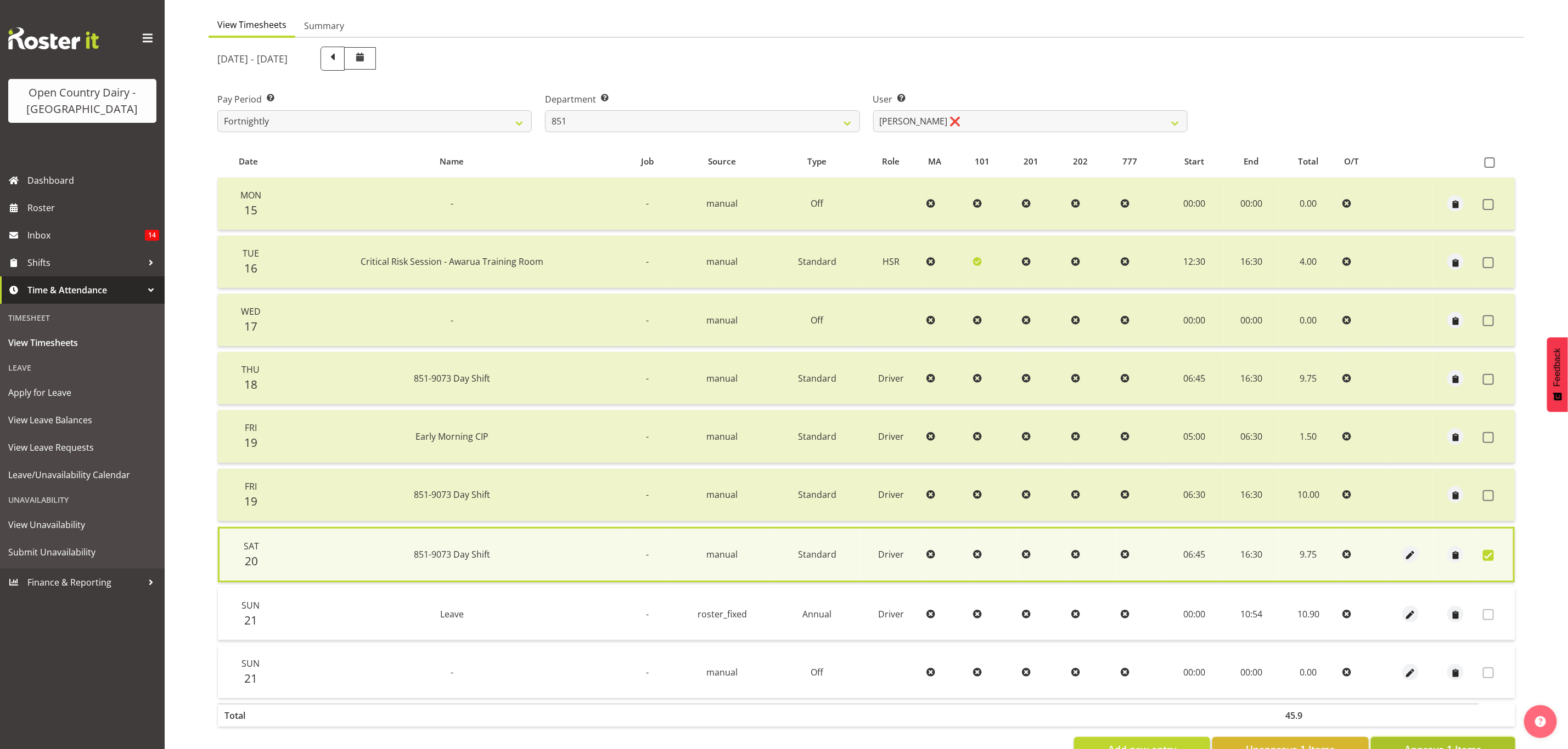
click at [1464, 742] on span "Approve 1 Items" at bounding box center [1443, 749] width 77 height 14
checkbox input "false"
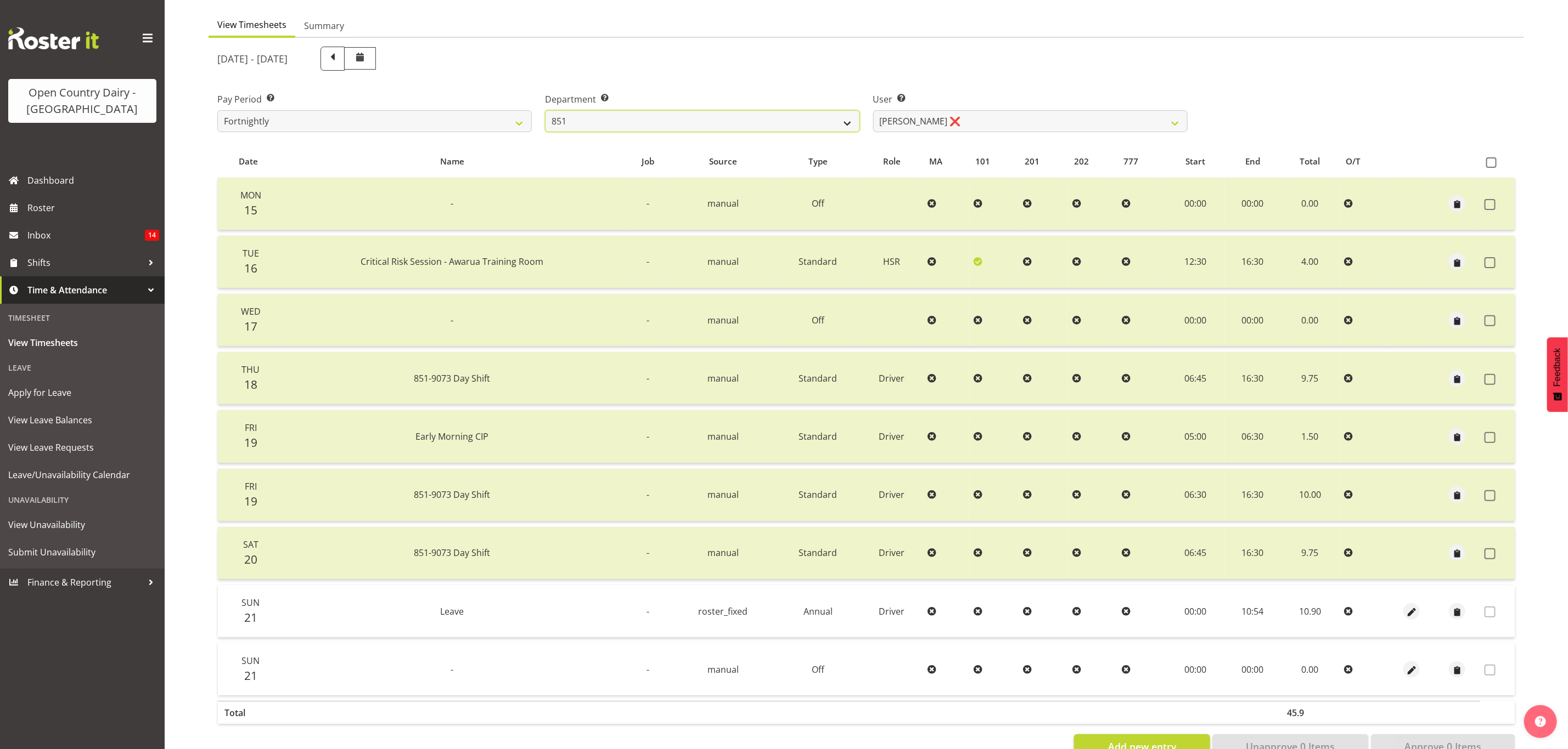
click at [754, 112] on select "734 735 736 737 738 739 851 853 854 855 856 858 861 862 865 867-9032 868 869 87…" at bounding box center [702, 121] width 314 height 22
select select "755"
click at [545, 110] on select "734 735 736 737 738 739 851 853 854 855 856 858 861 862 865 867-9032 868 869 87…" at bounding box center [702, 121] width 314 height 22
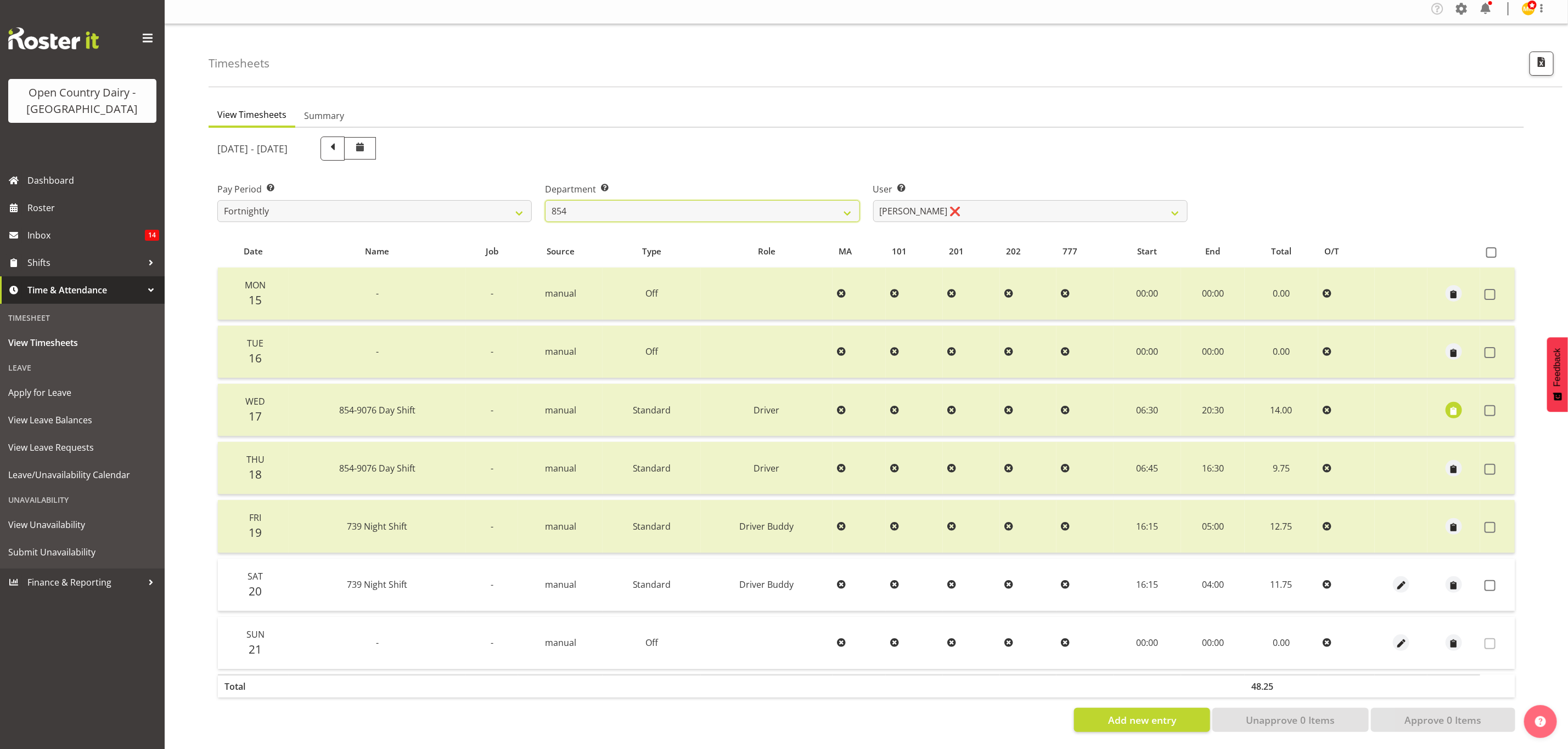
scroll to position [13, 0]
click at [1010, 210] on select "Carl Johnstone ❌ John Rook ❌ Karl Nicol ❌ Raymond George ❌" at bounding box center [1030, 211] width 314 height 22
select select "9851"
click at [873, 200] on select "Carl Johnstone ❌ John Rook ❌ Karl Nicol ❌ Raymond George ❌" at bounding box center [1030, 211] width 314 height 22
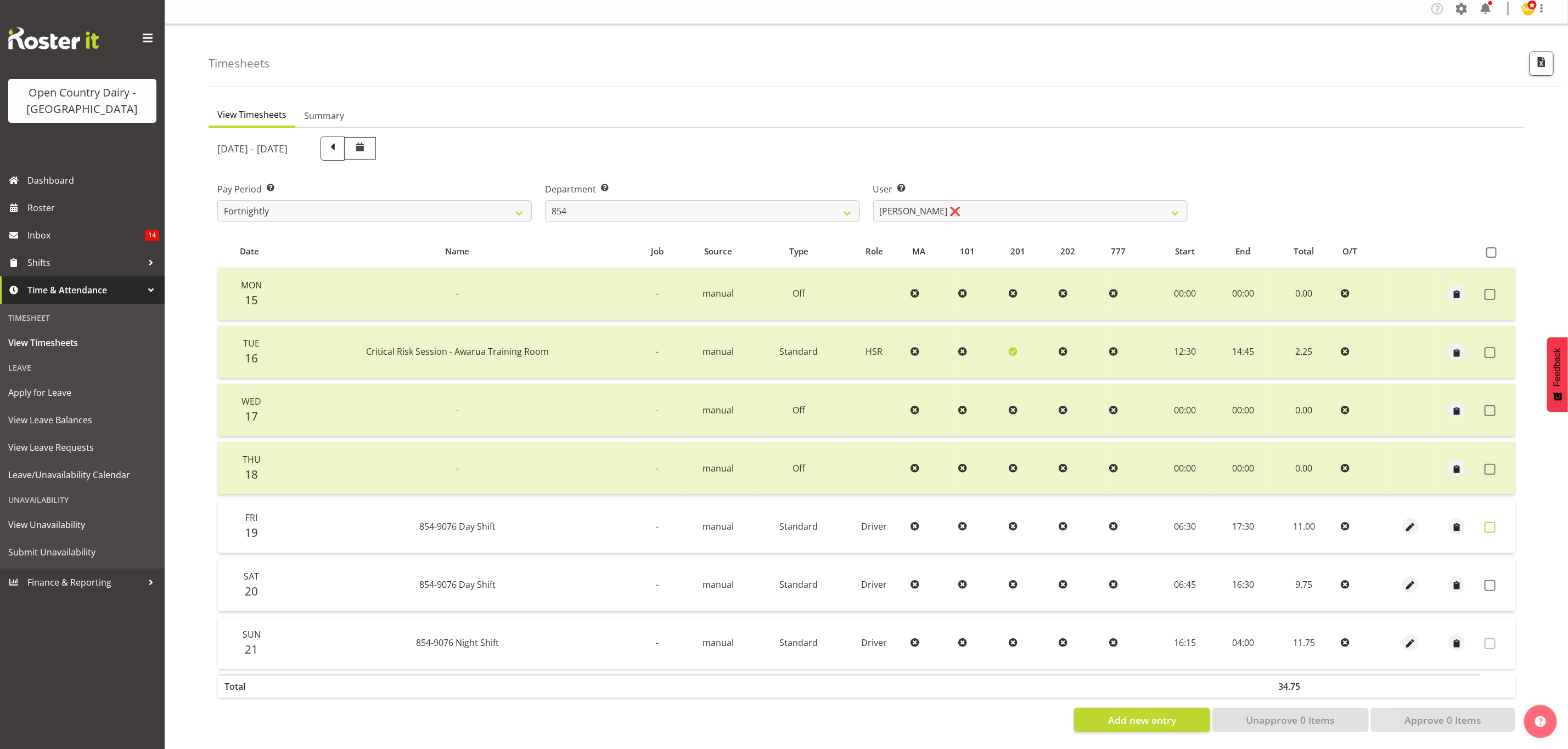
click at [1488, 522] on span at bounding box center [1489, 527] width 11 height 11
checkbox input "true"
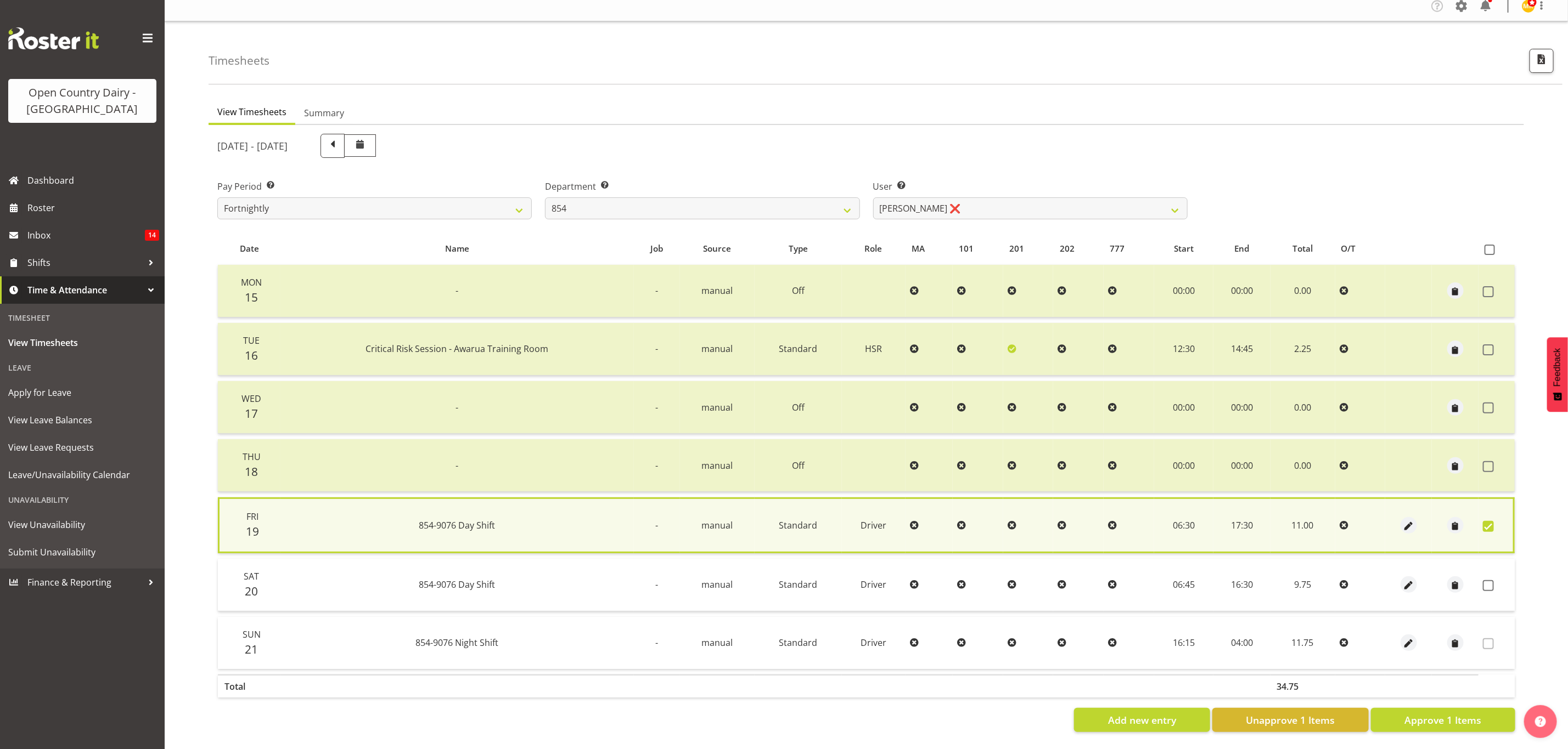
click at [1472, 694] on table "Date Name Job Source Type Role MA 101 201 202 777 Start End Total O/T Mon 15 - …" at bounding box center [866, 468] width 1298 height 471
click at [1482, 586] on td at bounding box center [1497, 585] width 37 height 53
click at [1485, 583] on span at bounding box center [1488, 585] width 11 height 11
checkbox input "true"
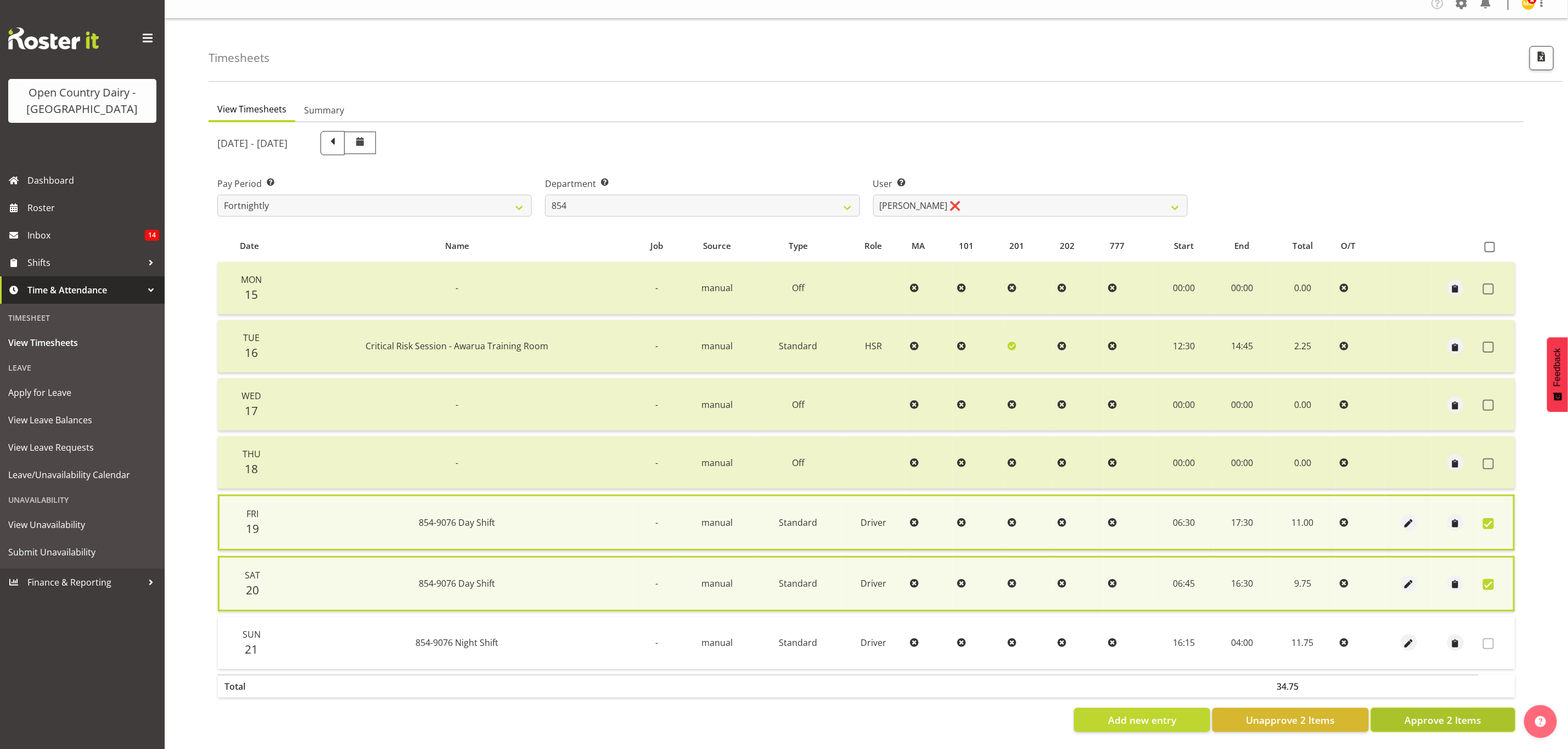
click at [1469, 713] on span "Approve 2 Items" at bounding box center [1443, 720] width 77 height 14
checkbox input "false"
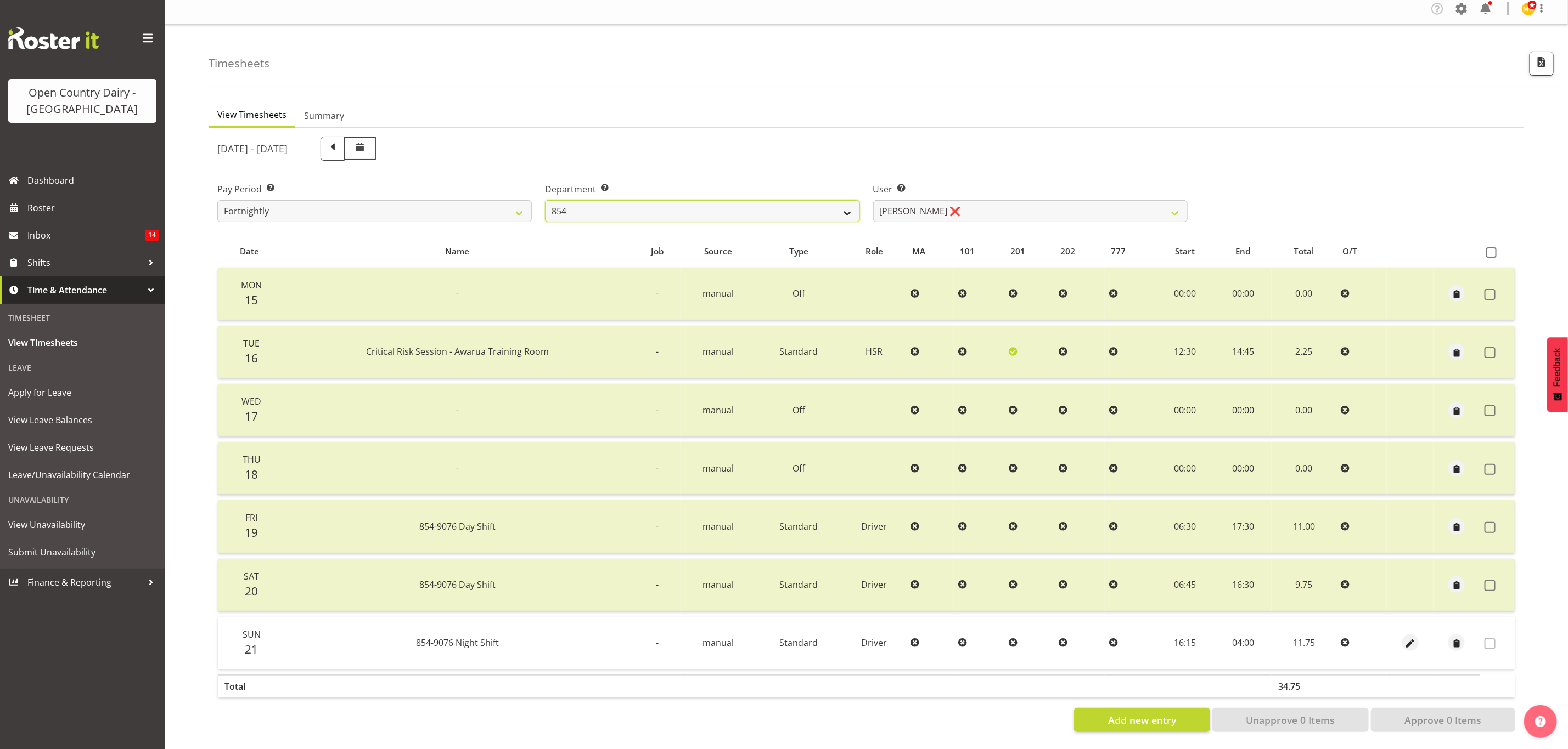
click at [647, 203] on select "734 735 736 737 738 739 851 853 854 855 856 858 861 862 865 867-9032 868 869 87…" at bounding box center [702, 211] width 314 height 22
select select "671"
click at [545, 200] on select "734 735 736 737 738 739 851 853 854 855 856 858 861 862 865 867-9032 868 869 87…" at bounding box center [702, 211] width 314 height 22
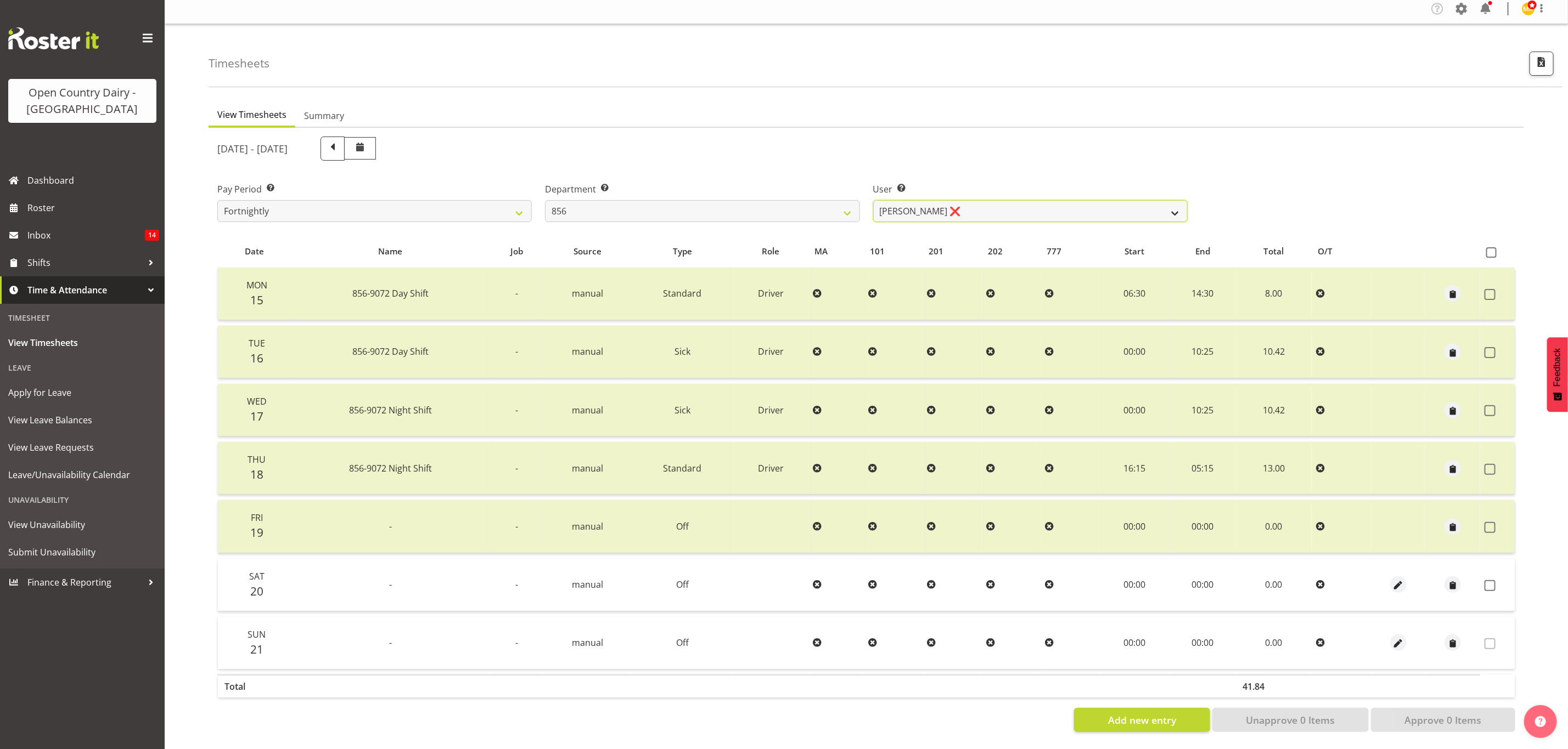
drag, startPoint x: 1011, startPoint y: 203, endPoint x: 1008, endPoint y: 212, distance: 9.5
click at [1011, 203] on select "Bradley Parkhill ❌ James Matheson ❌ Jason Vercoe ❌ Tony Lee ❌" at bounding box center [1030, 211] width 314 height 22
select select "8441"
click at [873, 200] on select "Bradley Parkhill ❌ James Matheson ❌ Jason Vercoe ❌ Tony Lee ❌" at bounding box center [1030, 211] width 314 height 22
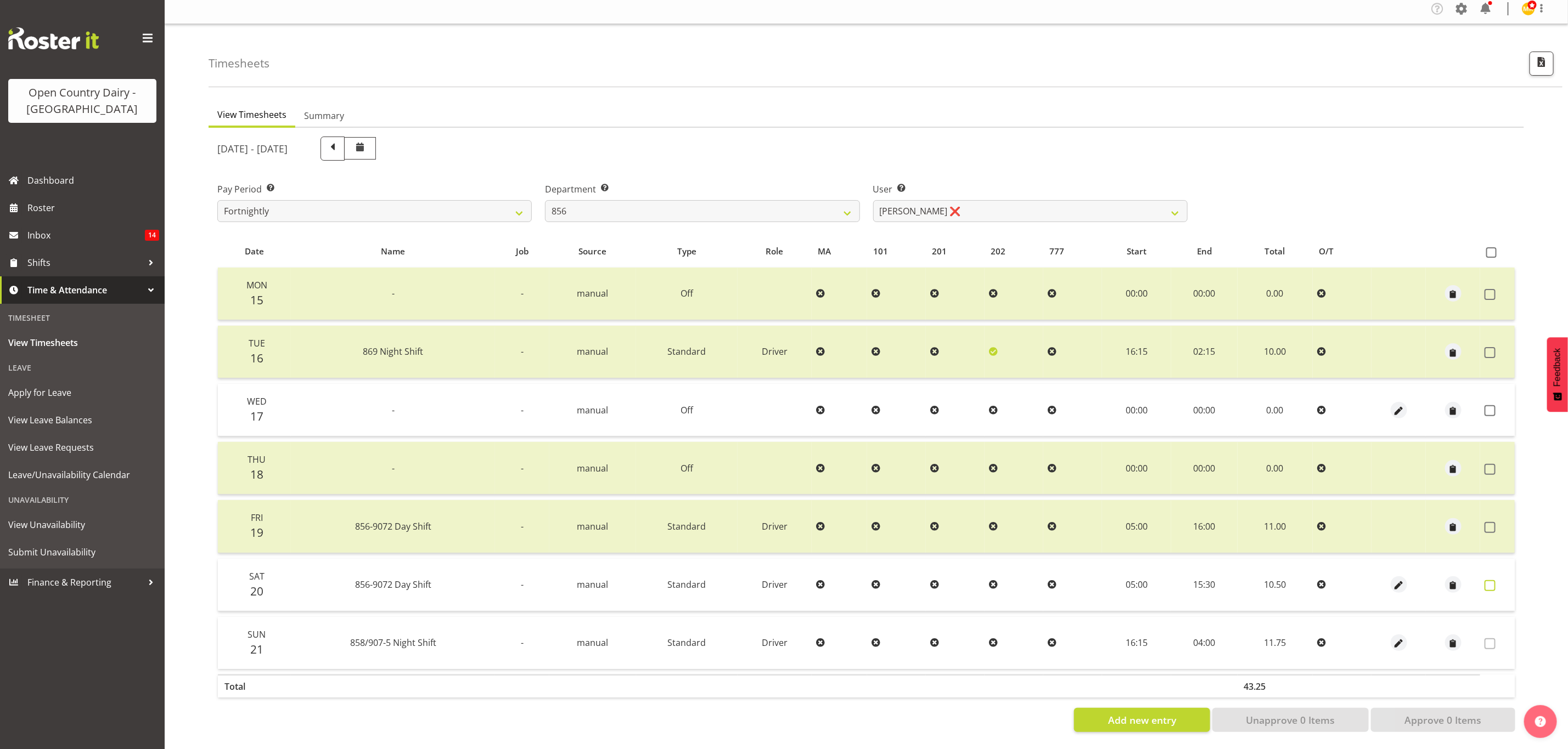
click at [1489, 580] on span at bounding box center [1489, 585] width 11 height 11
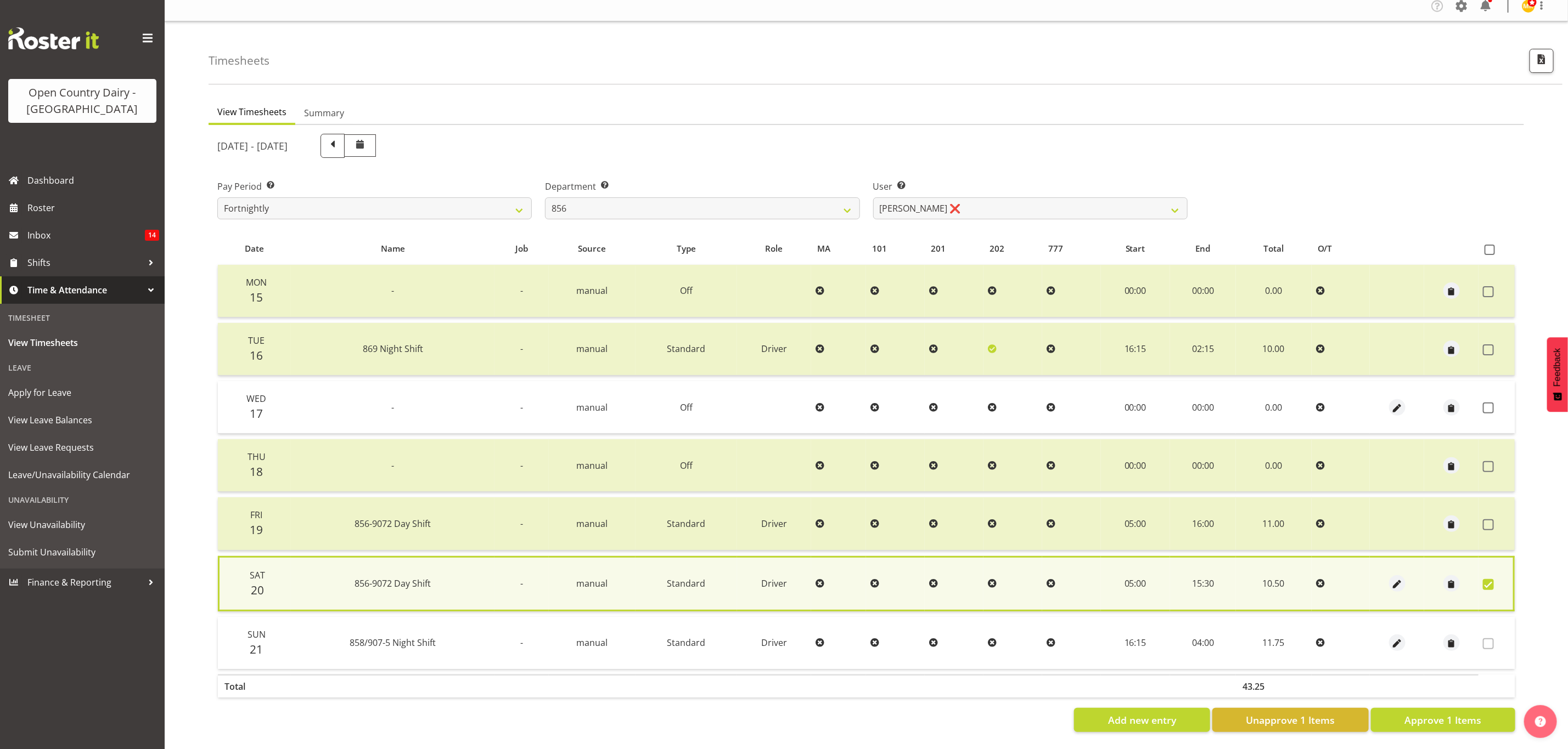
click at [1486, 638] on span at bounding box center [1488, 643] width 11 height 11
click at [1472, 713] on span "Approve 1 Items" at bounding box center [1443, 720] width 77 height 14
checkbox input "false"
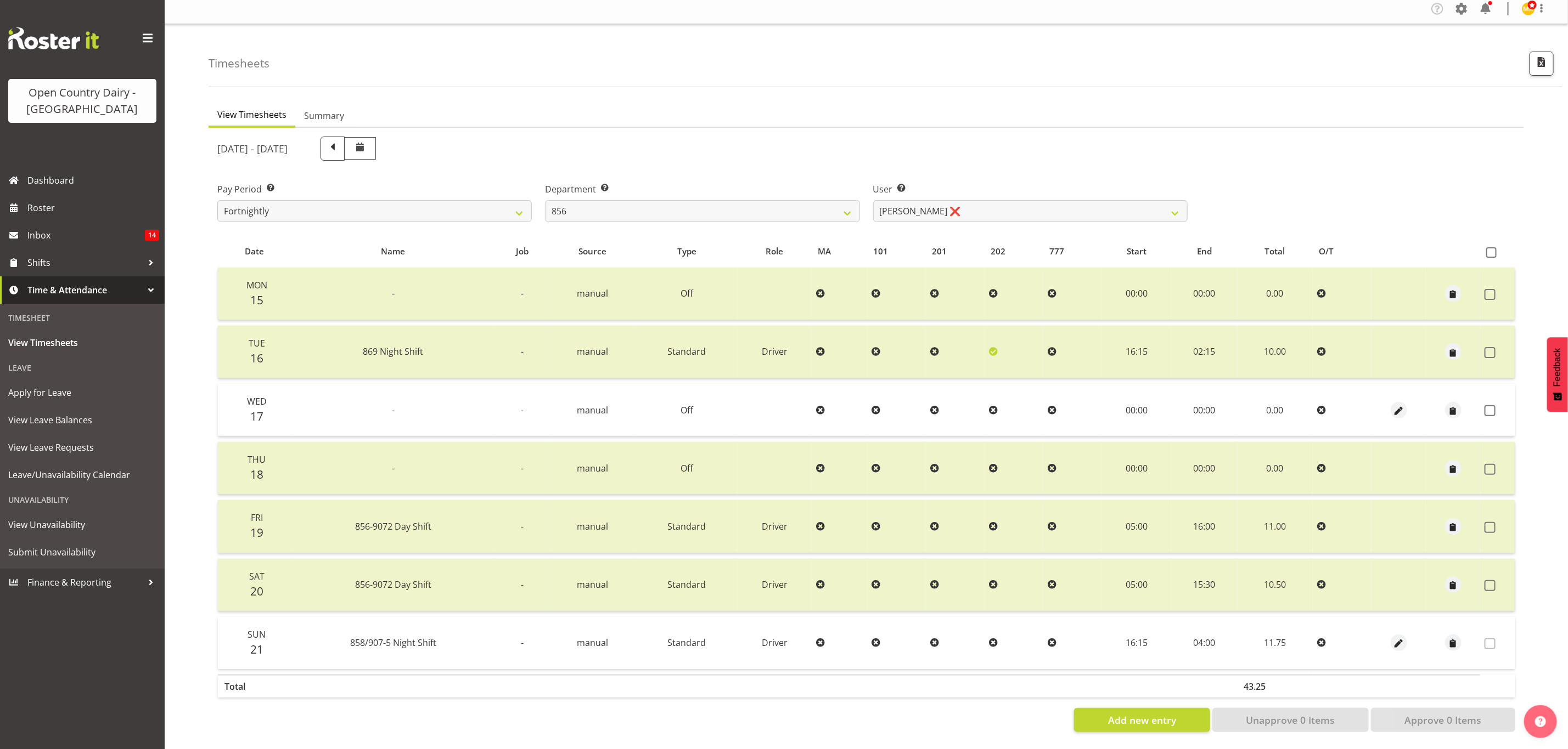
click at [1487, 390] on td at bounding box center [1497, 410] width 35 height 53
click at [1488, 405] on span at bounding box center [1489, 410] width 11 height 11
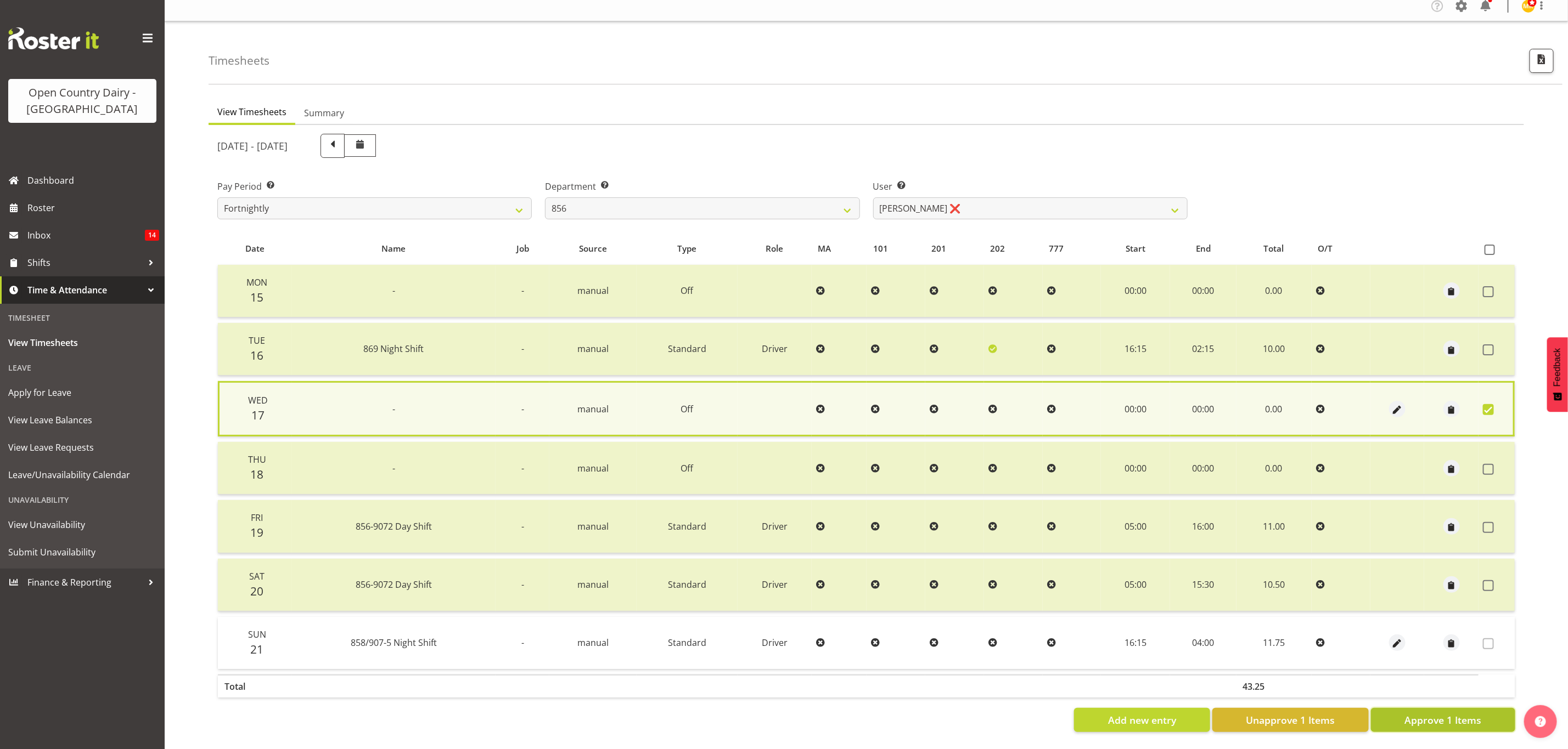
click at [1443, 708] on button "Approve 1 Items" at bounding box center [1443, 720] width 144 height 24
checkbox input "false"
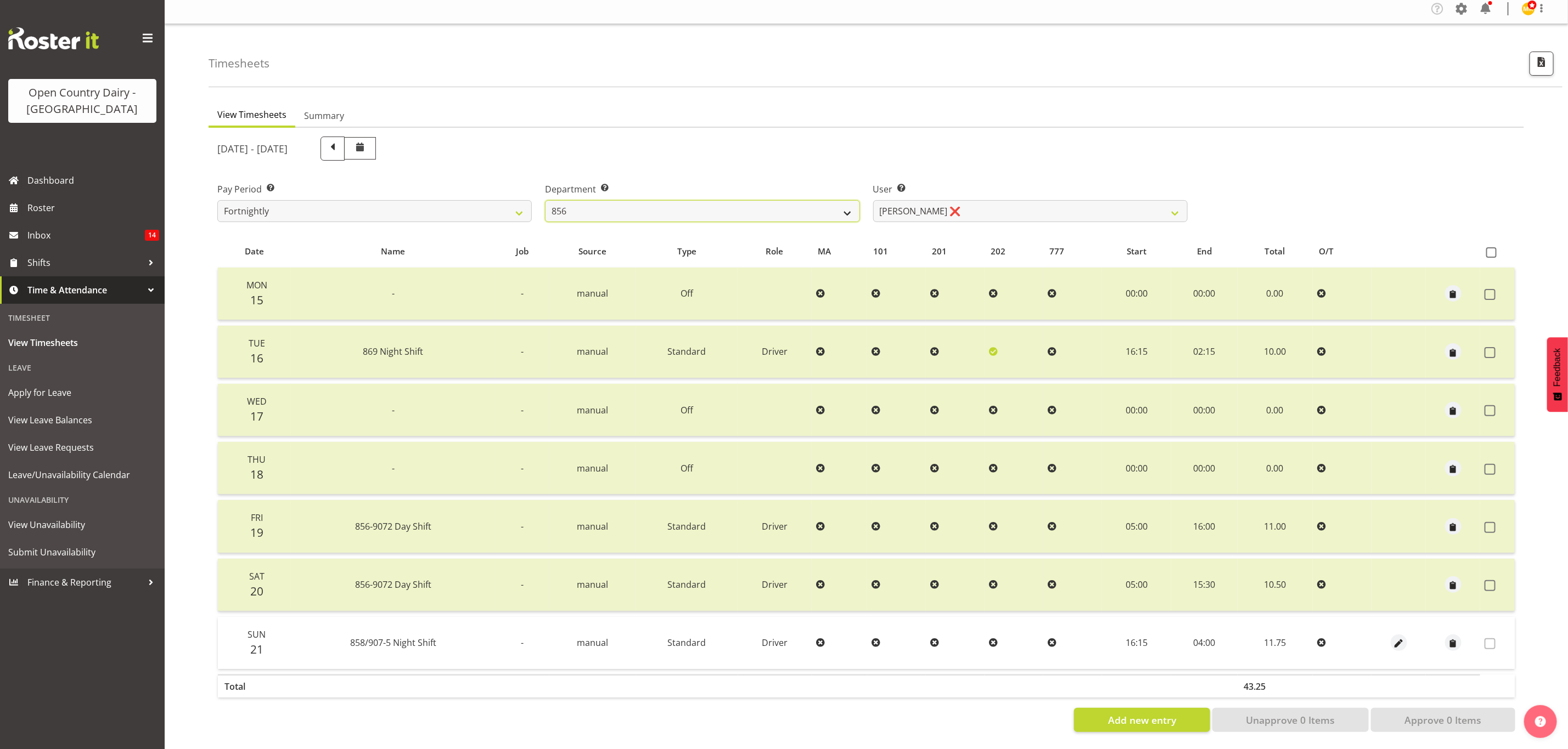
click at [646, 201] on select "734 735 736 737 738 739 851 853 854 855 856 858 861 862 865 867-9032 868 869 87…" at bounding box center [702, 211] width 314 height 22
select select "783"
click at [545, 200] on select "734 735 736 737 738 739 851 853 854 855 856 858 861 862 865 867-9032 868 869 87…" at bounding box center [702, 211] width 314 height 22
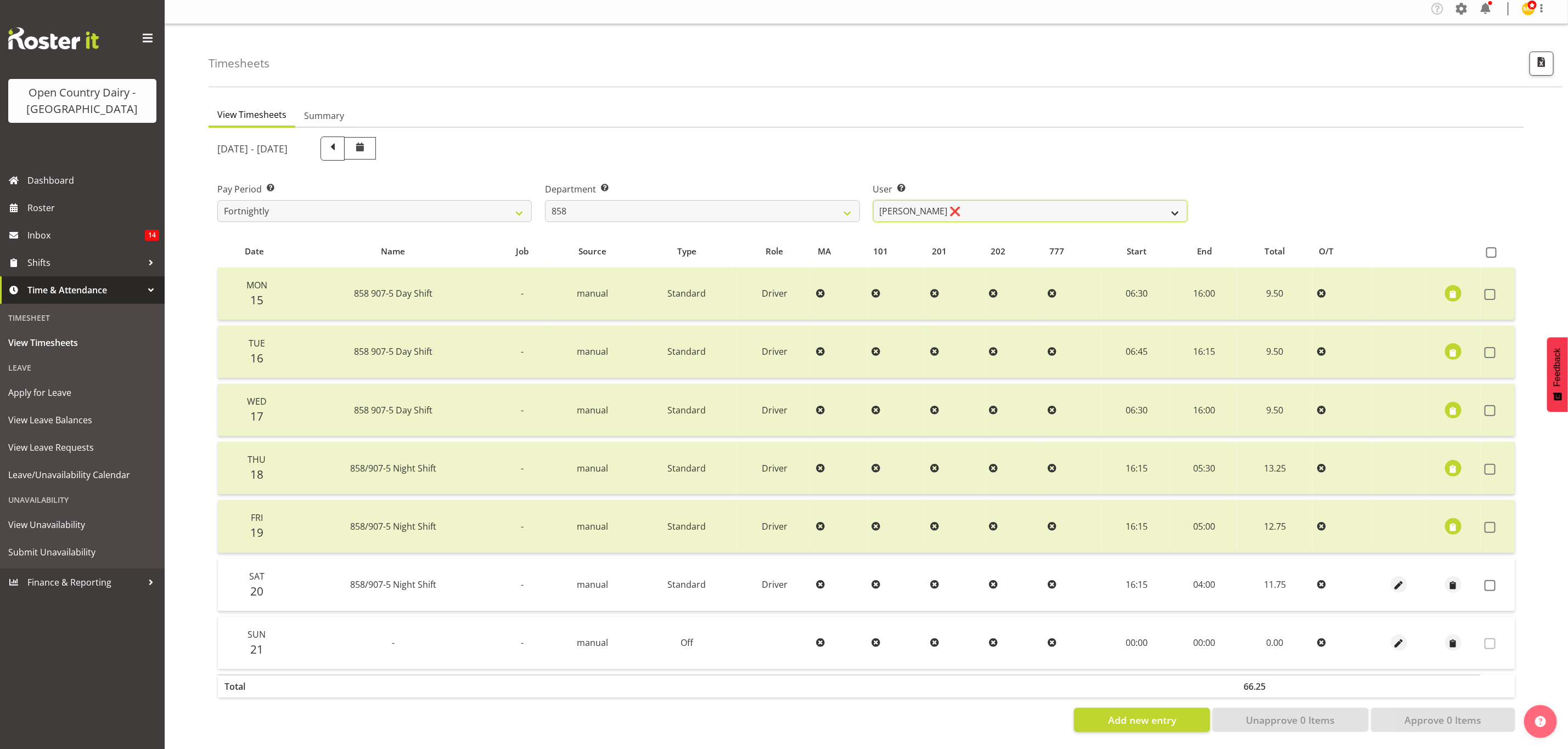
drag, startPoint x: 929, startPoint y: 205, endPoint x: 932, endPoint y: 211, distance: 6.7
click at [929, 205] on select "Anthony Shaw ❌ Liam Bellman ❌ Neil Peters ❌" at bounding box center [1030, 211] width 314 height 22
select select "7456"
click at [873, 200] on select "Anthony Shaw ❌ Liam Bellman ❌ Neil Peters ❌" at bounding box center [1030, 211] width 314 height 22
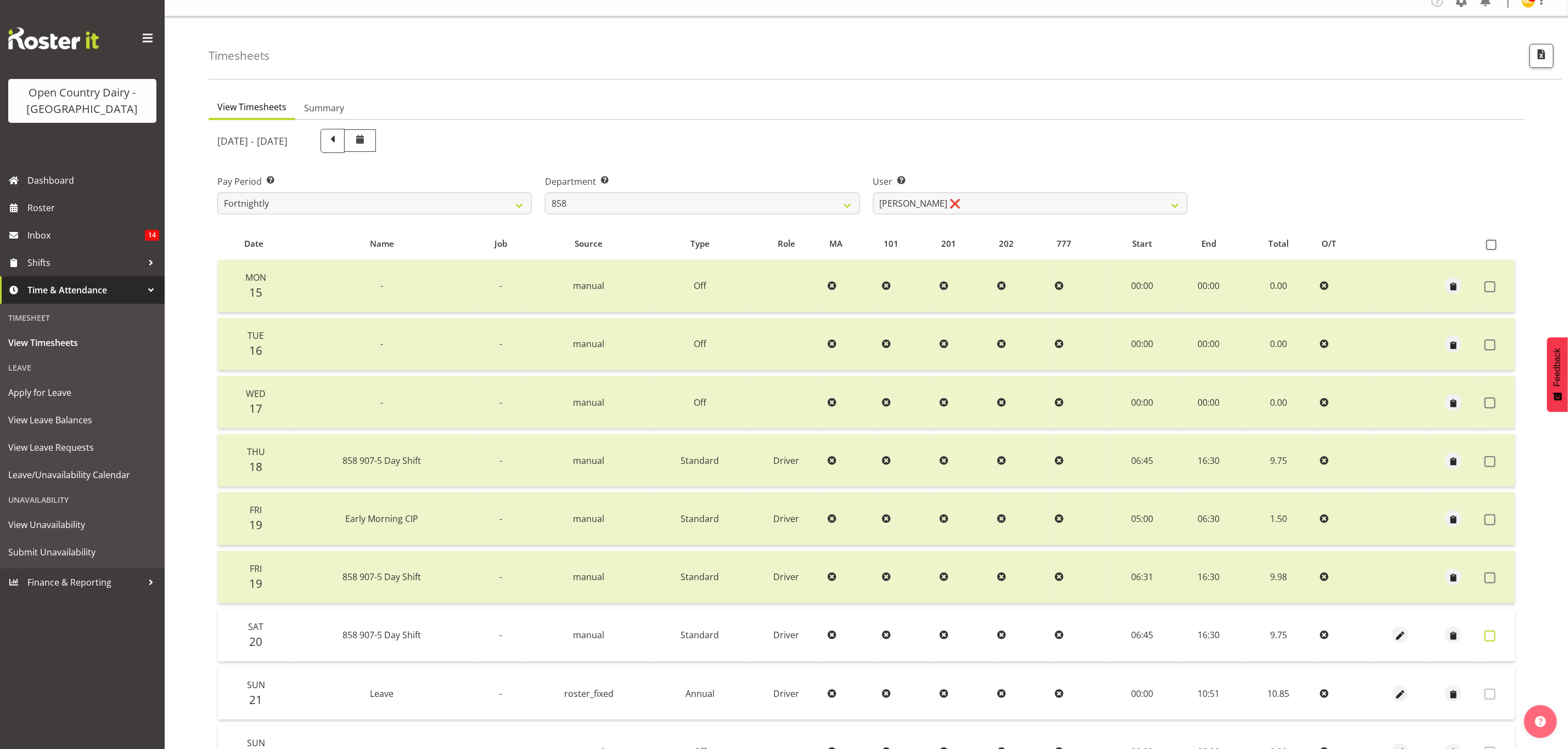
click at [1492, 631] on span at bounding box center [1489, 636] width 11 height 11
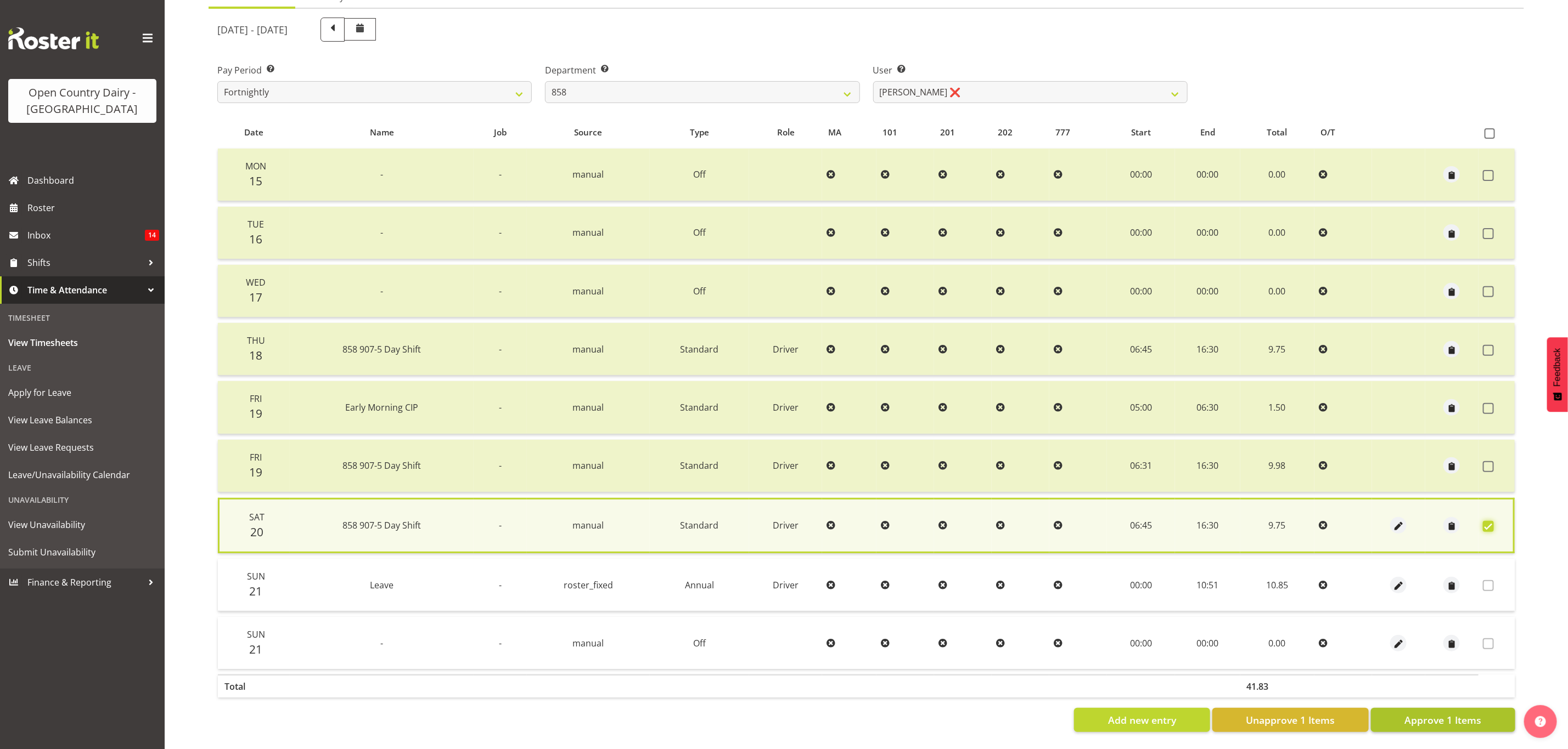
scroll to position [132, 0]
click at [1486, 580] on span at bounding box center [1488, 585] width 11 height 11
click at [1448, 713] on span "Approve 1 Items" at bounding box center [1443, 720] width 77 height 14
checkbox input "false"
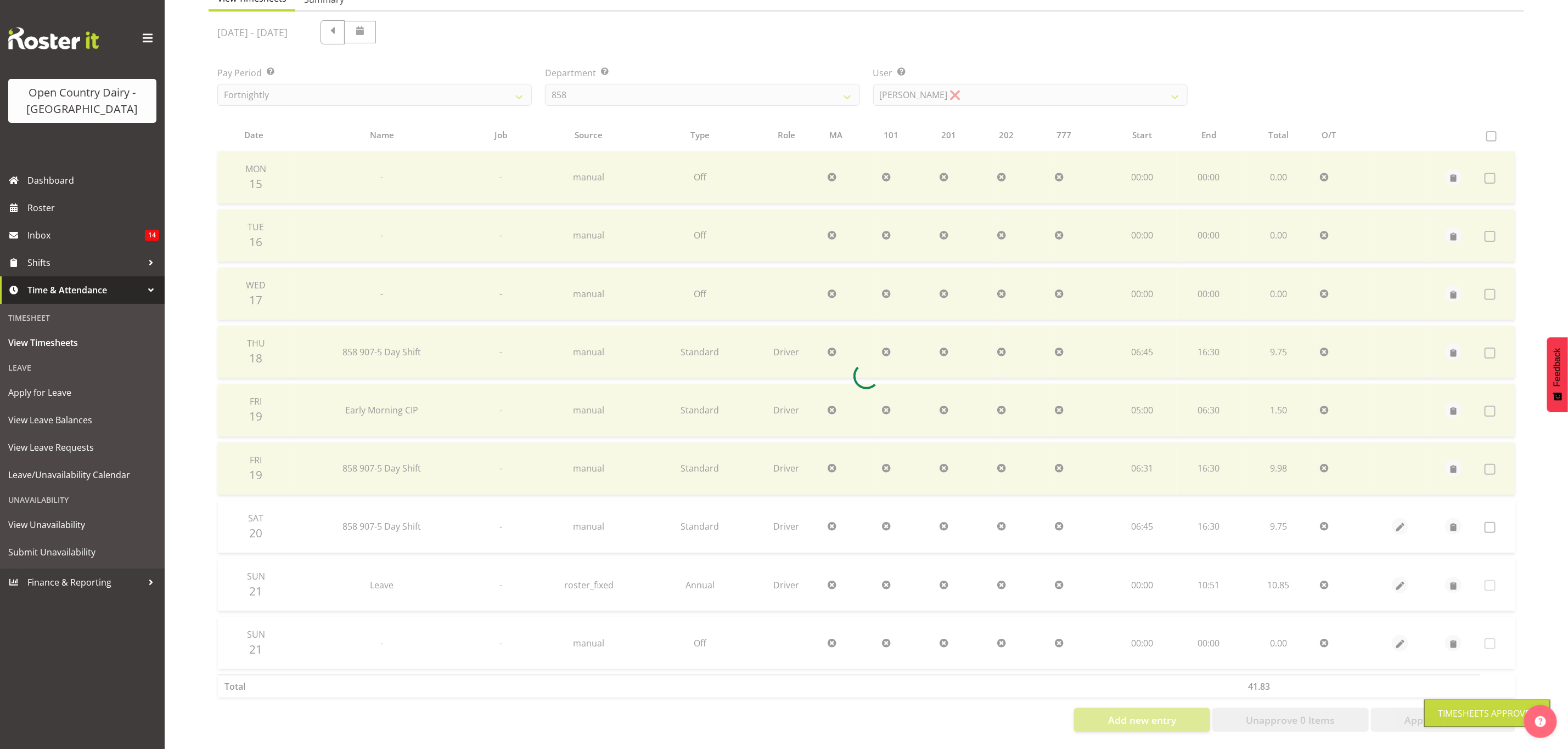
scroll to position [129, 0]
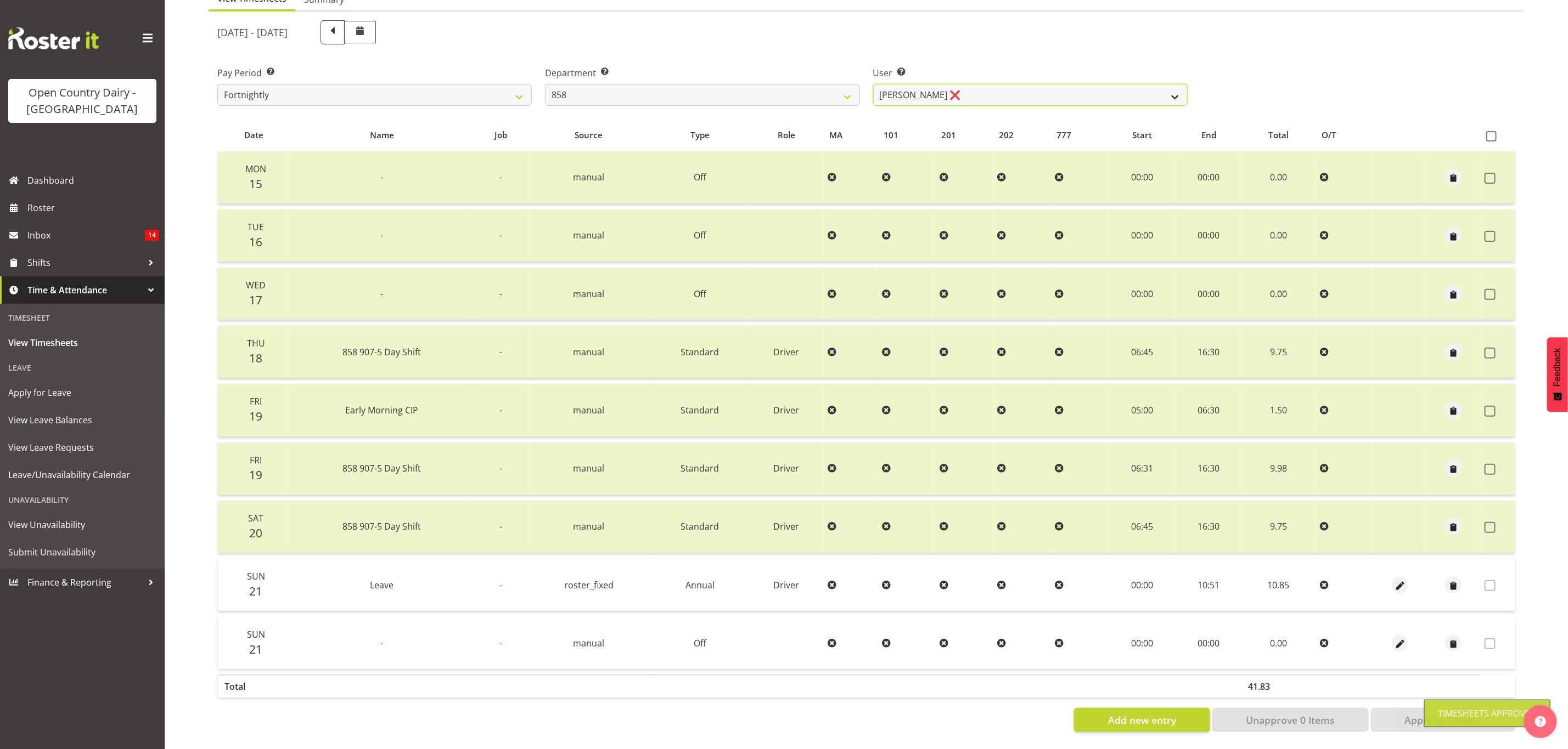
click at [965, 84] on select "Anthony Shaw ❌ Liam Bellman ❌ Neil Peters ❌" at bounding box center [1030, 94] width 314 height 22
click at [824, 94] on select "734 735 736 737 738 739 851 853 854 855 856 858 861 862 865 867-9032 868 869 87…" at bounding box center [702, 94] width 314 height 22
select select "782"
click at [545, 84] on select "734 735 736 737 738 739 851 853 854 855 856 858 861 862 865 867-9032 868 869 87…" at bounding box center [702, 94] width 314 height 22
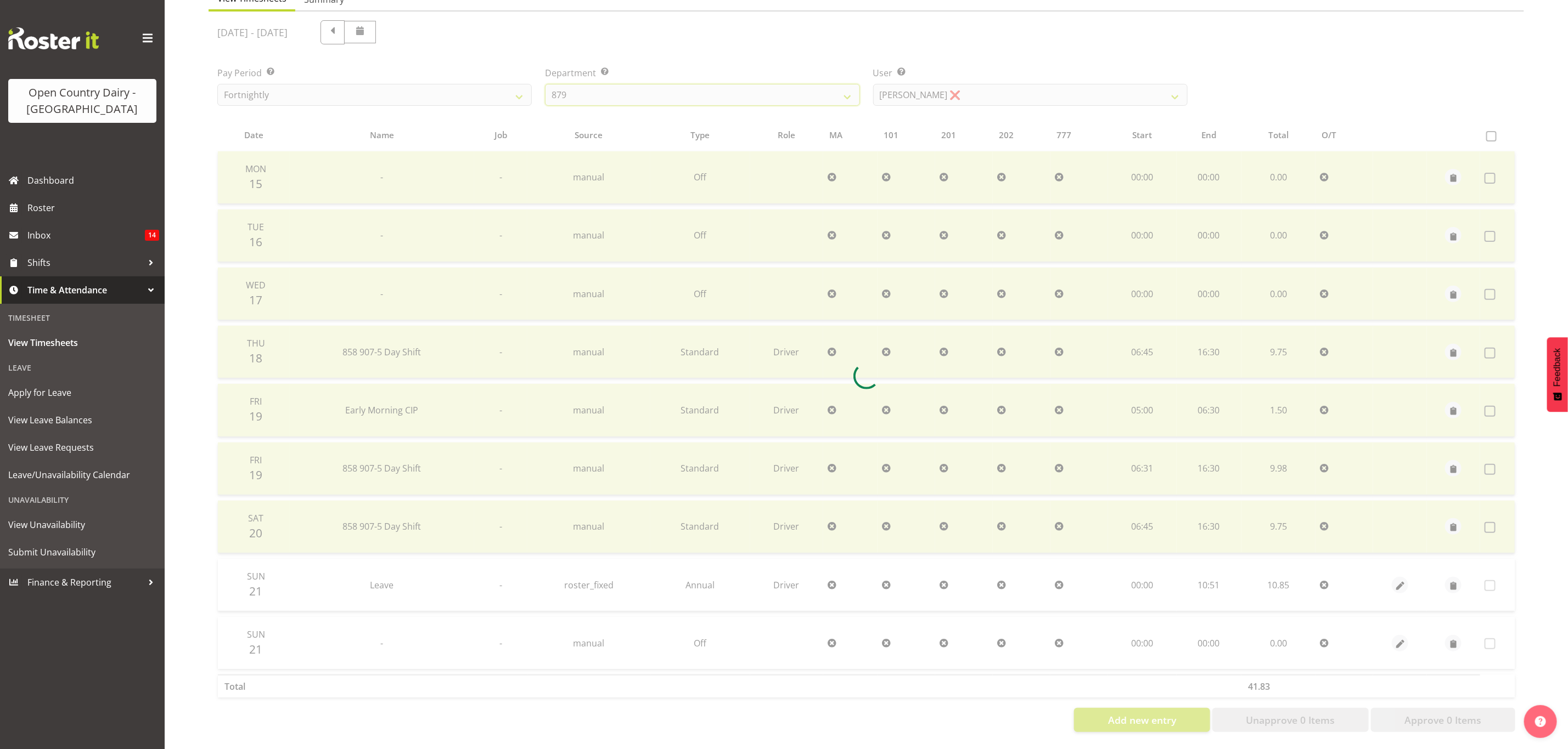
scroll to position [13, 0]
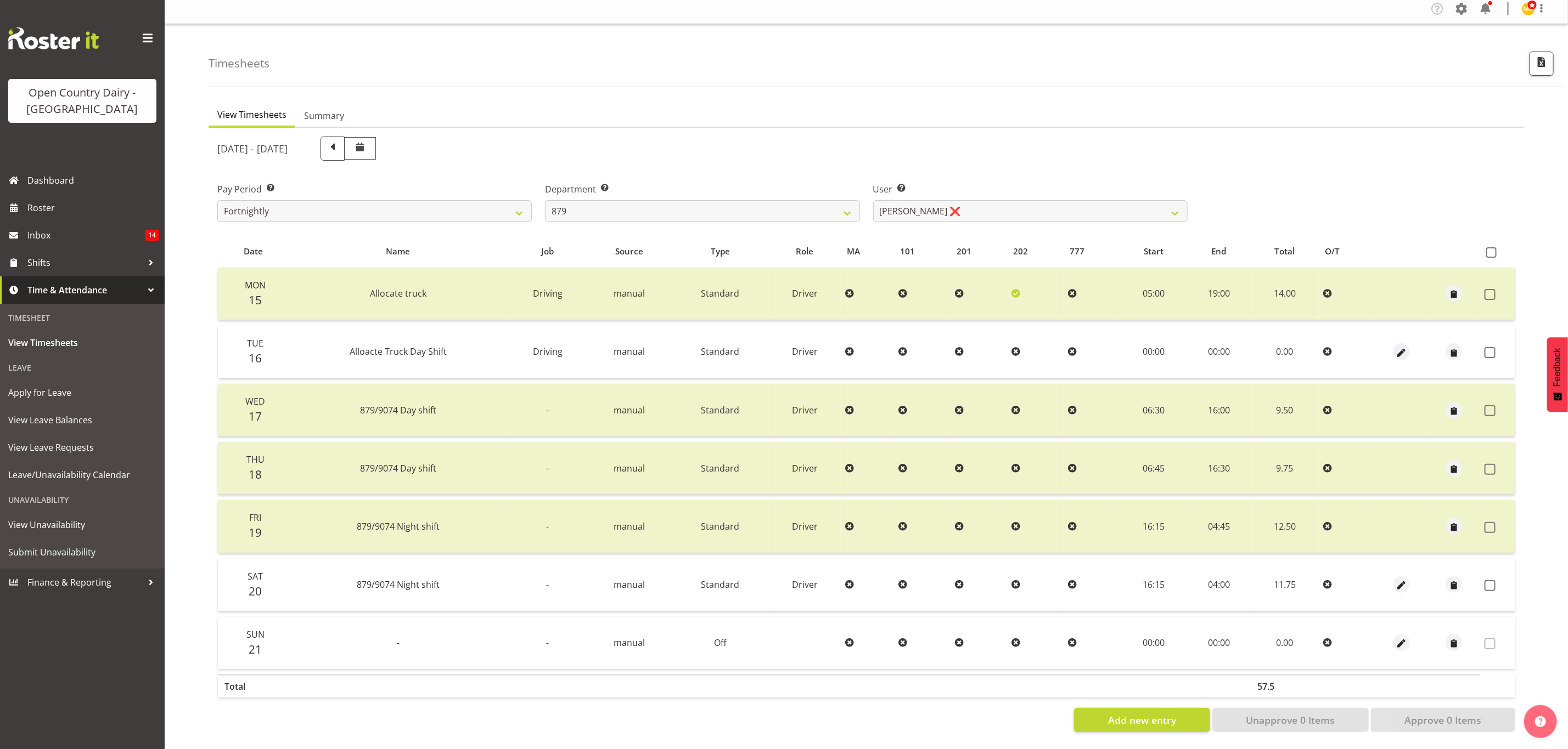
click at [973, 86] on div "Timesheets View Timesheets Summary September 15th - September 21st 2025 Pay Per…" at bounding box center [866, 386] width 1403 height 725
click at [968, 208] on select "Bryan Windle ❌ John Dalton ❌ Rodney Hamilton ❌ Tony Corr ❌" at bounding box center [1030, 211] width 314 height 22
select select "7431"
click at [873, 200] on select "Bryan Windle ❌ John Dalton ❌ Rodney Hamilton ❌ Tony Corr ❌" at bounding box center [1030, 211] width 314 height 22
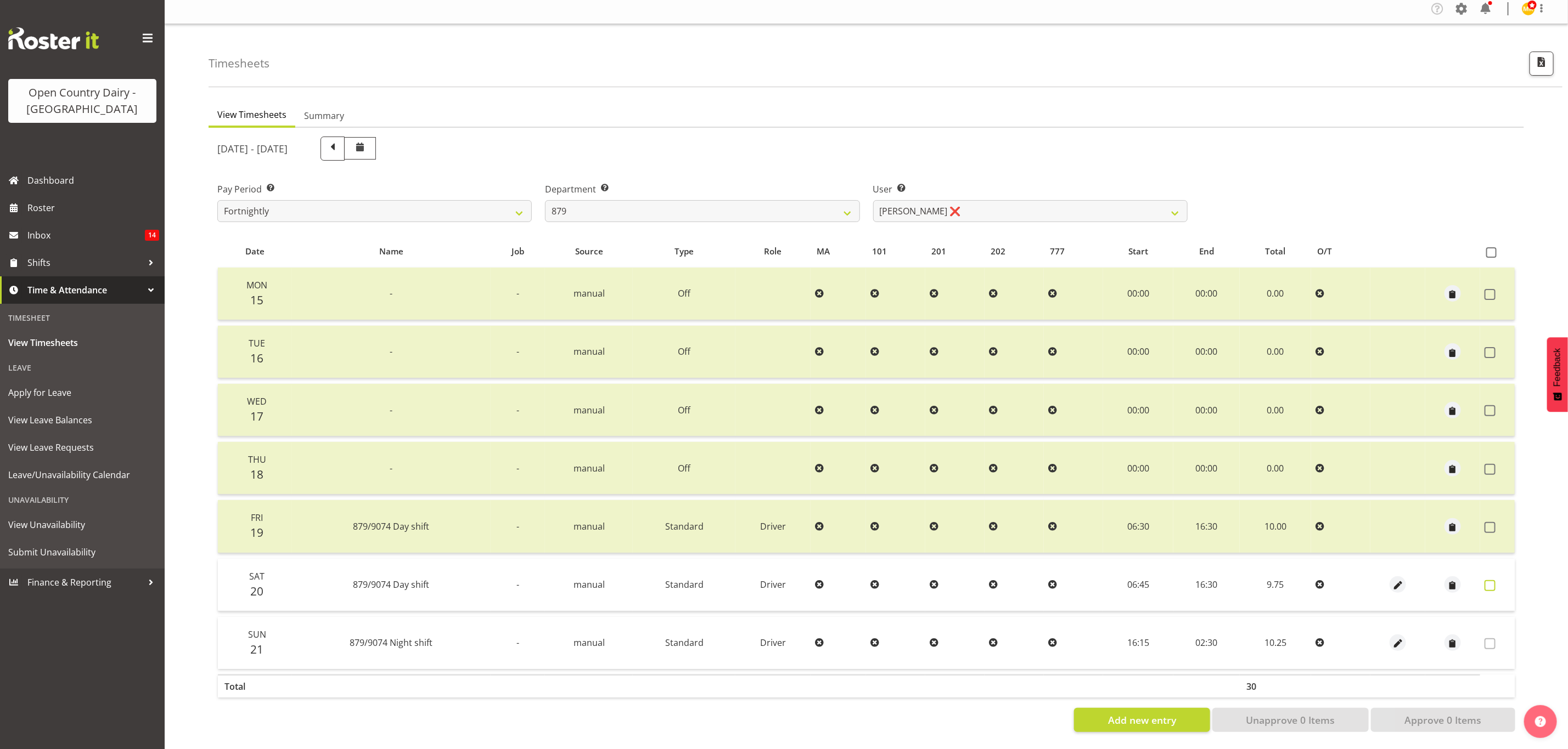
click at [1488, 580] on span at bounding box center [1489, 585] width 11 height 11
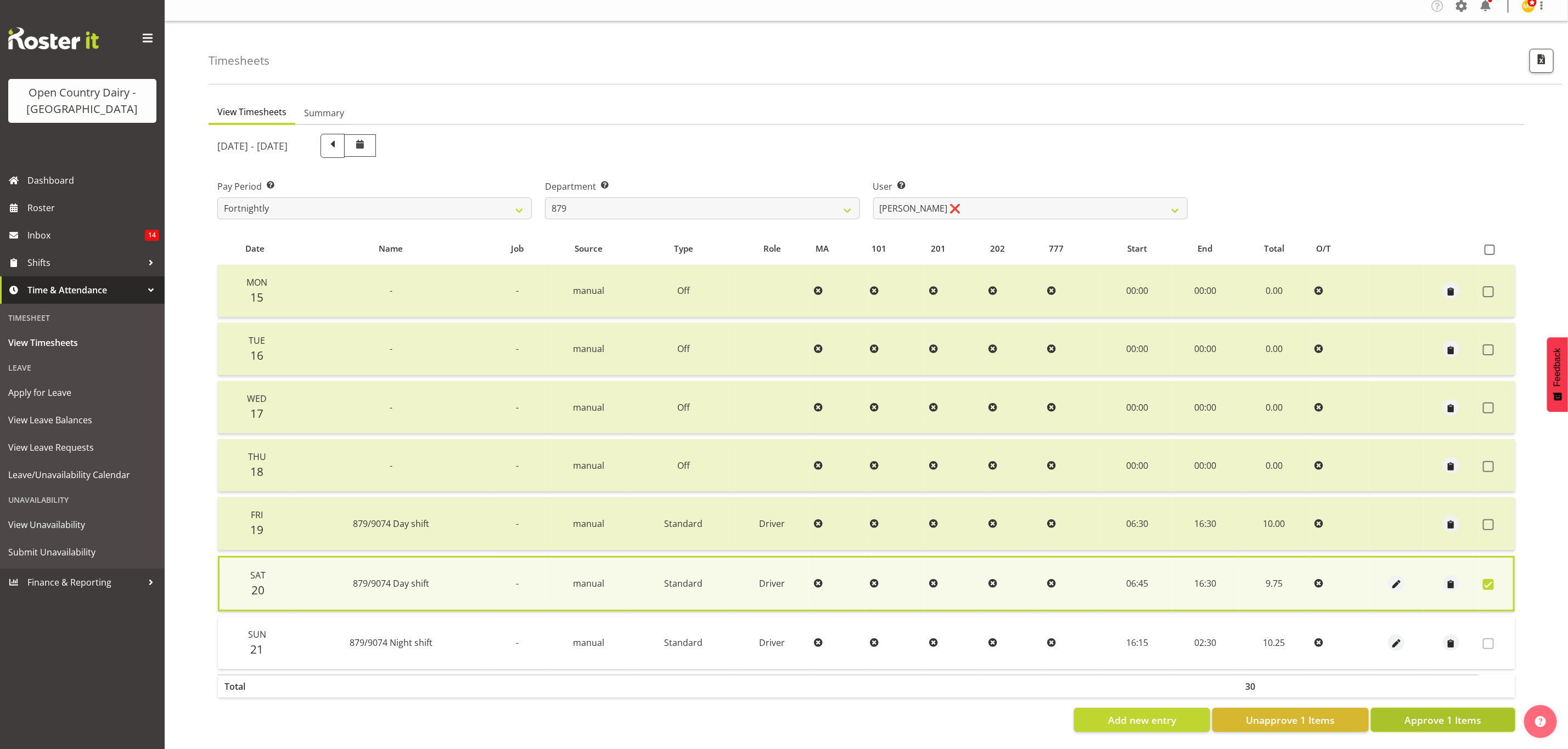
click at [1455, 708] on button "Approve 1 Items" at bounding box center [1443, 720] width 144 height 24
checkbox input "false"
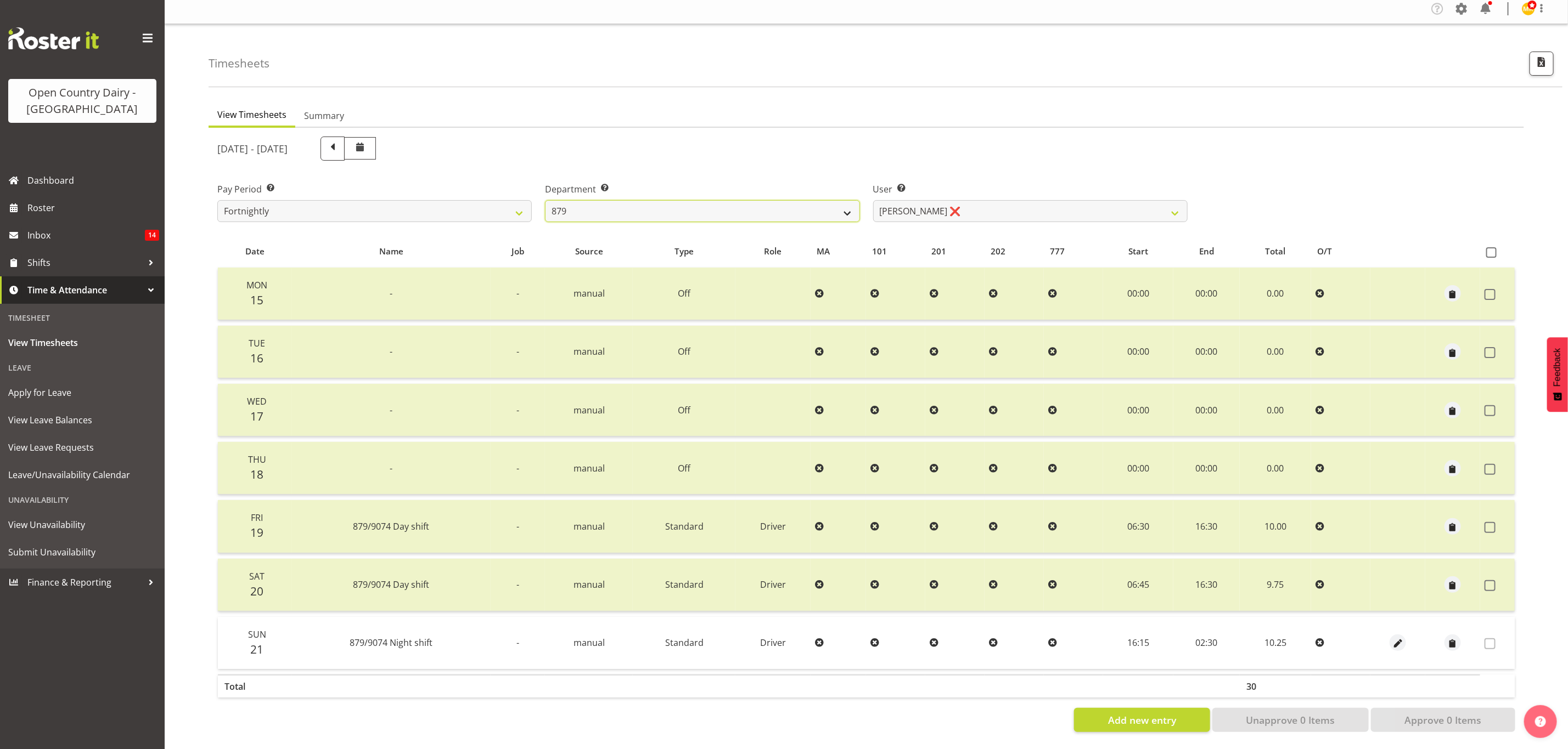
click at [687, 207] on select "734 735 736 737 738 739 851 853 854 855 856 858 861 862 865 867-9032 868 869 87…" at bounding box center [702, 211] width 314 height 22
select select "681"
click at [545, 200] on select "734 735 736 737 738 739 851 853 854 855 856 858 861 862 865 867-9032 868 869 87…" at bounding box center [702, 211] width 314 height 22
select select "7377"
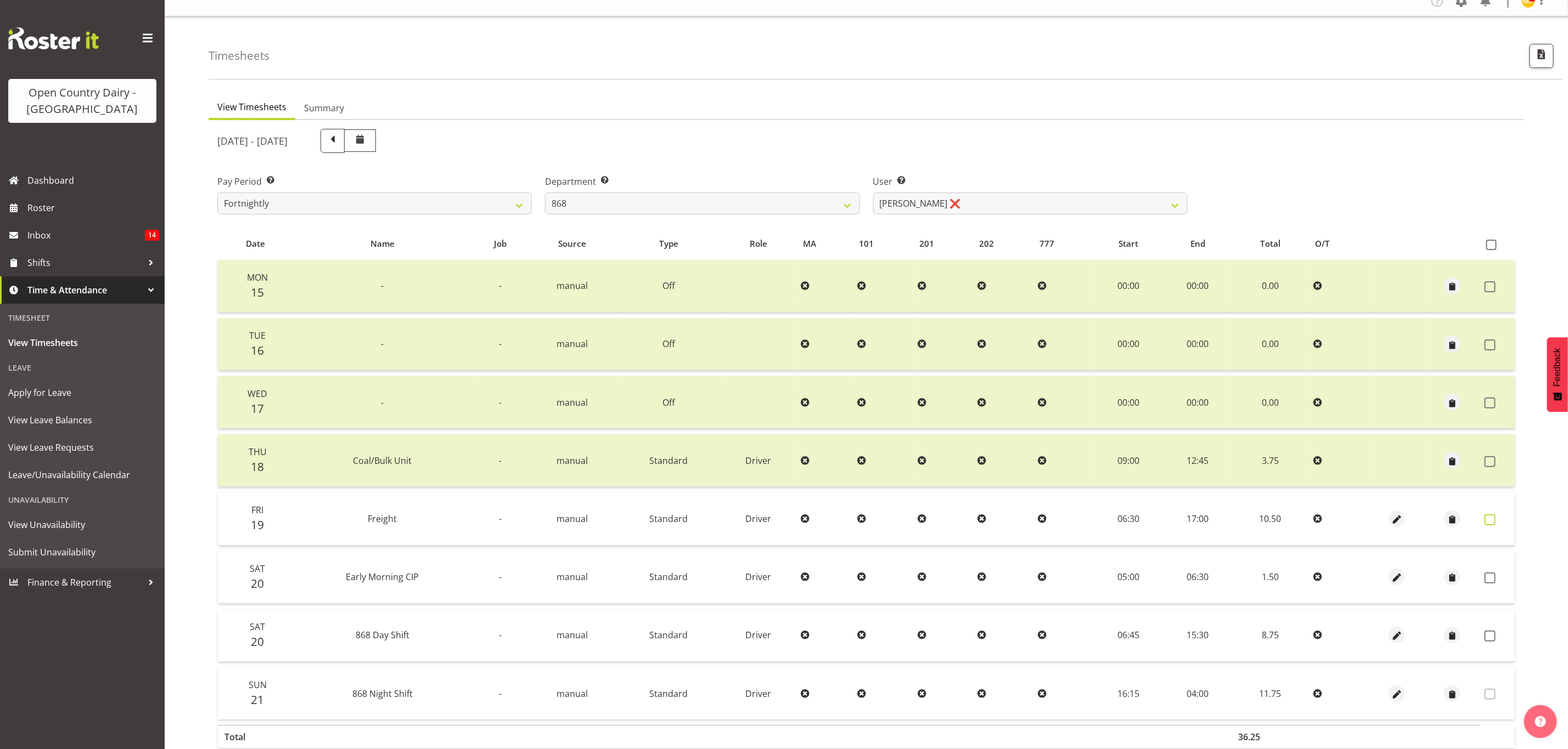
click at [1487, 522] on span at bounding box center [1489, 519] width 11 height 11
checkbox input "true"
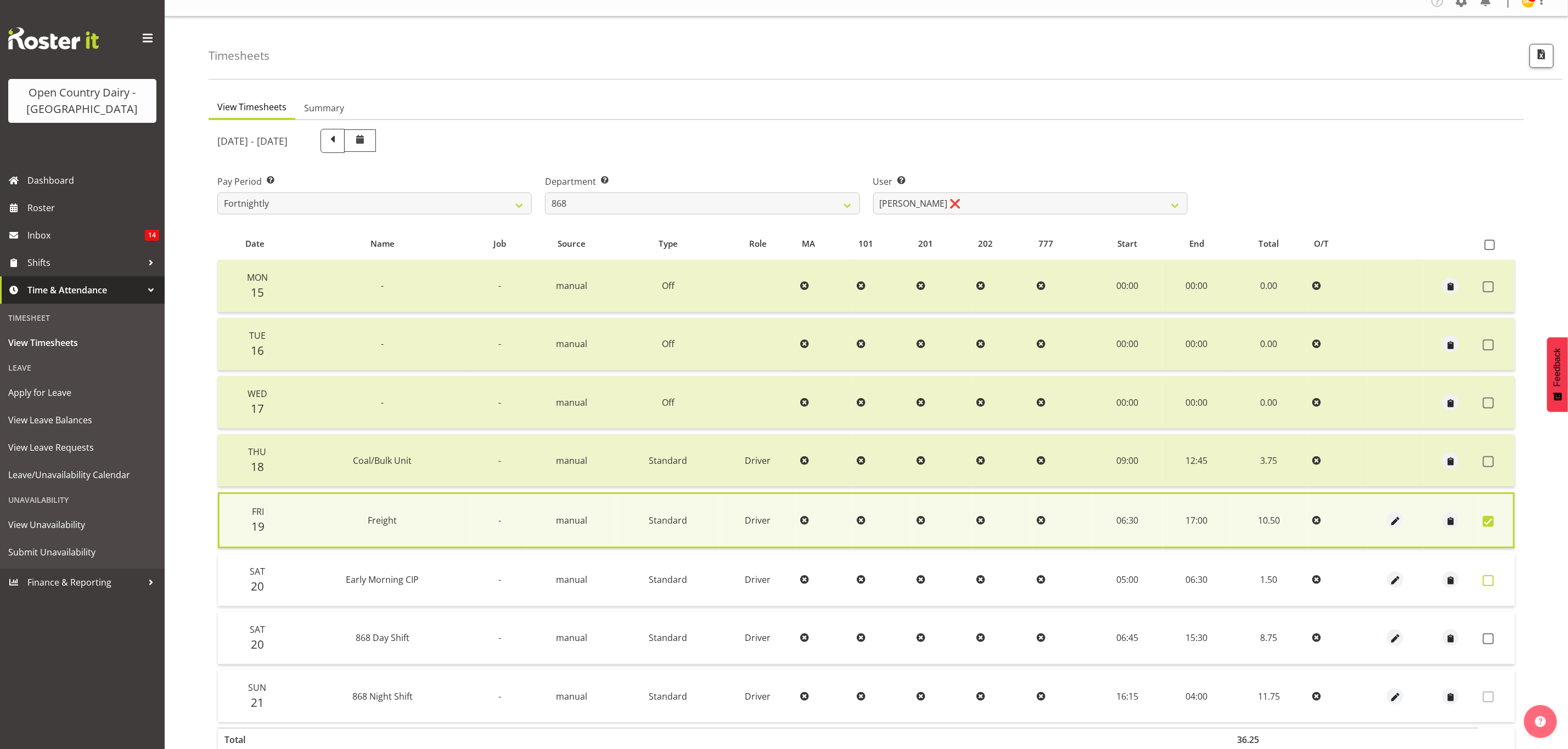
click at [1486, 576] on span at bounding box center [1488, 580] width 11 height 11
checkbox input "true"
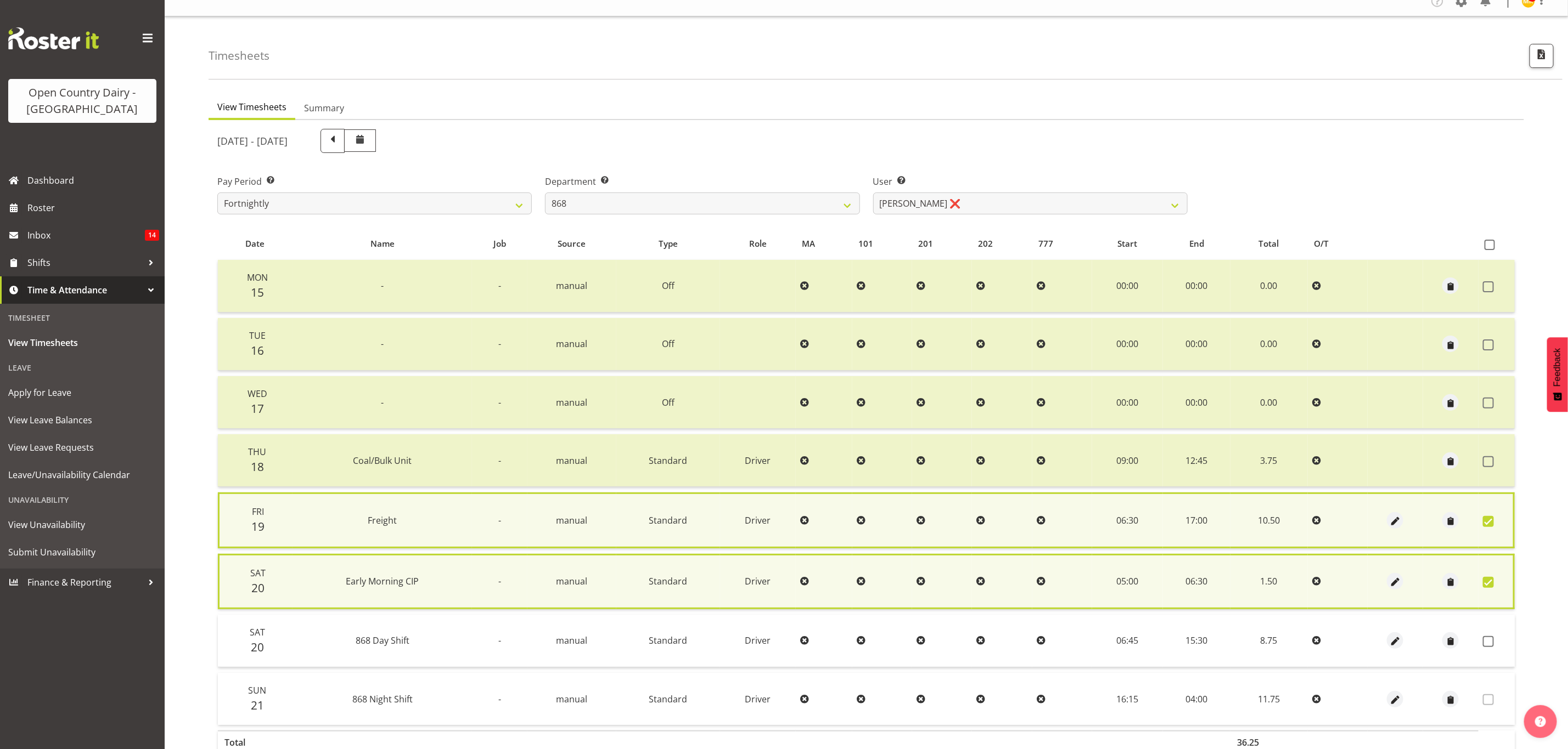
click at [1491, 646] on td at bounding box center [1497, 641] width 37 height 53
click at [1491, 640] on span at bounding box center [1488, 641] width 11 height 11
checkbox input "true"
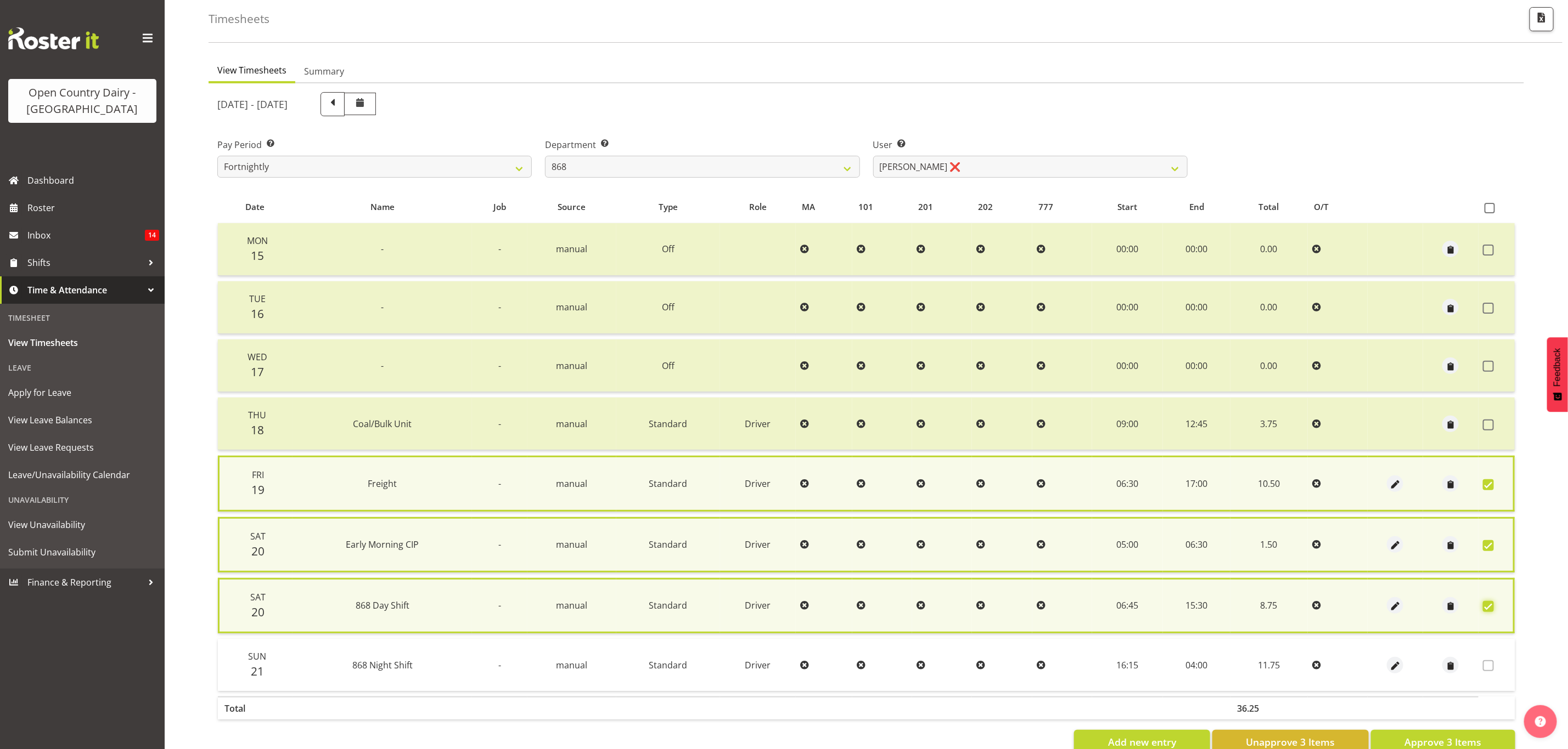
scroll to position [79, 0]
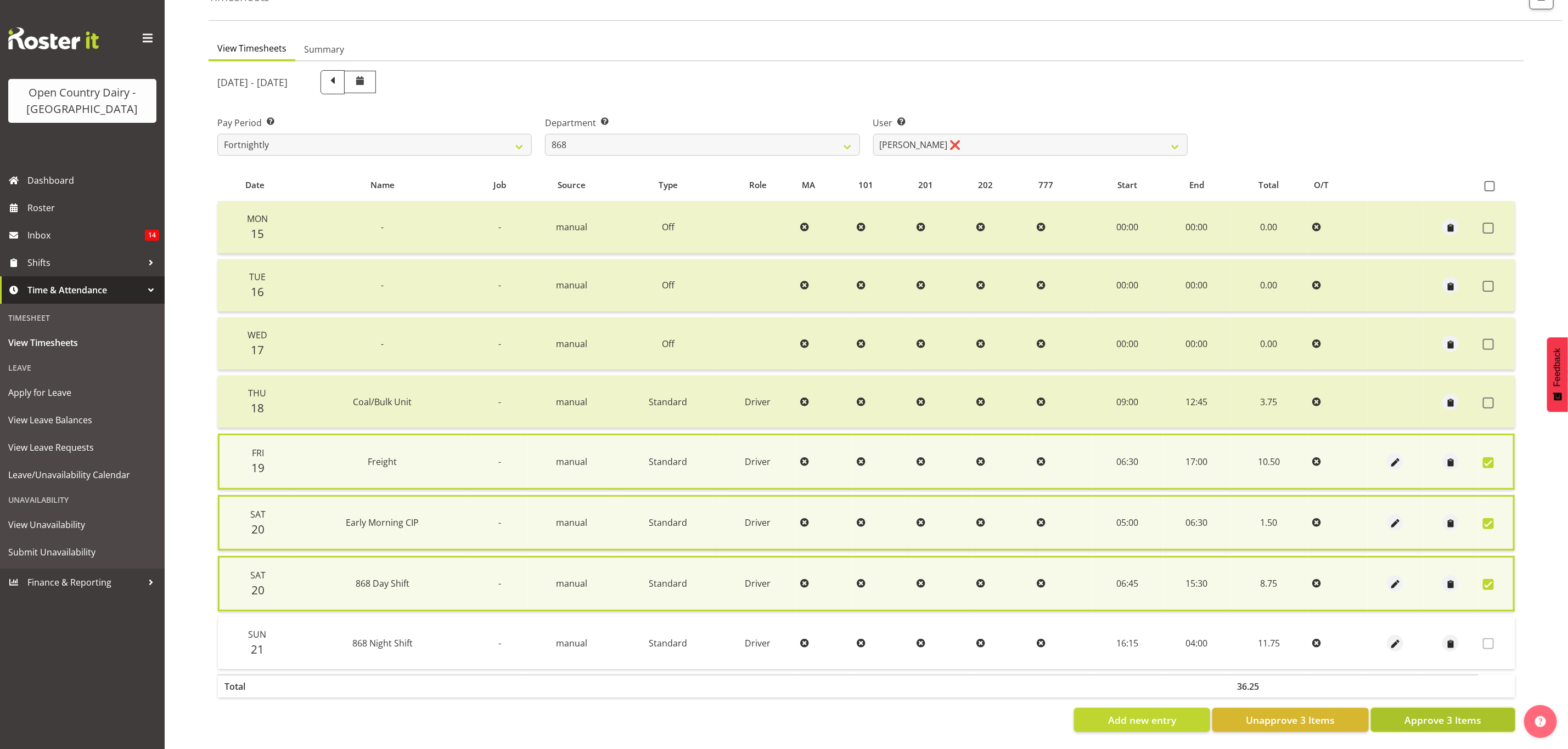
click at [1421, 713] on span "Approve 3 Items" at bounding box center [1443, 720] width 77 height 14
checkbox input "false"
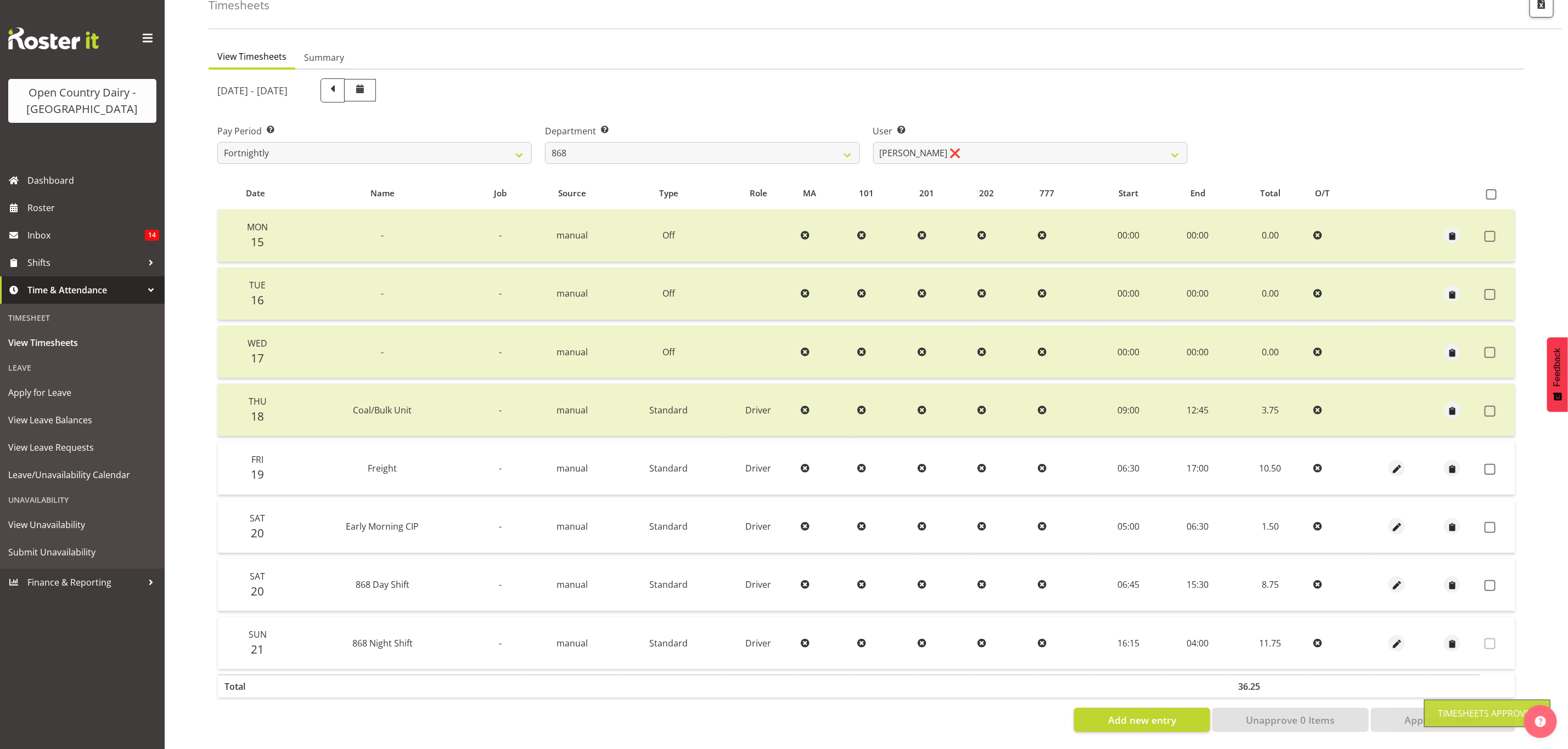
scroll to position [71, 0]
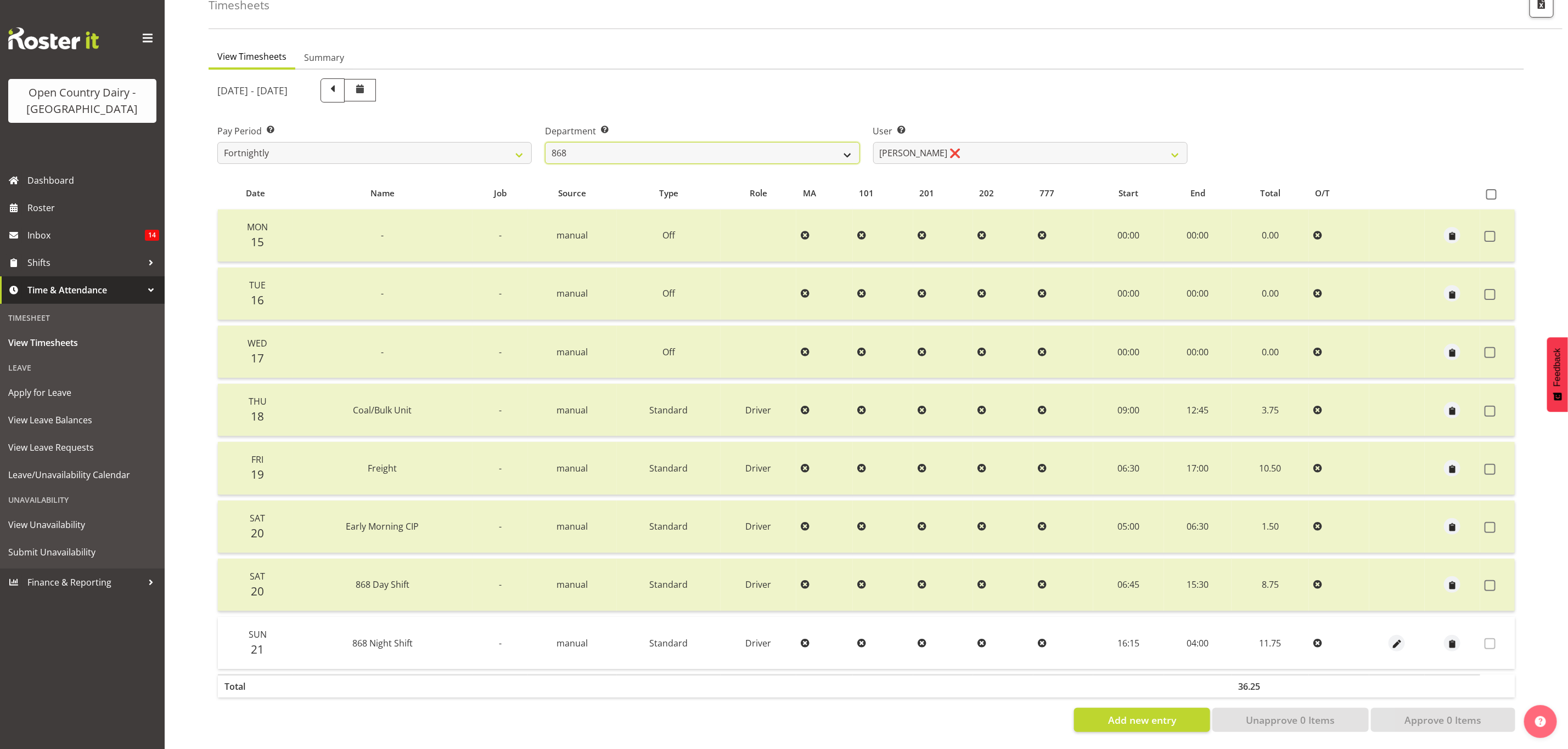
click at [702, 142] on select "734 735 736 737 738 739 851 853 854 855 856 858 861 862 865 867-9032 868 869 87…" at bounding box center [702, 153] width 314 height 22
select select "673"
click at [545, 142] on select "734 735 736 737 738 739 851 853 854 855 856 858 861 862 865 867-9032 868 869 87…" at bounding box center [702, 153] width 314 height 22
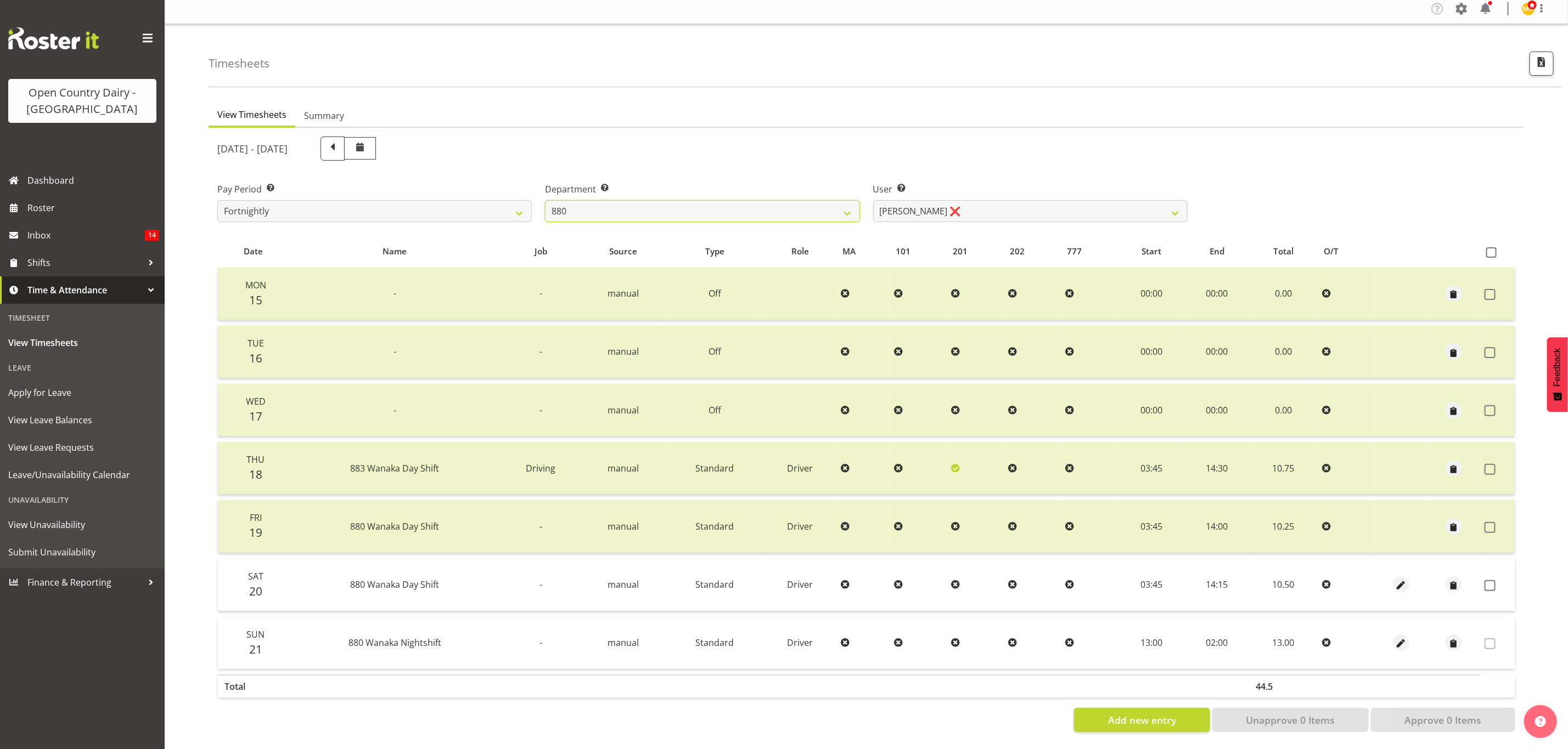
scroll to position [13, 0]
click at [1497, 580] on label at bounding box center [1492, 585] width 17 height 11
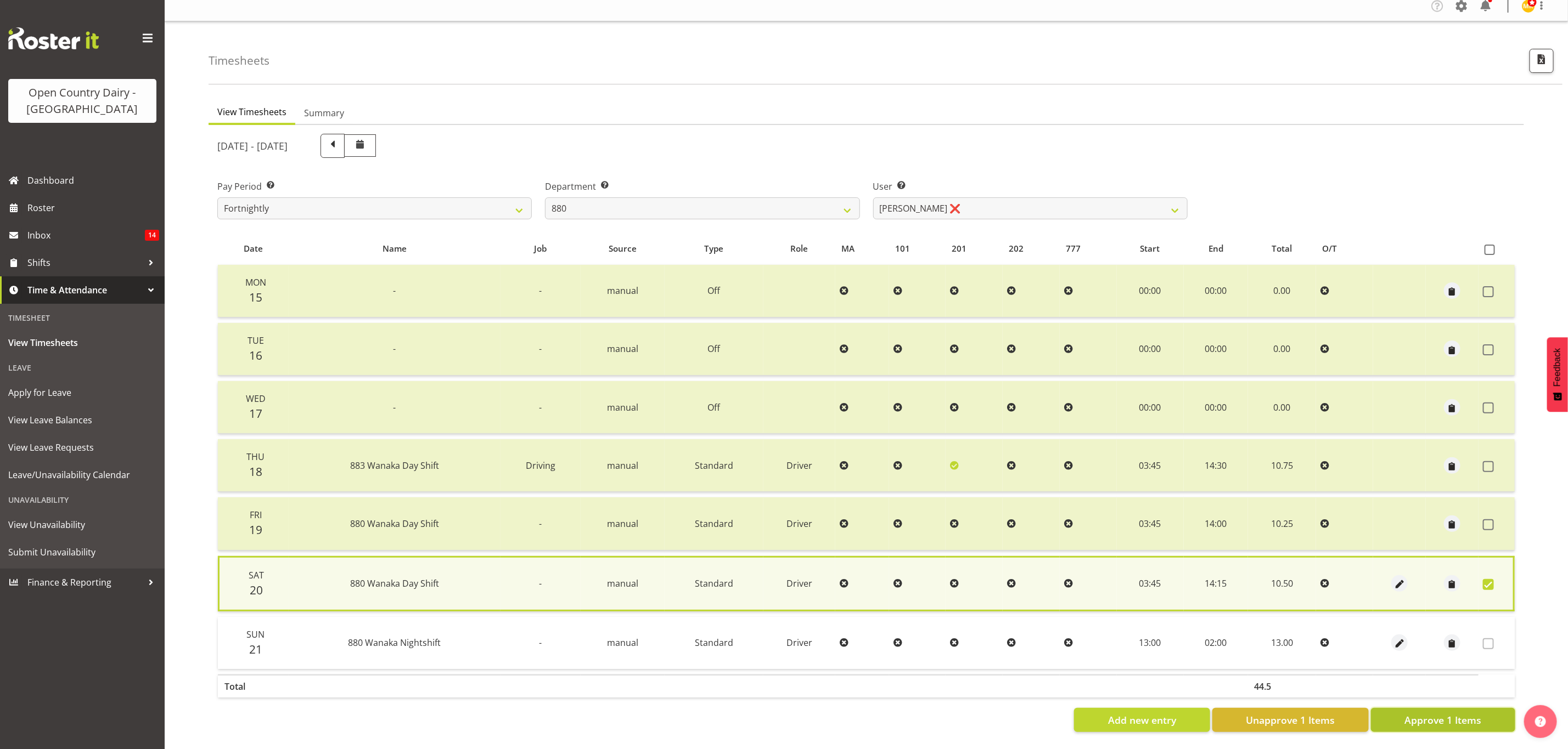
click at [1461, 713] on span "Approve 1 Items" at bounding box center [1443, 720] width 77 height 14
checkbox input "false"
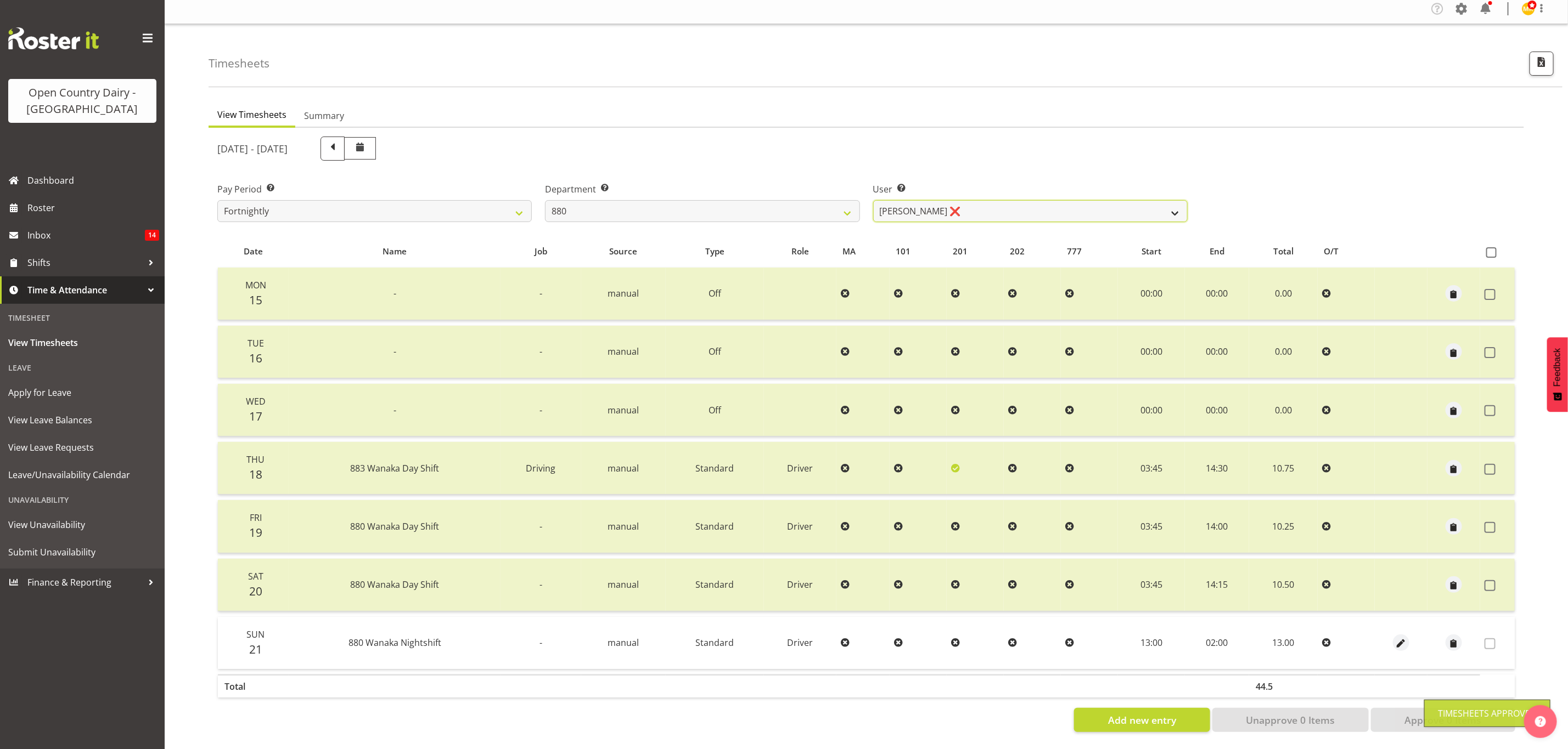
click at [911, 209] on select "Andrew Poole ❌ Philip Shanks ❌ Shaun McNaught ❌ Tania Unahi ❌" at bounding box center [1030, 211] width 314 height 22
select select "7461"
click at [873, 200] on select "Andrew Poole ❌ Philip Shanks ❌ Shaun McNaught ❌ Tania Unahi ❌" at bounding box center [1030, 211] width 314 height 22
